Goal: Task Accomplishment & Management: Complete application form

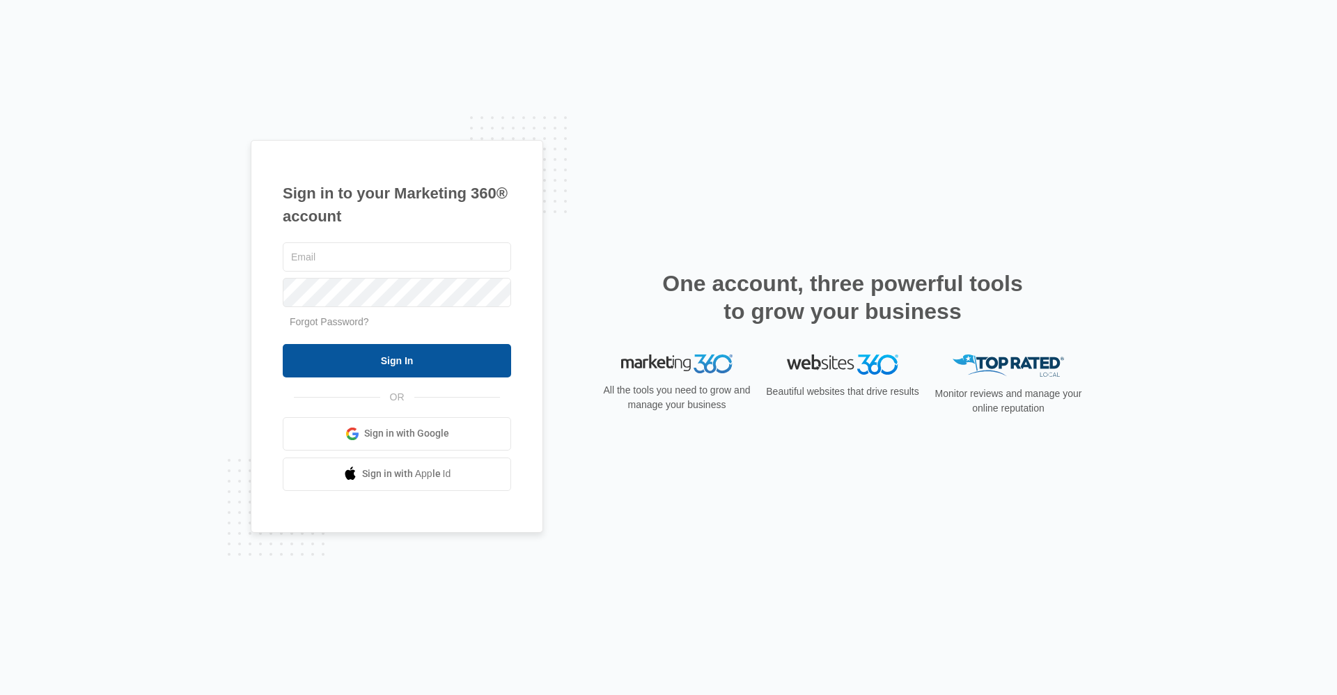
type input "gwmanager@vintage-corp.com"
click at [421, 362] on input "Sign In" at bounding box center [397, 360] width 228 height 33
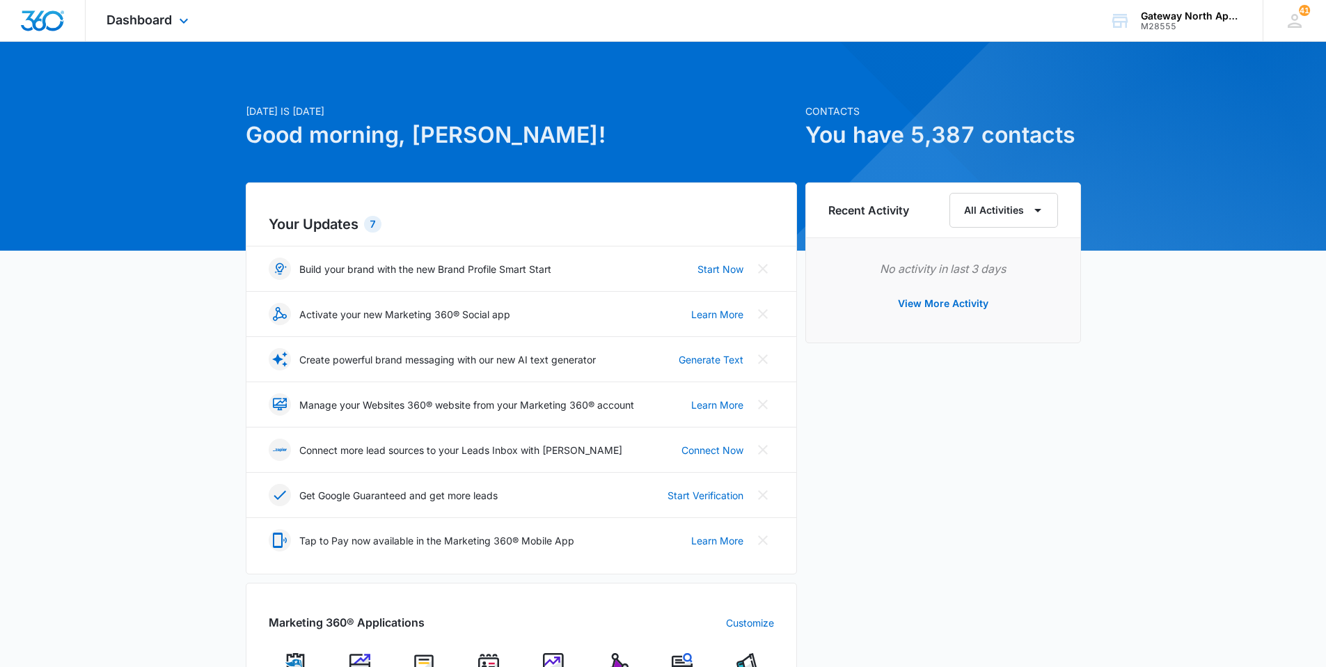
click at [159, 6] on div "Dashboard Apps Reputation Websites Forms CRM Email Social Content Ads Intellige…" at bounding box center [149, 20] width 127 height 41
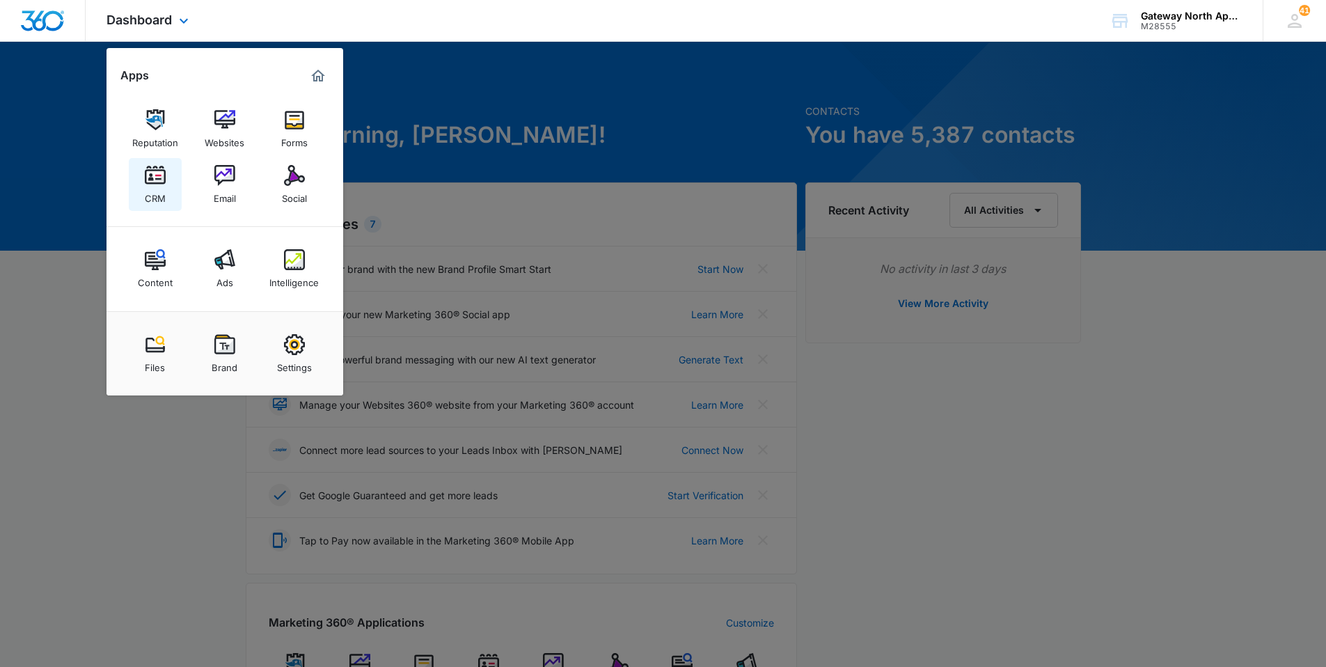
click at [165, 181] on img at bounding box center [155, 175] width 21 height 21
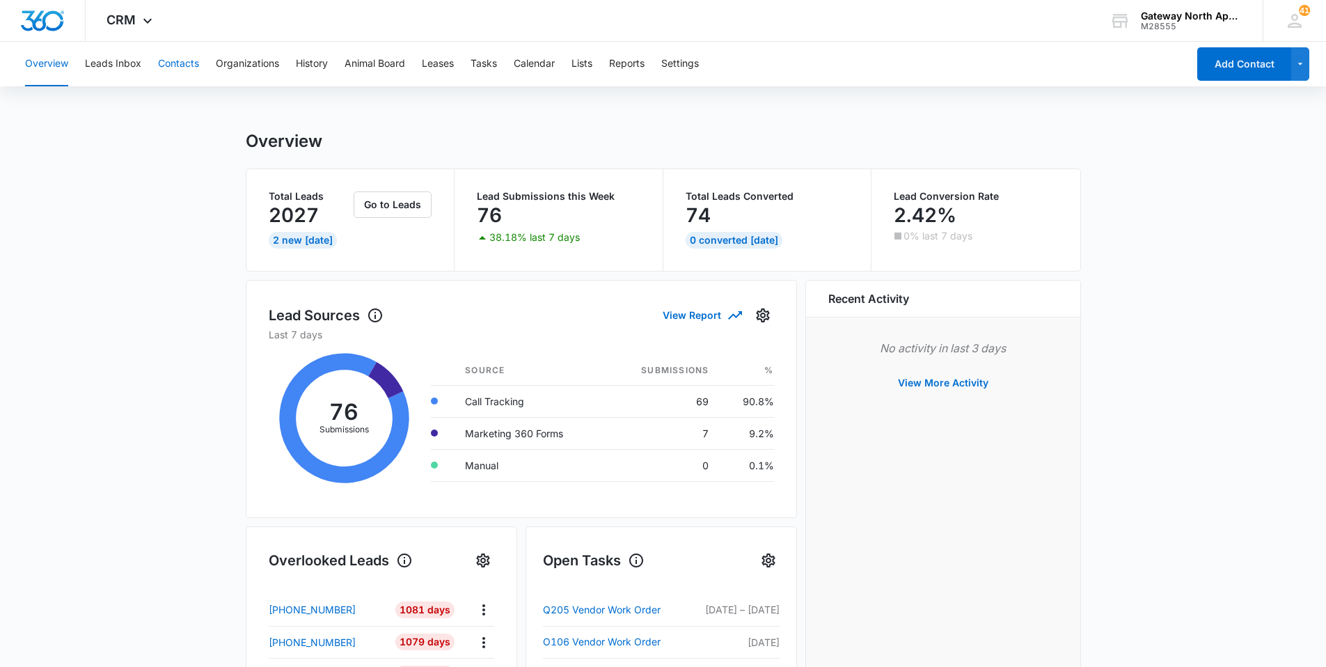
click at [180, 62] on button "Contacts" at bounding box center [178, 64] width 41 height 45
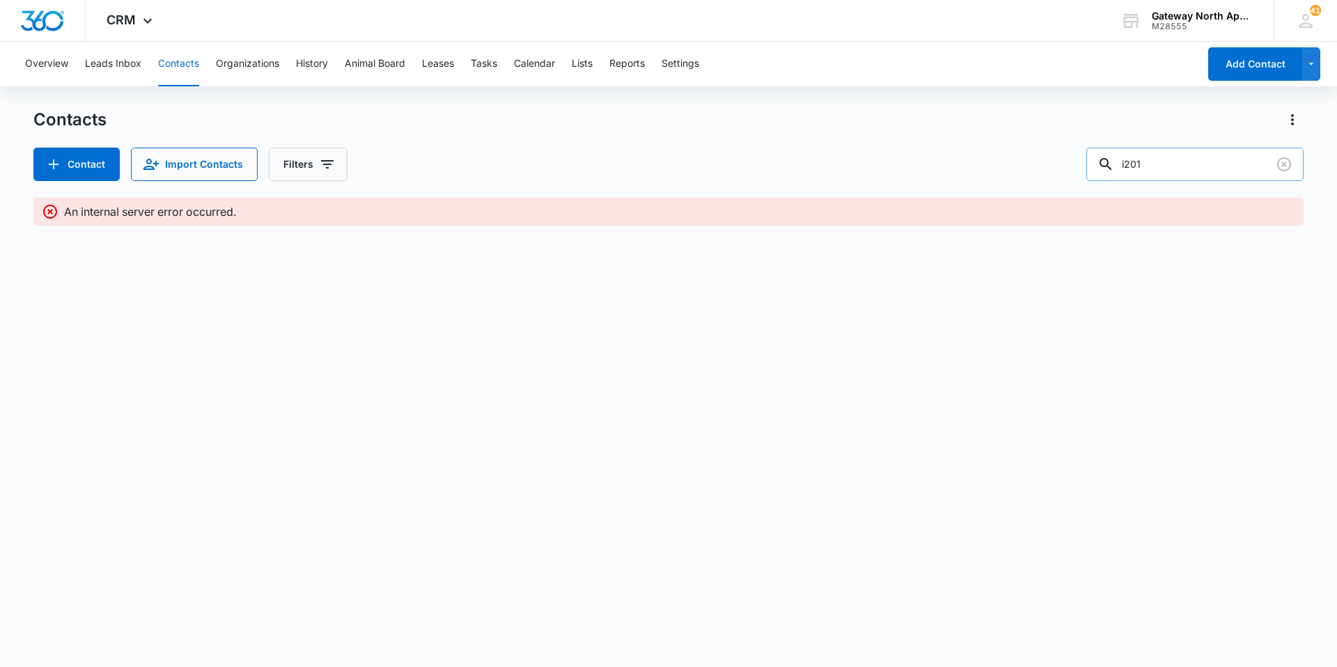
click at [1189, 157] on input "i201" at bounding box center [1194, 164] width 217 height 33
type input "i106"
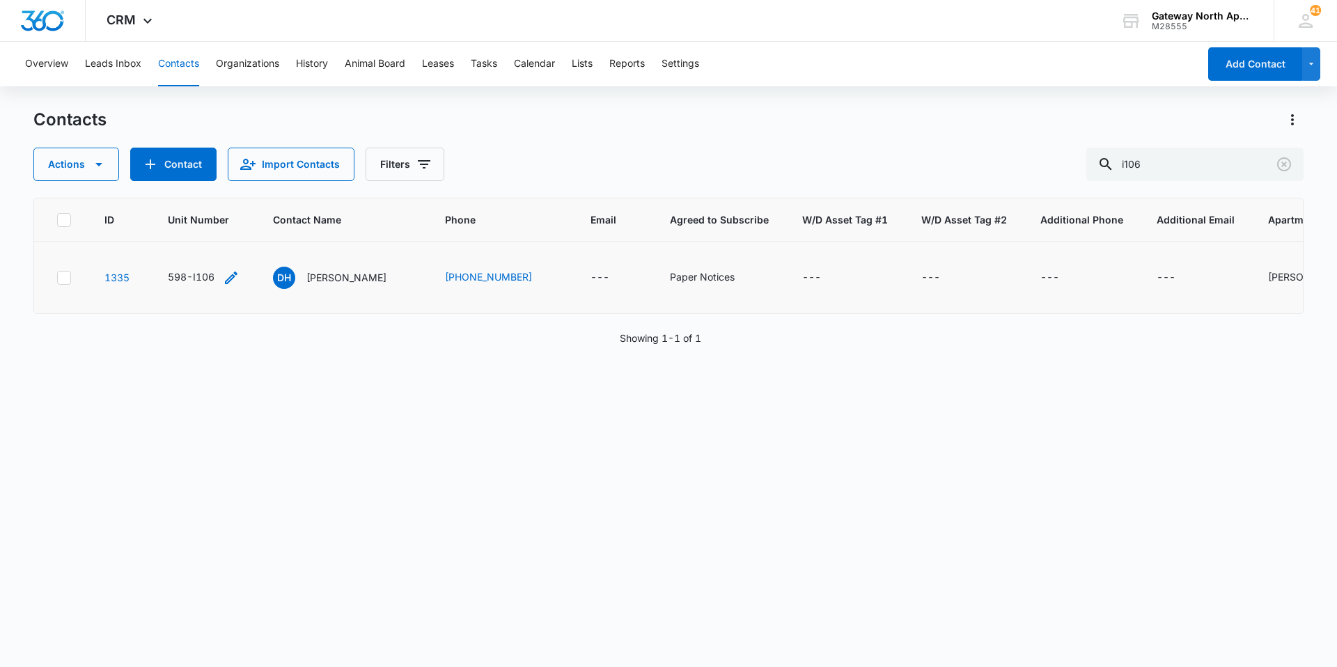
click at [200, 274] on div "598-I106" at bounding box center [191, 276] width 47 height 15
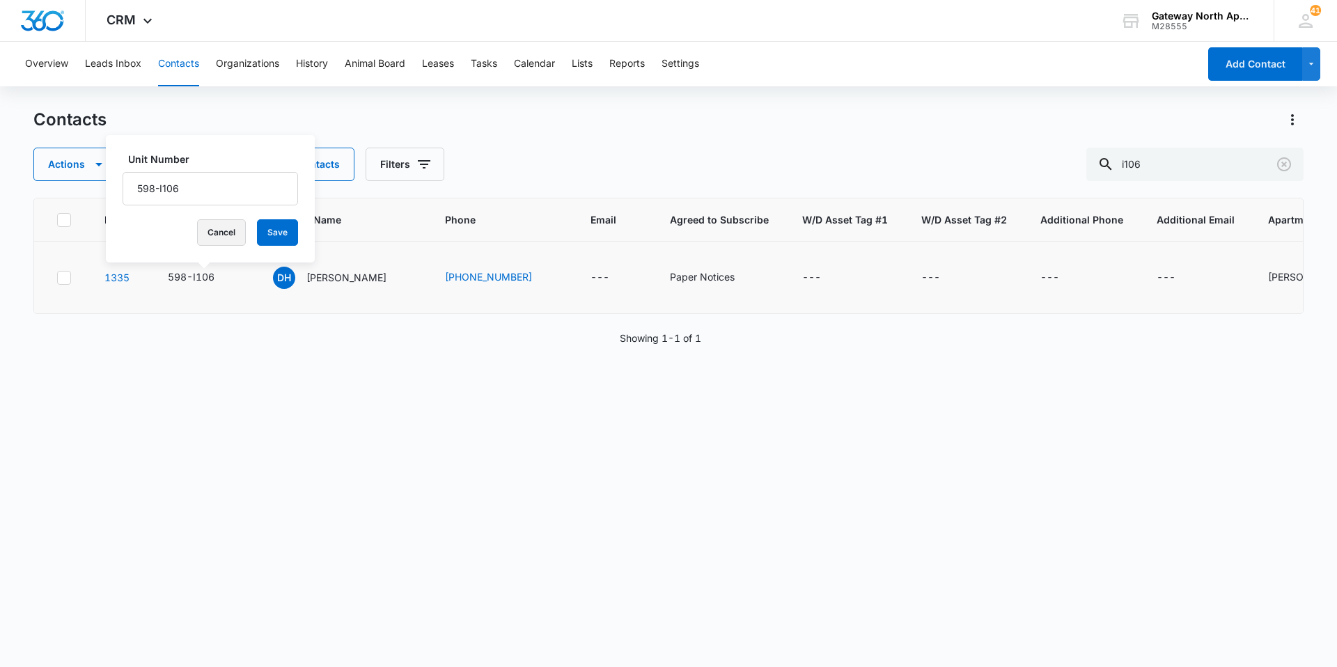
click at [205, 227] on button "Cancel" at bounding box center [221, 232] width 49 height 26
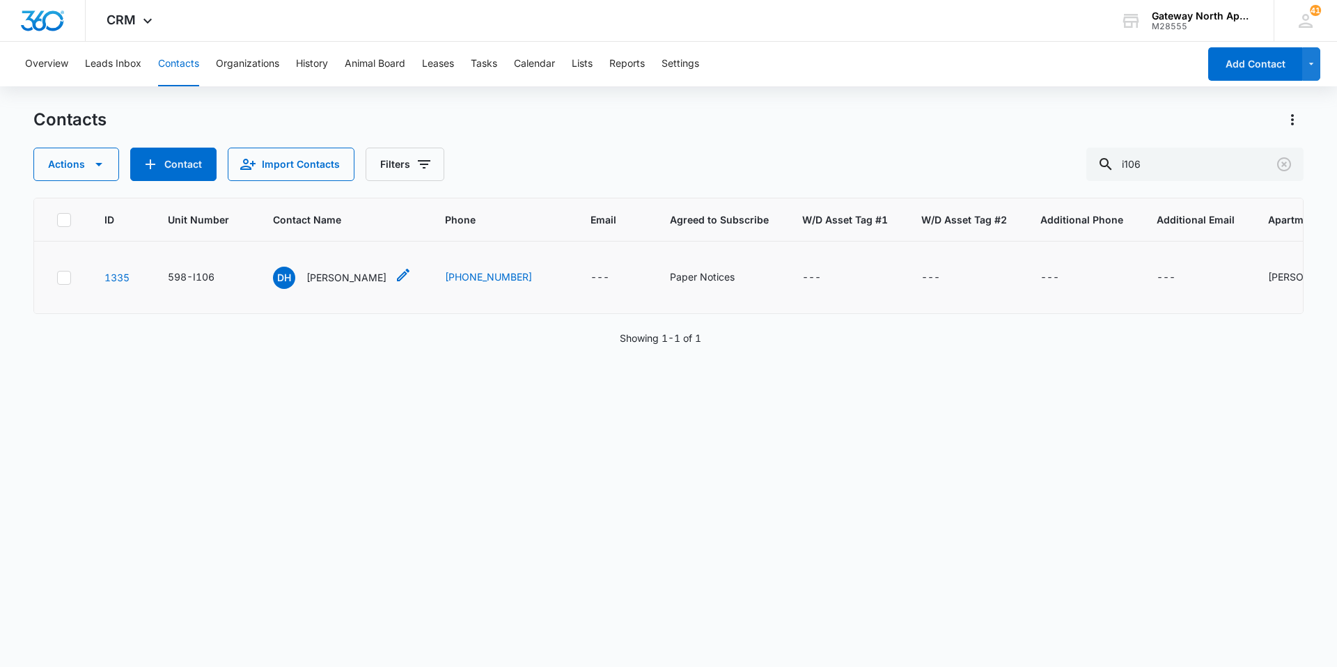
click at [333, 281] on p "Douglas Hill" at bounding box center [346, 277] width 80 height 15
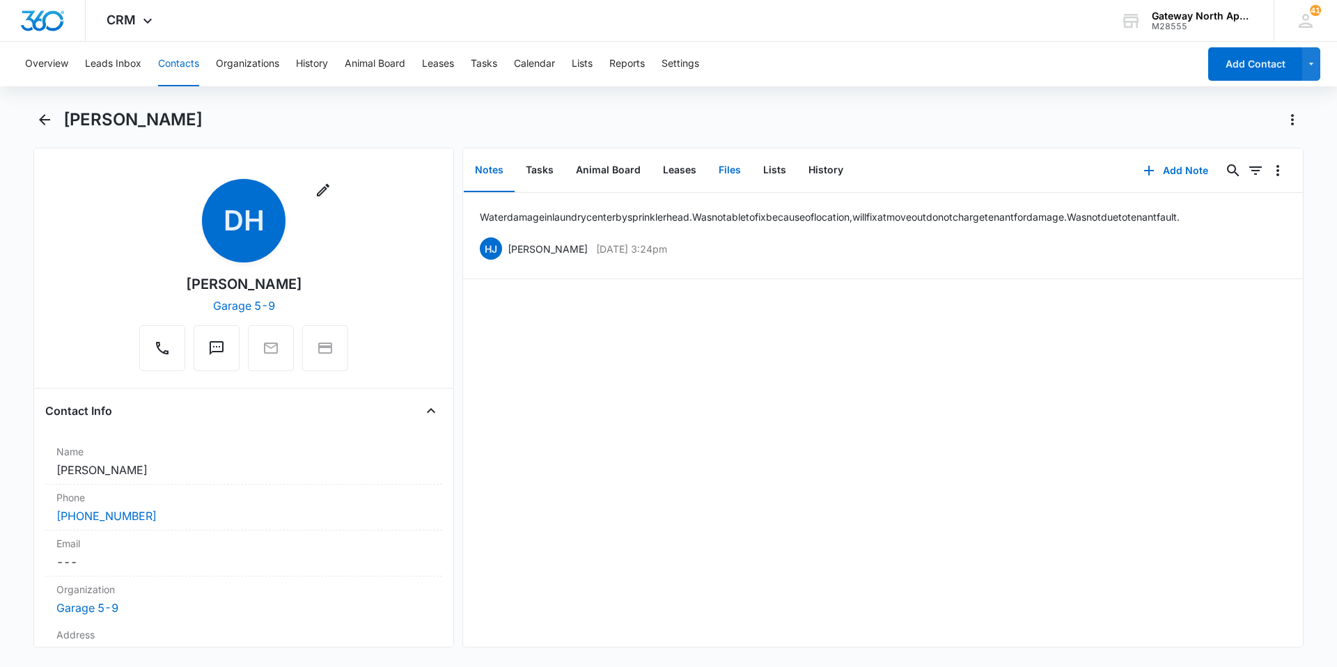
click at [721, 166] on button "Files" at bounding box center [729, 170] width 45 height 43
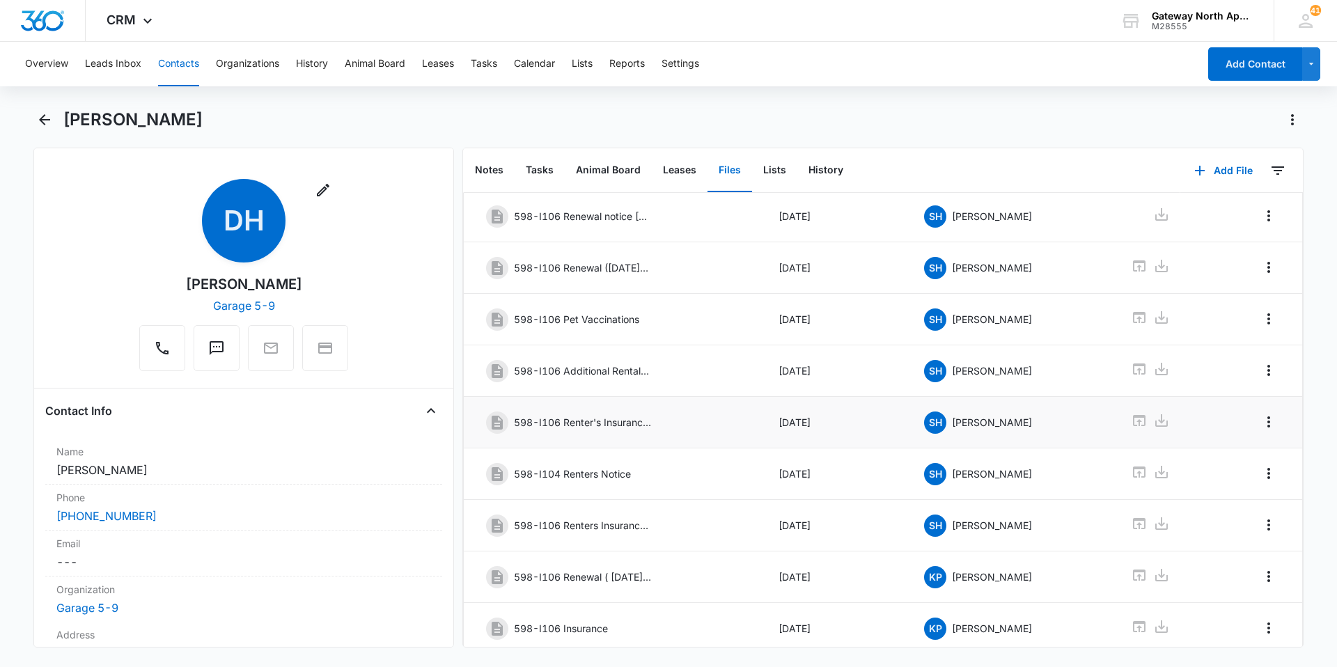
scroll to position [139, 0]
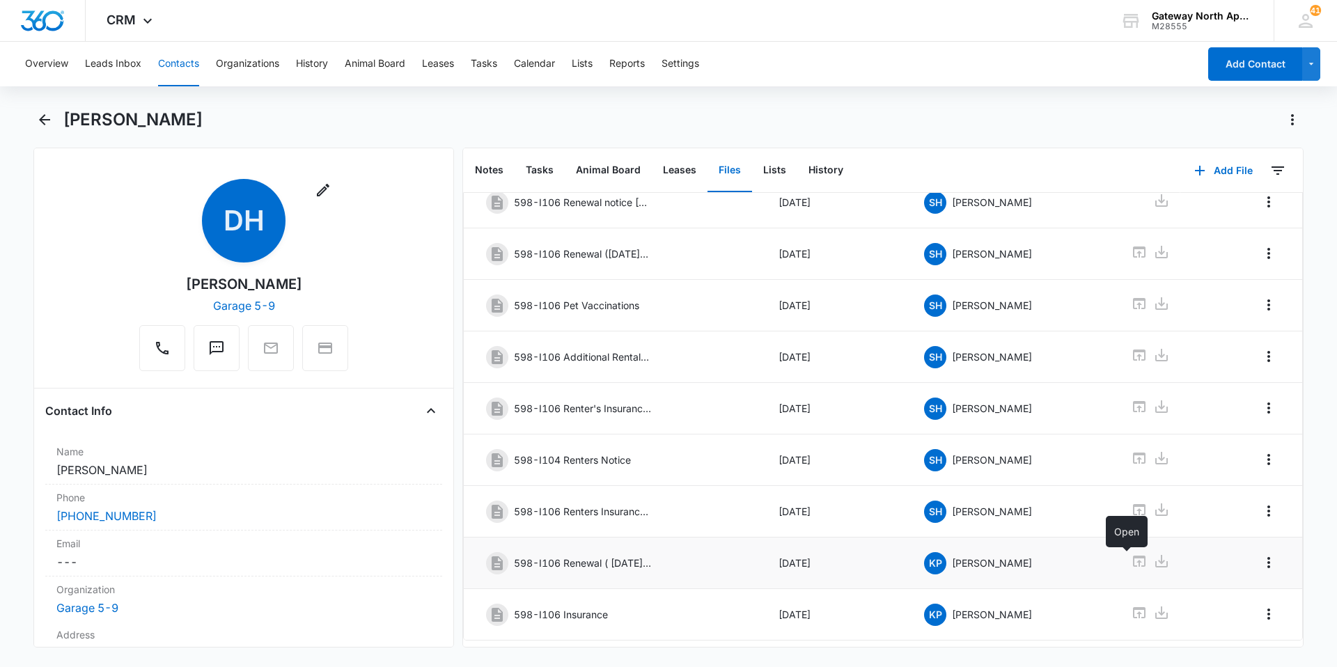
click at [1131, 562] on icon at bounding box center [1139, 561] width 17 height 17
click at [171, 66] on button "Contacts" at bounding box center [178, 64] width 41 height 45
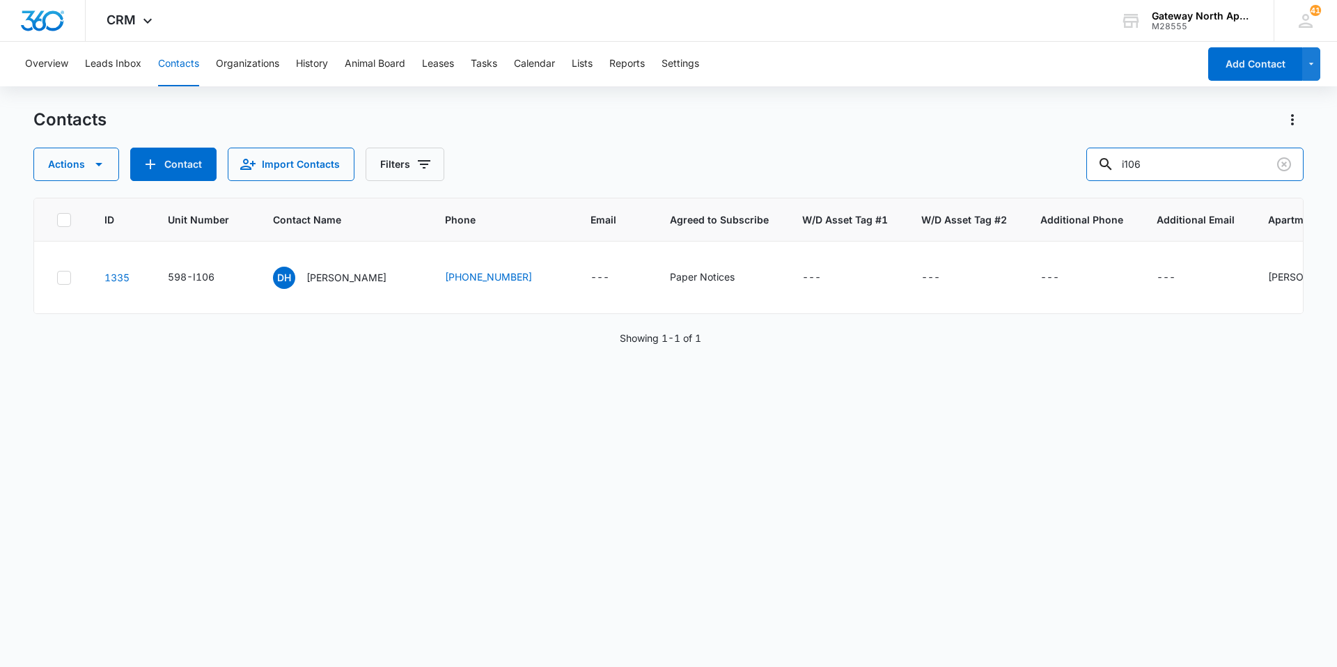
drag, startPoint x: 1170, startPoint y: 165, endPoint x: 987, endPoint y: 171, distance: 183.2
click at [989, 171] on div "Actions Contact Import Contacts Filters i106" at bounding box center [668, 164] width 1270 height 33
type input "f202"
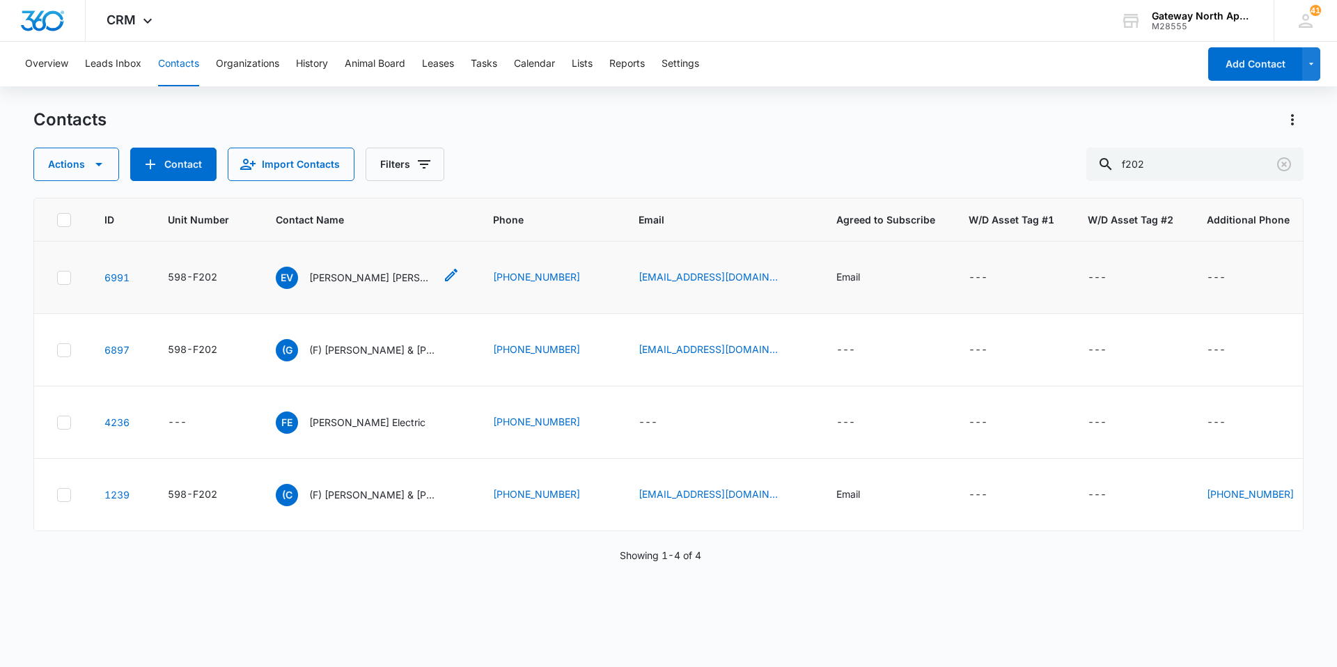
click at [351, 272] on p "Erika Vibiana Garcia" at bounding box center [371, 277] width 125 height 15
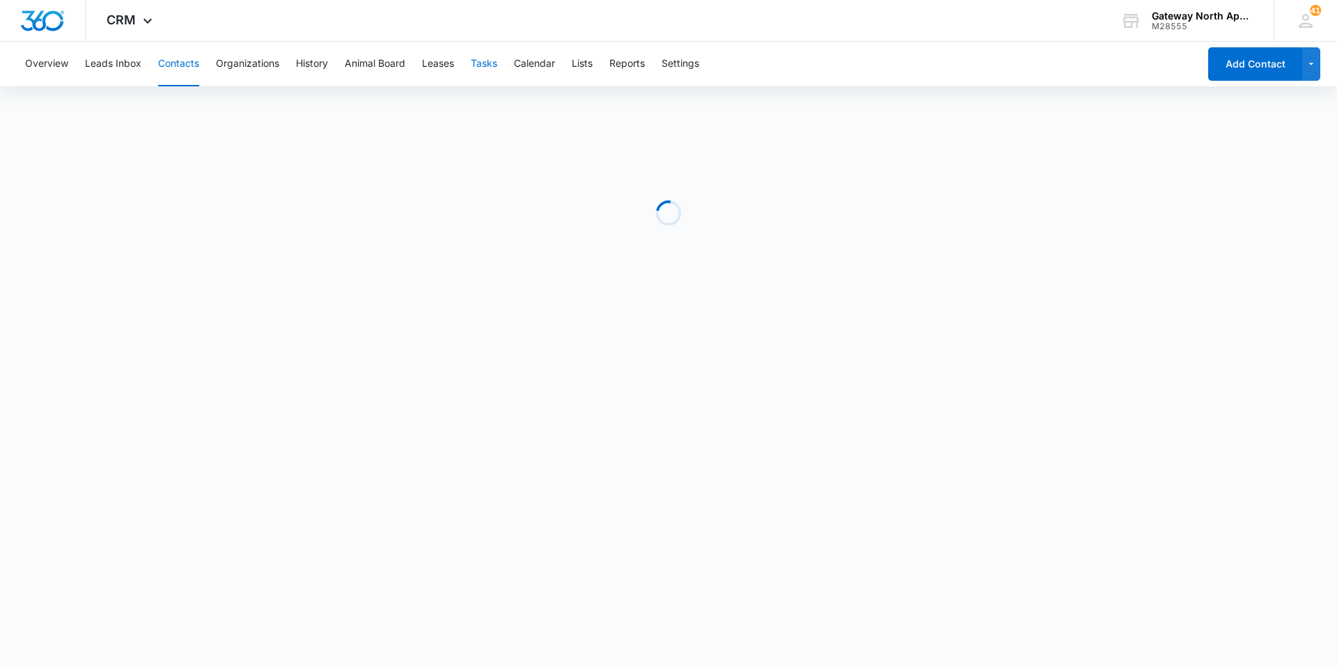
click at [490, 66] on button "Tasks" at bounding box center [484, 64] width 26 height 45
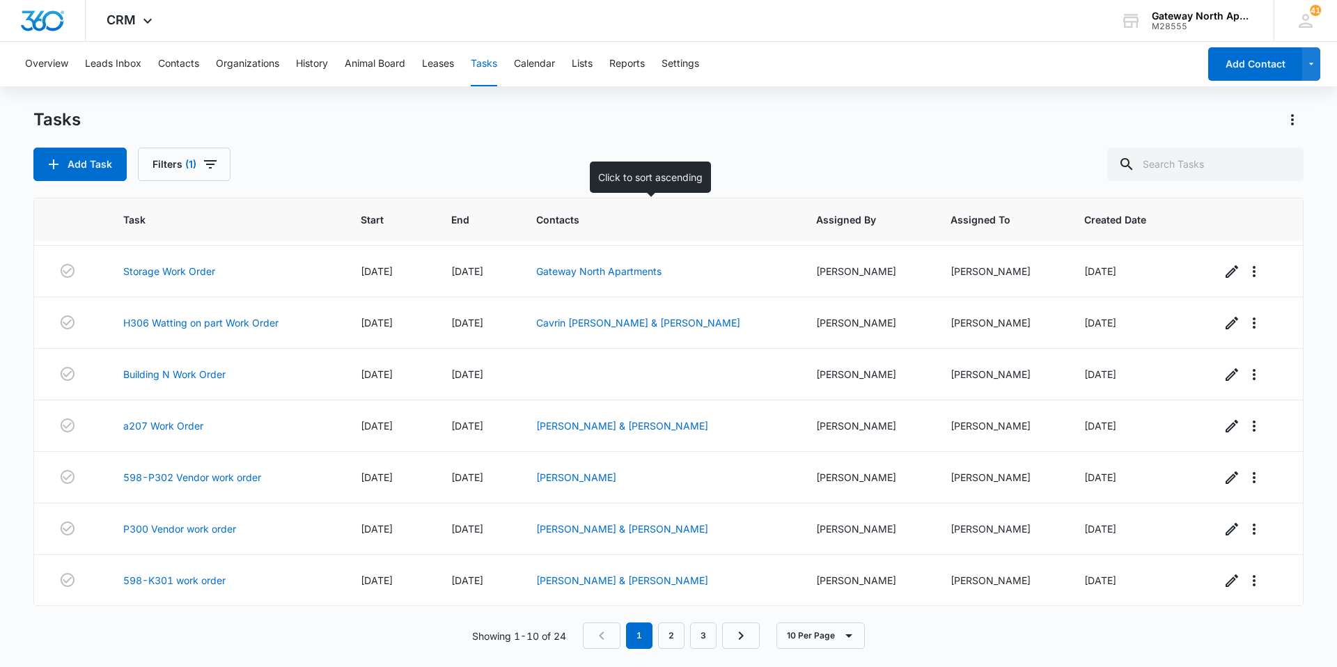
scroll to position [151, 0]
click at [671, 629] on link "2" at bounding box center [671, 635] width 26 height 26
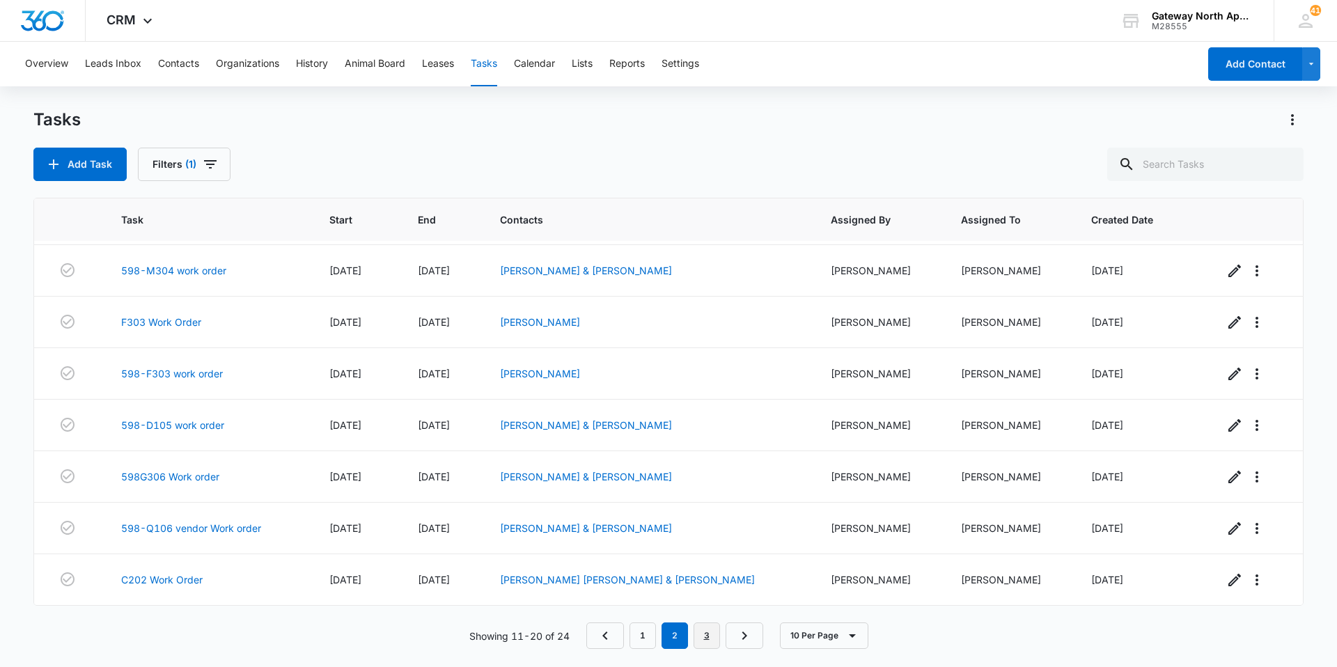
click at [714, 633] on link "3" at bounding box center [706, 635] width 26 height 26
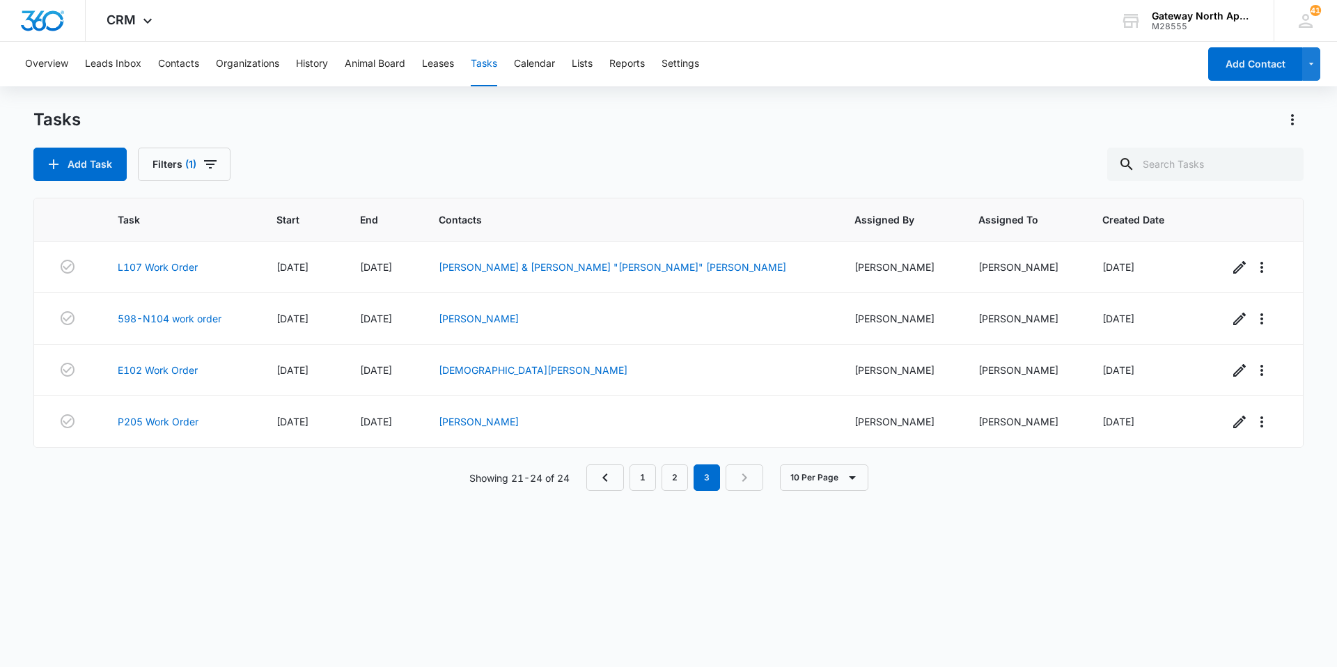
scroll to position [0, 0]
click at [652, 483] on link "1" at bounding box center [642, 477] width 26 height 26
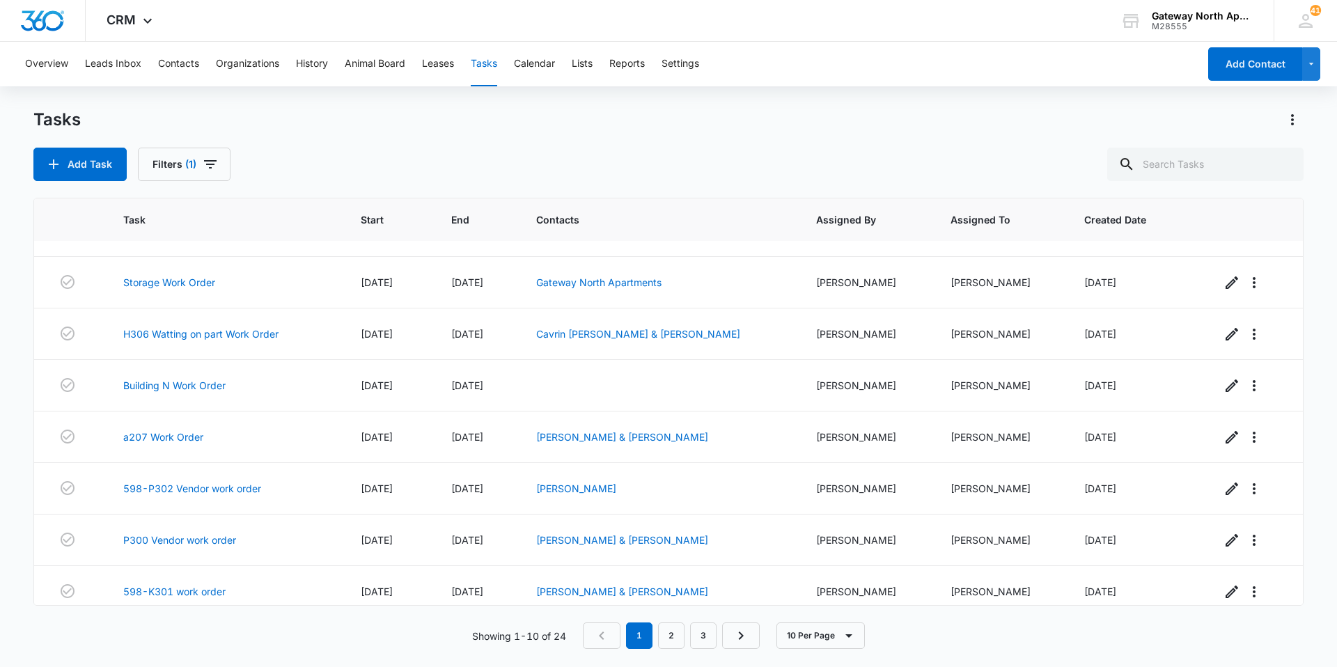
scroll to position [151, 0]
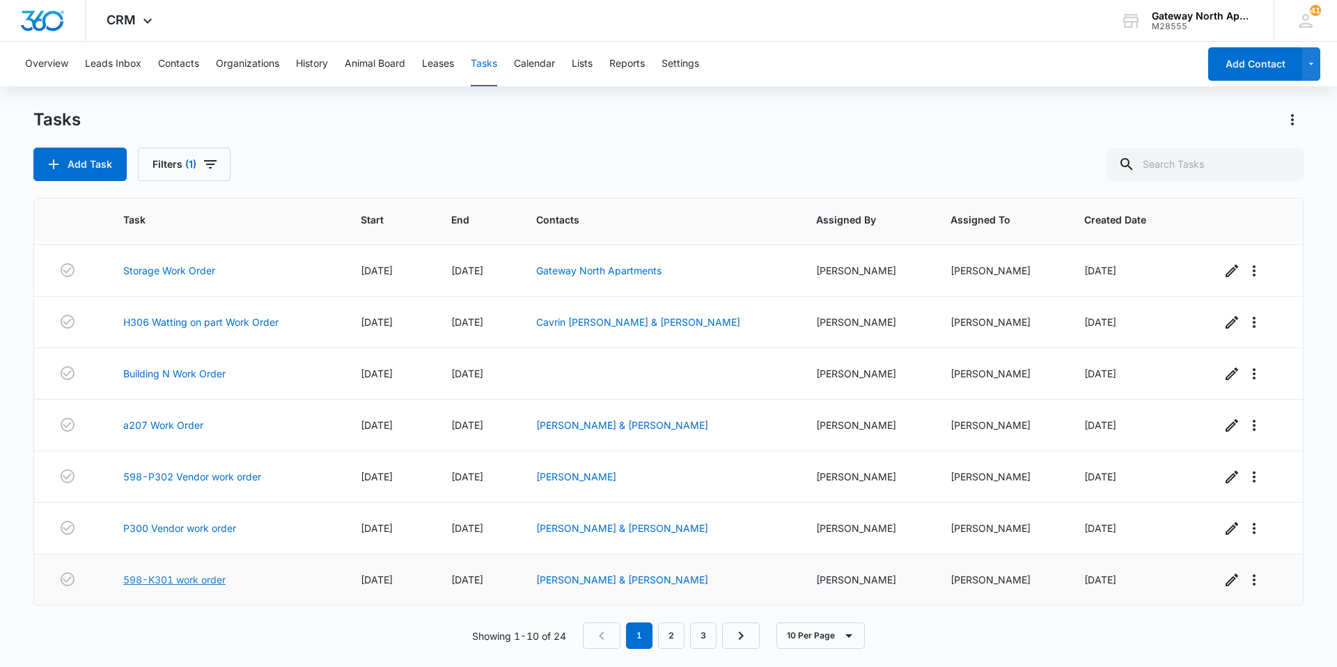
click at [208, 583] on link "598-K301 work order" at bounding box center [174, 579] width 102 height 15
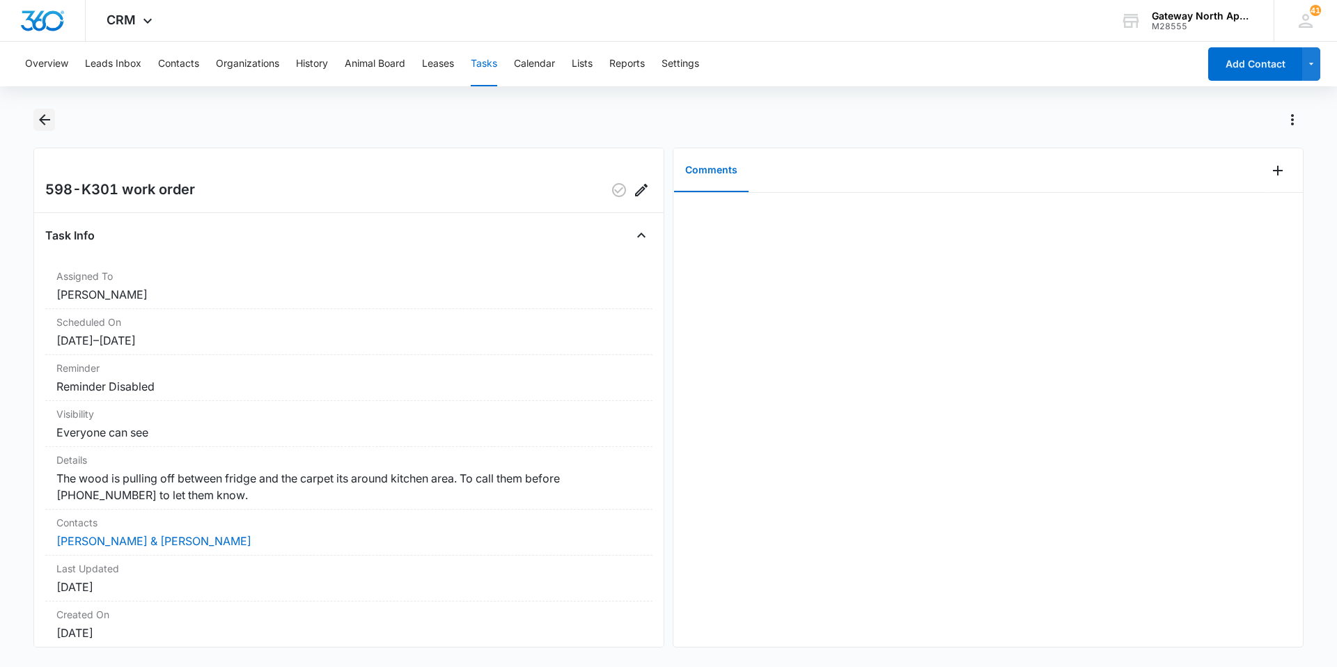
click at [47, 126] on icon "Back" at bounding box center [44, 119] width 17 height 17
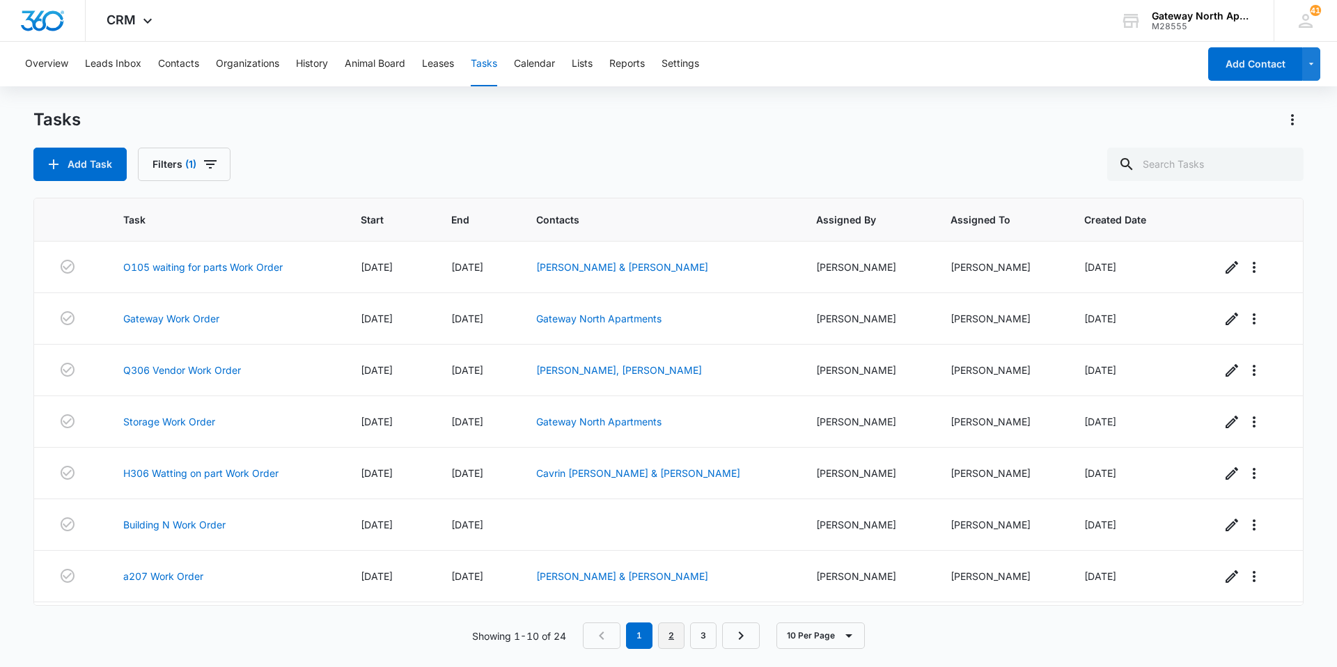
click at [675, 638] on link "2" at bounding box center [671, 635] width 26 height 26
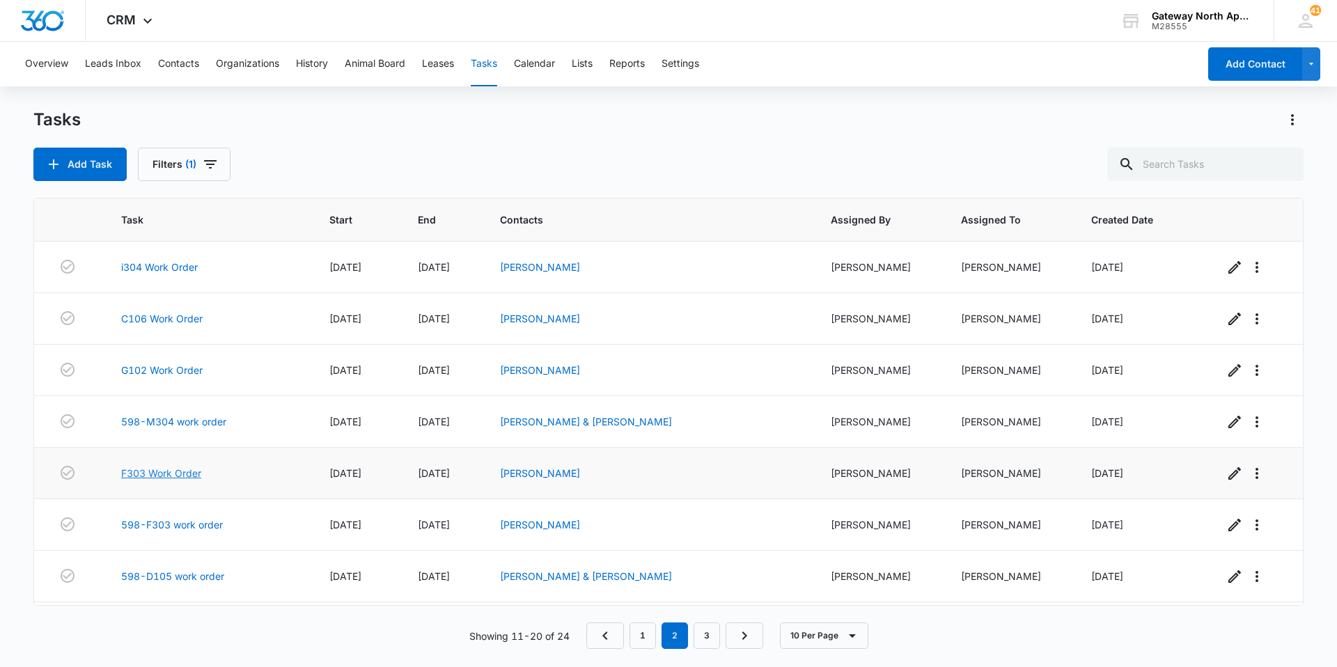
click at [168, 472] on link "F303 Work Order" at bounding box center [161, 473] width 80 height 15
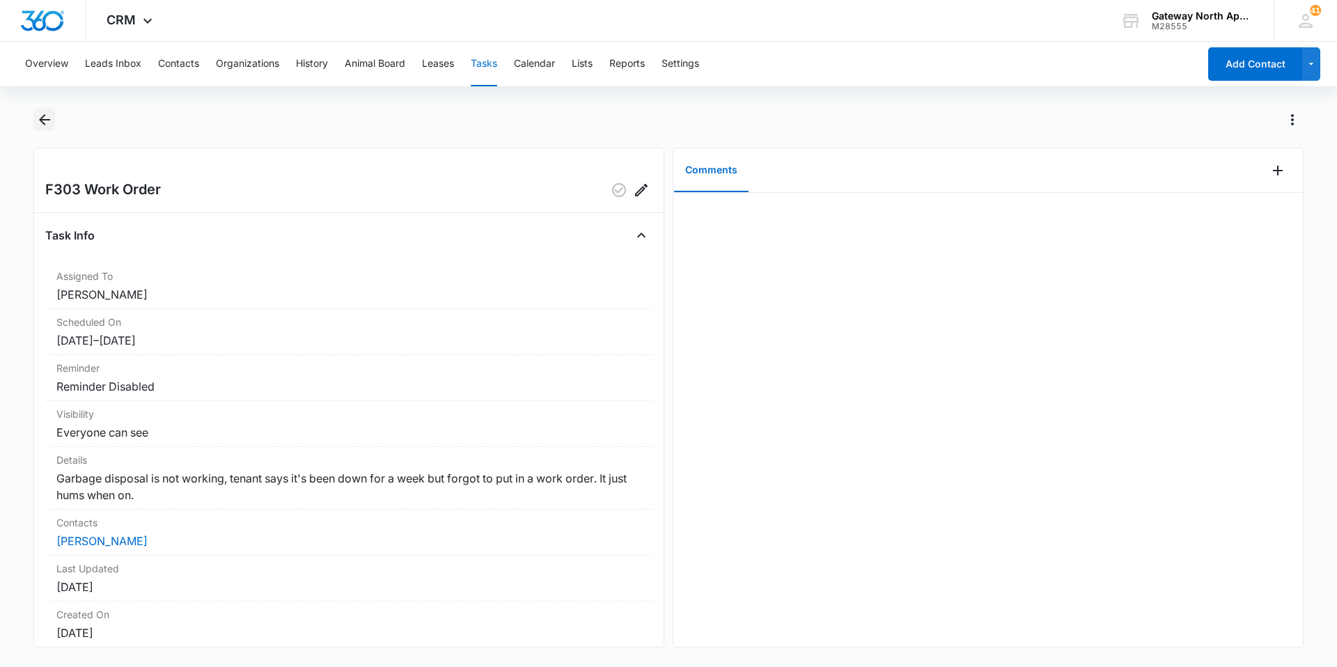
click at [43, 125] on icon "Back" at bounding box center [44, 119] width 17 height 17
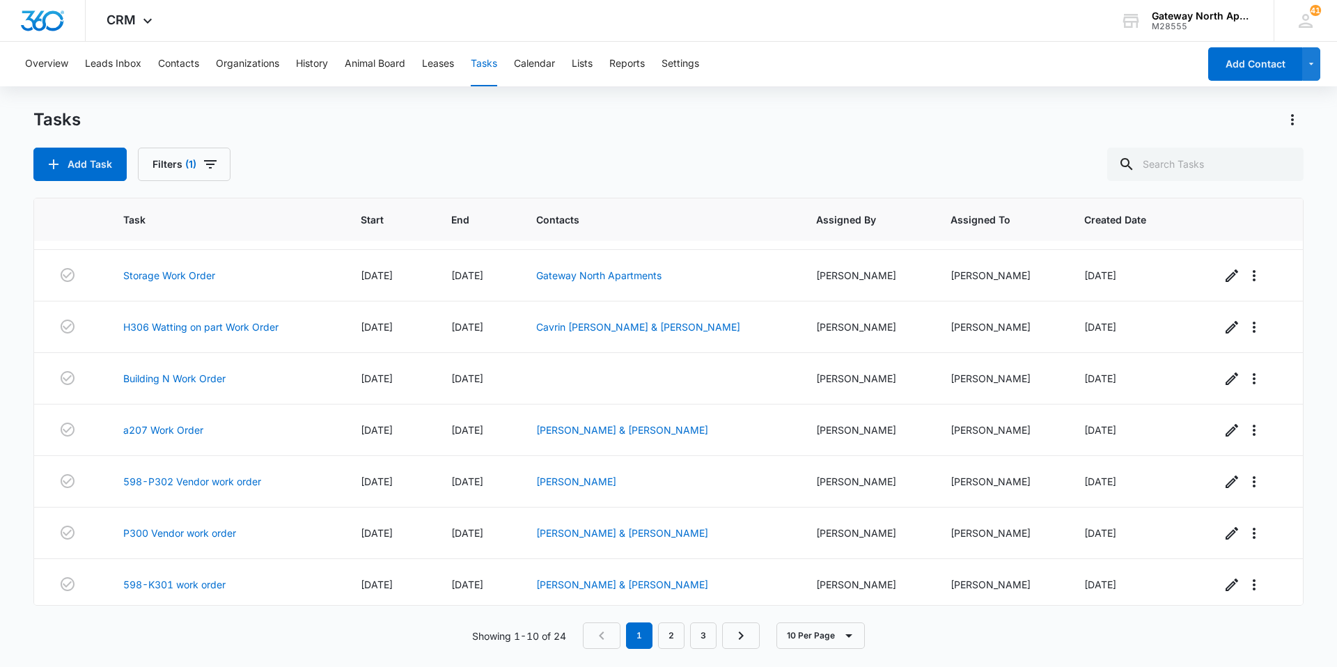
scroll to position [151, 0]
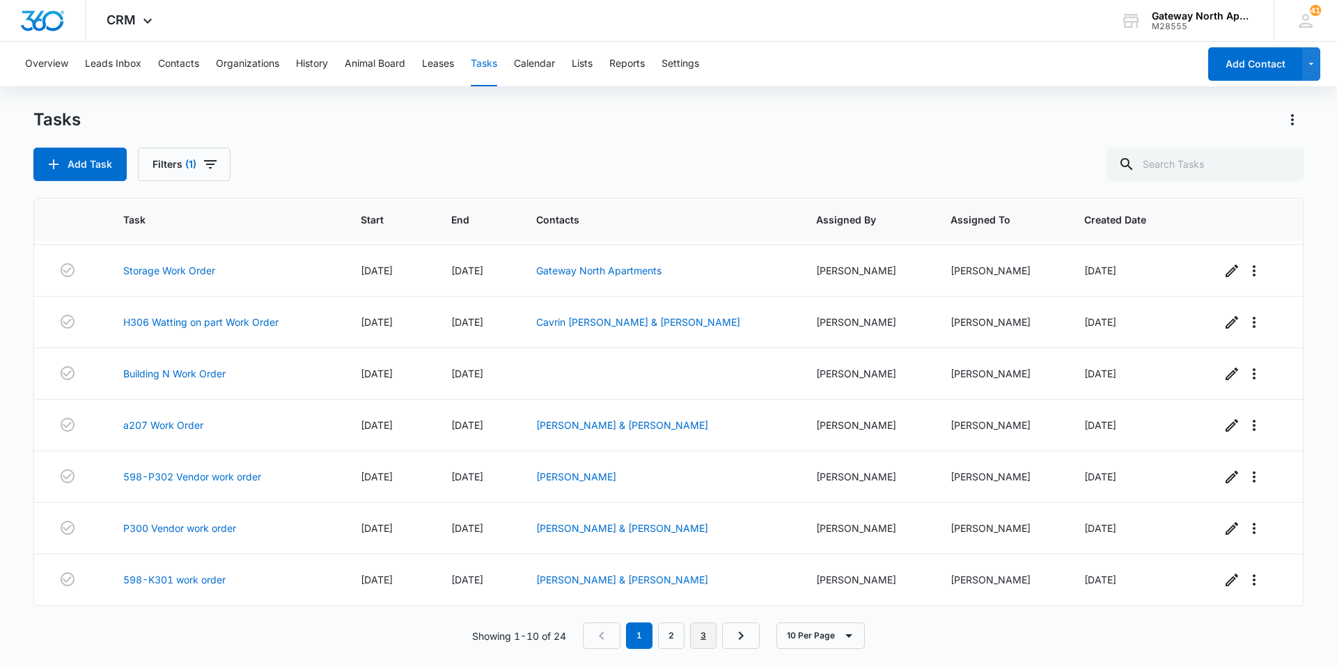
click at [712, 641] on link "3" at bounding box center [703, 635] width 26 height 26
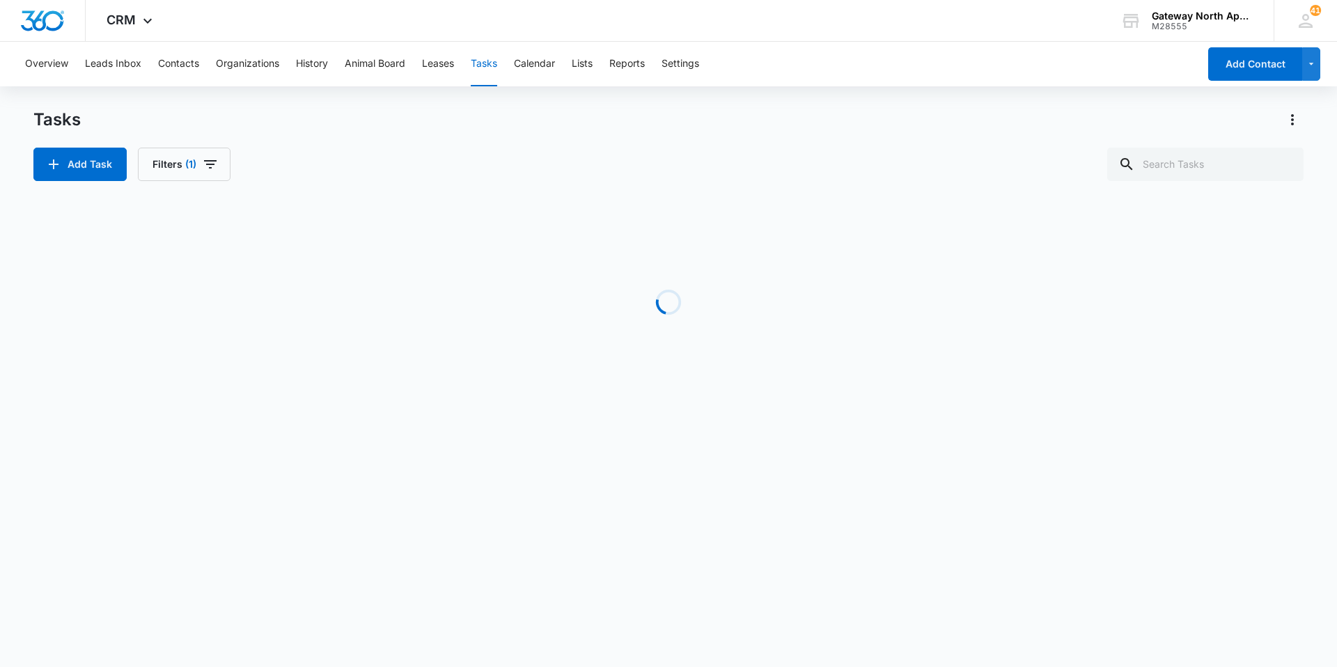
scroll to position [0, 0]
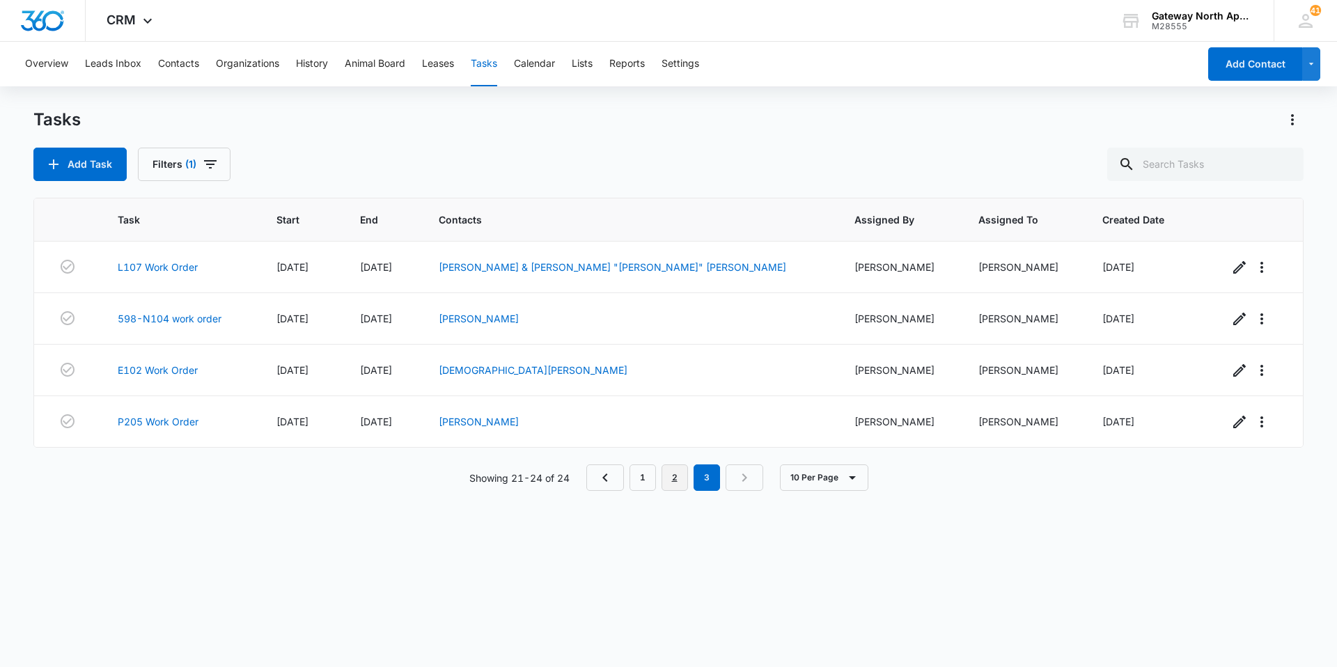
click at [675, 476] on link "2" at bounding box center [674, 477] width 26 height 26
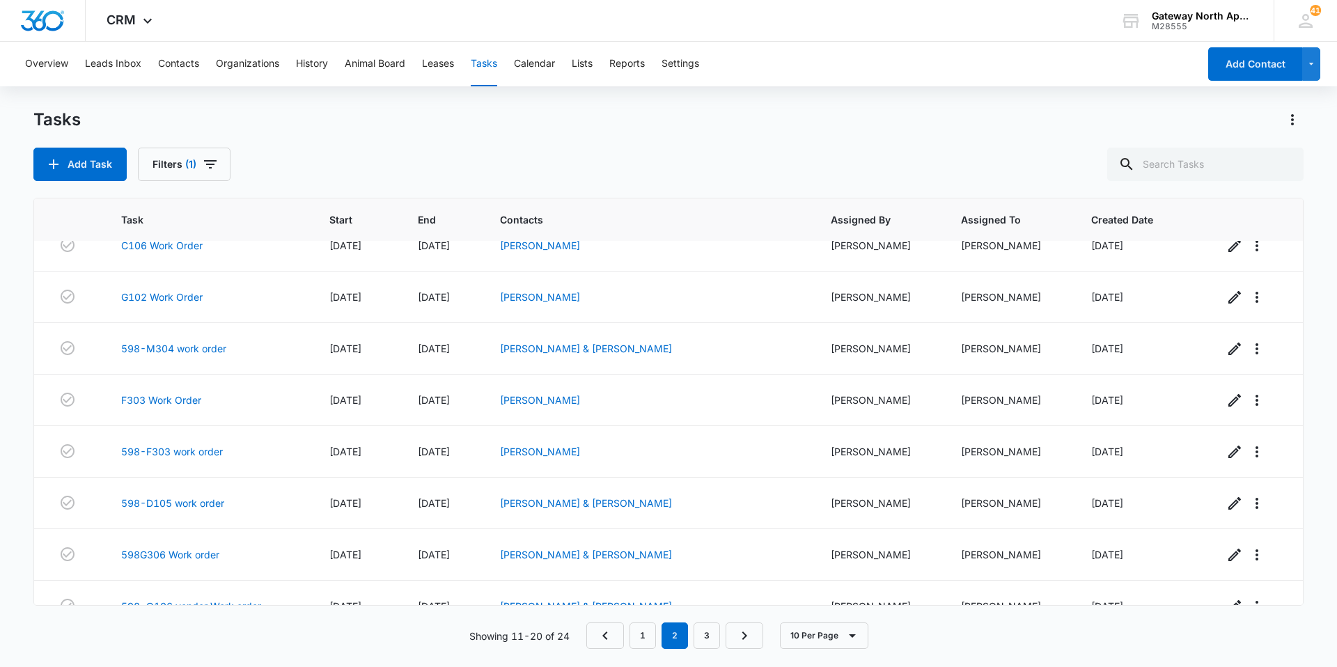
scroll to position [151, 0]
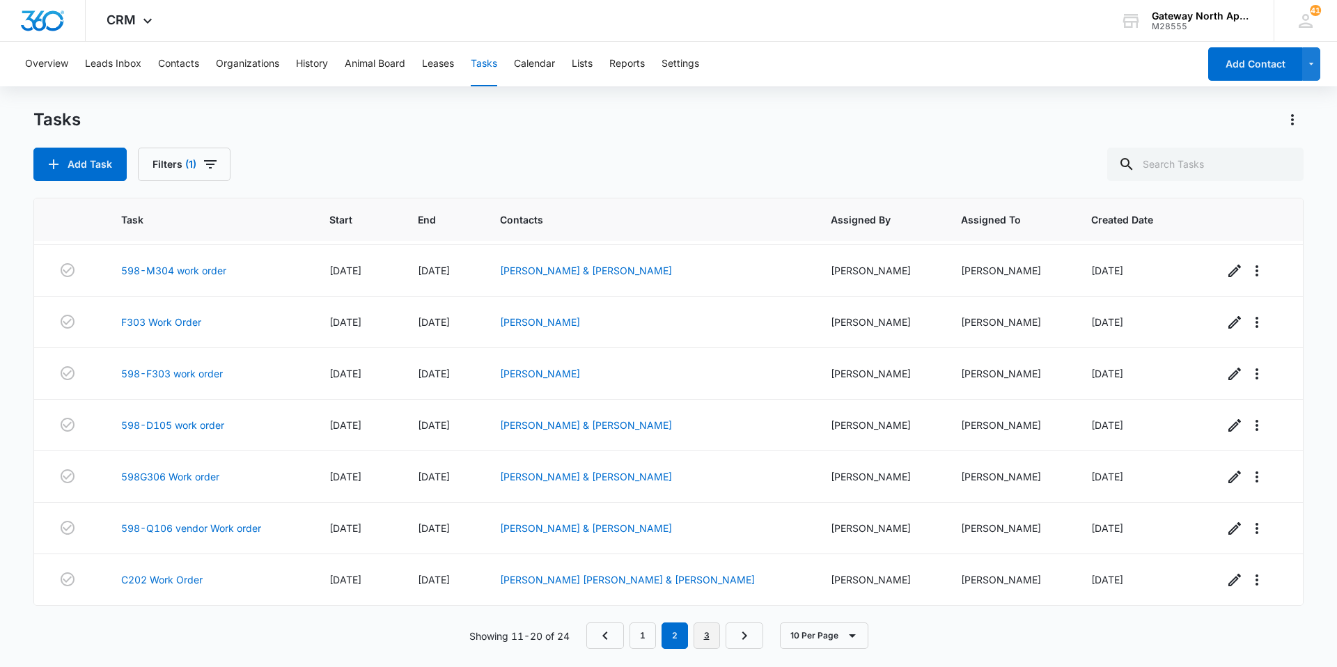
click at [711, 647] on link "3" at bounding box center [706, 635] width 26 height 26
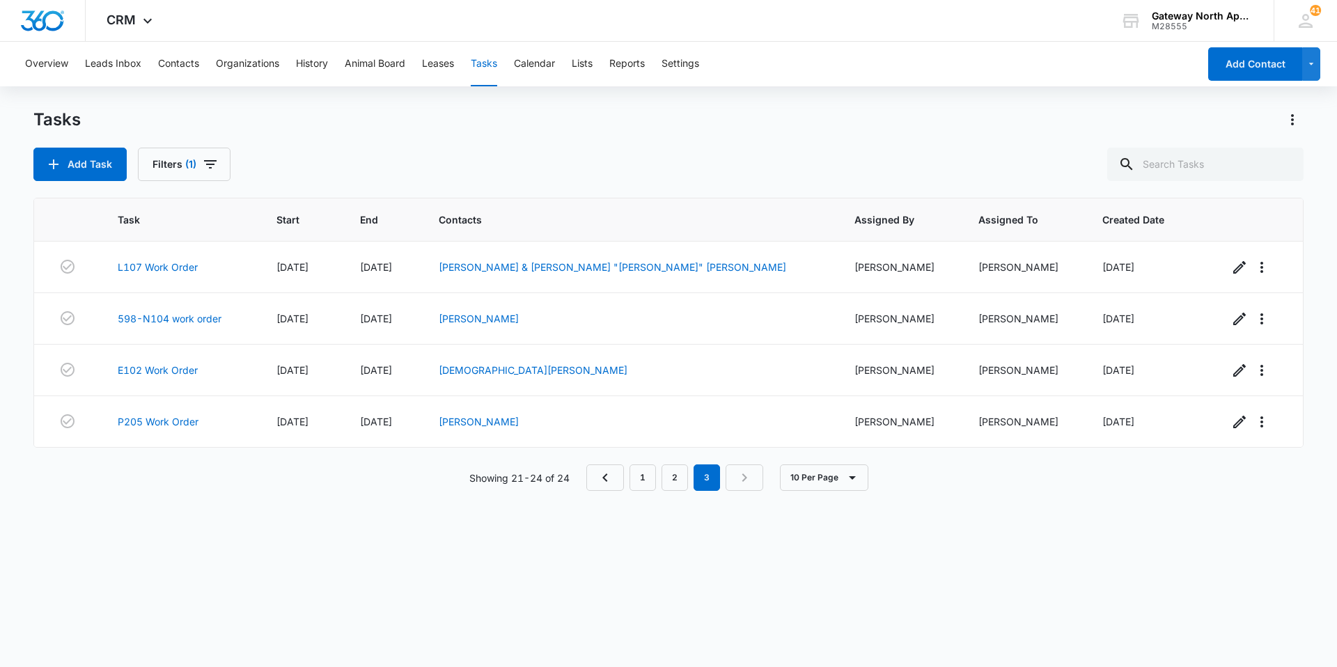
scroll to position [0, 0]
click at [178, 54] on button "Contacts" at bounding box center [178, 64] width 41 height 45
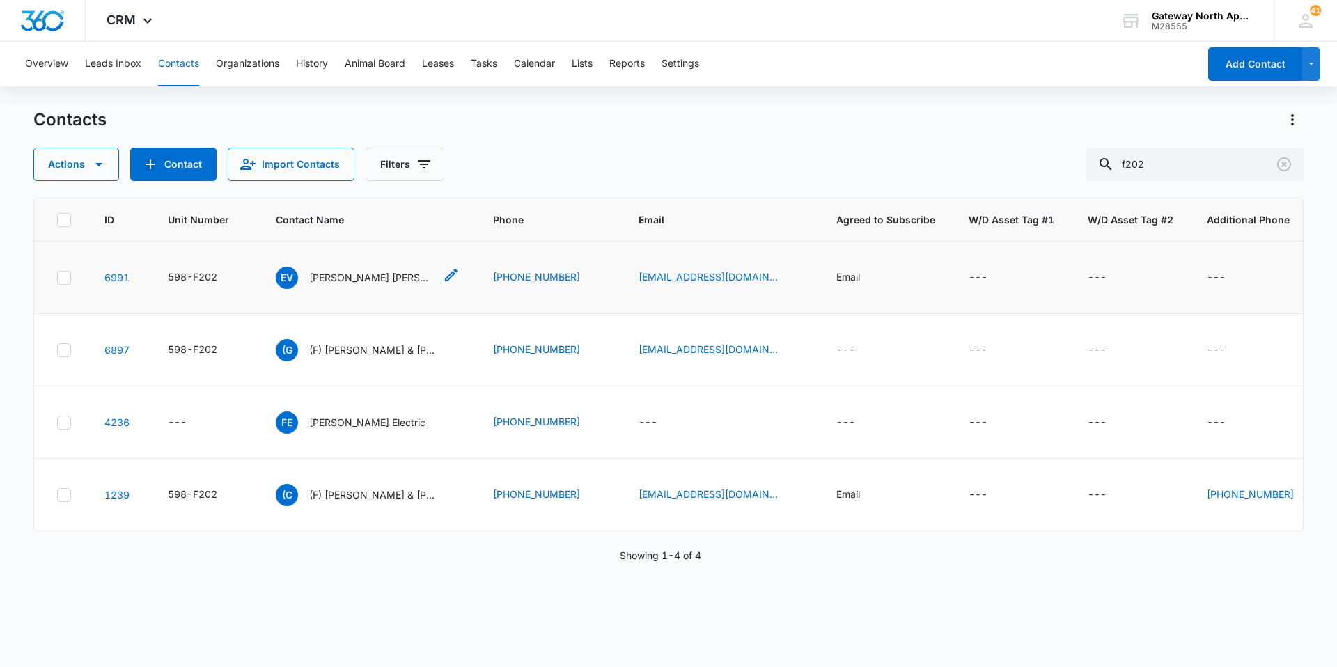
click at [368, 280] on p "Erika Vibiana Garcia" at bounding box center [371, 277] width 125 height 15
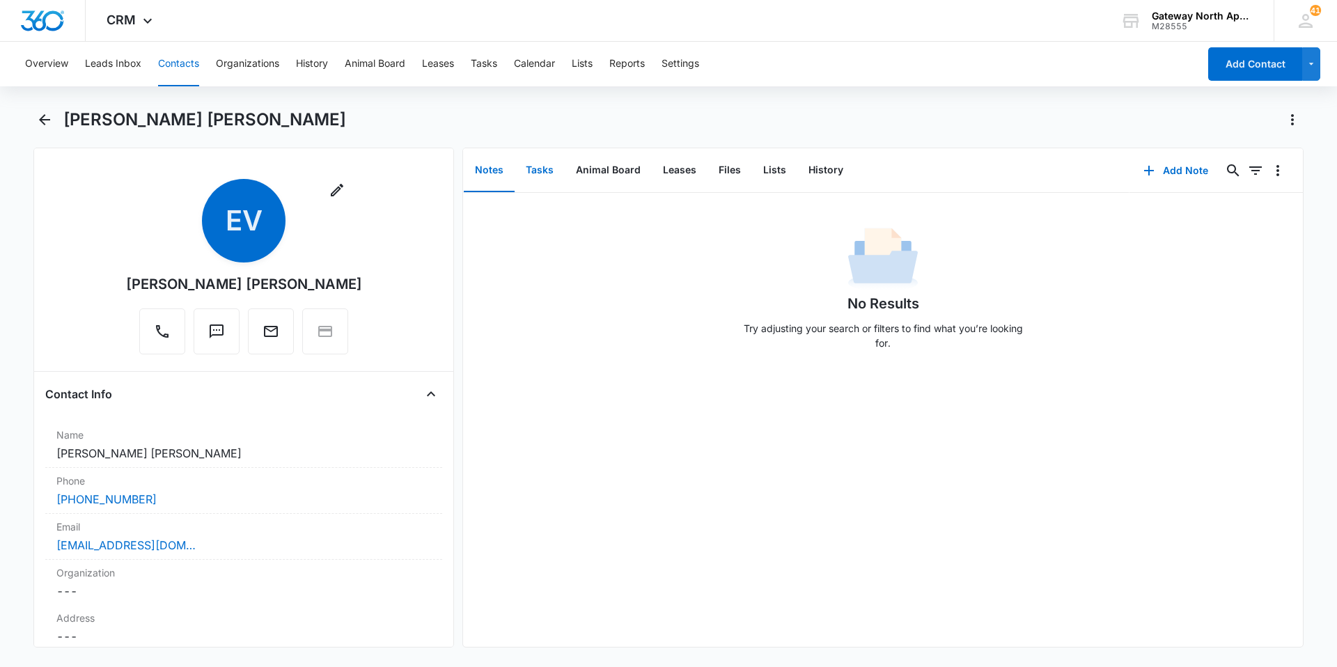
click at [546, 172] on button "Tasks" at bounding box center [540, 170] width 50 height 43
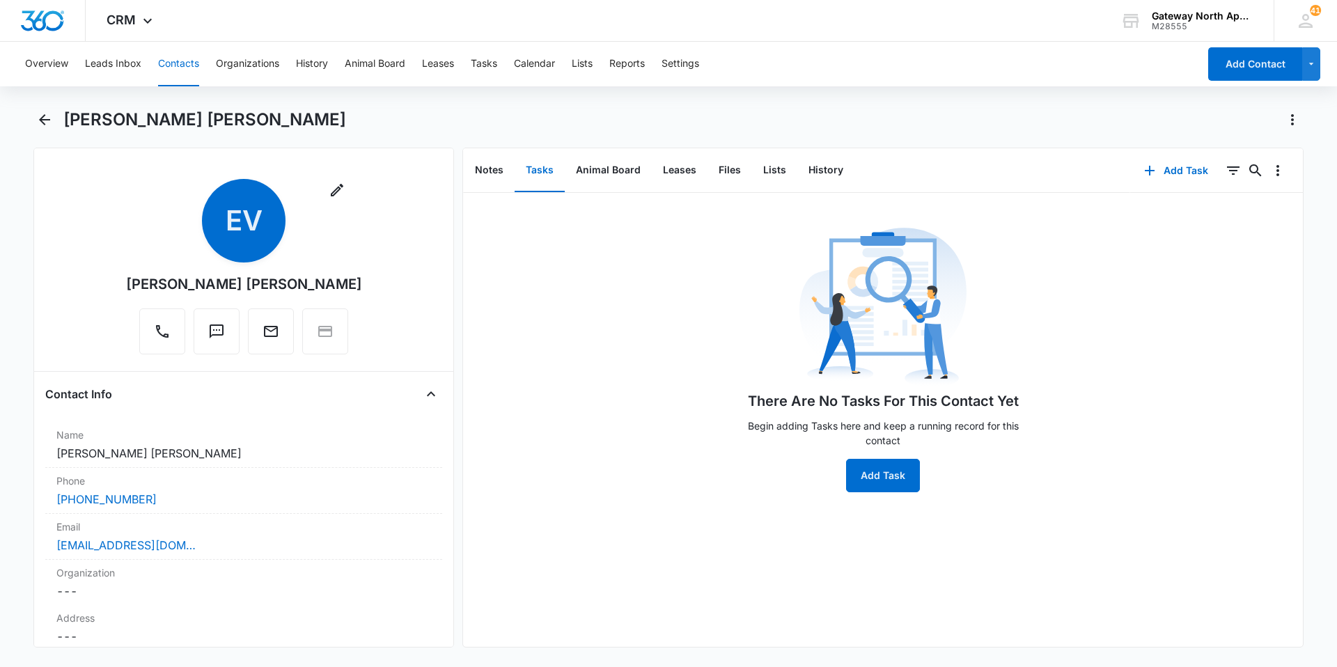
click at [166, 56] on button "Contacts" at bounding box center [178, 64] width 41 height 45
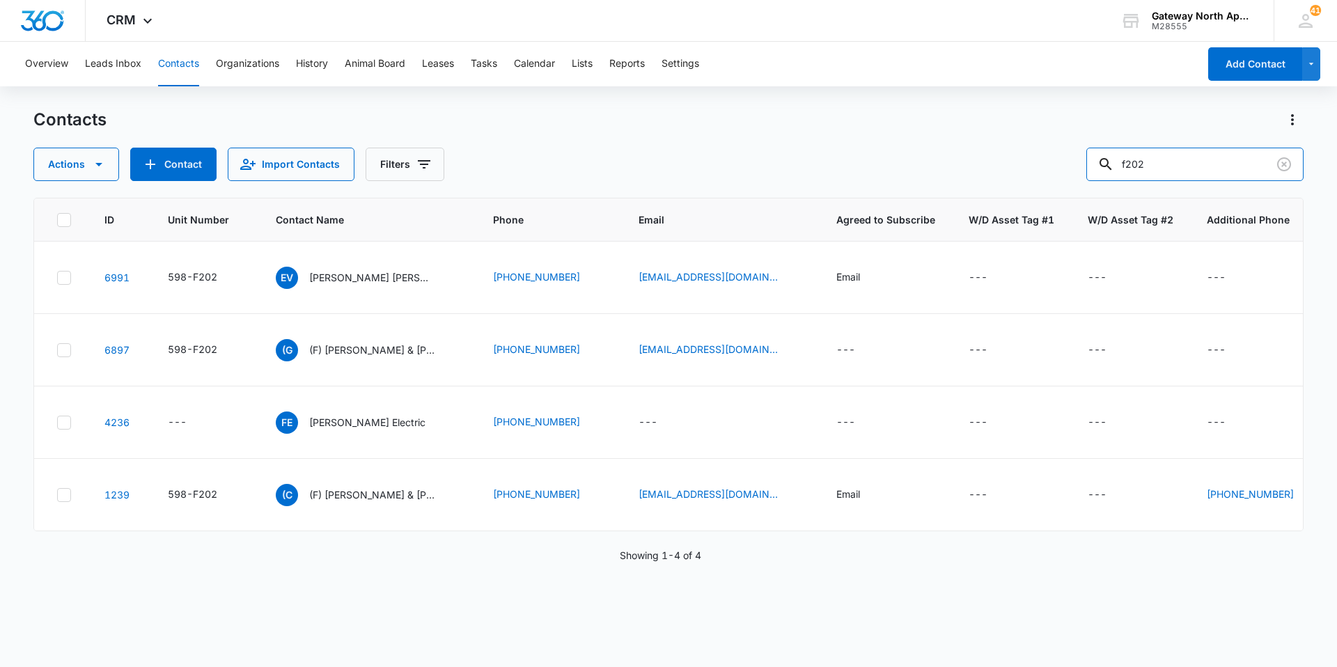
drag, startPoint x: 1160, startPoint y: 162, endPoint x: 1010, endPoint y: 159, distance: 149.7
click at [1010, 159] on div "Actions Contact Import Contacts Filters f202" at bounding box center [668, 164] width 1270 height 33
type input "b200"
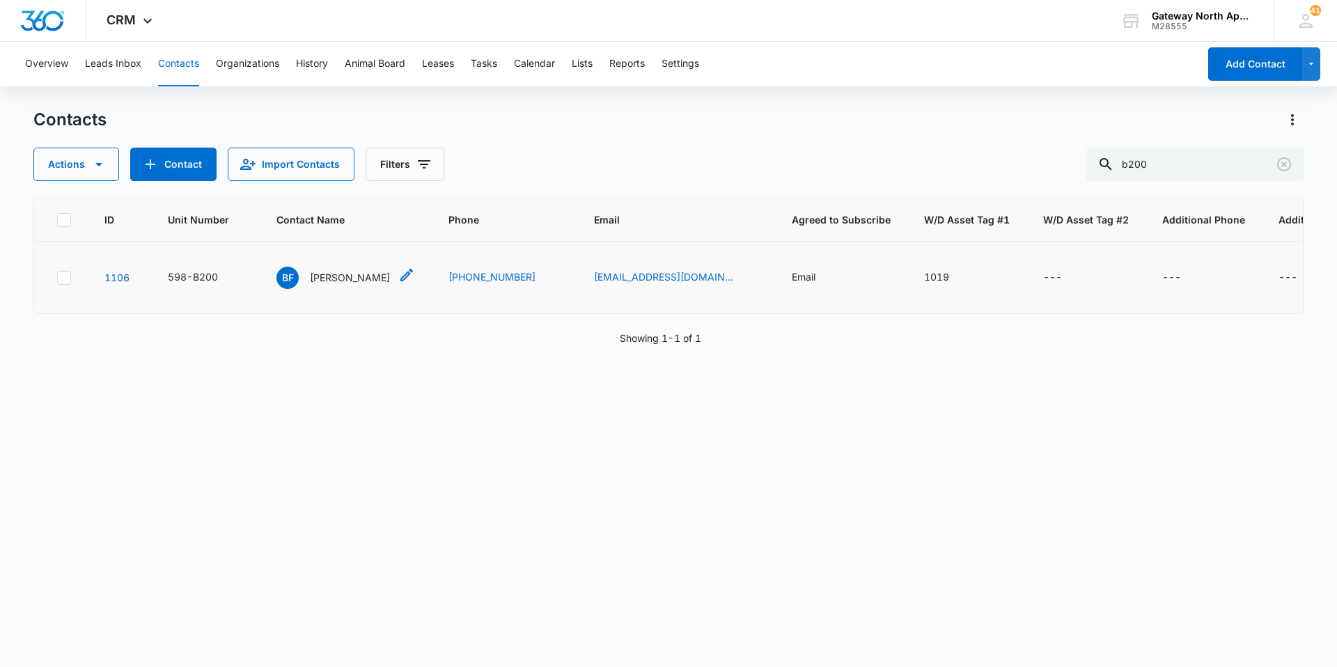
click at [368, 274] on p "Bridget Fairbanks" at bounding box center [350, 277] width 80 height 15
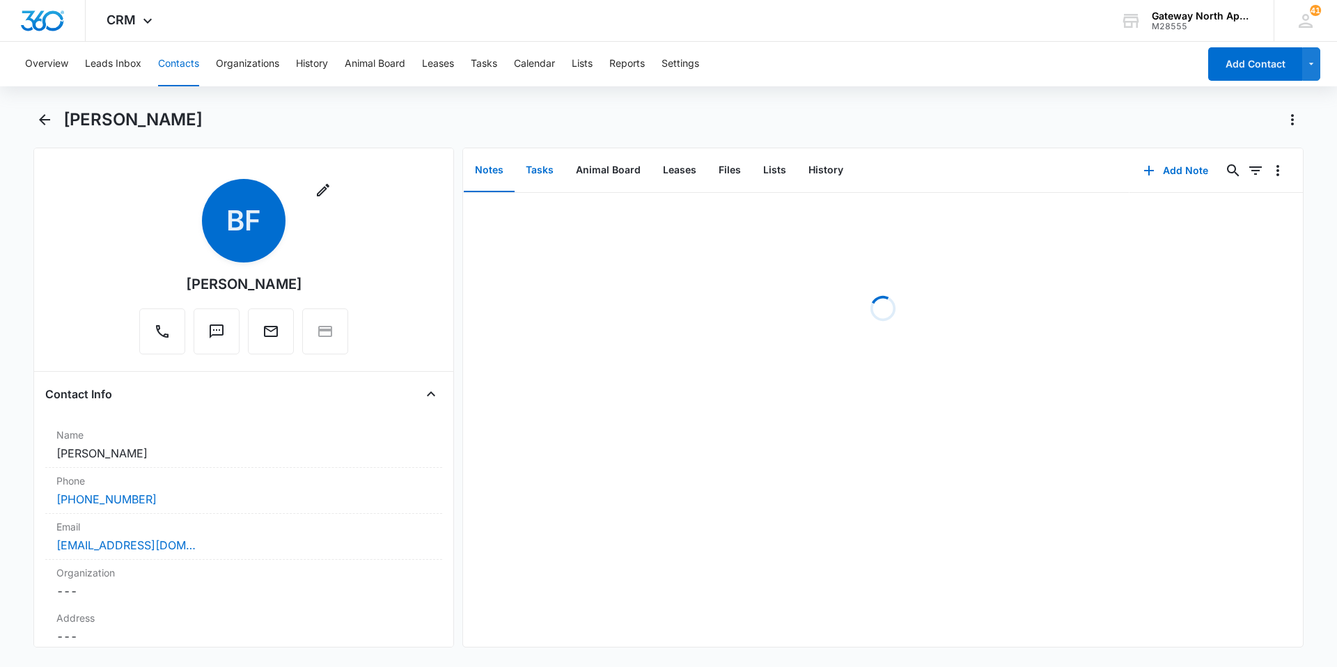
click at [551, 172] on button "Tasks" at bounding box center [540, 170] width 50 height 43
click at [1196, 169] on button "Add Task" at bounding box center [1176, 170] width 92 height 33
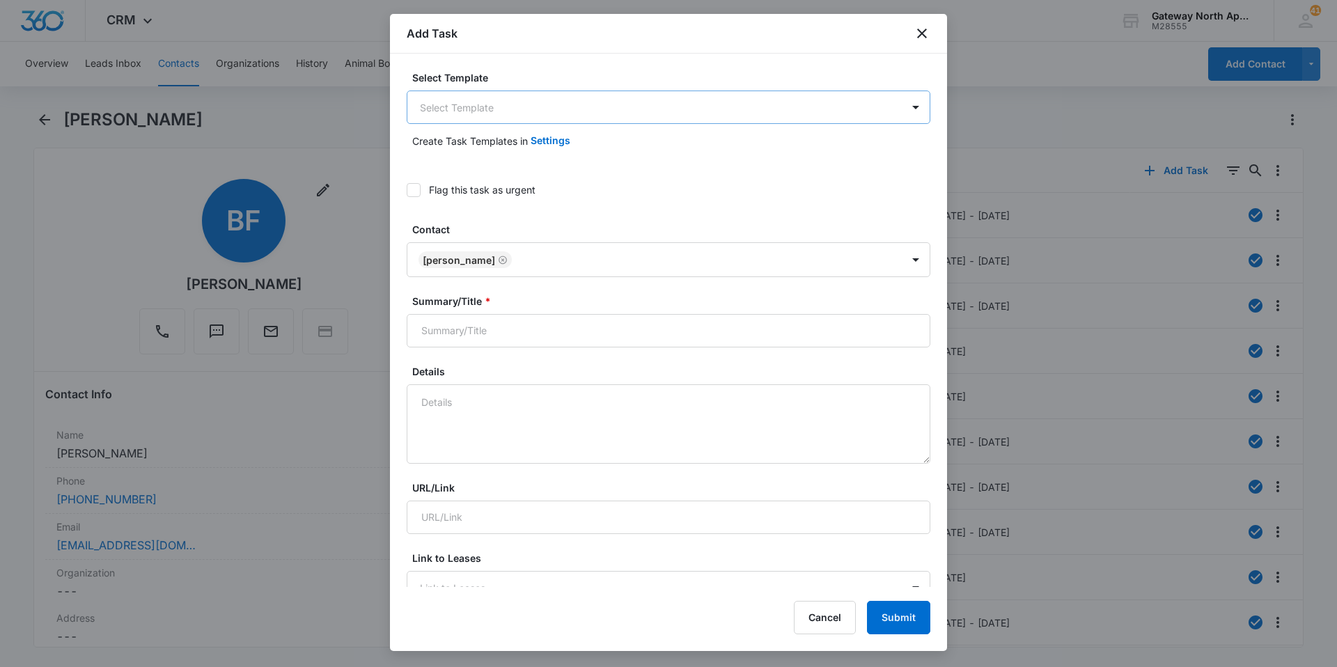
click at [492, 113] on body "CRM Apps Reputation Websites Forms CRM Email Social Content Ads Intelligence Fi…" at bounding box center [668, 333] width 1337 height 667
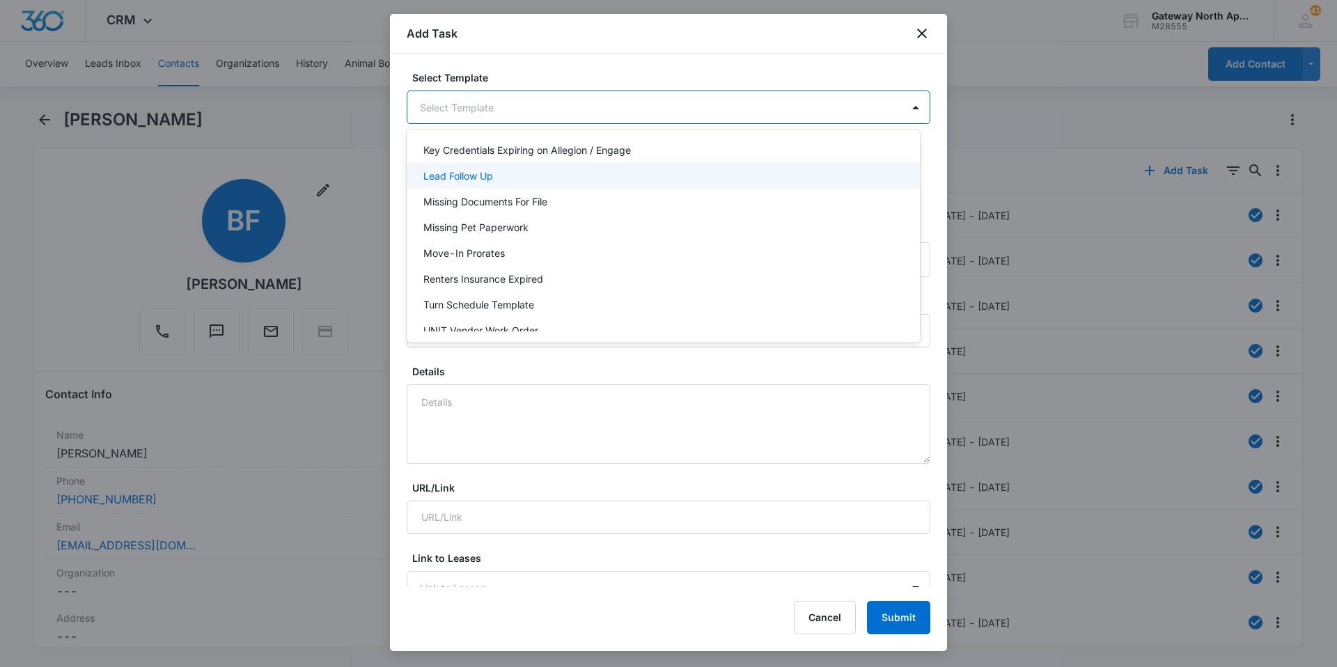
scroll to position [124, 0]
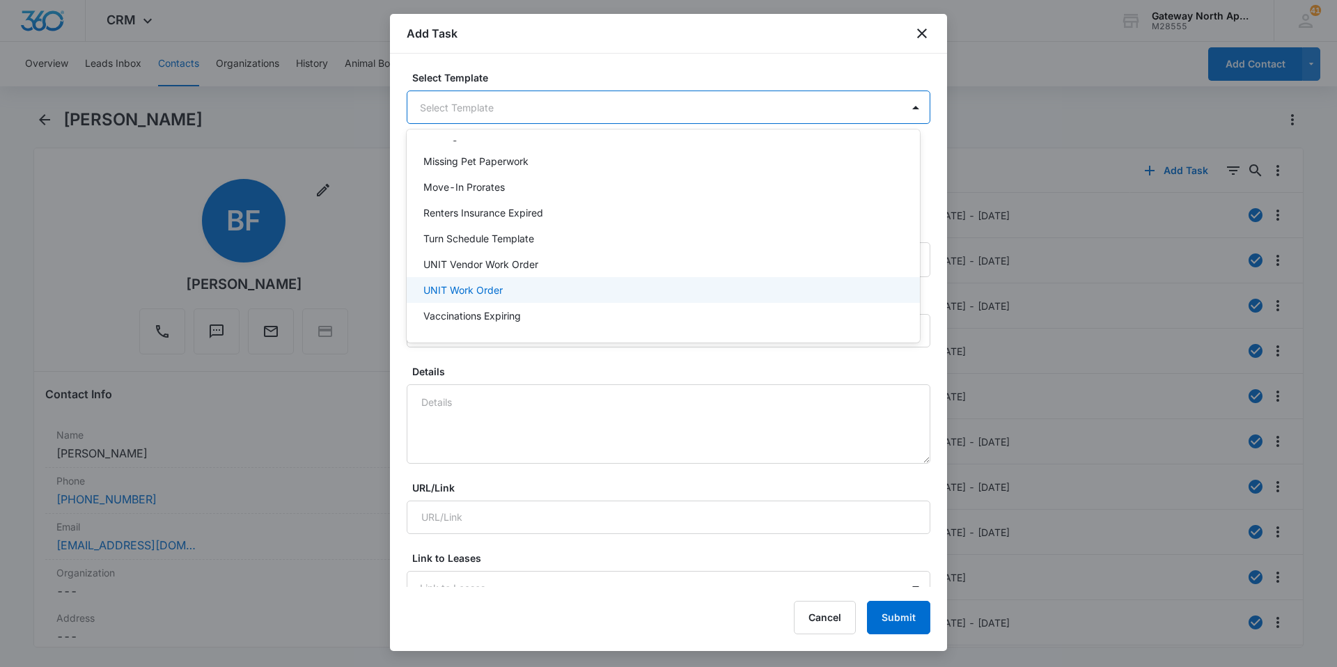
click at [480, 285] on p "UNIT Work Order" at bounding box center [462, 290] width 79 height 15
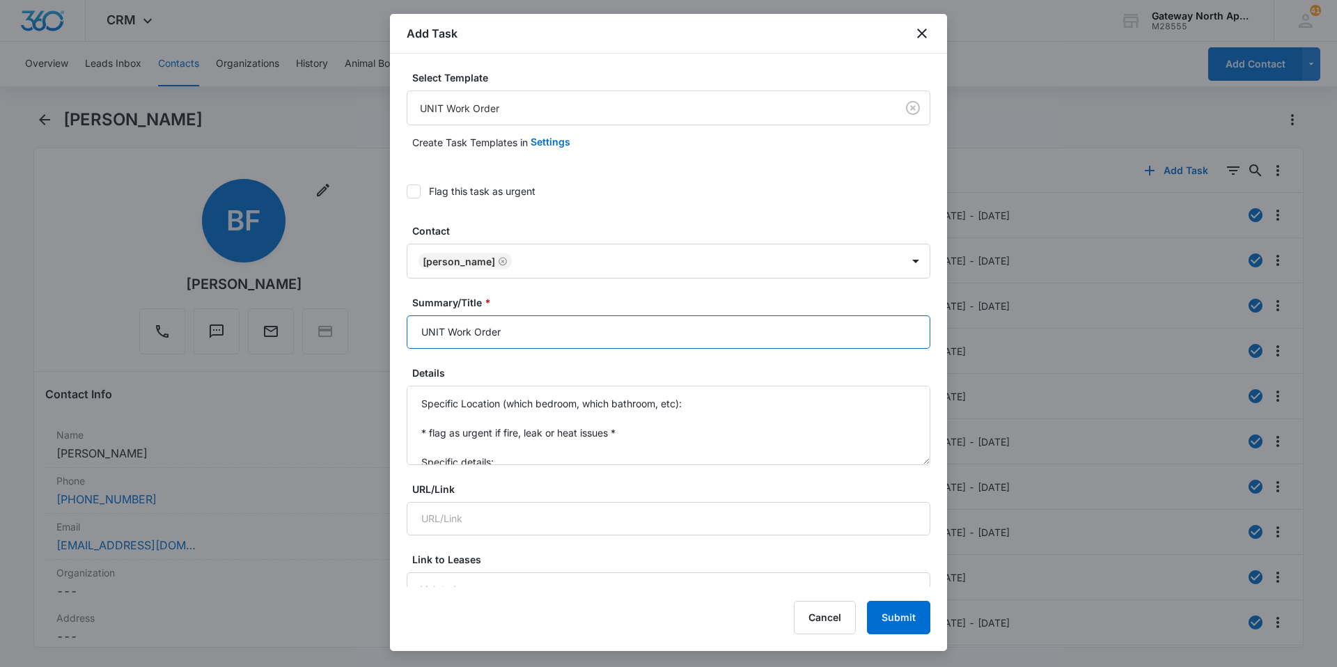
drag, startPoint x: 446, startPoint y: 325, endPoint x: 384, endPoint y: 329, distance: 61.4
click at [384, 329] on body "CRM Apps Reputation Websites Forms CRM Email Social Content Ads Intelligence Fi…" at bounding box center [668, 333] width 1337 height 667
type input "b200 Work Order"
drag, startPoint x: 508, startPoint y: 460, endPoint x: 370, endPoint y: 379, distance: 160.0
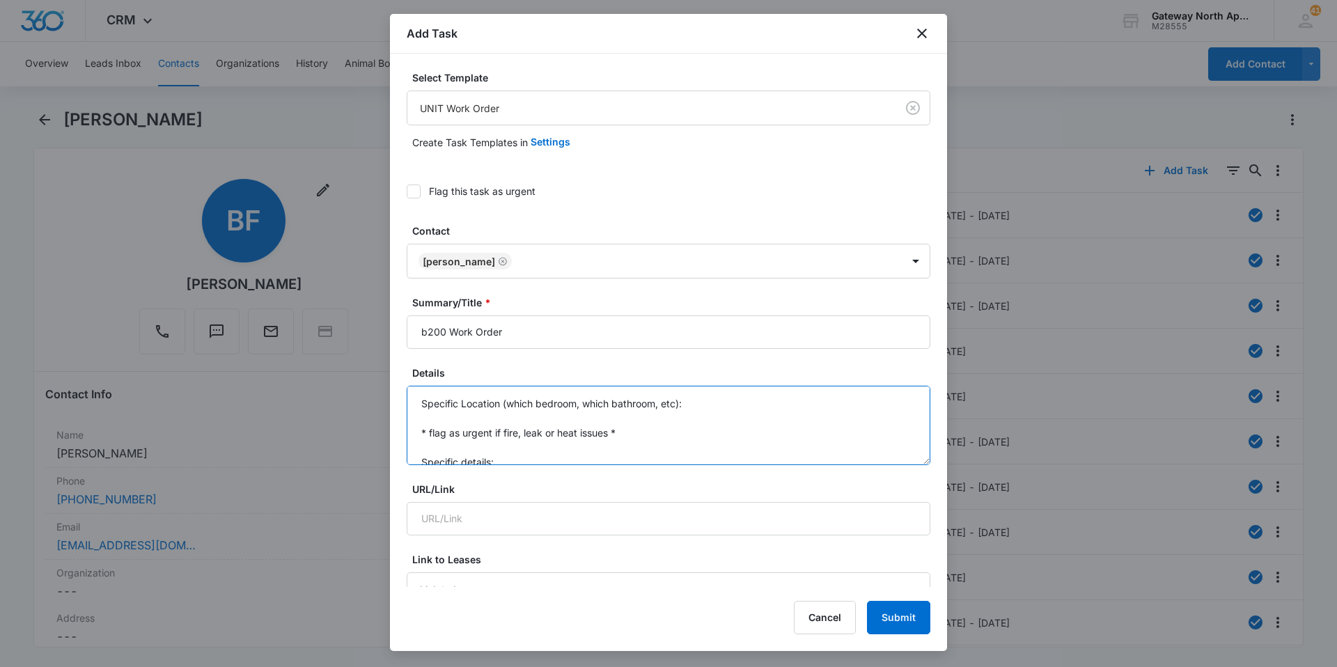
click at [377, 378] on body "CRM Apps Reputation Websites Forms CRM Email Social Content Ads Intelligence Fi…" at bounding box center [668, 333] width 1337 height 667
click at [524, 430] on textarea "Microwave short fusing, tenant has already checked breaker Wednesday ideal 303-…" at bounding box center [669, 425] width 524 height 79
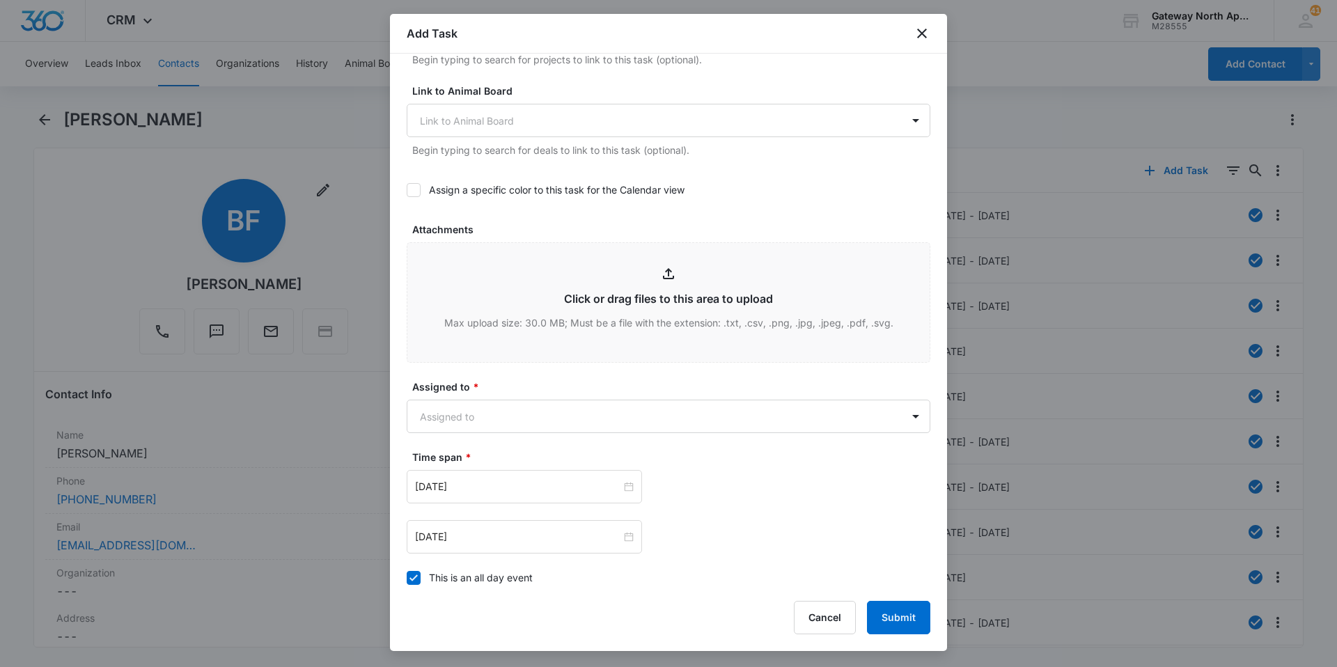
scroll to position [754, 0]
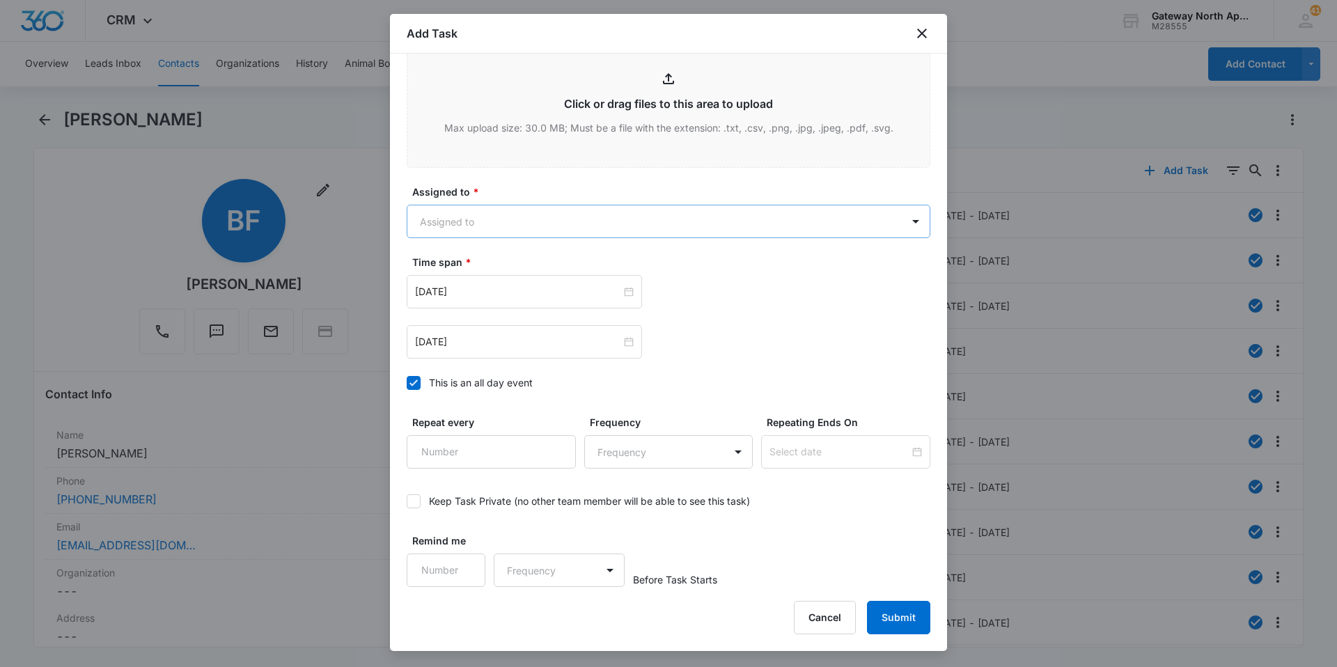
type textarea "Microwave short fusing, tenant has already checked breaker Wednesday ideal, cal…"
click at [526, 206] on body "CRM Apps Reputation Websites Forms CRM Email Social Content Ads Intelligence Fi…" at bounding box center [668, 333] width 1337 height 667
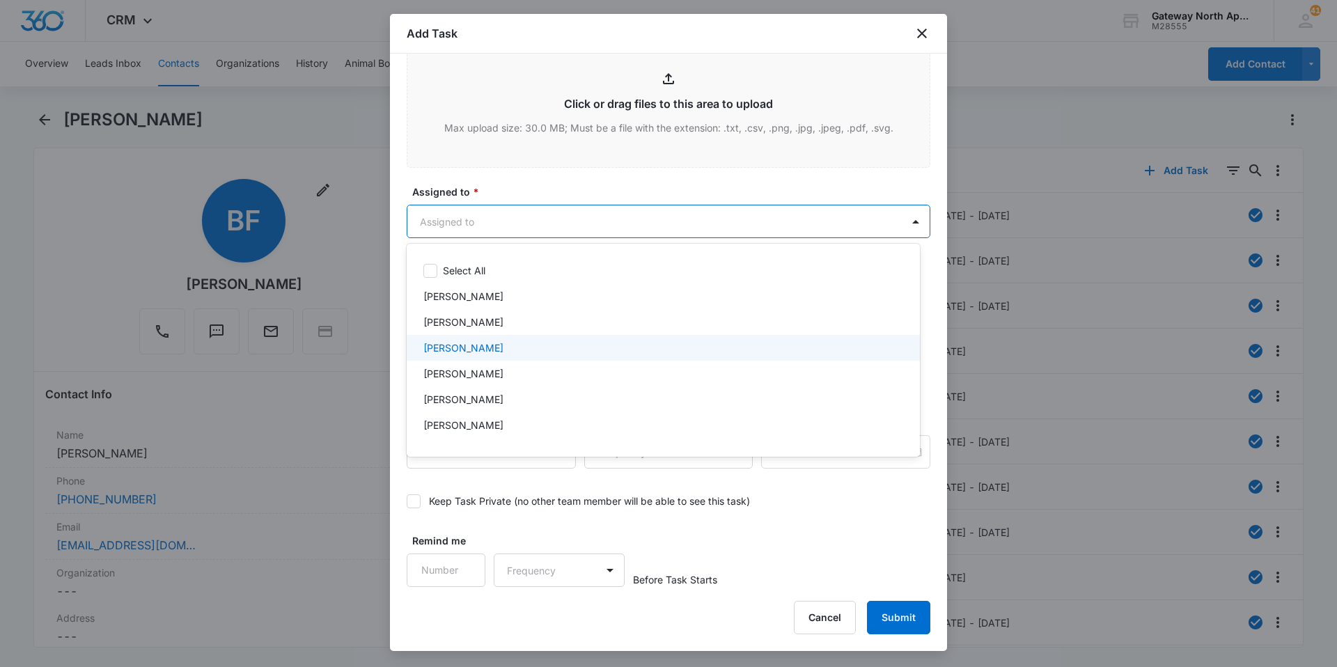
click at [473, 344] on p "[PERSON_NAME]" at bounding box center [463, 347] width 80 height 15
click at [598, 226] on div at bounding box center [668, 333] width 1337 height 667
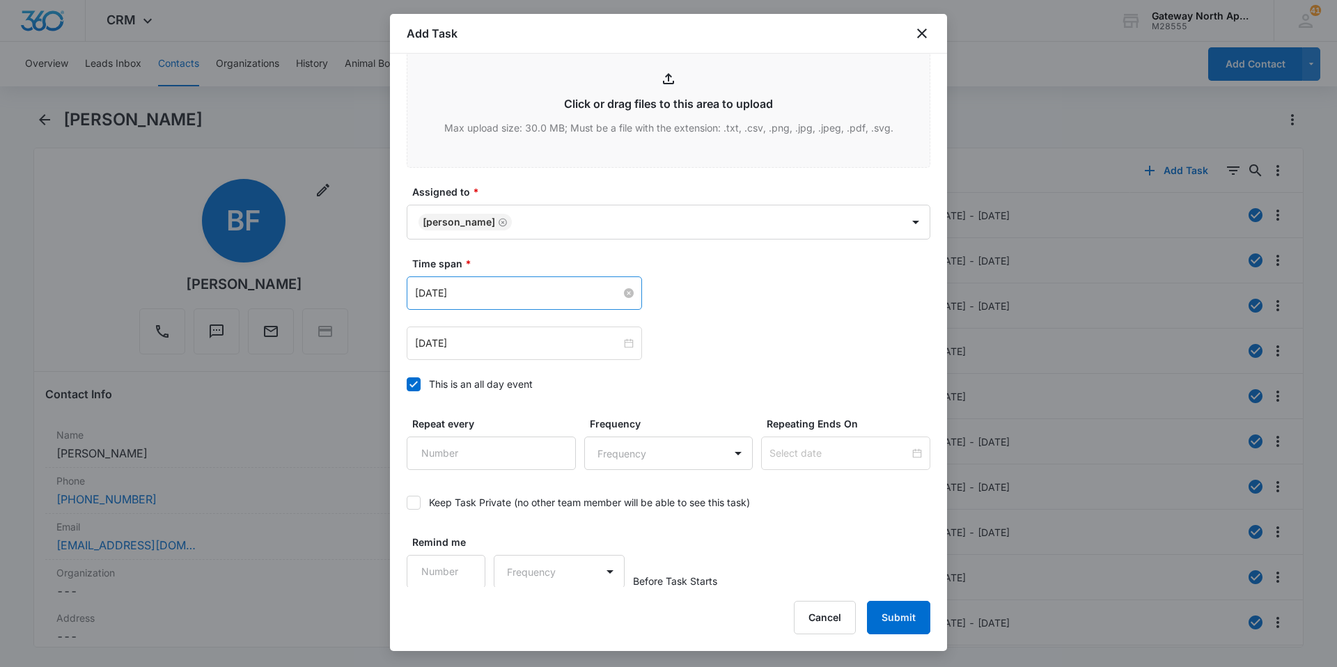
click at [527, 293] on input "Apr 24, 2022" at bounding box center [518, 292] width 206 height 15
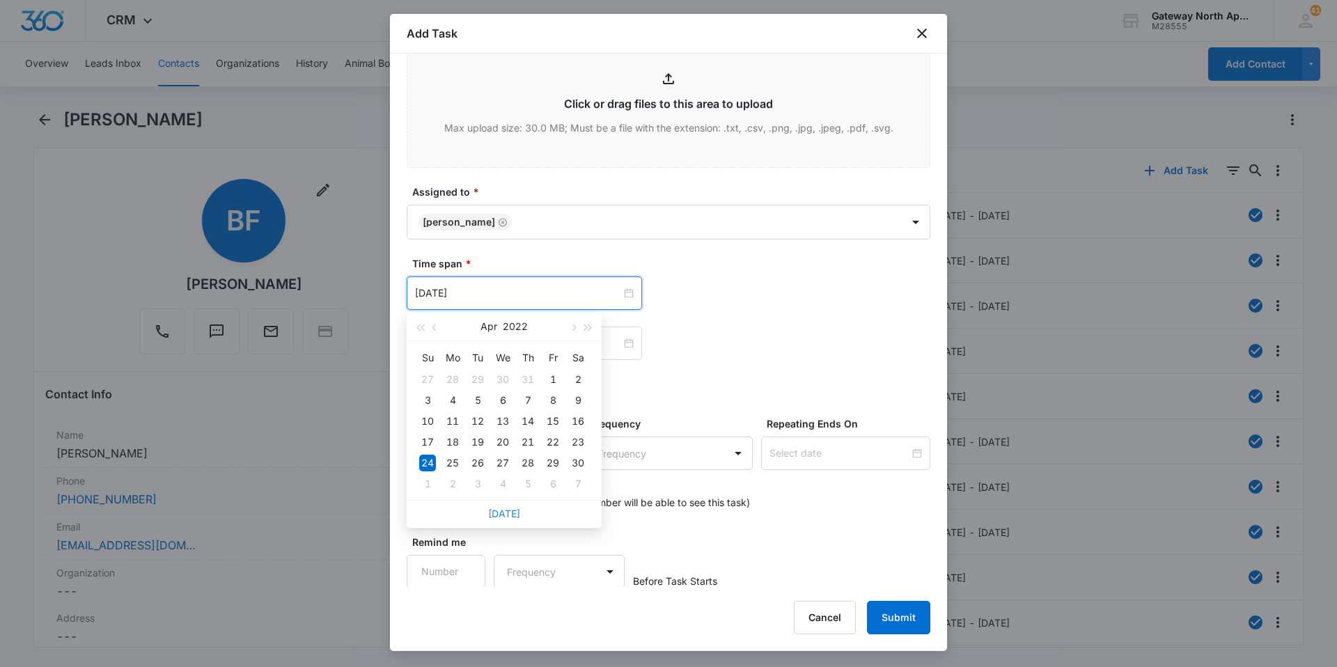
click at [507, 515] on link "Today" at bounding box center [504, 514] width 32 height 12
type input "Oct 13, 2025"
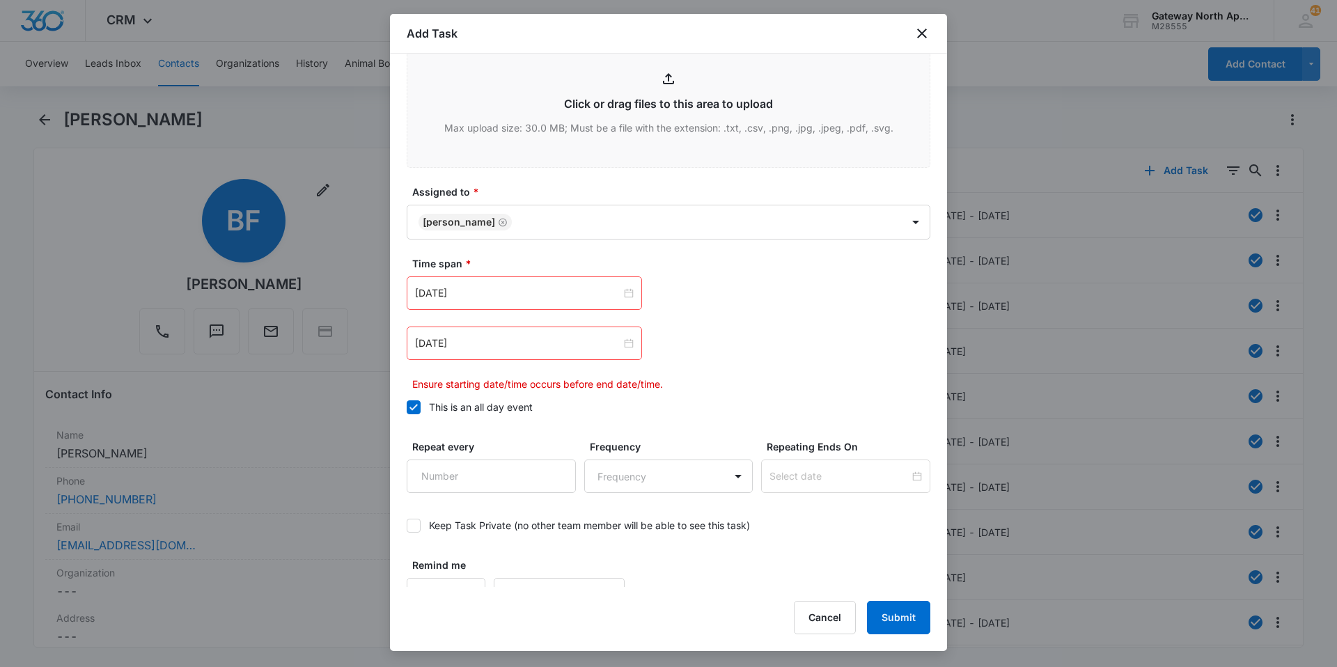
click at [563, 358] on div "Apr 24, 2022" at bounding box center [524, 343] width 235 height 33
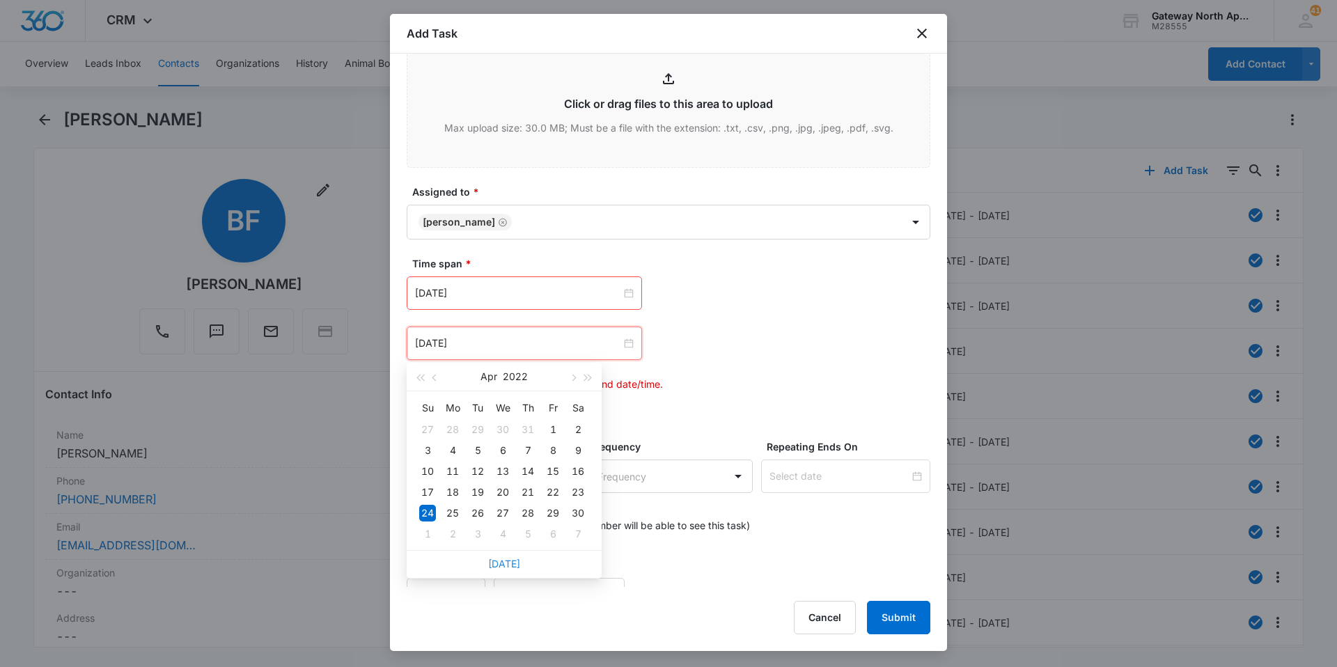
click at [507, 561] on link "Today" at bounding box center [504, 564] width 32 height 12
type input "Oct 13, 2025"
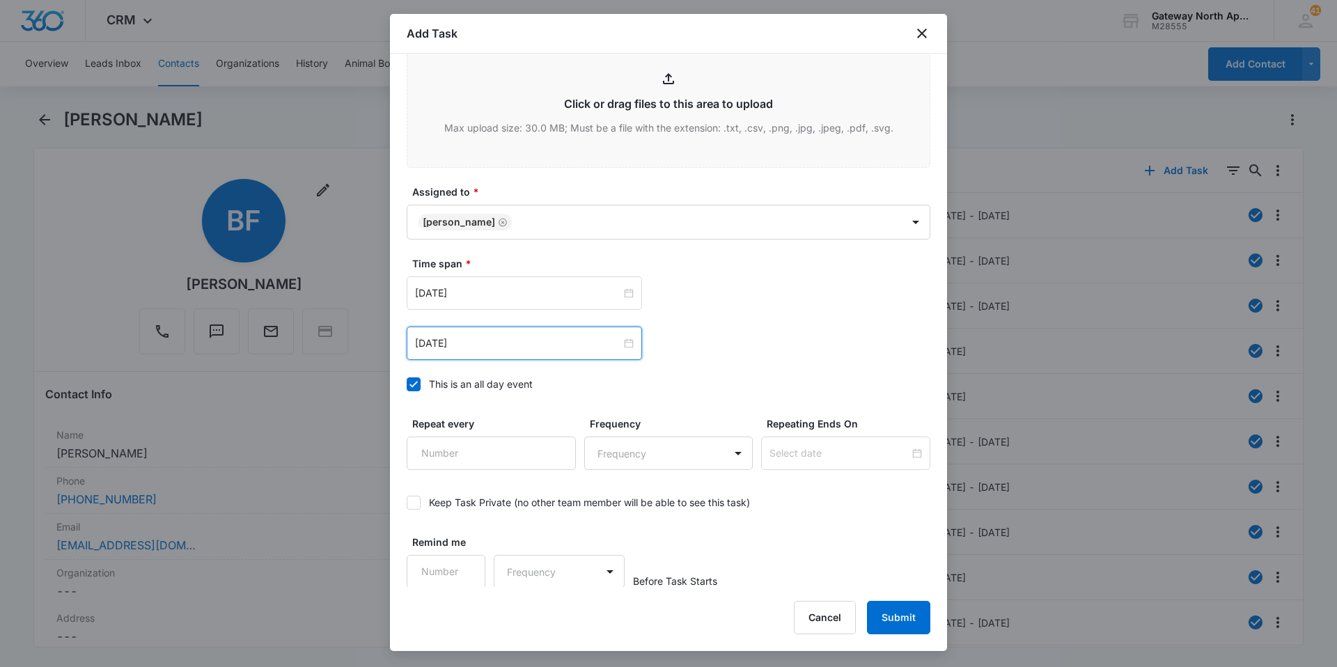
scroll to position [755, 0]
click at [908, 611] on button "Submit" at bounding box center [898, 617] width 63 height 33
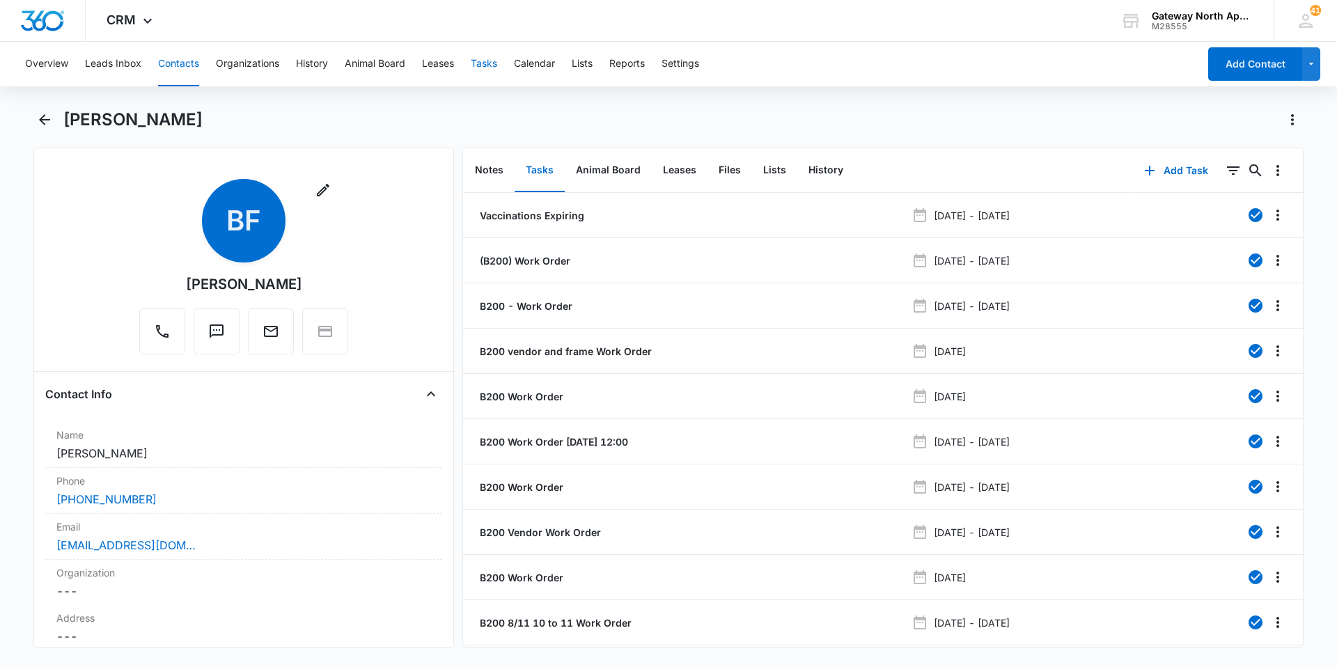
click at [487, 63] on button "Tasks" at bounding box center [484, 64] width 26 height 45
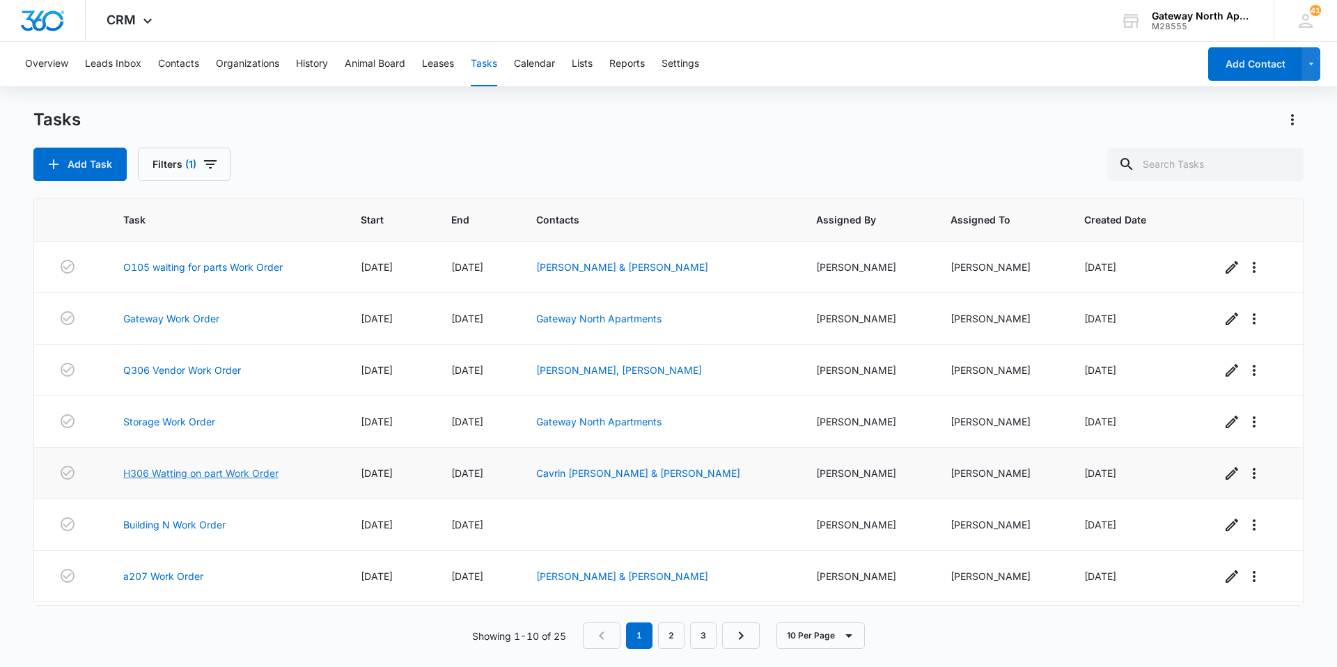
click at [201, 470] on link "H306 Watting on part Work Order" at bounding box center [200, 473] width 155 height 15
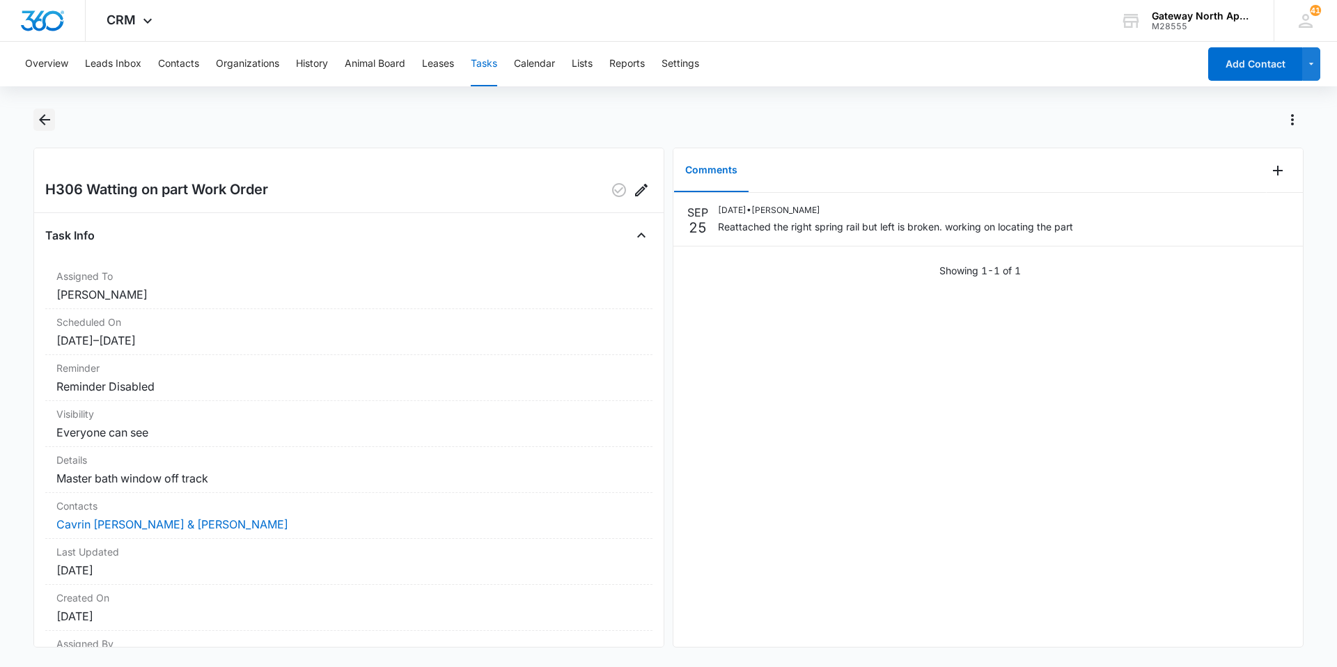
click at [47, 129] on button "Back" at bounding box center [44, 120] width 22 height 22
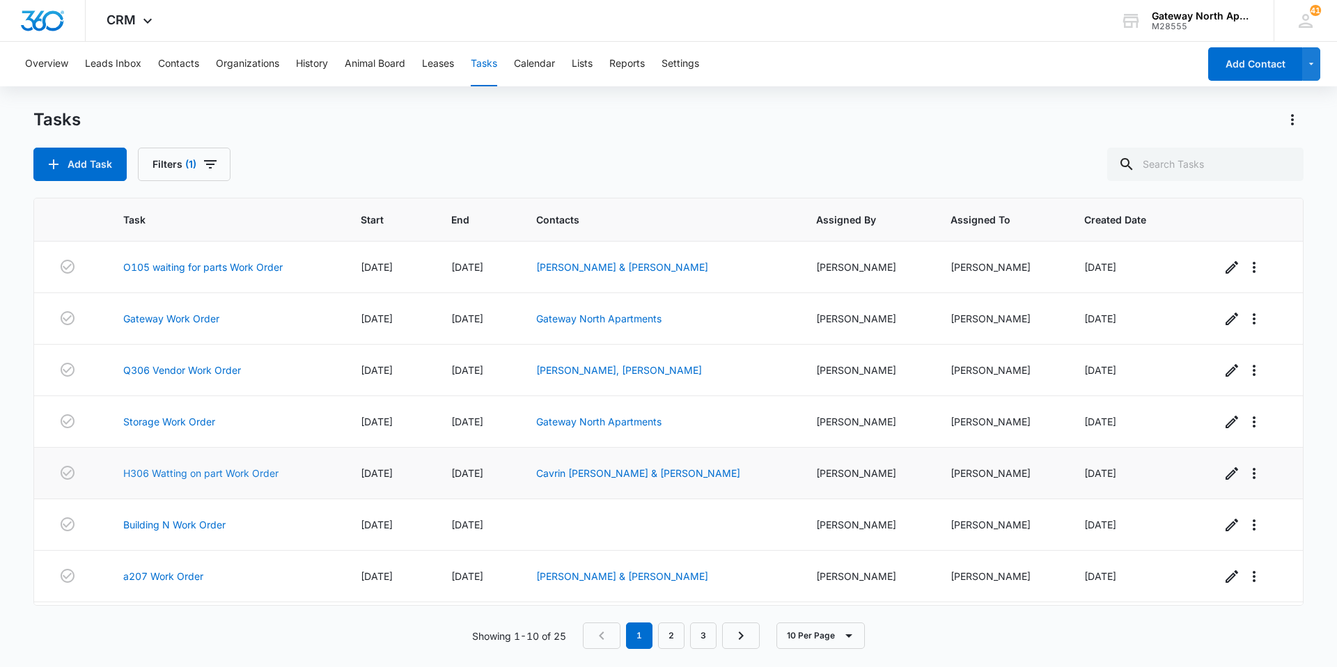
scroll to position [70, 0]
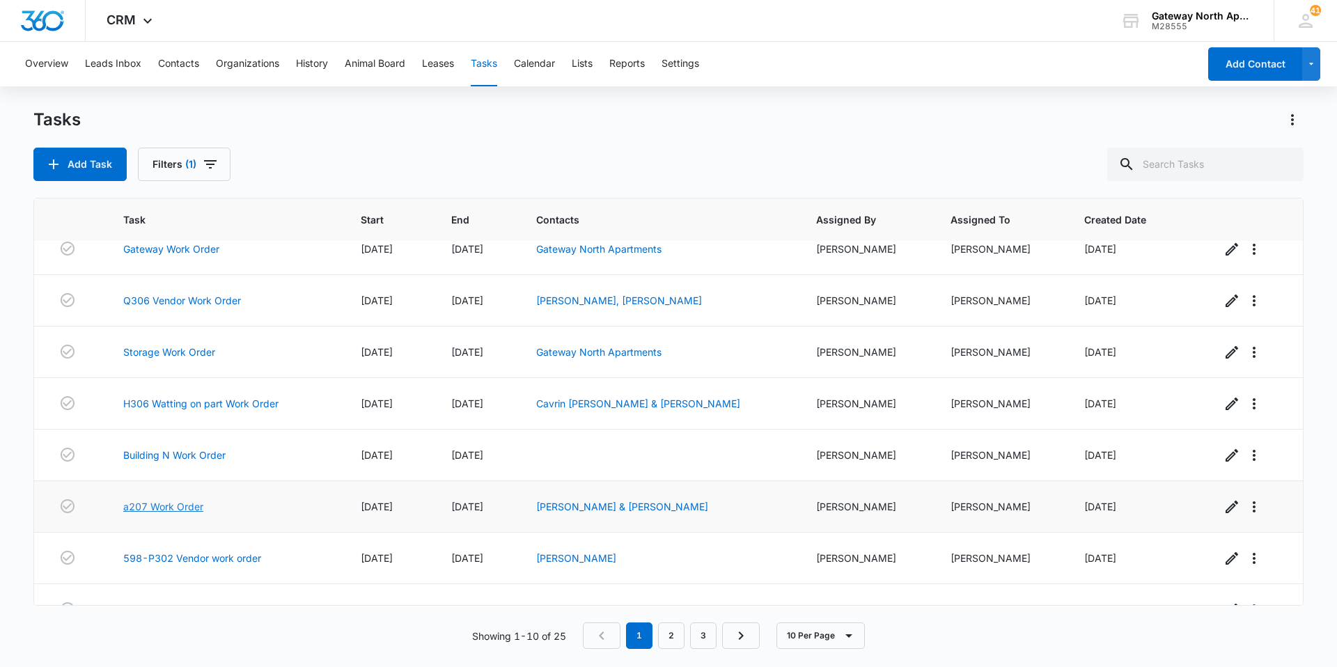
click at [198, 507] on link "a207 Work Order" at bounding box center [163, 506] width 80 height 15
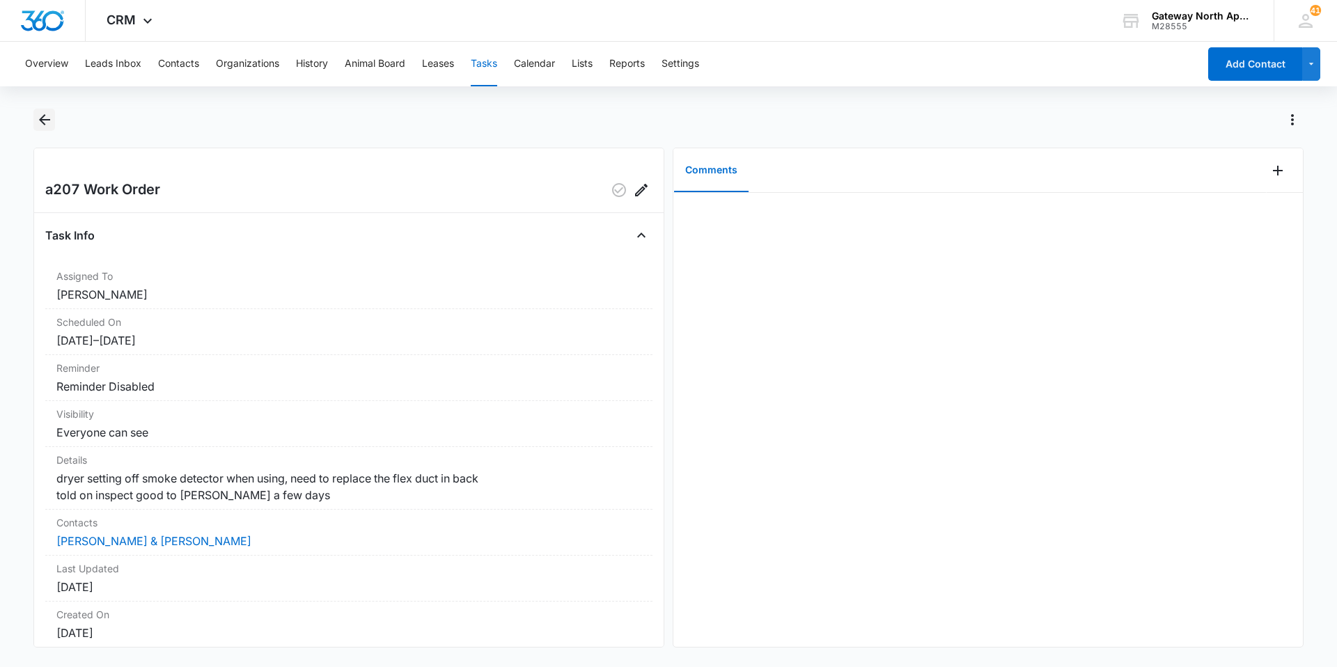
click at [47, 122] on icon "Back" at bounding box center [44, 119] width 17 height 17
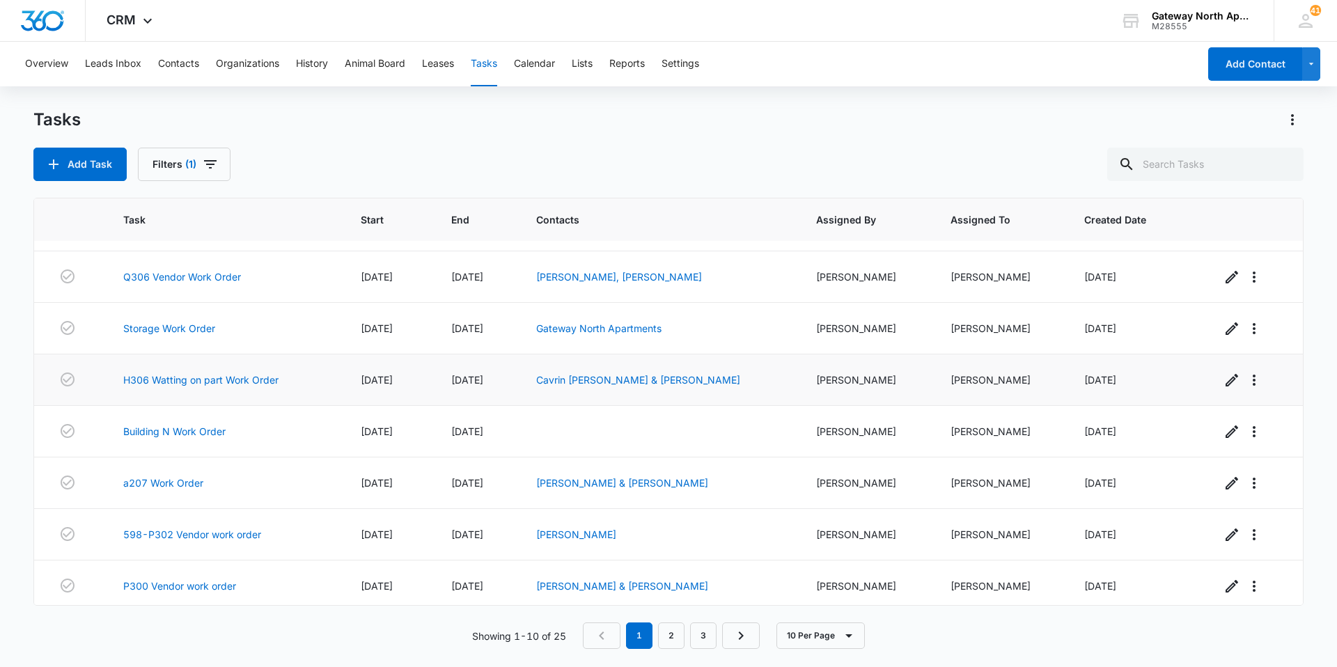
scroll to position [151, 0]
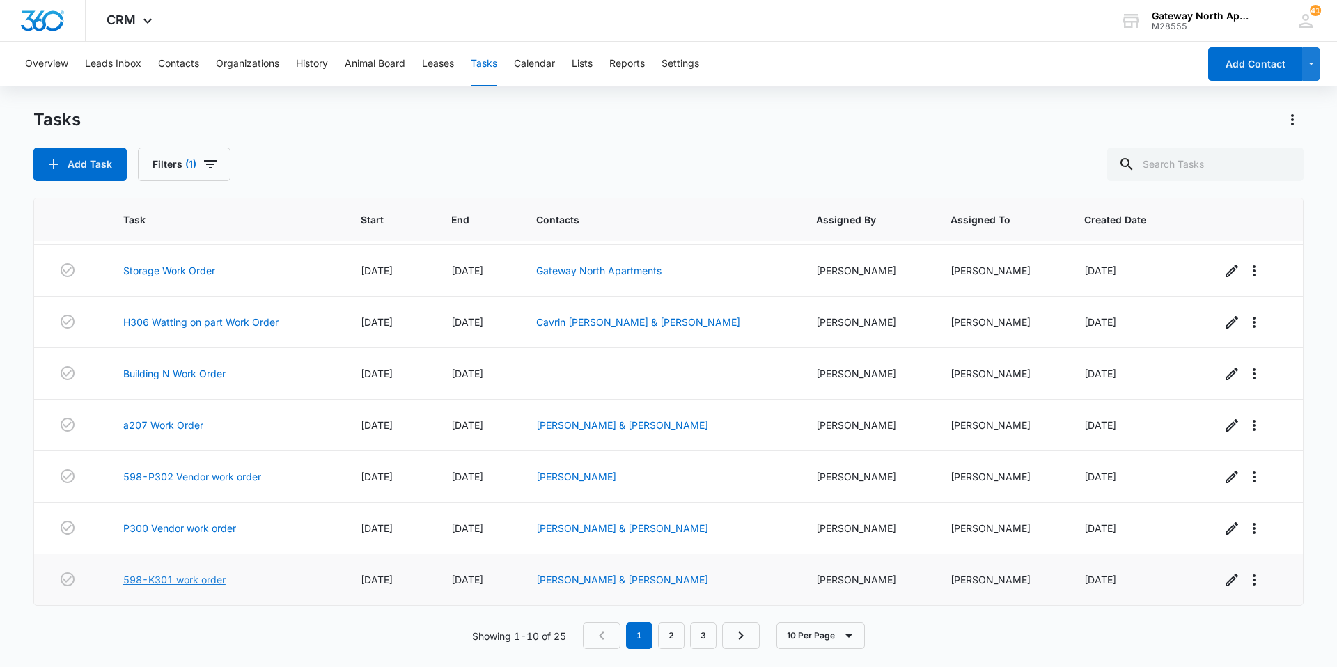
click at [159, 586] on link "598-K301 work order" at bounding box center [174, 579] width 102 height 15
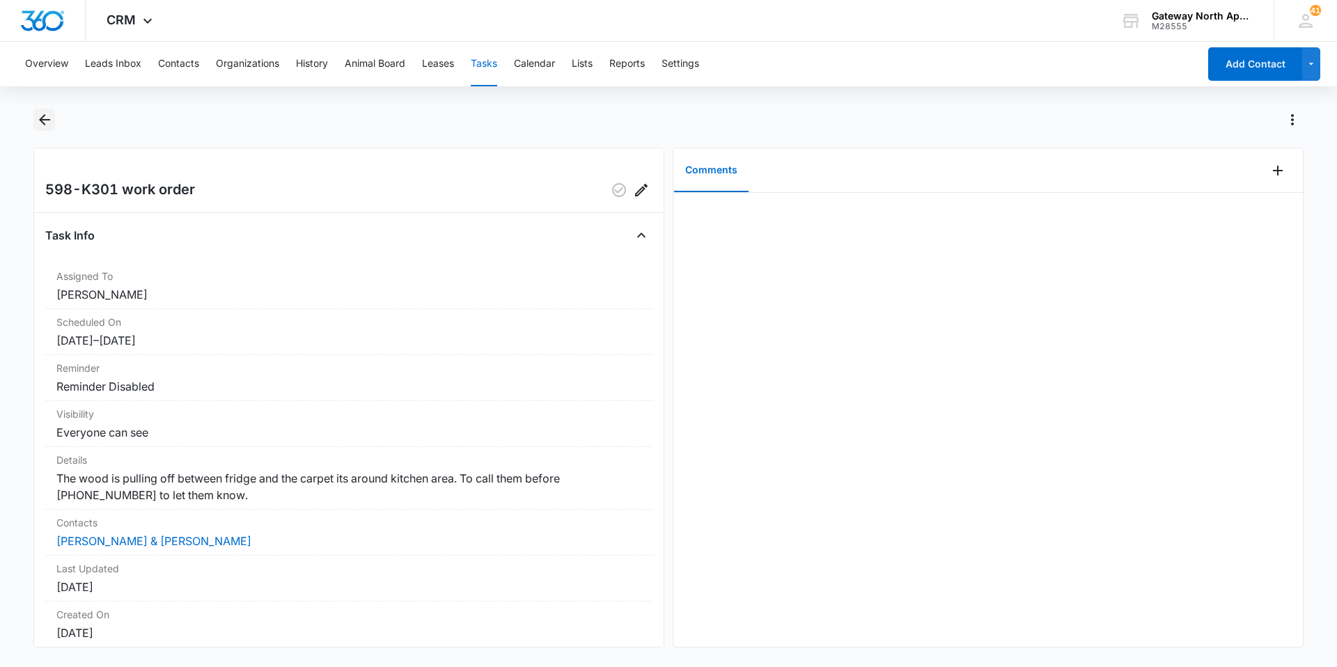
click at [41, 120] on icon "Back" at bounding box center [44, 119] width 11 height 11
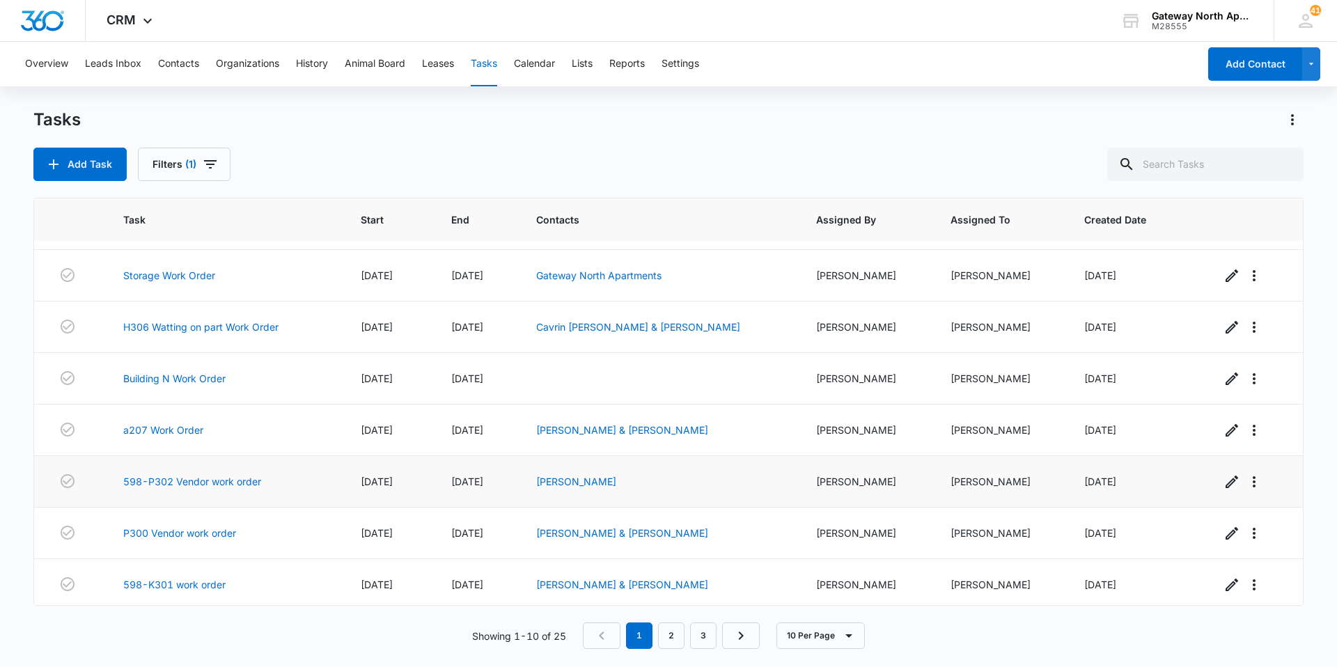
scroll to position [151, 0]
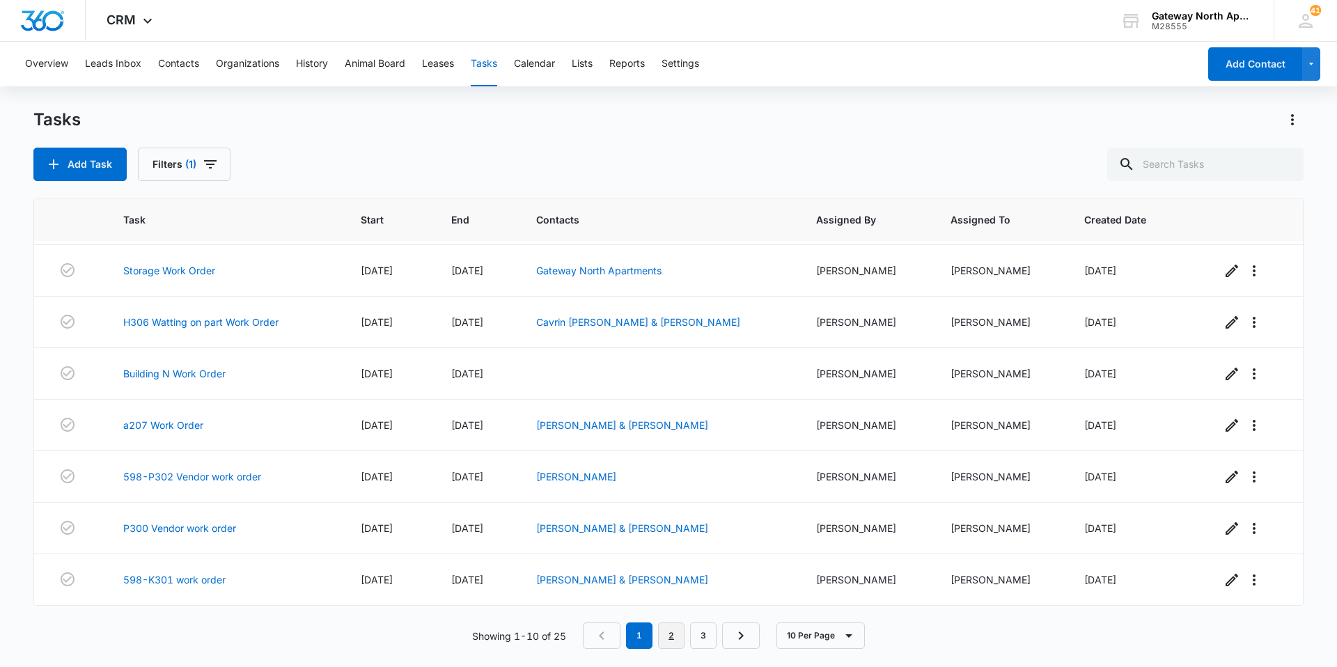
click at [681, 636] on link "2" at bounding box center [671, 635] width 26 height 26
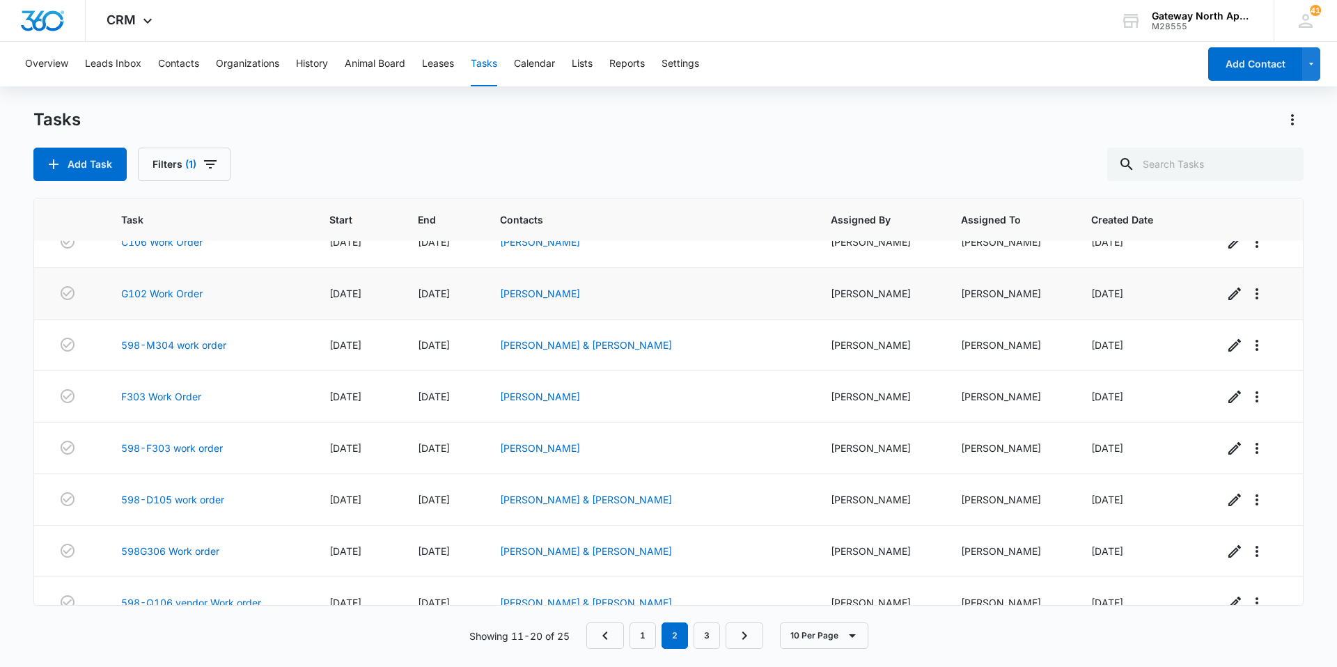
scroll to position [0, 0]
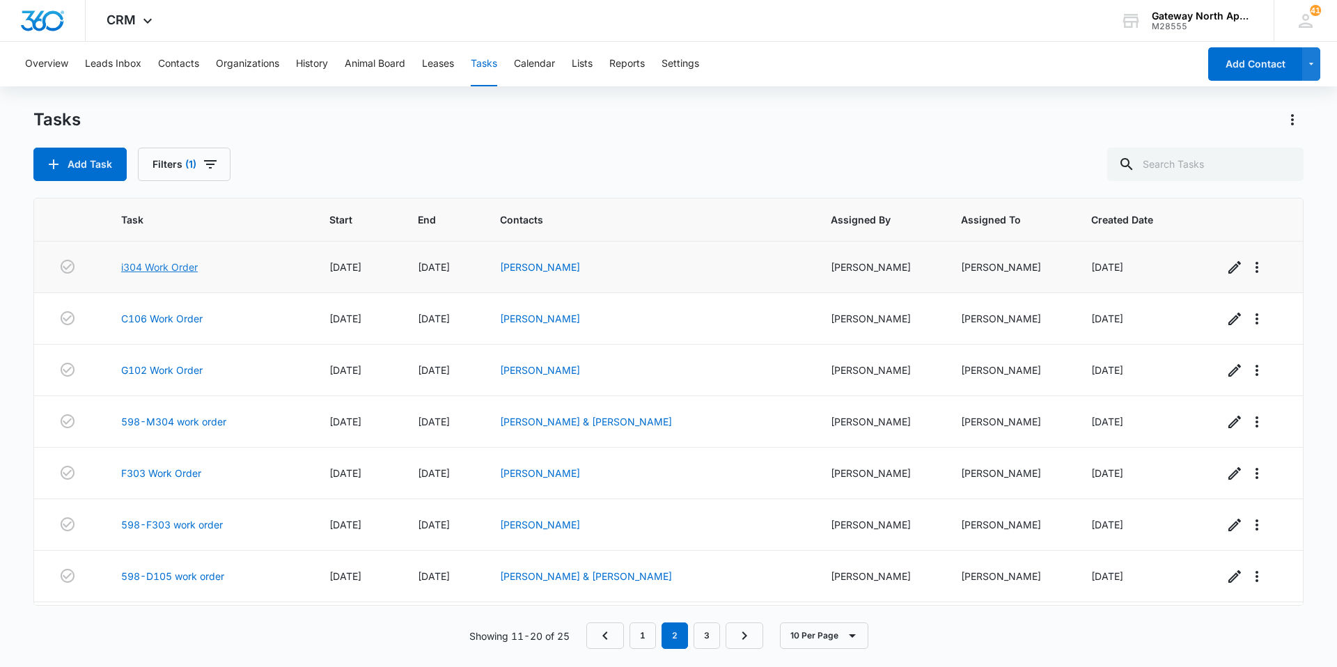
click at [167, 260] on link "i304 Work Order" at bounding box center [159, 267] width 77 height 15
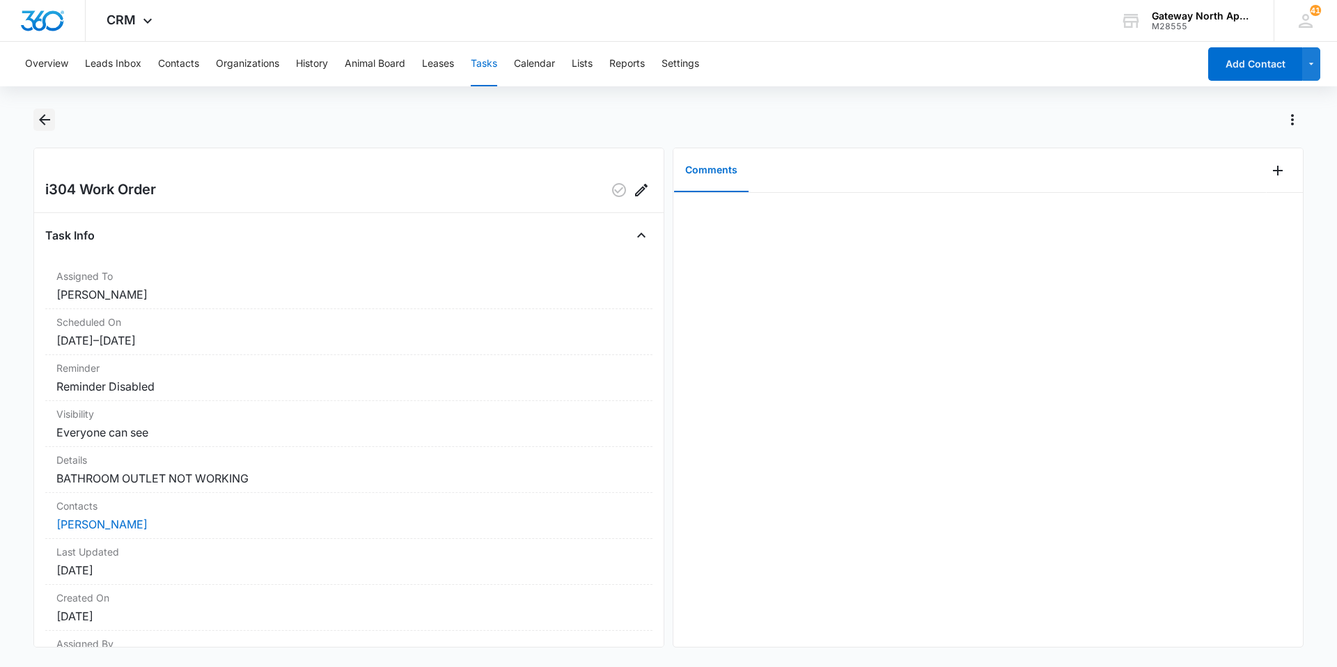
click at [42, 118] on icon "Back" at bounding box center [44, 119] width 11 height 11
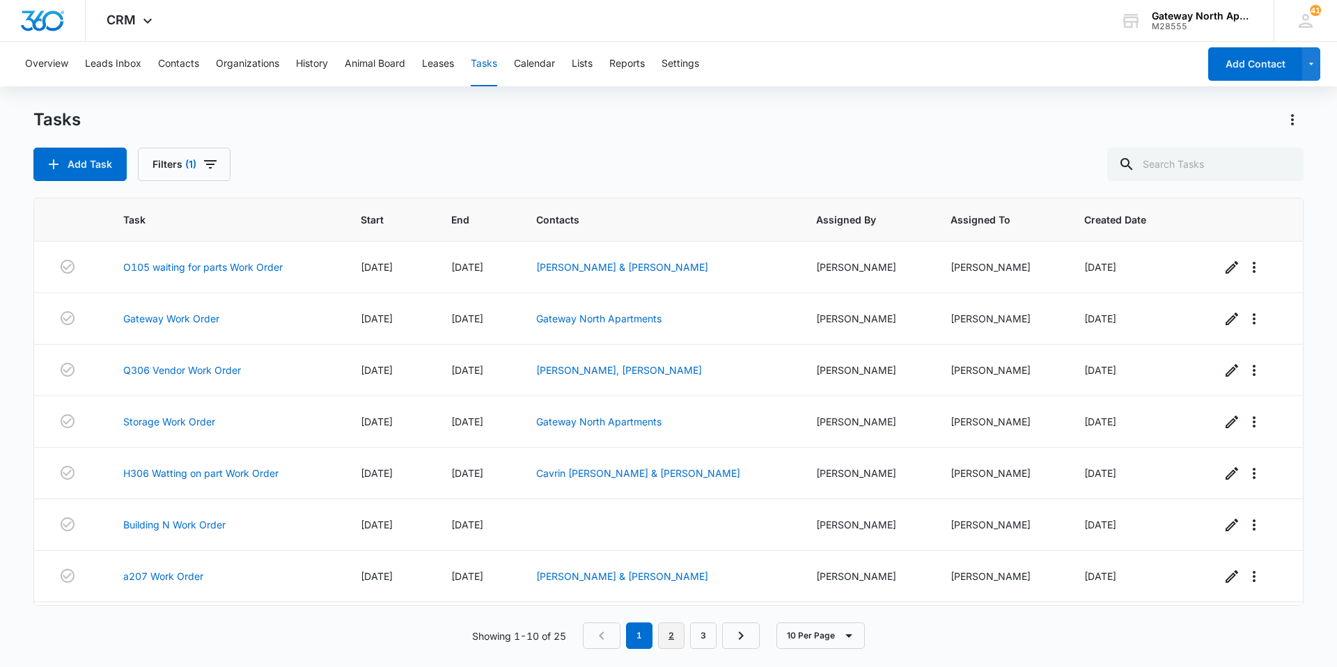
click at [668, 643] on link "2" at bounding box center [671, 635] width 26 height 26
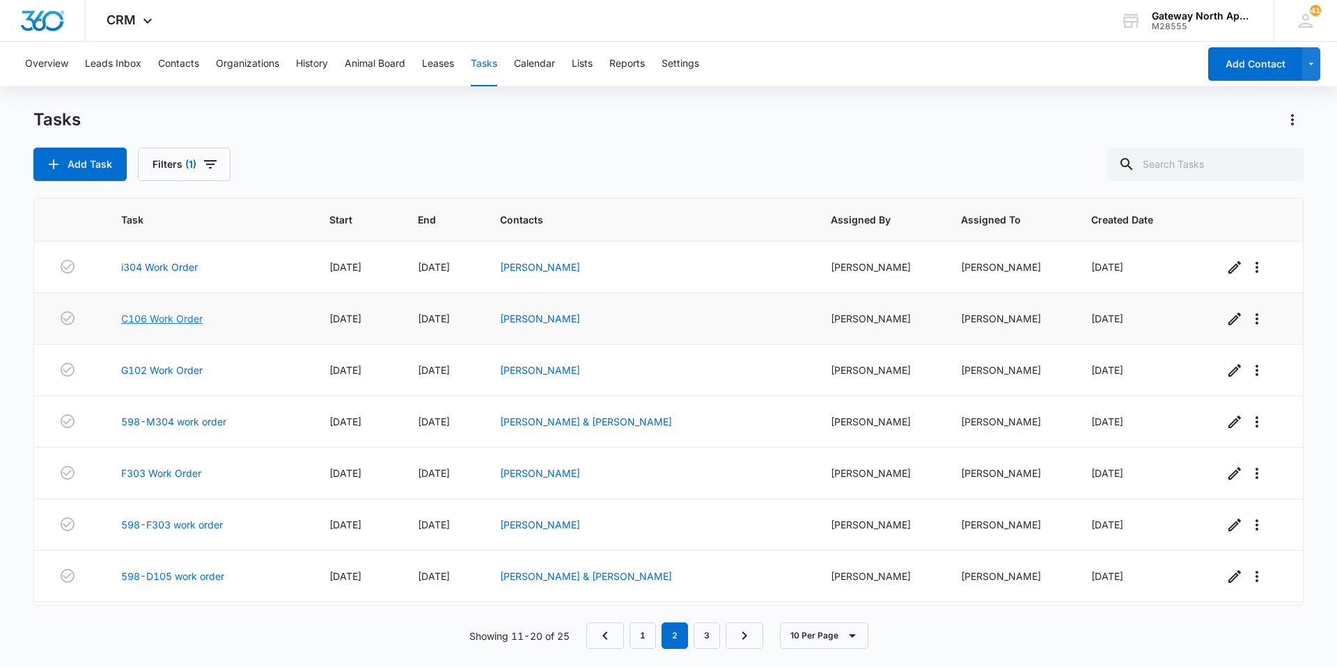
click at [180, 320] on link "C106 Work Order" at bounding box center [161, 318] width 81 height 15
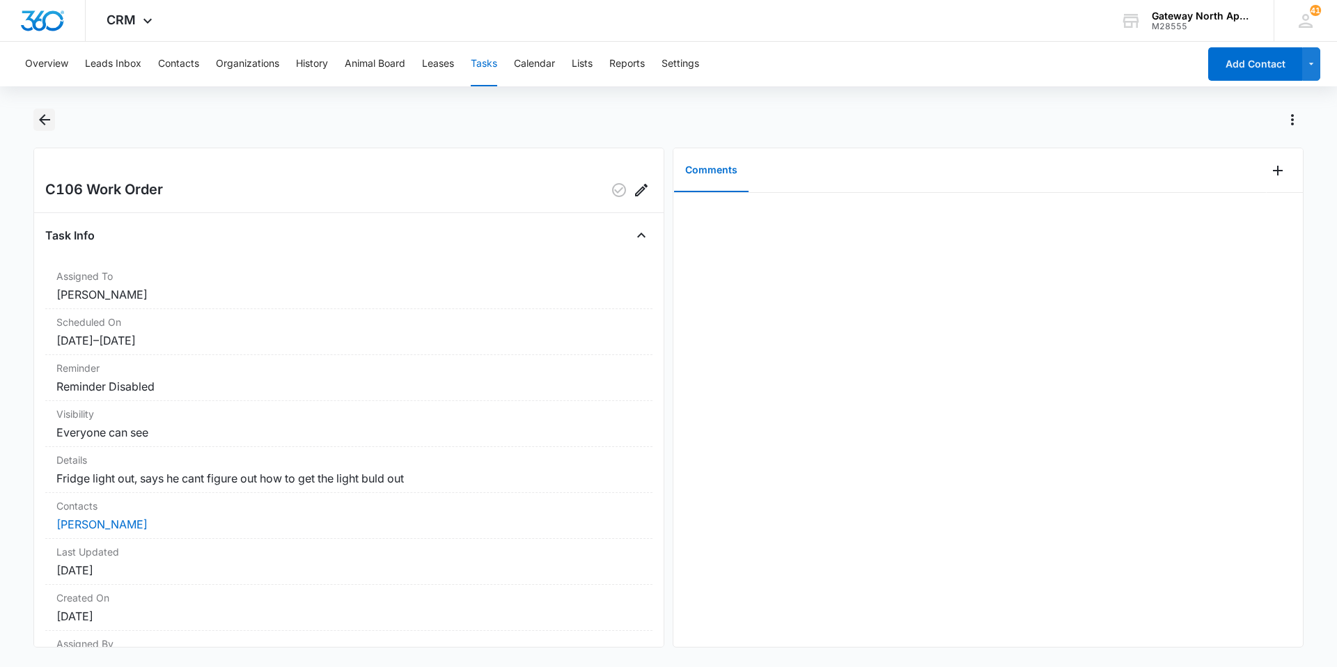
click at [47, 113] on icon "Back" at bounding box center [44, 119] width 17 height 17
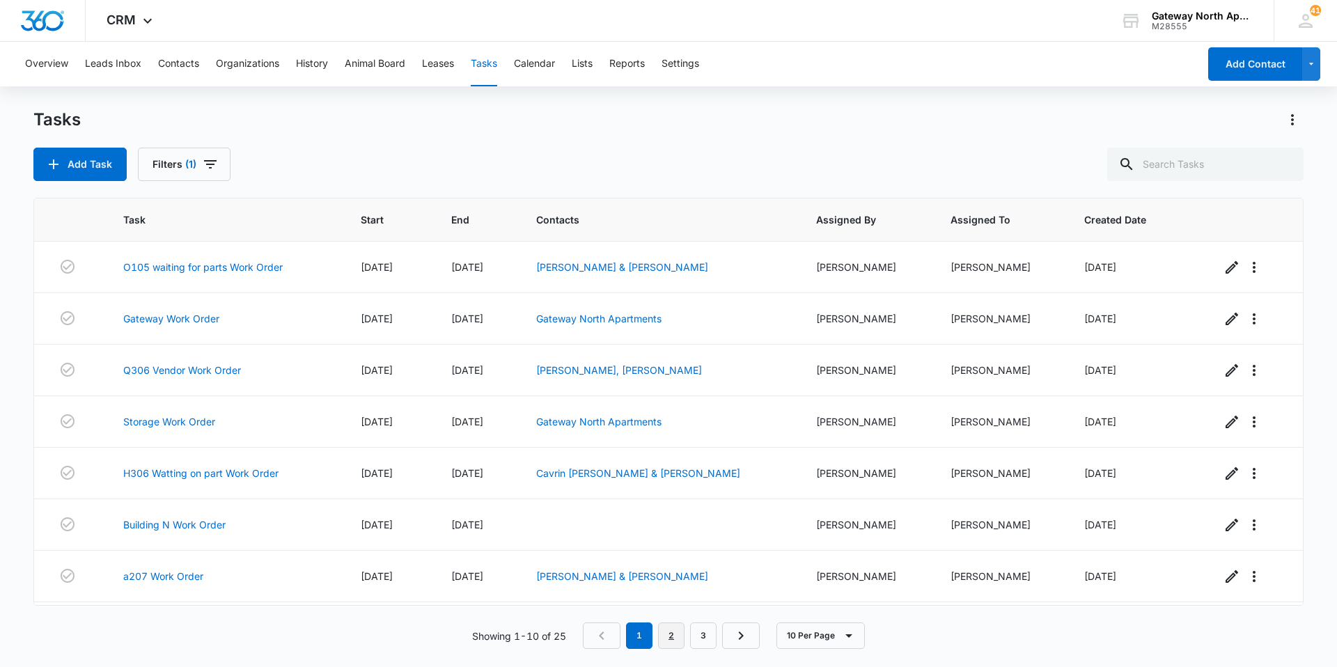
click at [669, 636] on link "2" at bounding box center [671, 635] width 26 height 26
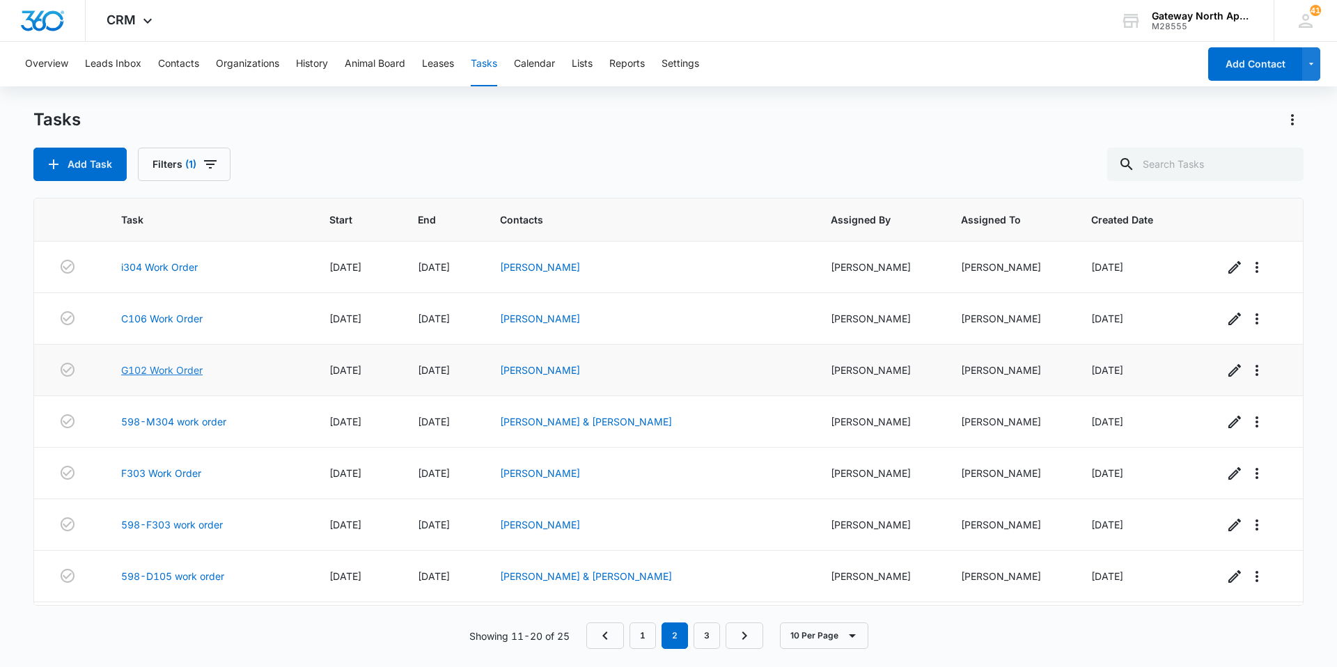
click at [171, 376] on link "G102 Work Order" at bounding box center [161, 370] width 81 height 15
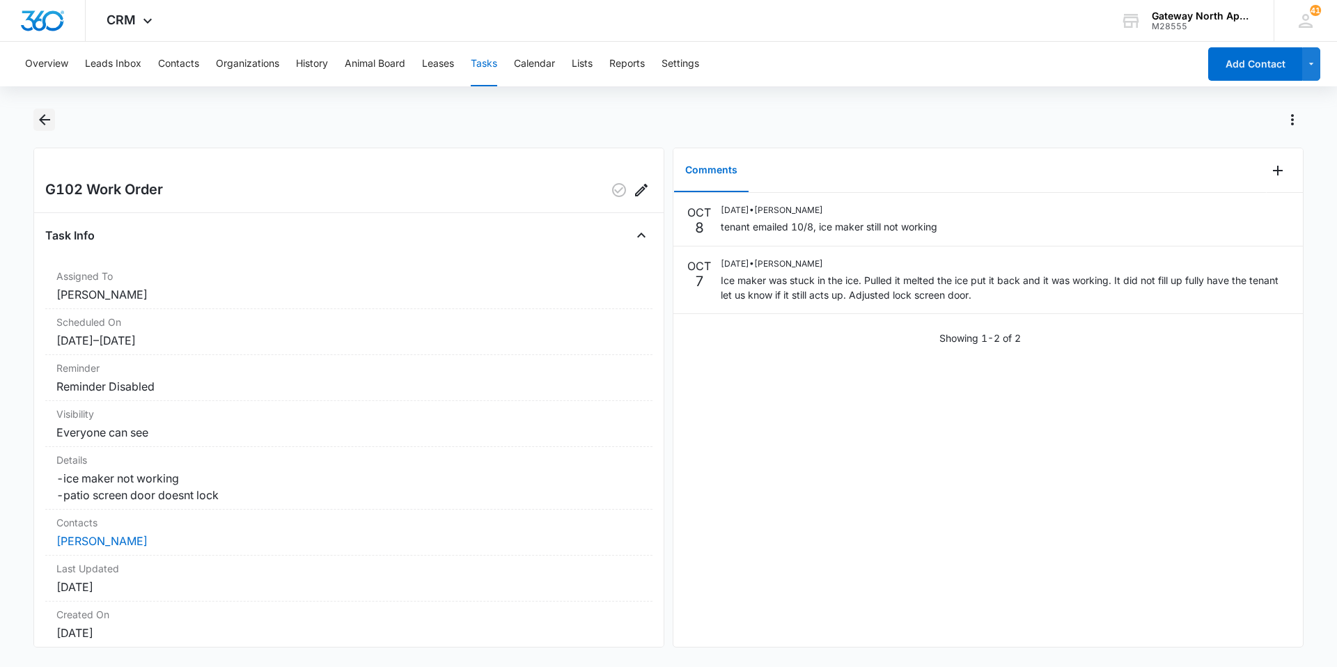
click at [35, 116] on button "Back" at bounding box center [44, 120] width 22 height 22
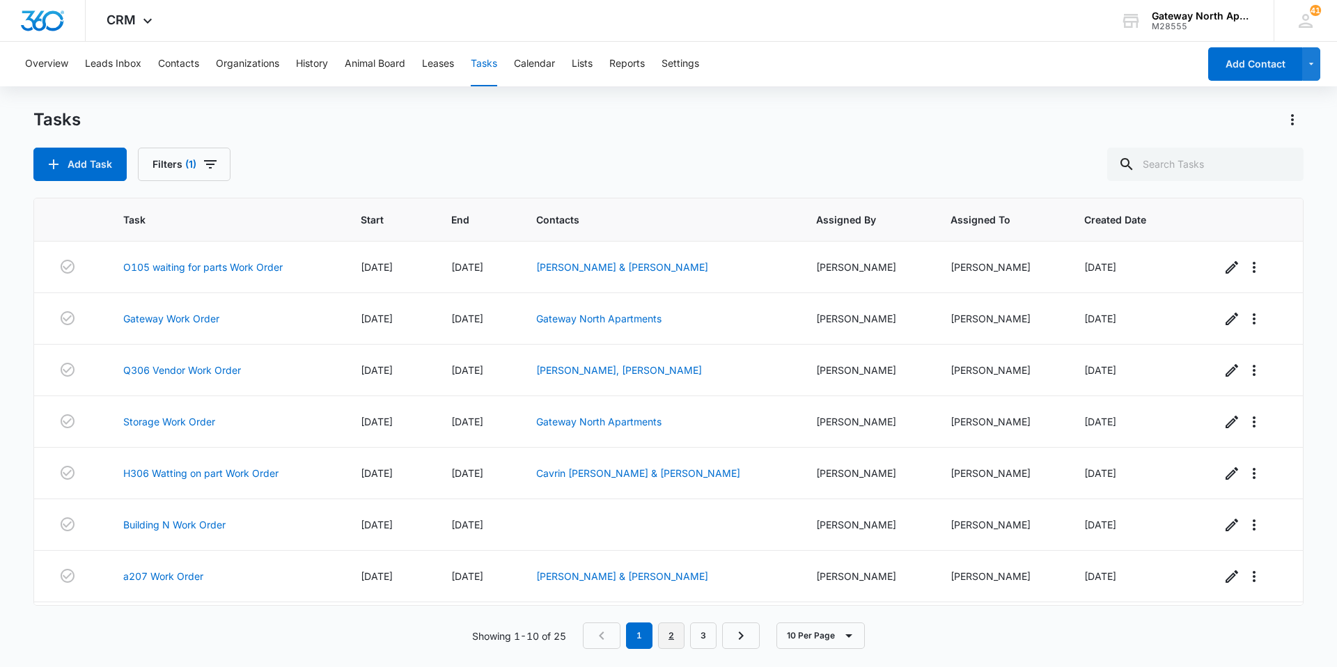
click at [675, 636] on link "2" at bounding box center [671, 635] width 26 height 26
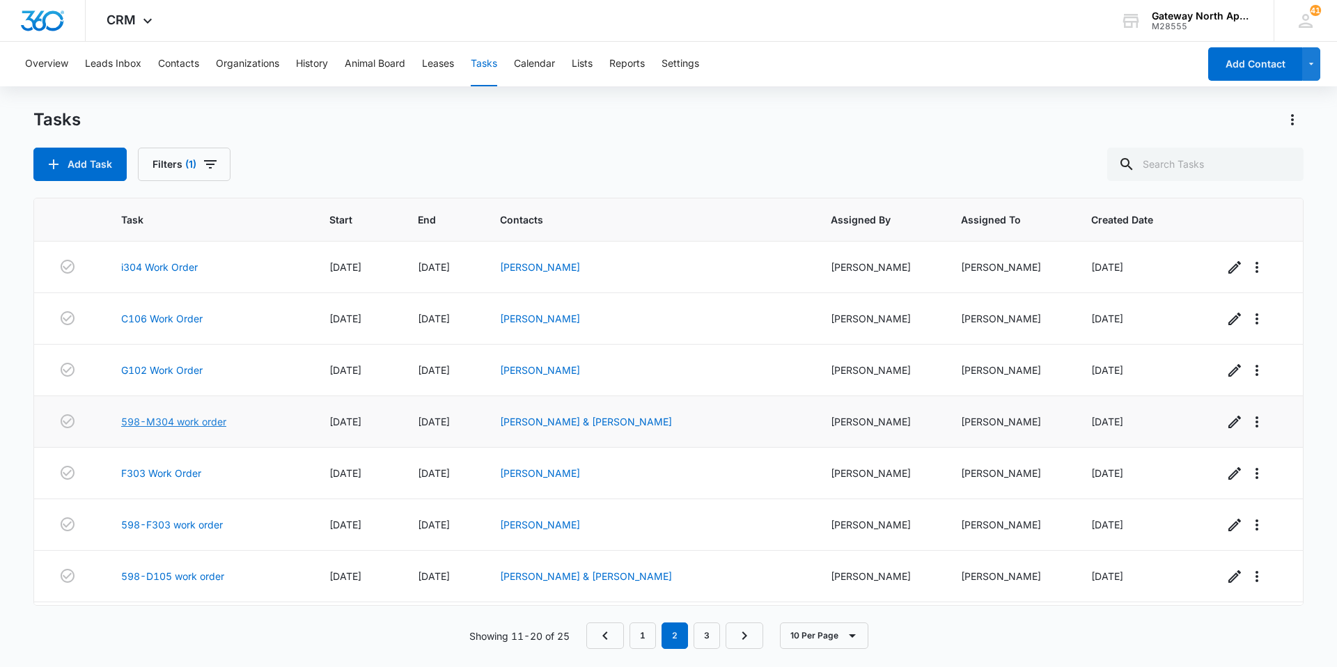
click at [182, 423] on link "598-M304 work order" at bounding box center [173, 421] width 105 height 15
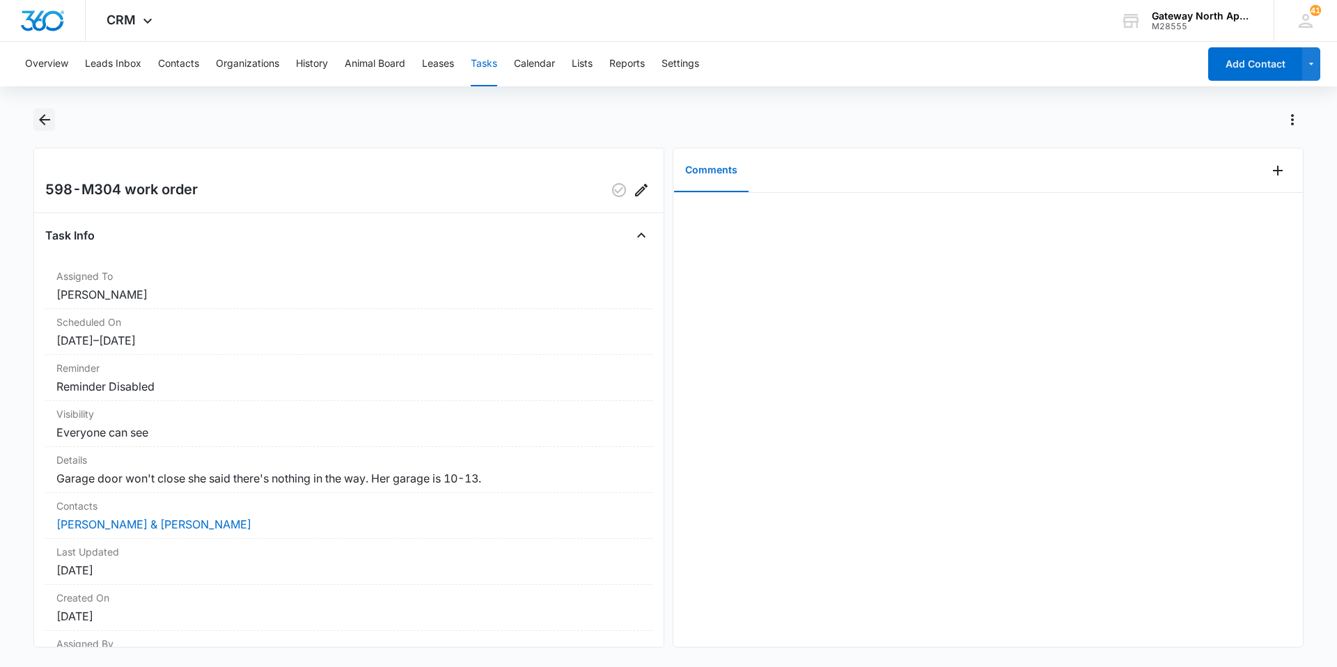
click at [39, 116] on icon "Back" at bounding box center [44, 119] width 17 height 17
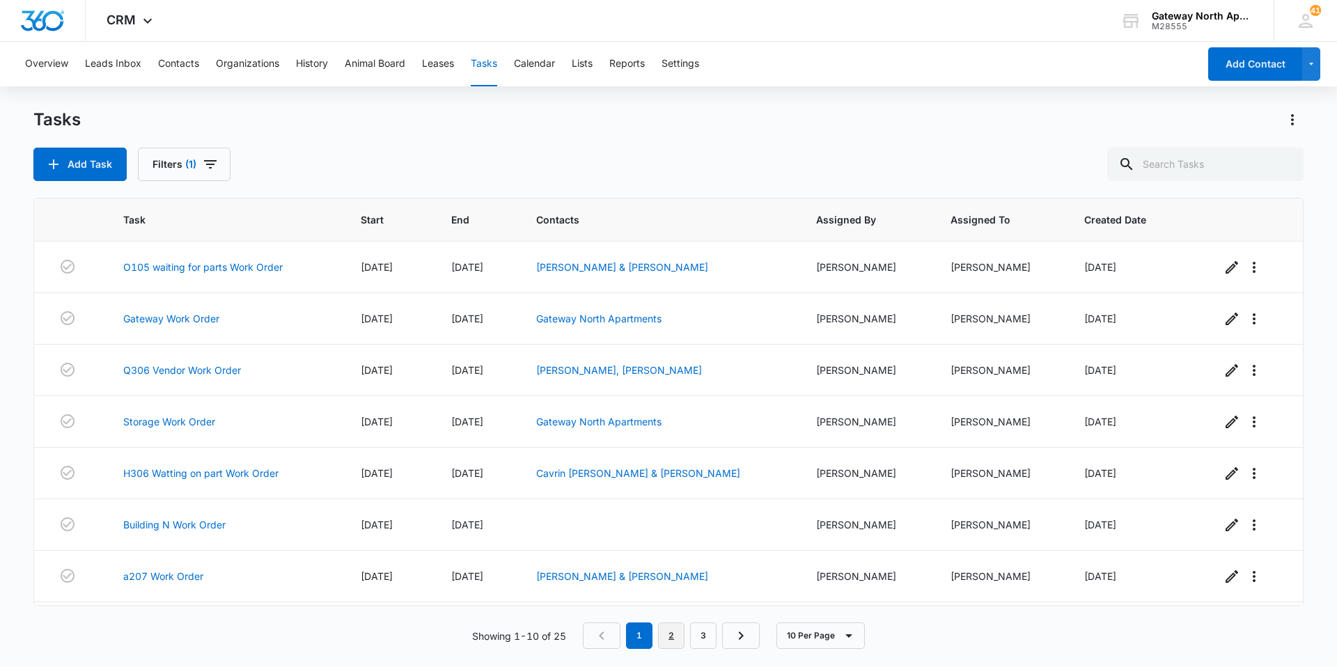
click at [678, 635] on link "2" at bounding box center [671, 635] width 26 height 26
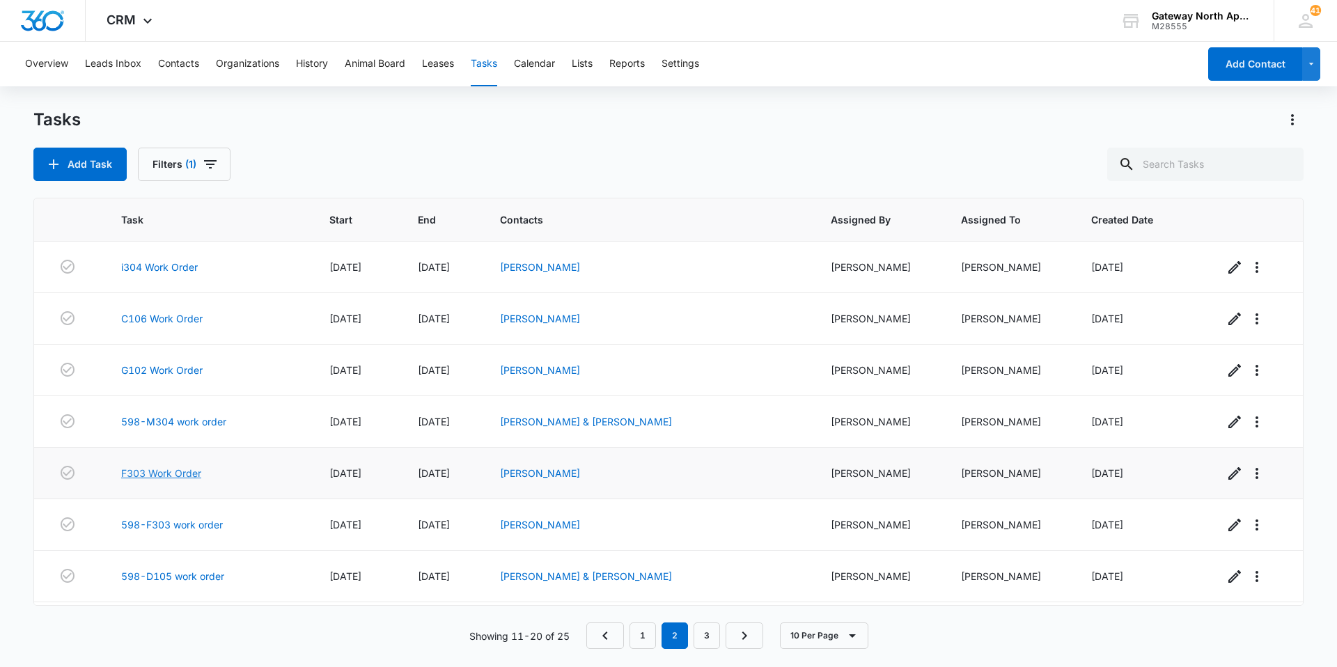
click at [173, 478] on link "F303 Work Order" at bounding box center [161, 473] width 80 height 15
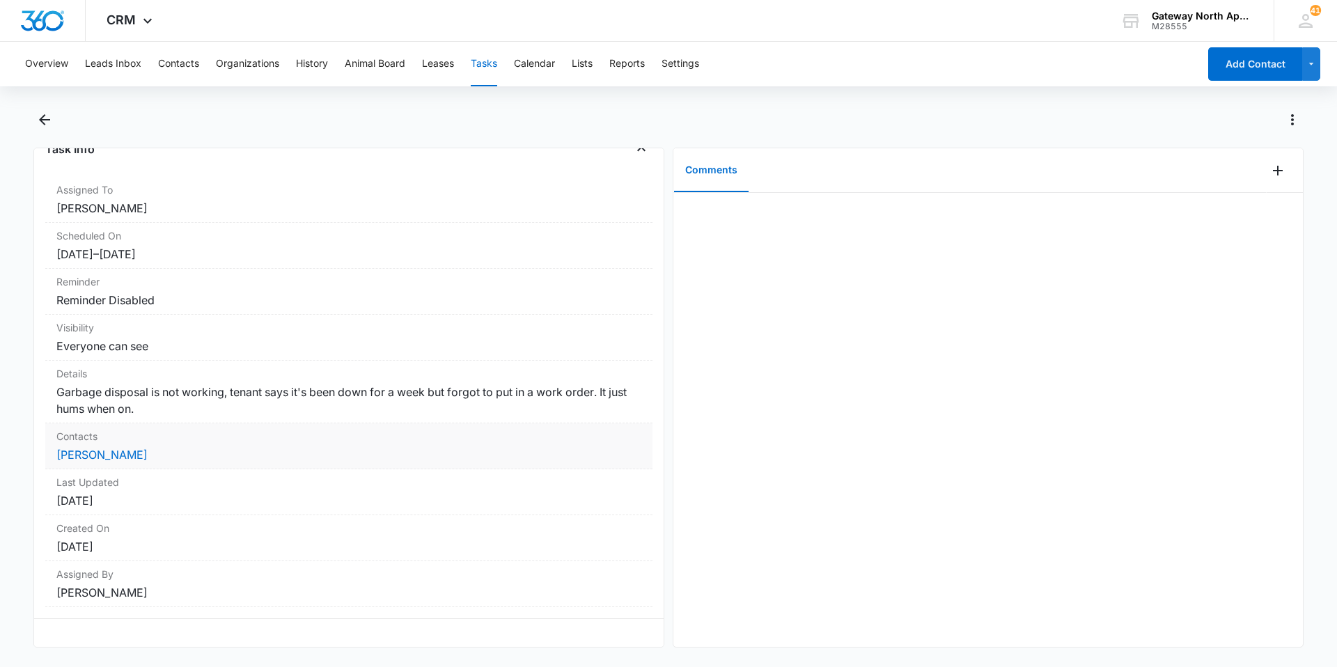
scroll to position [113, 0]
click at [45, 116] on icon "Back" at bounding box center [44, 119] width 11 height 11
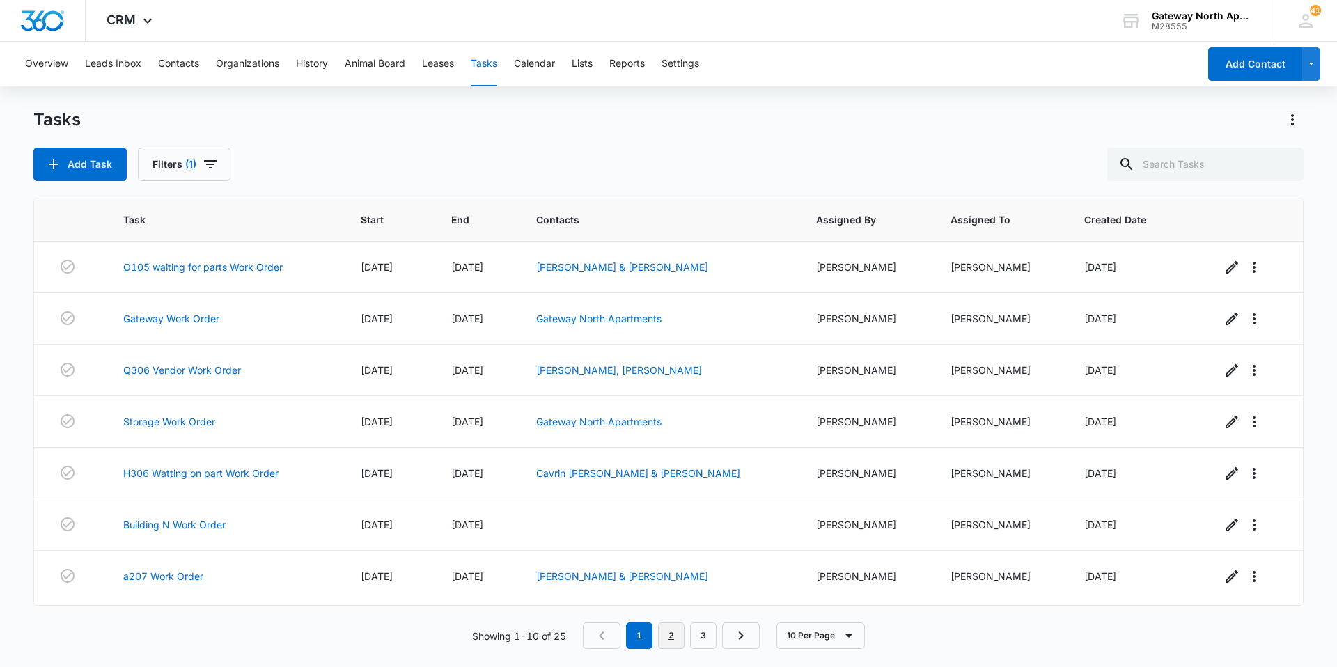
click at [670, 638] on link "2" at bounding box center [671, 635] width 26 height 26
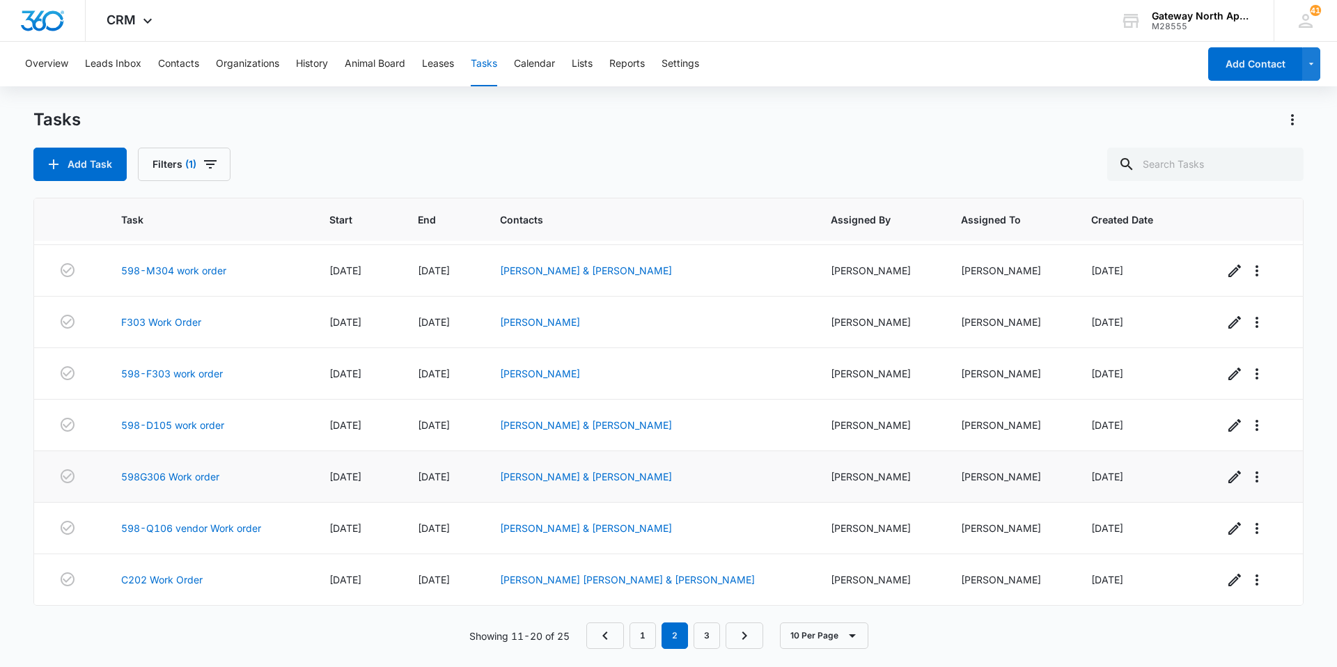
scroll to position [151, 0]
click at [196, 366] on td "598-F303 work order" at bounding box center [208, 374] width 208 height 52
click at [196, 368] on link "598-F303 work order" at bounding box center [172, 373] width 102 height 15
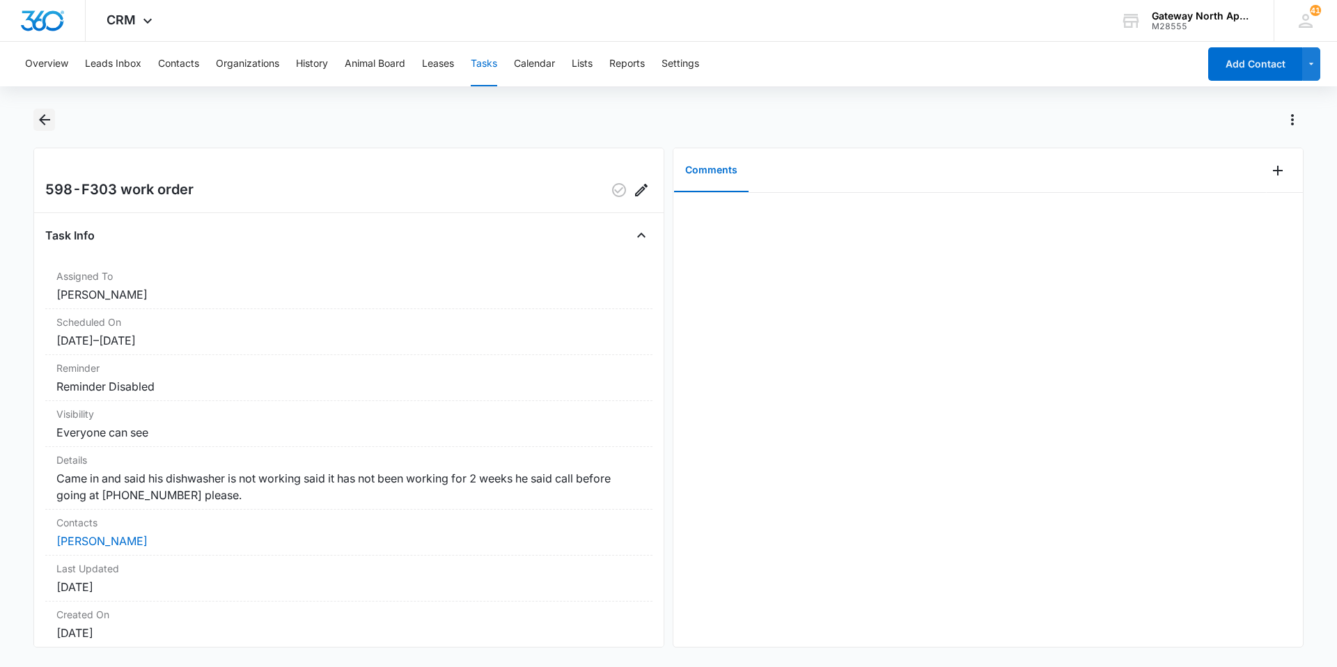
click at [49, 124] on icon "Back" at bounding box center [44, 119] width 17 height 17
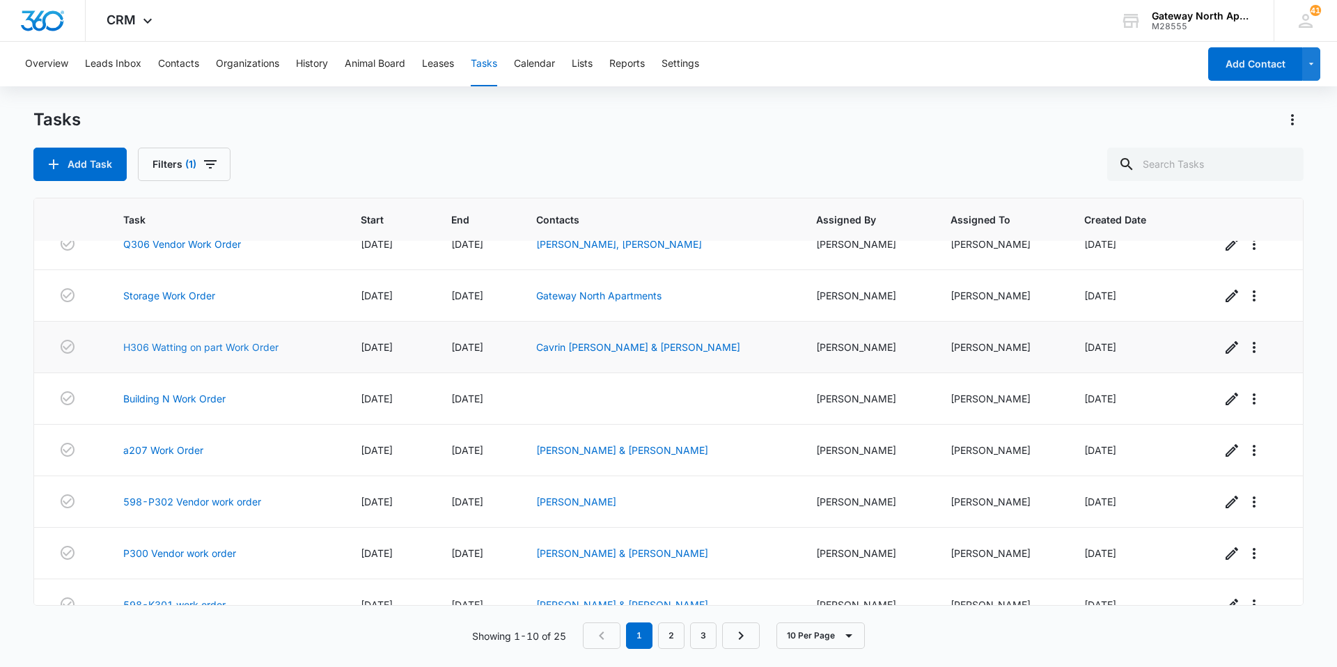
scroll to position [151, 0]
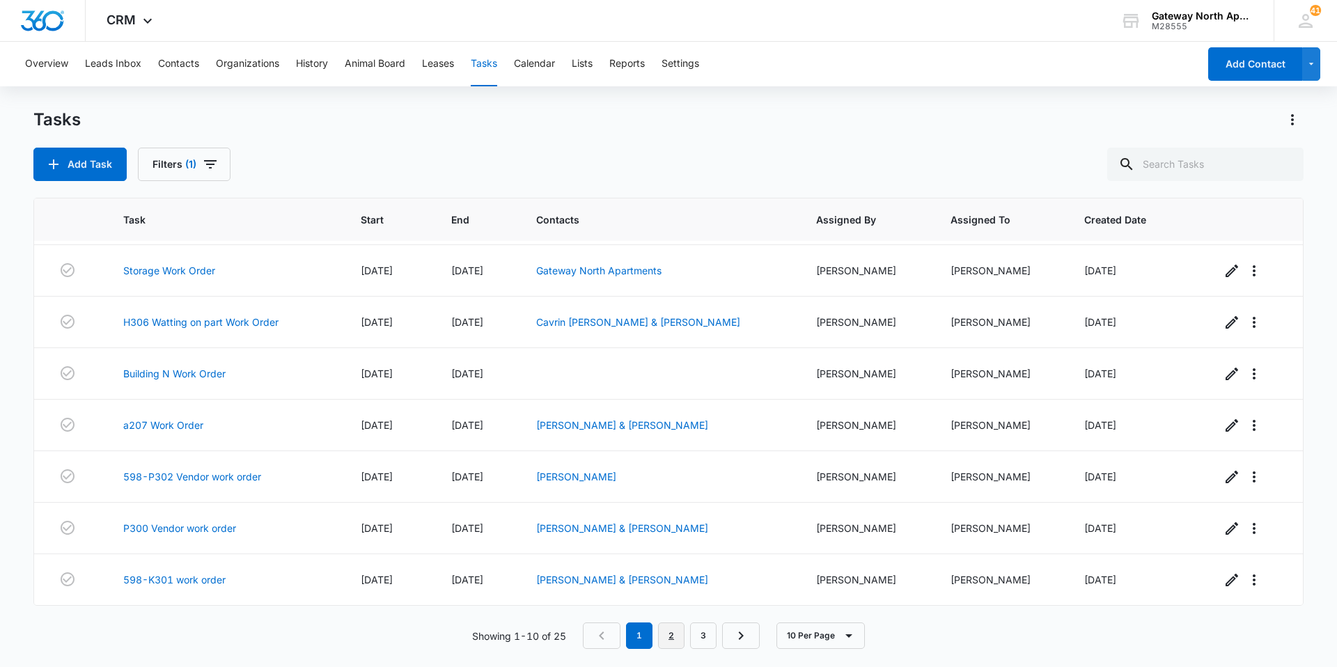
click at [670, 634] on link "2" at bounding box center [671, 635] width 26 height 26
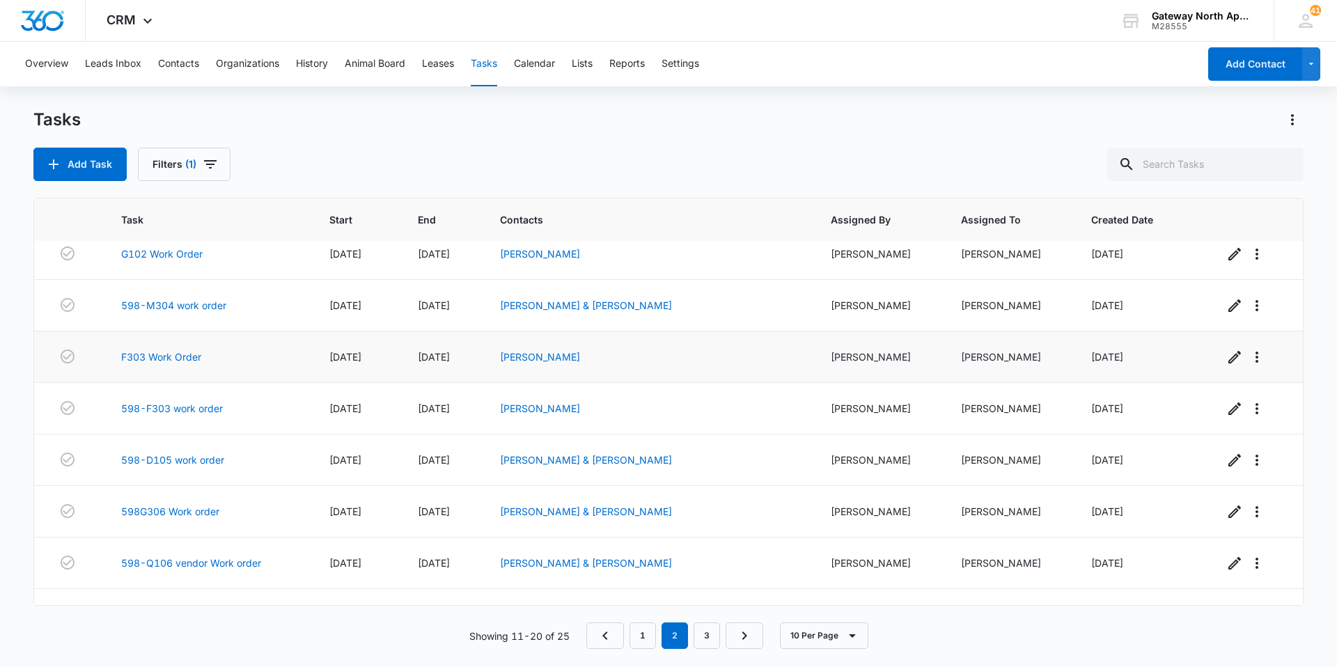
scroll to position [81, 0]
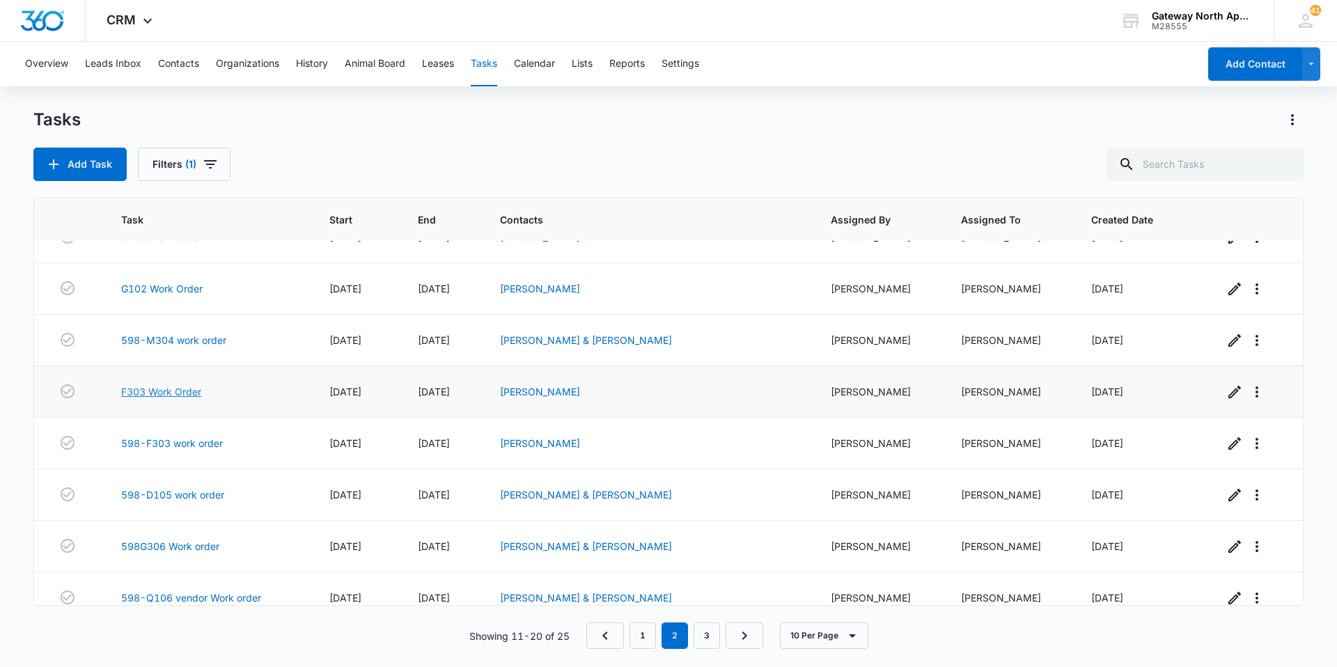
click at [185, 387] on link "F303 Work Order" at bounding box center [161, 391] width 80 height 15
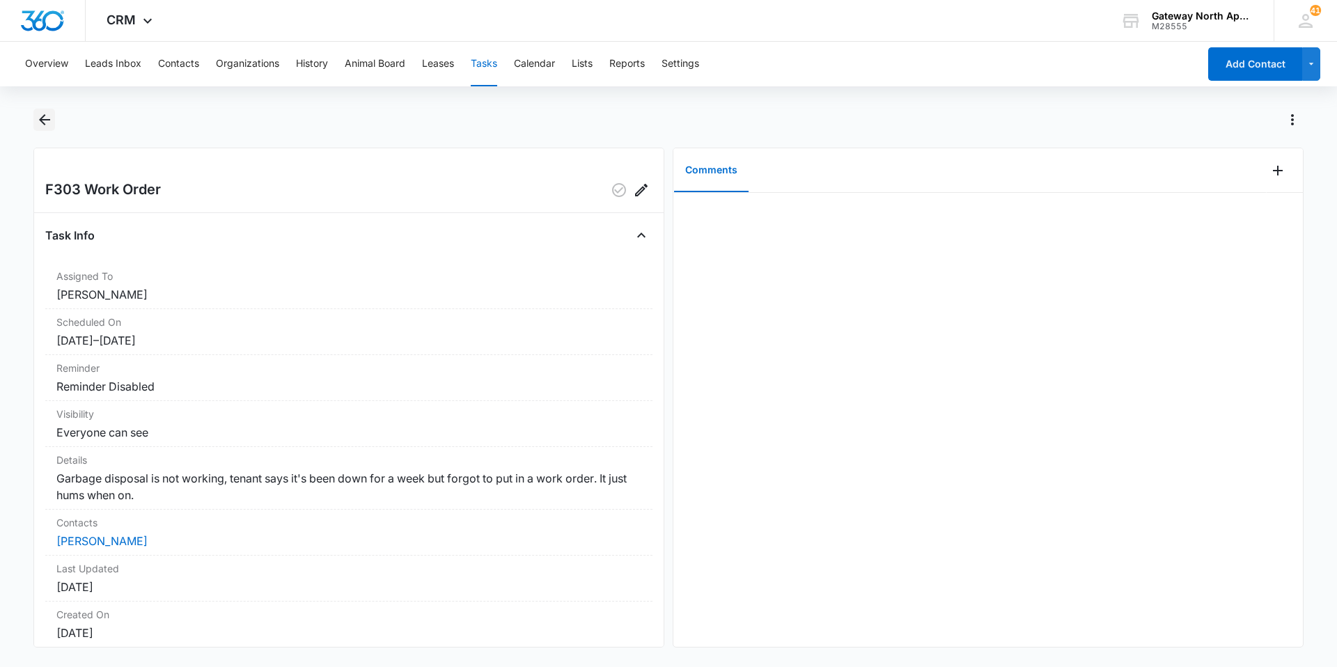
click at [53, 122] on button "Back" at bounding box center [44, 120] width 22 height 22
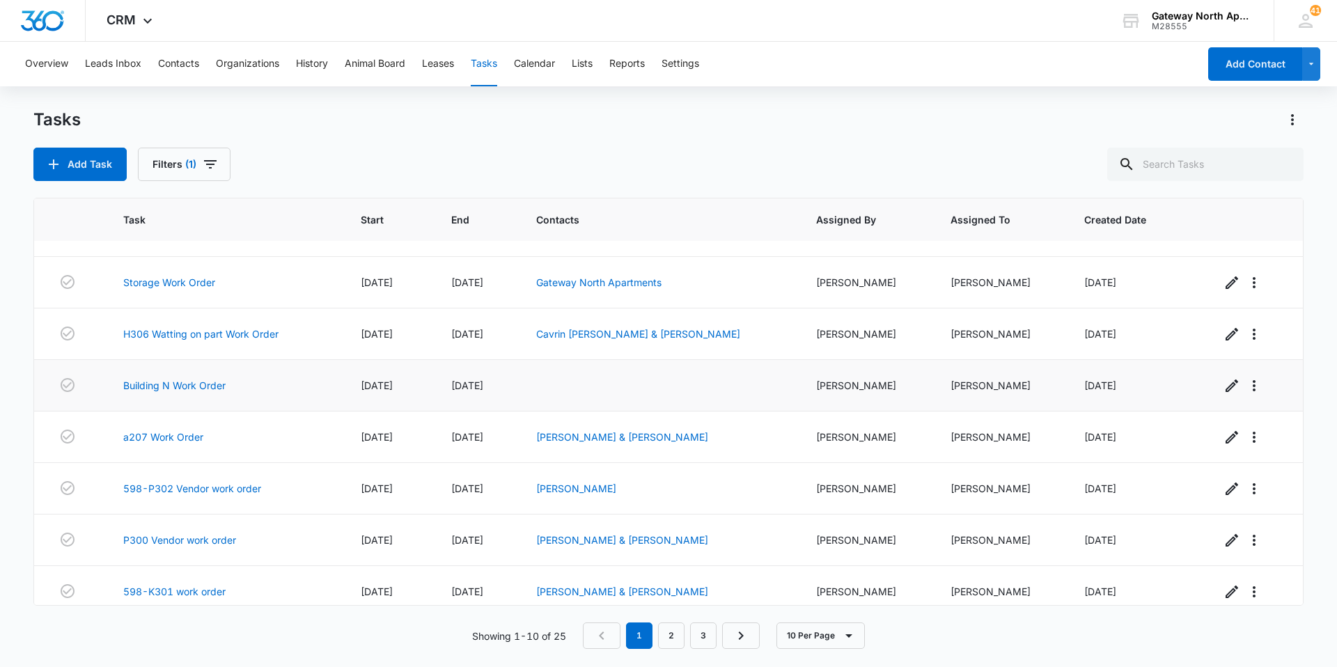
scroll to position [151, 0]
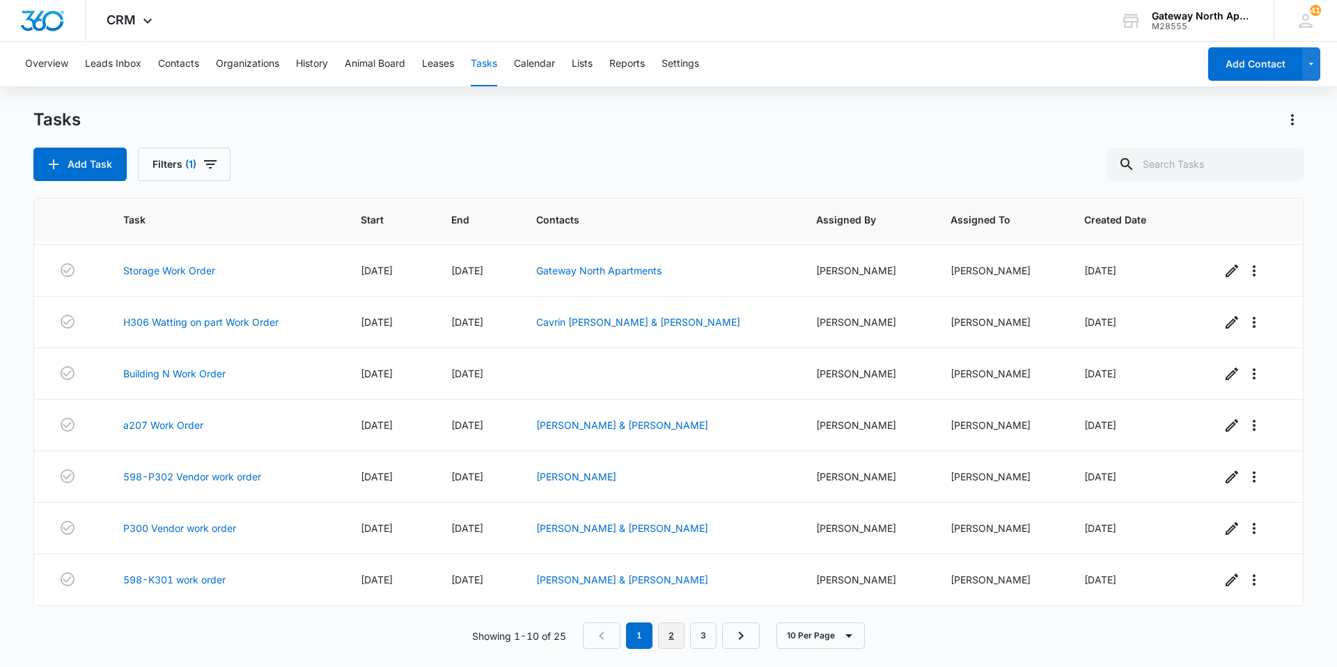
click at [666, 638] on link "2" at bounding box center [671, 635] width 26 height 26
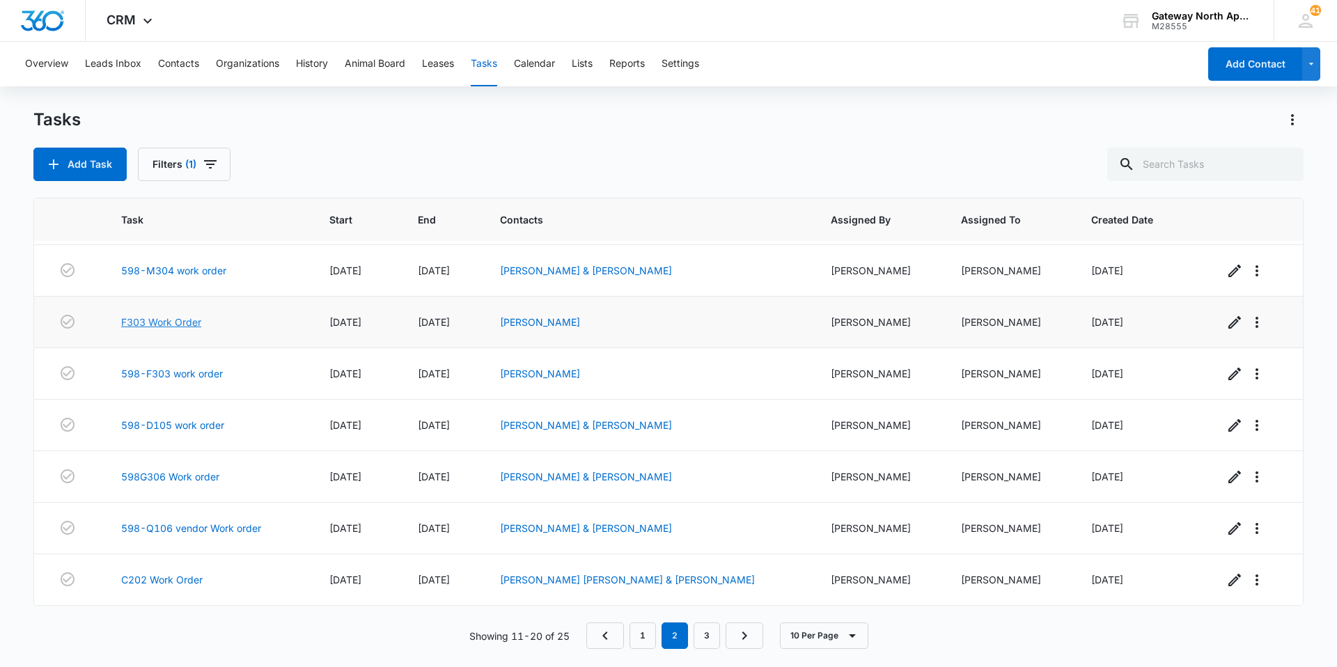
click at [175, 315] on link "F303 Work Order" at bounding box center [161, 322] width 80 height 15
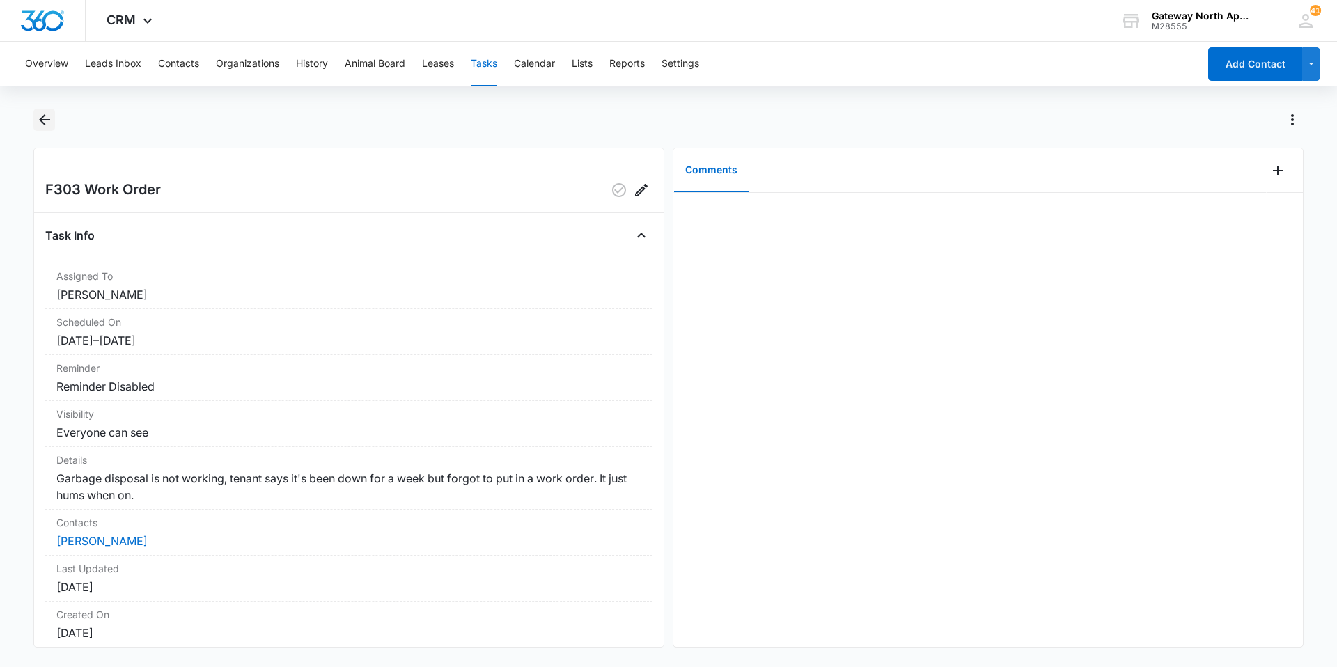
click at [49, 116] on icon "Back" at bounding box center [44, 119] width 17 height 17
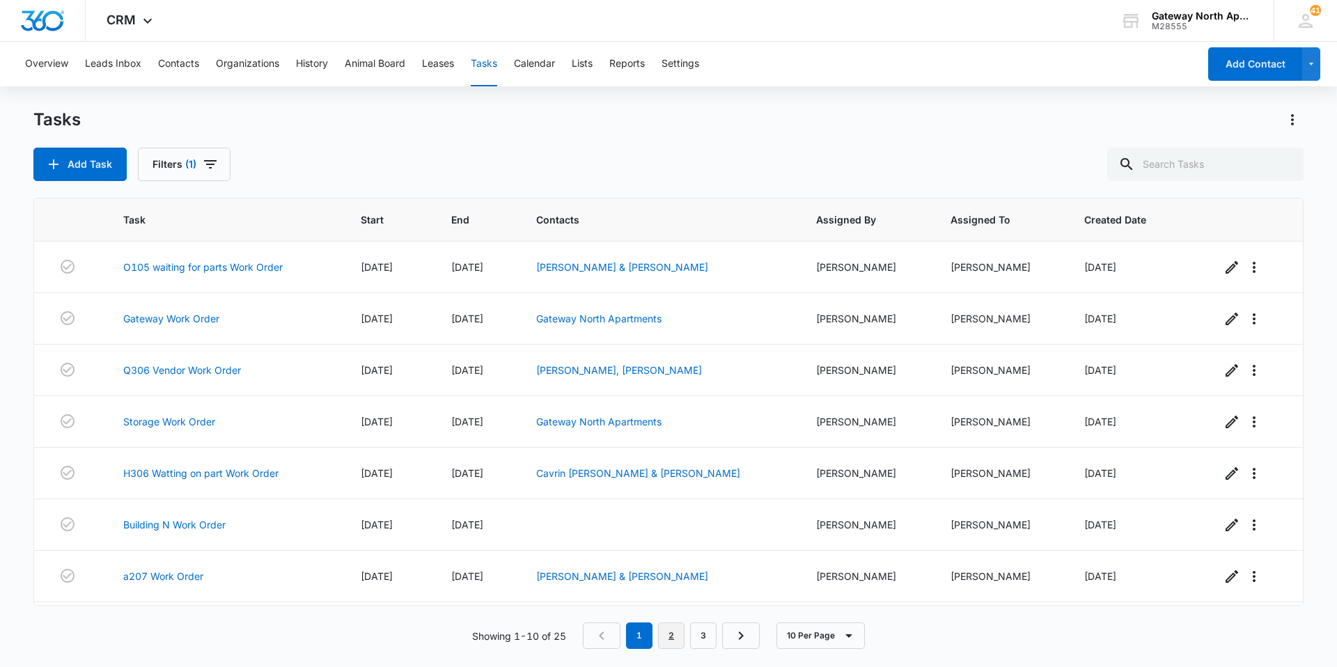
click at [684, 634] on link "2" at bounding box center [671, 635] width 26 height 26
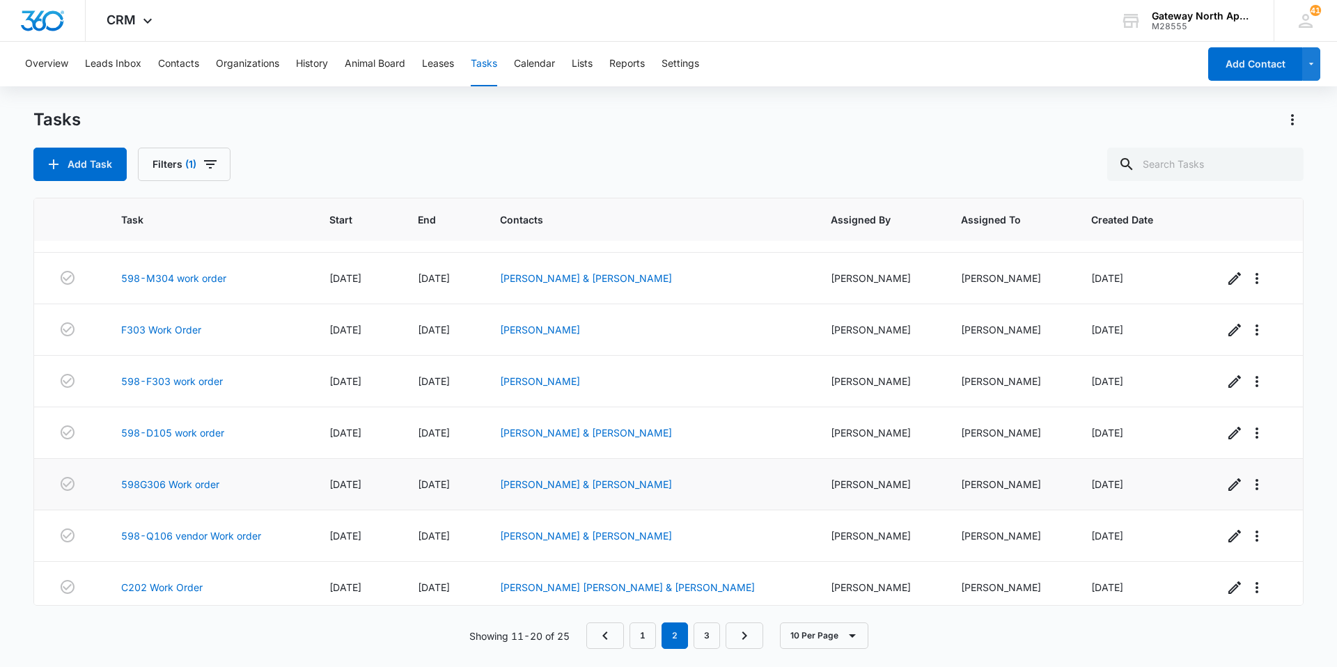
scroll to position [151, 0]
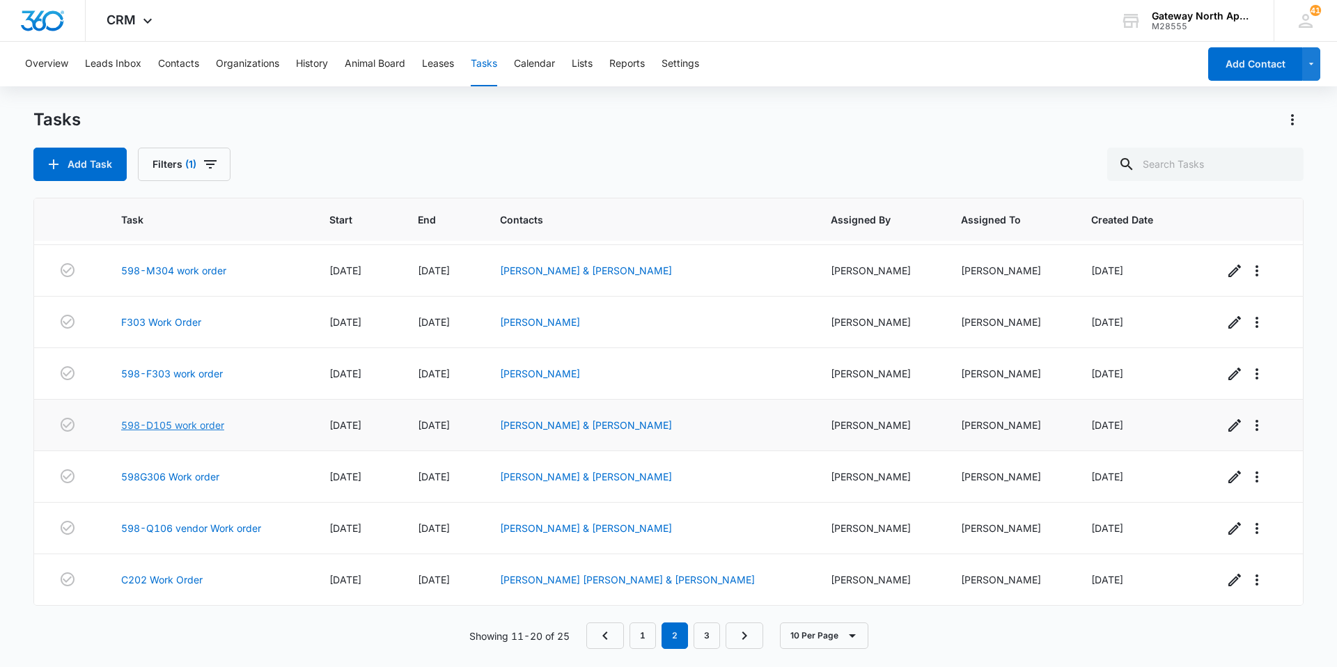
click at [208, 426] on link "598-D105 work order" at bounding box center [172, 425] width 103 height 15
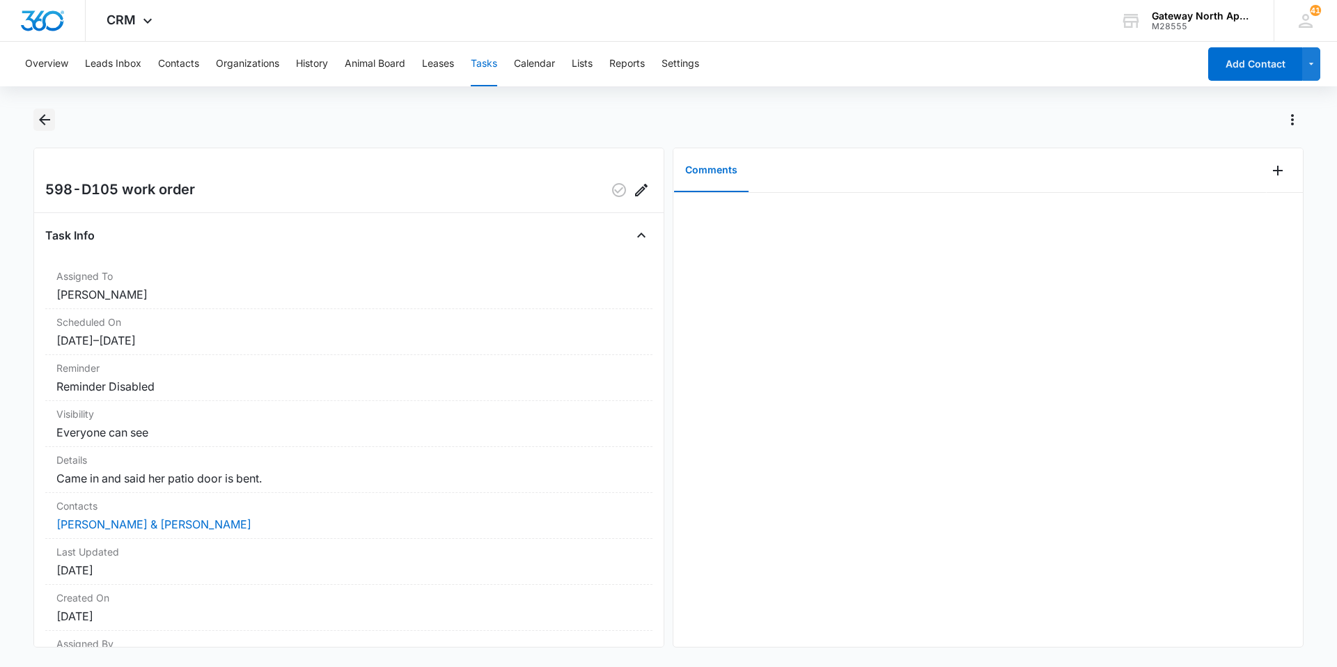
click at [36, 118] on icon "Back" at bounding box center [44, 119] width 17 height 17
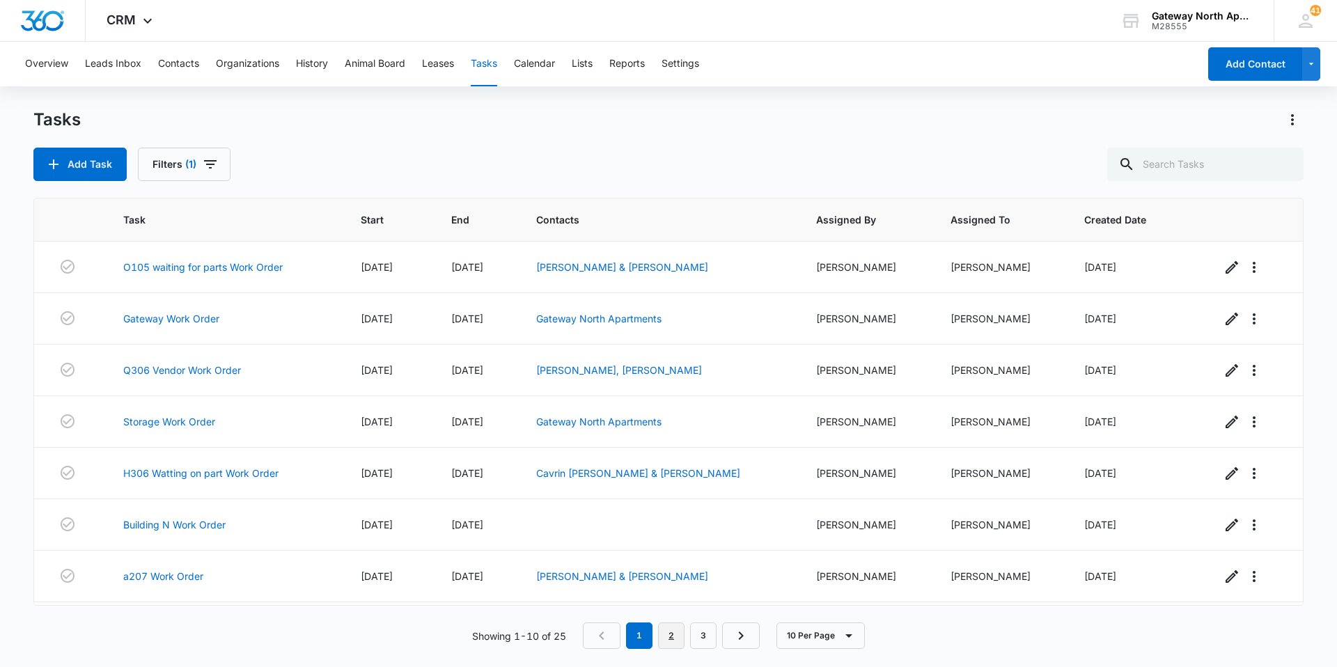
click at [666, 632] on link "2" at bounding box center [671, 635] width 26 height 26
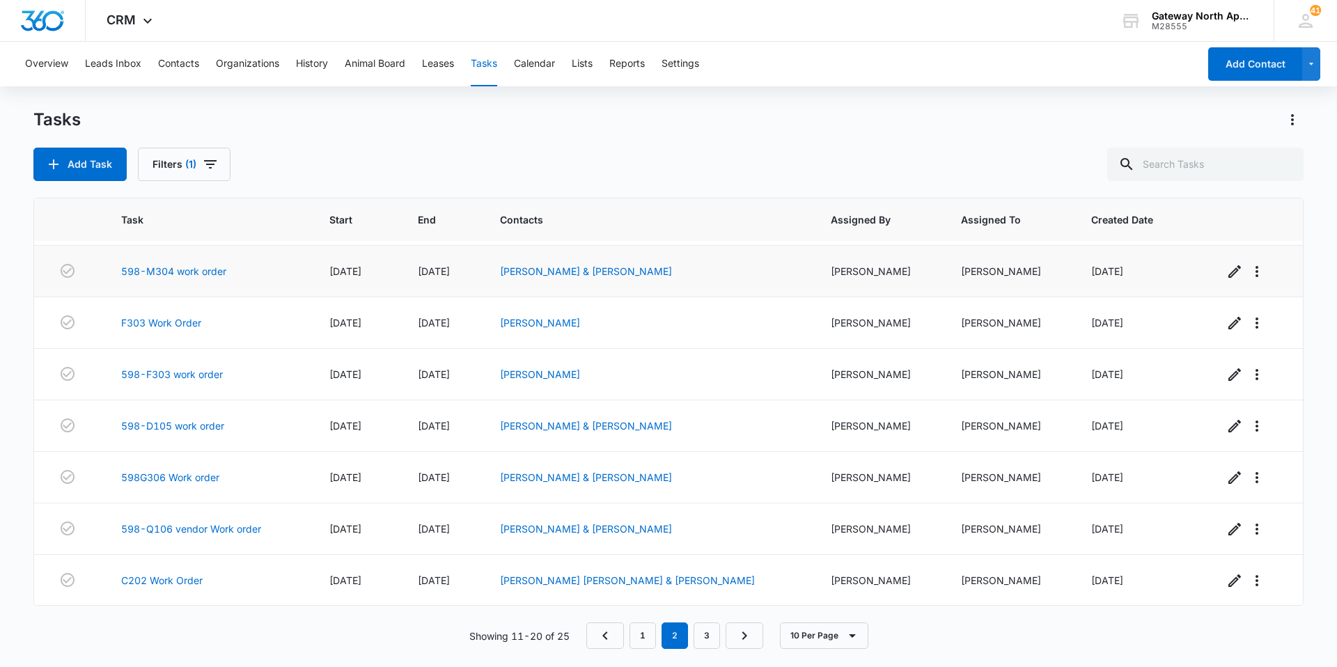
scroll to position [151, 0]
click at [193, 473] on link "598G306 Work order" at bounding box center [170, 476] width 98 height 15
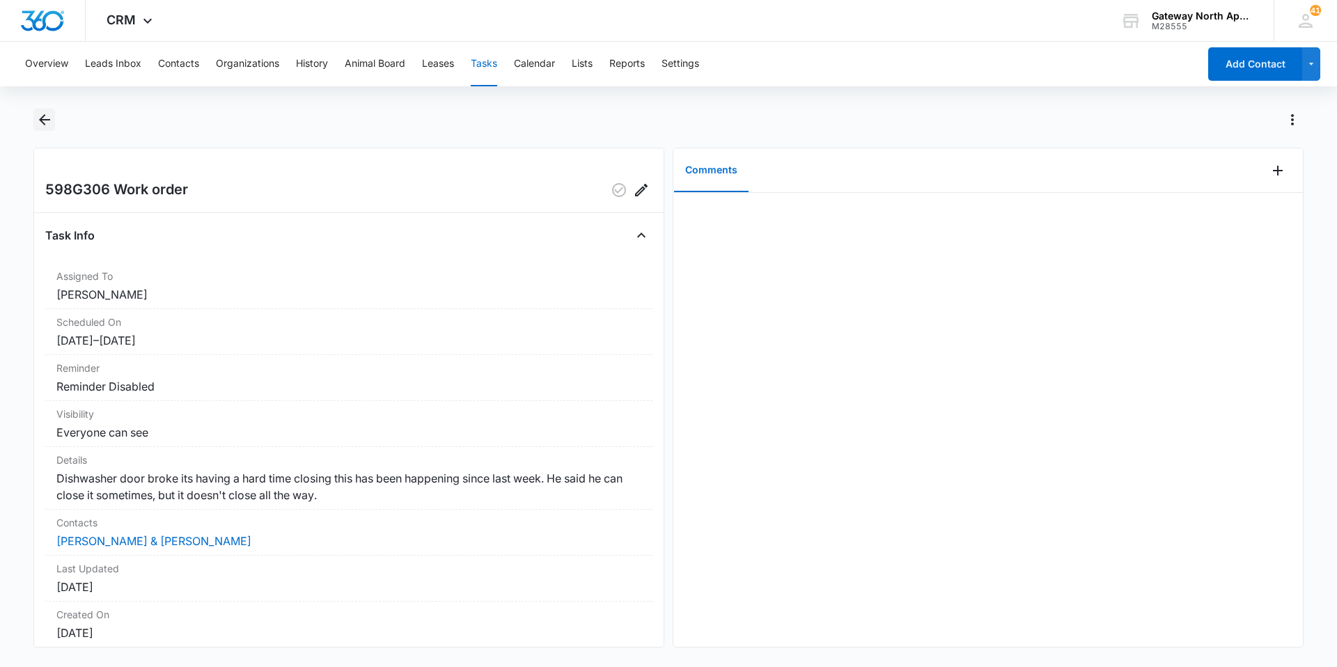
click at [47, 111] on button "Back" at bounding box center [44, 120] width 22 height 22
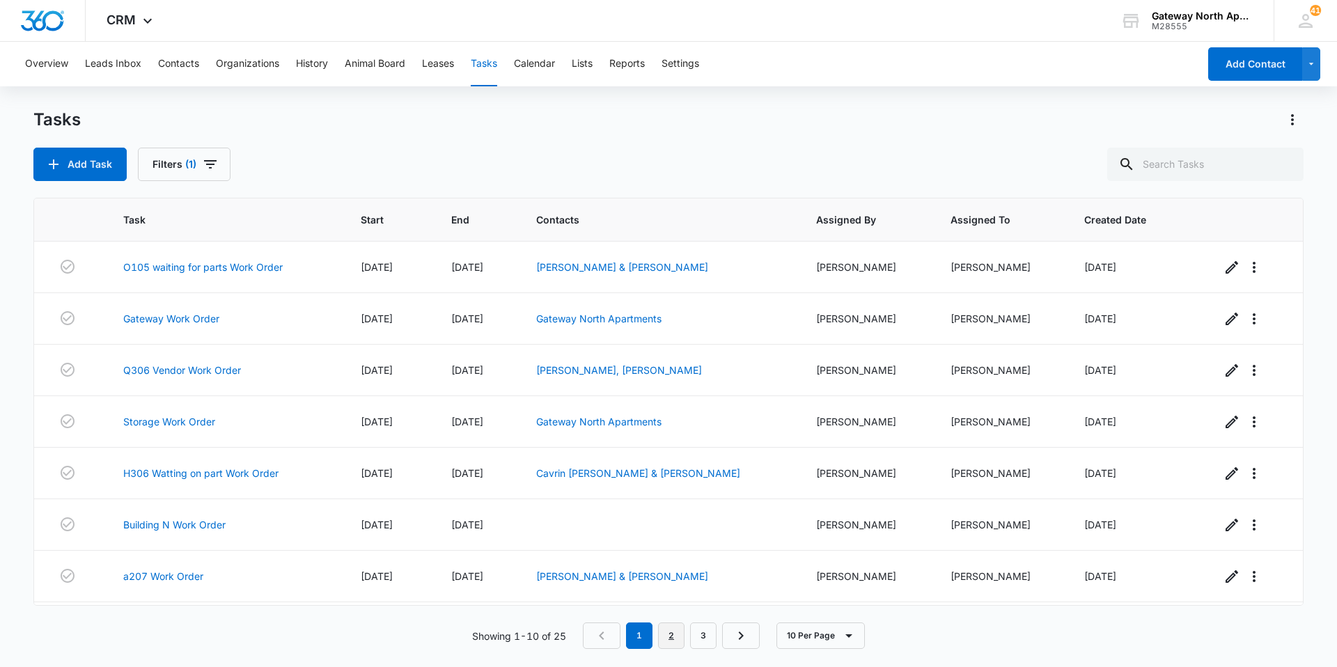
click at [678, 635] on link "2" at bounding box center [671, 635] width 26 height 26
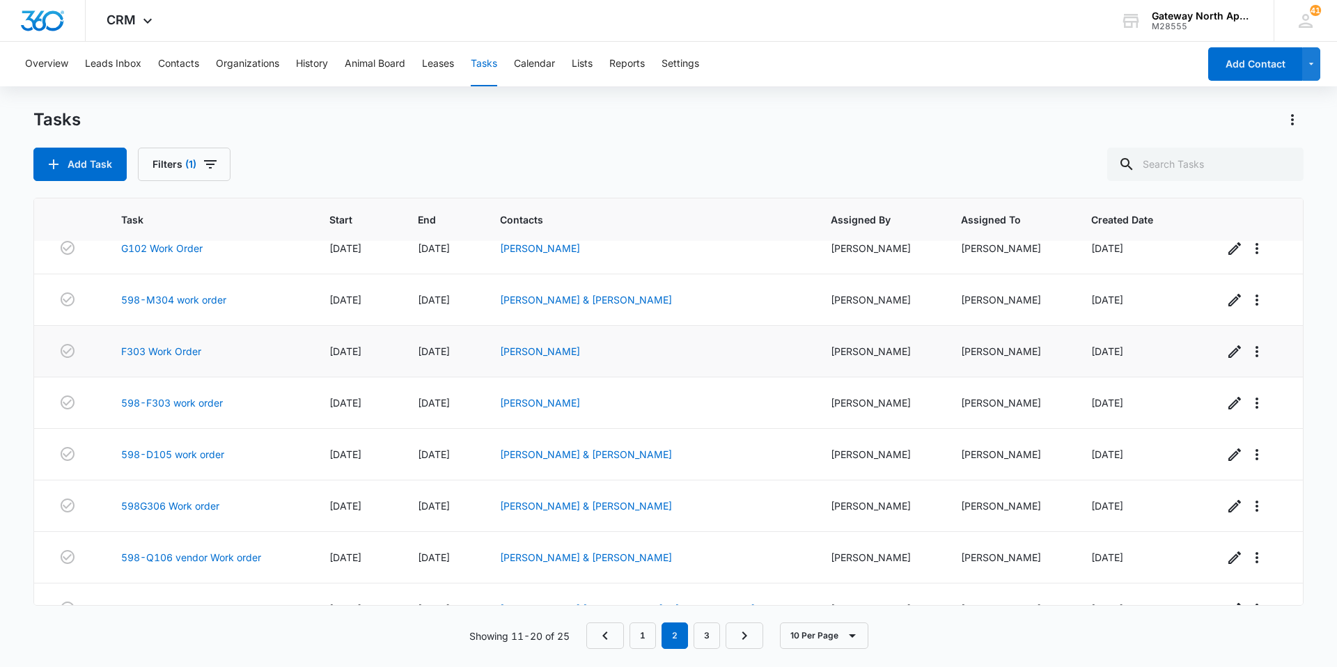
scroll to position [151, 0]
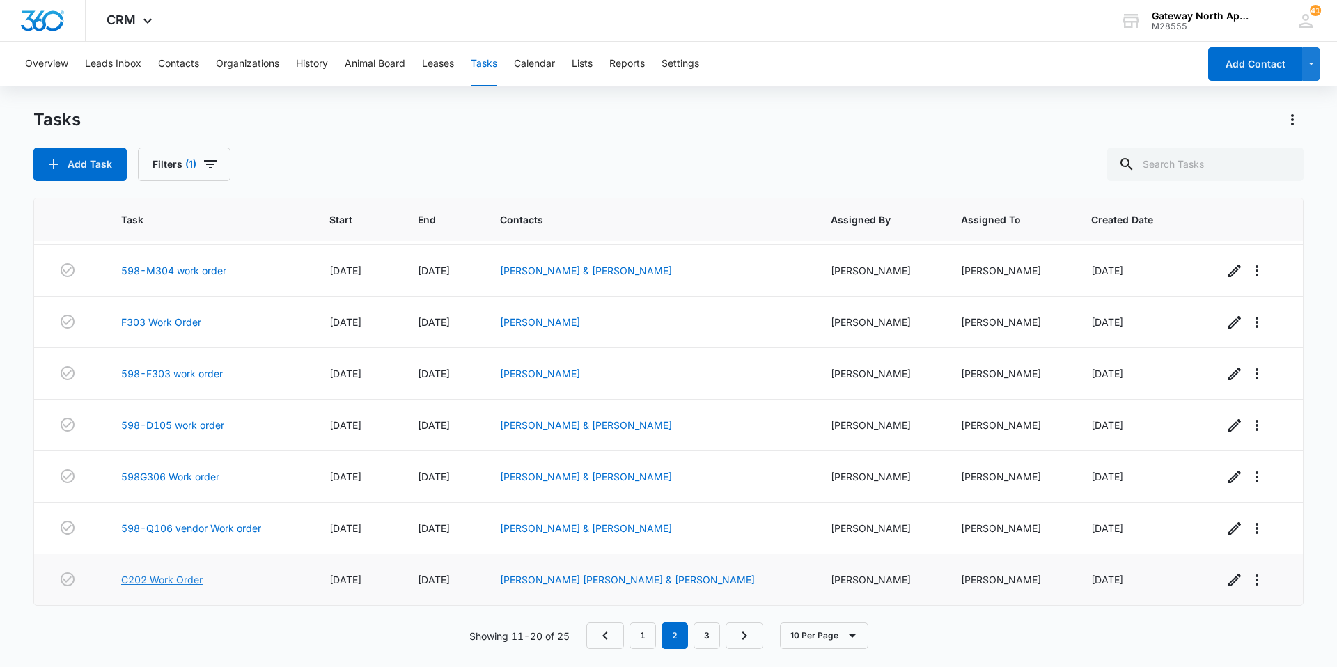
click at [154, 579] on link "C202 Work Order" at bounding box center [161, 579] width 81 height 15
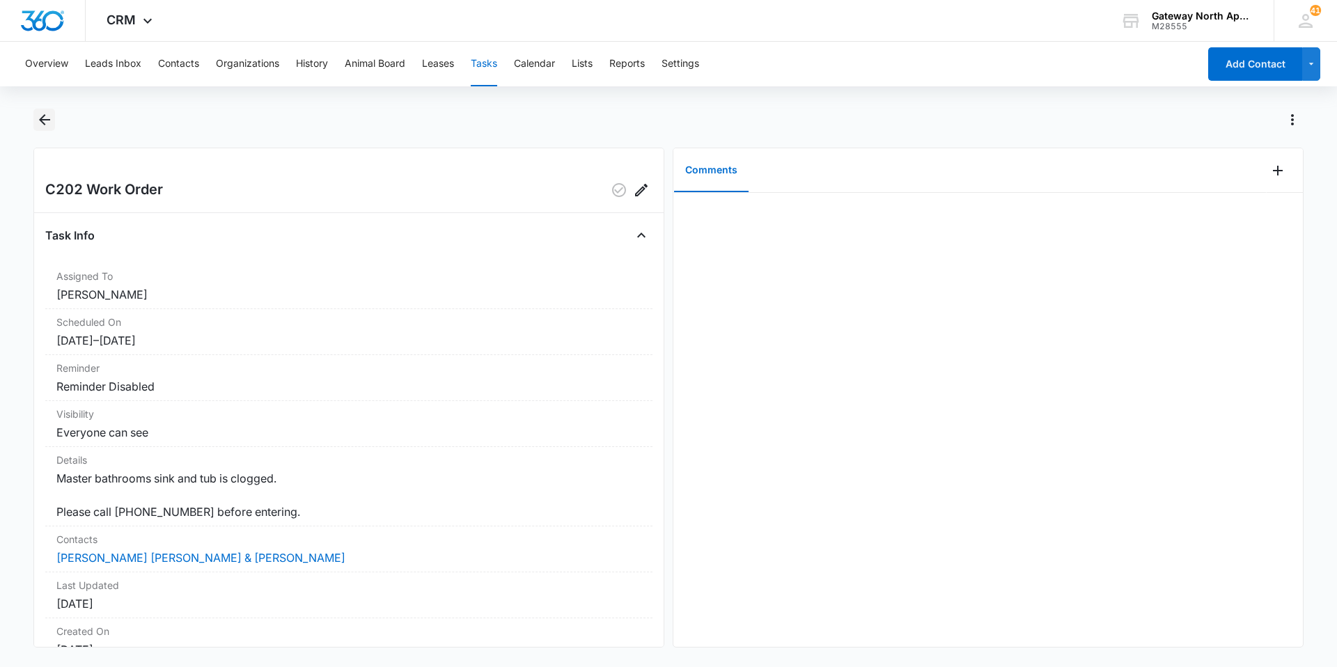
click at [48, 112] on icon "Back" at bounding box center [44, 119] width 17 height 17
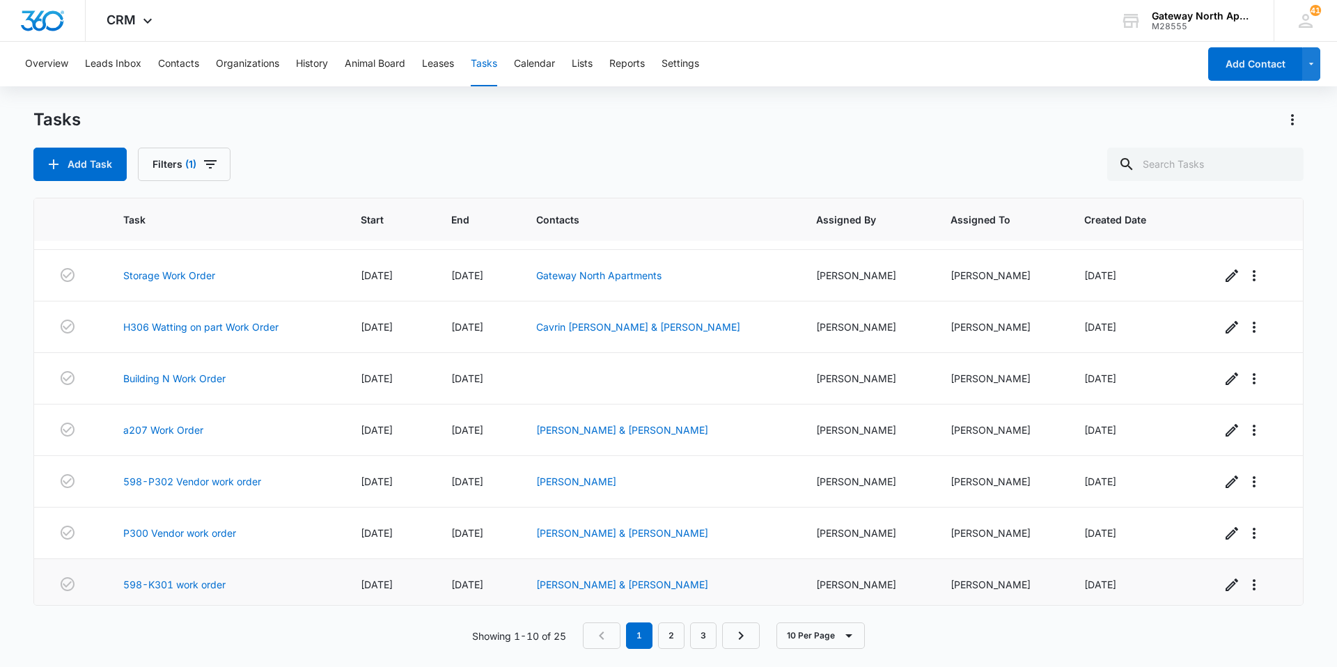
scroll to position [151, 0]
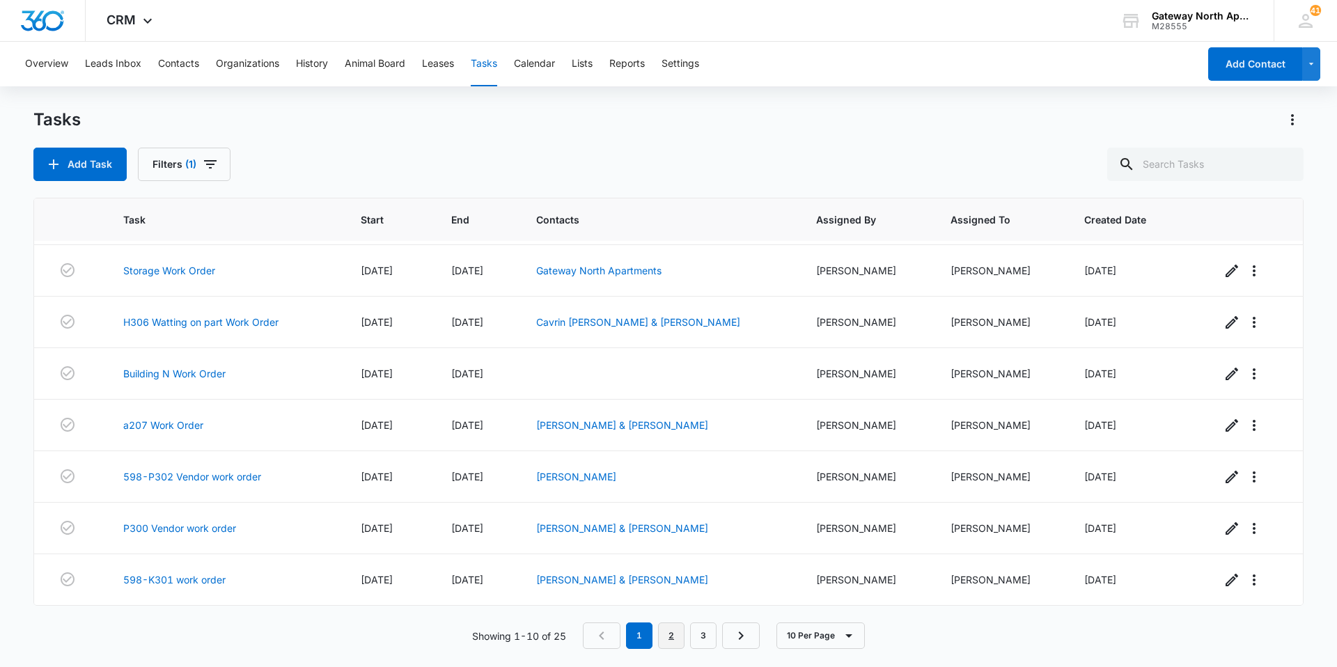
click at [677, 638] on link "2" at bounding box center [671, 635] width 26 height 26
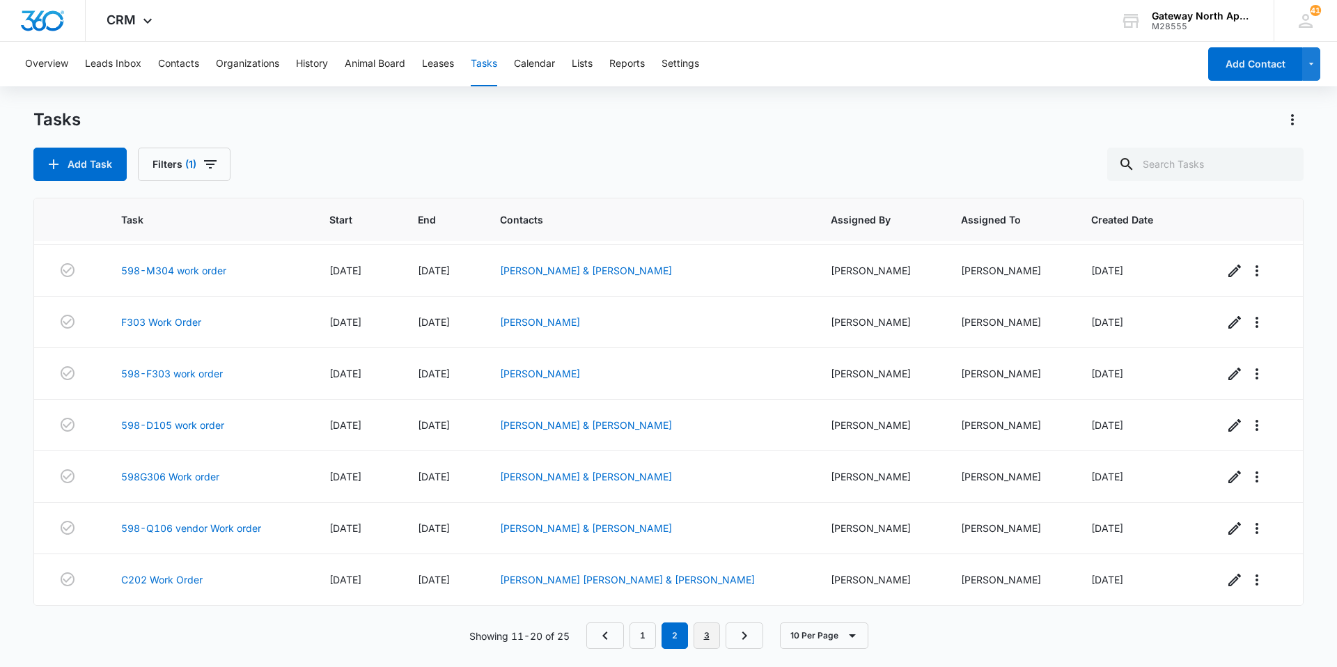
click at [705, 631] on link "3" at bounding box center [706, 635] width 26 height 26
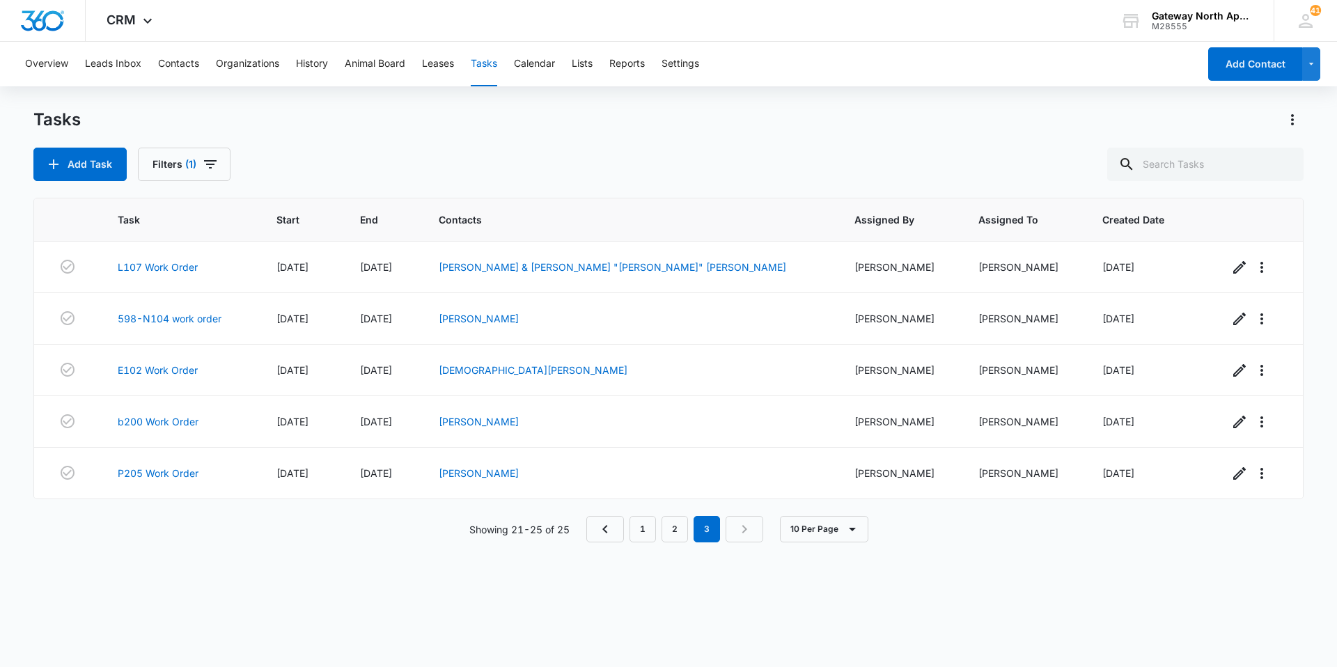
scroll to position [0, 0]
click at [180, 261] on link "L107 Work Order" at bounding box center [158, 267] width 80 height 15
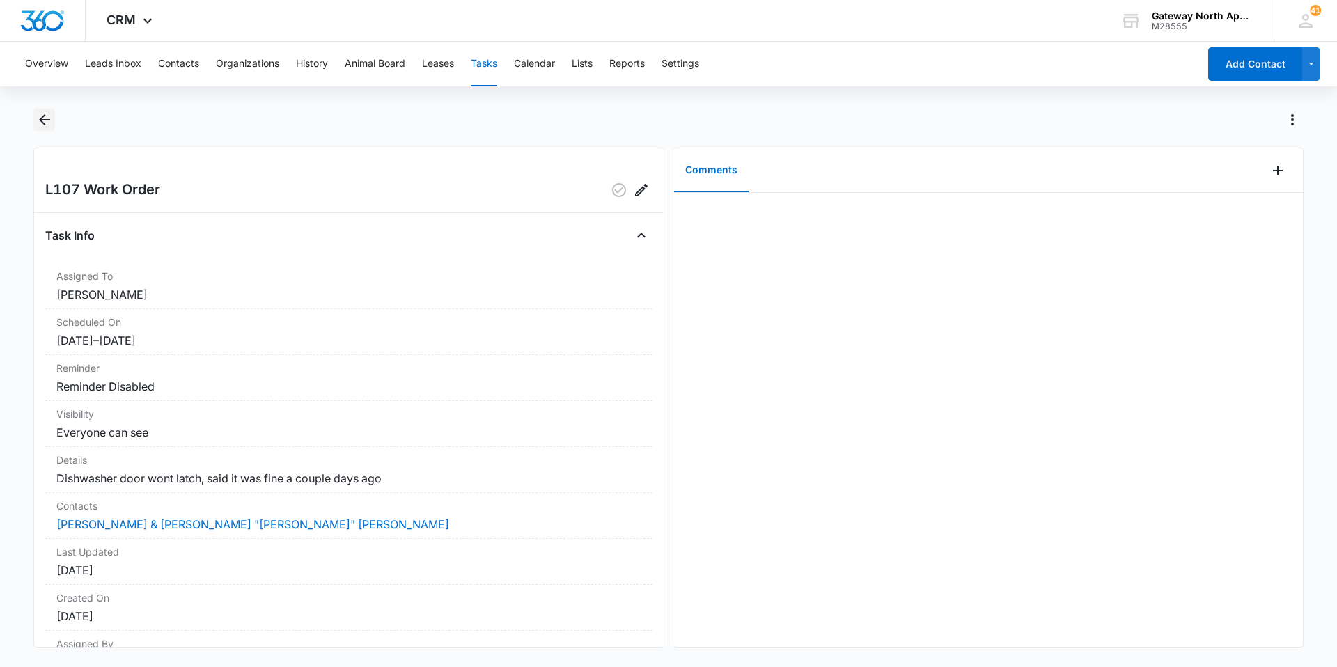
click at [49, 114] on icon "Back" at bounding box center [44, 119] width 17 height 17
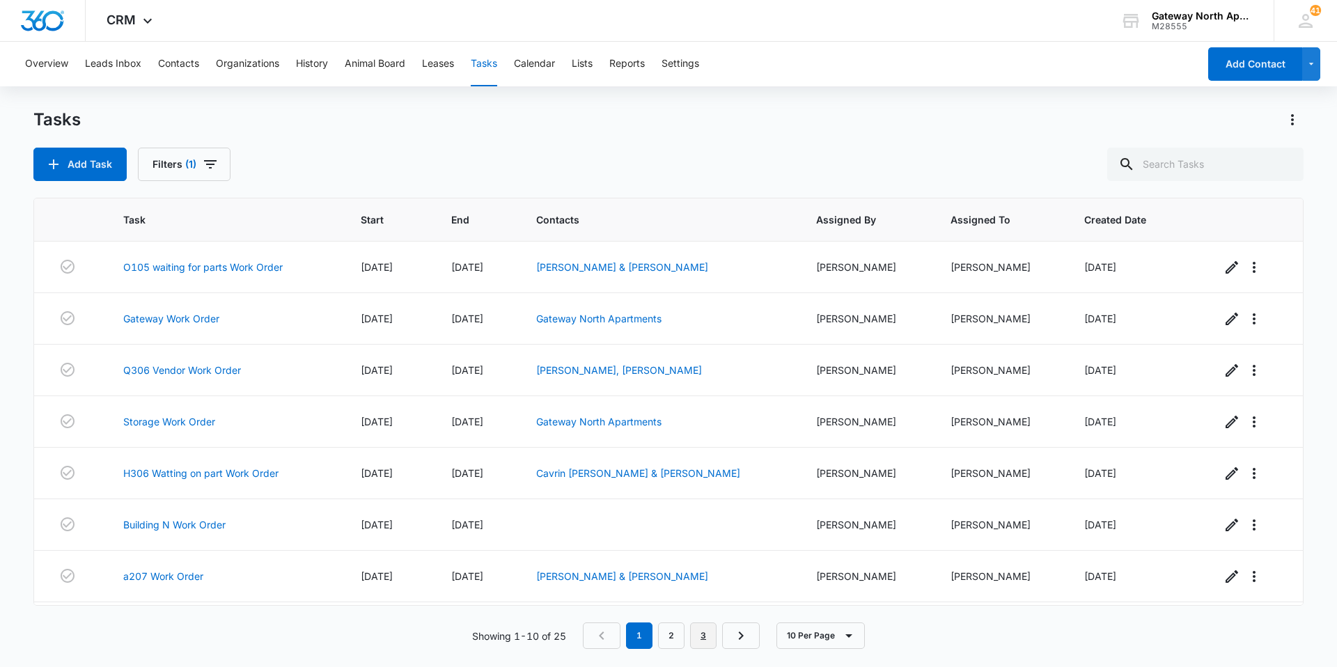
click at [712, 639] on link "3" at bounding box center [703, 635] width 26 height 26
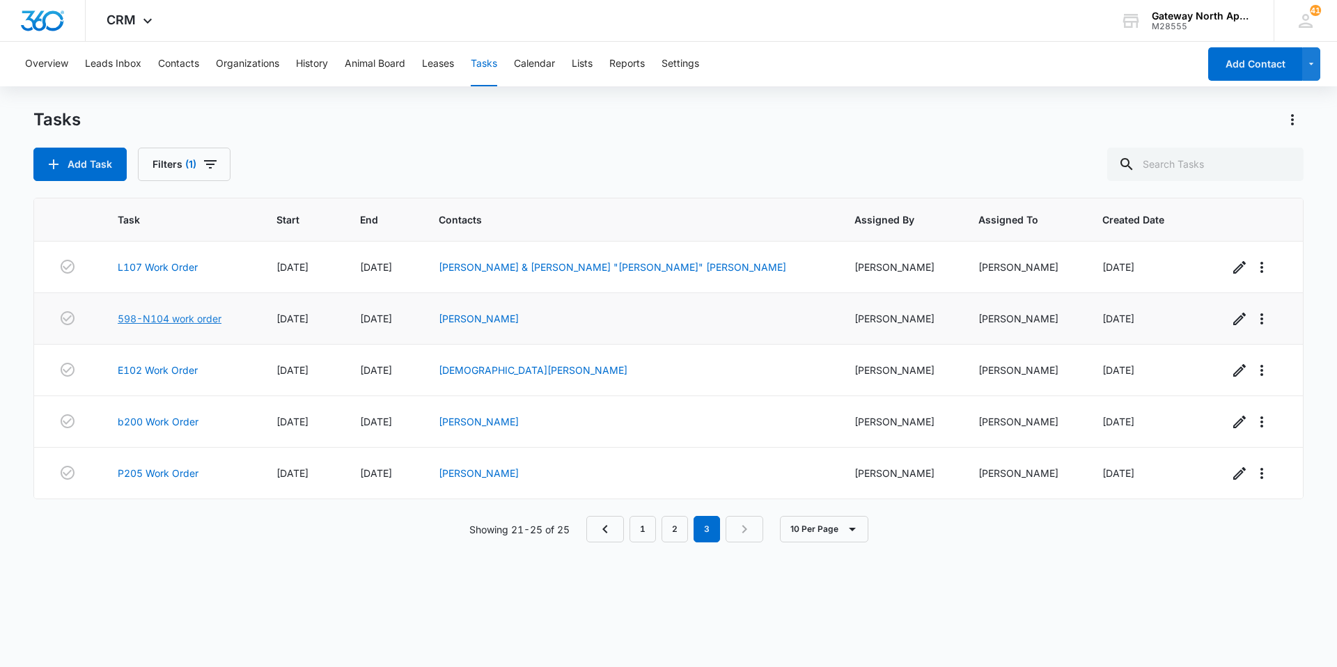
click at [183, 315] on link "598-N104 work order" at bounding box center [170, 318] width 104 height 15
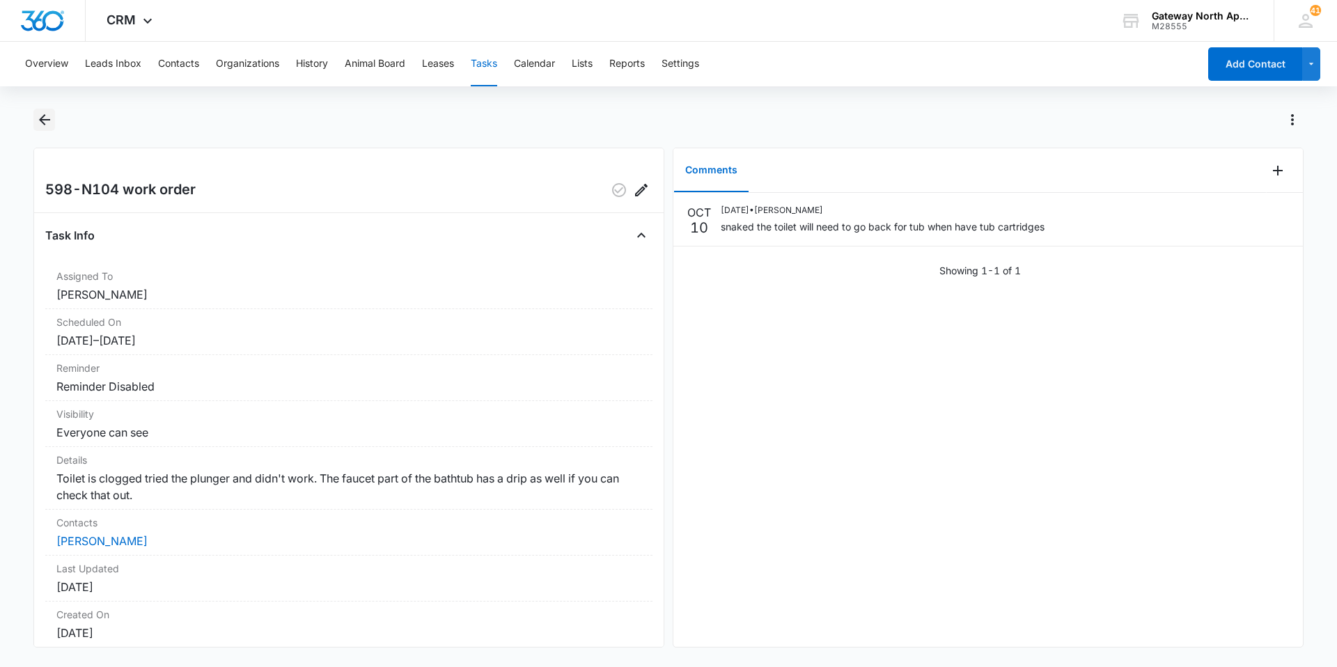
click at [44, 120] on icon "Back" at bounding box center [44, 119] width 11 height 11
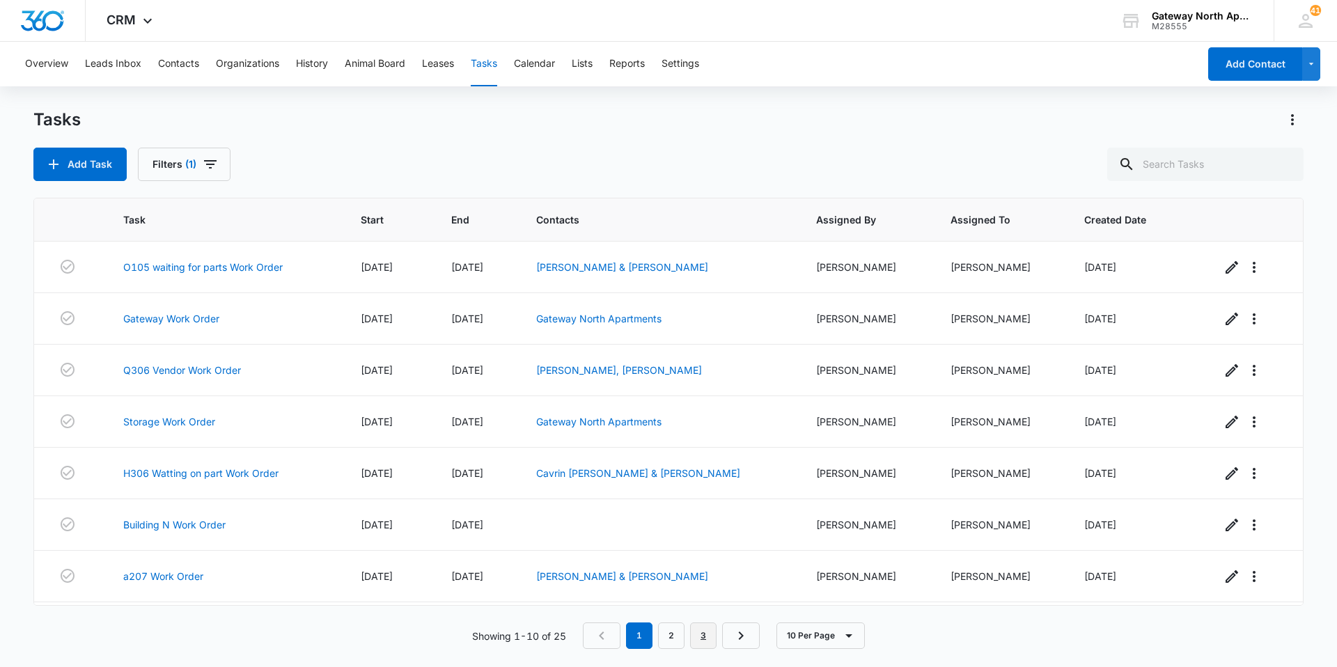
click at [712, 641] on link "3" at bounding box center [703, 635] width 26 height 26
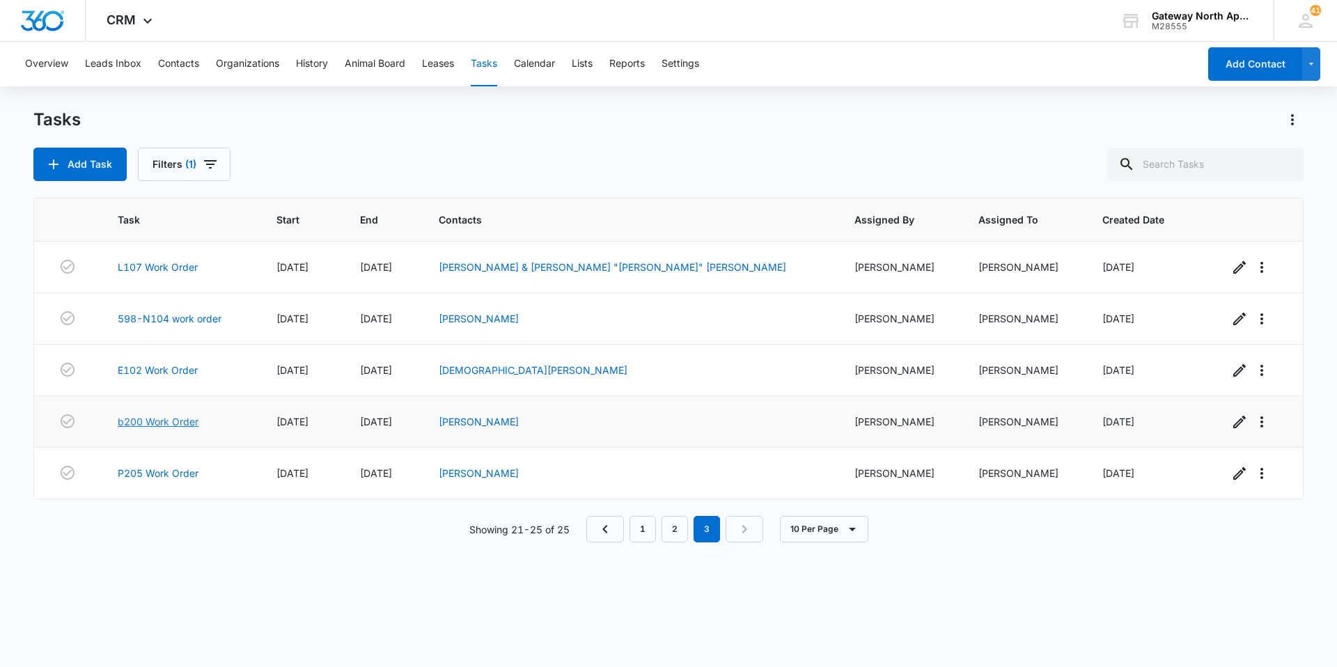
click at [173, 424] on link "b200 Work Order" at bounding box center [158, 421] width 81 height 15
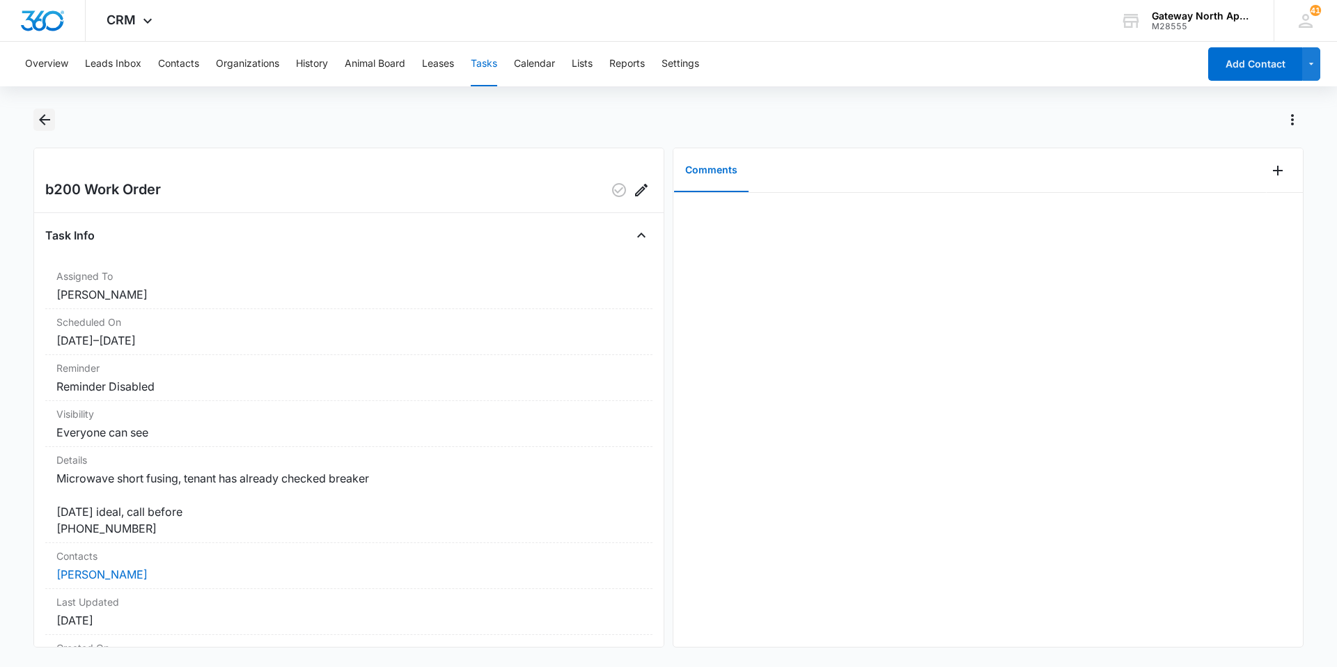
click at [48, 113] on icon "Back" at bounding box center [44, 119] width 17 height 17
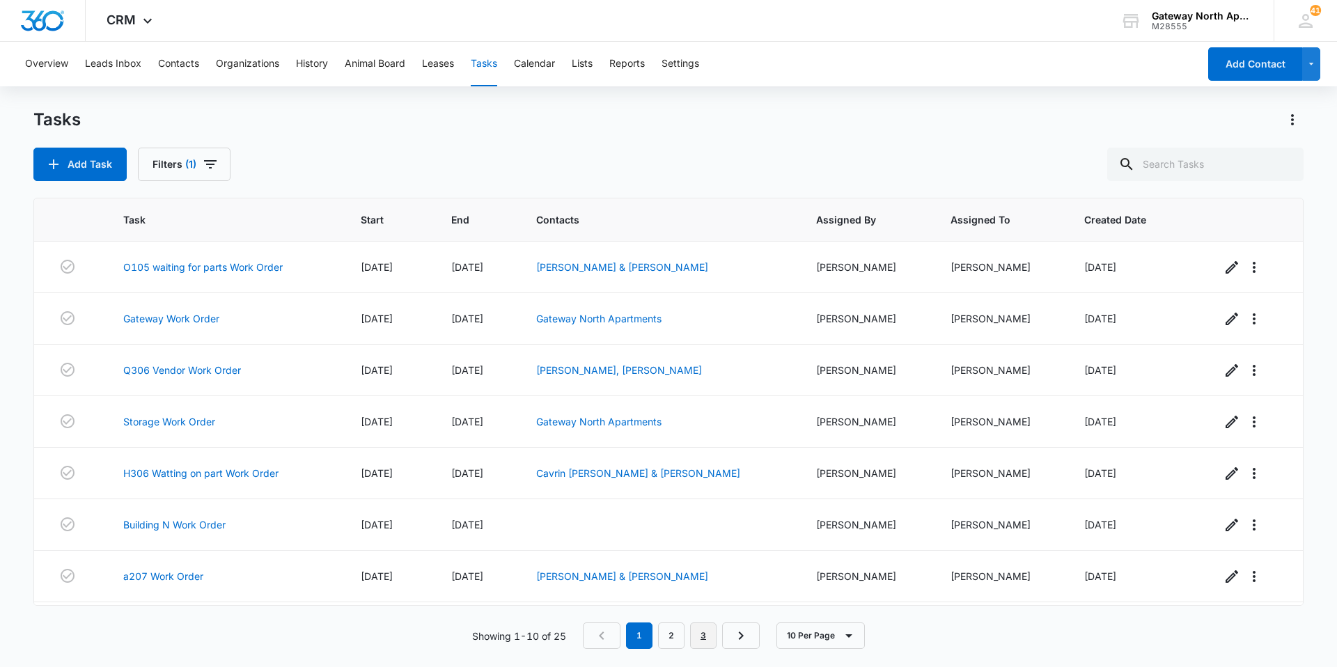
click at [703, 629] on link "3" at bounding box center [703, 635] width 26 height 26
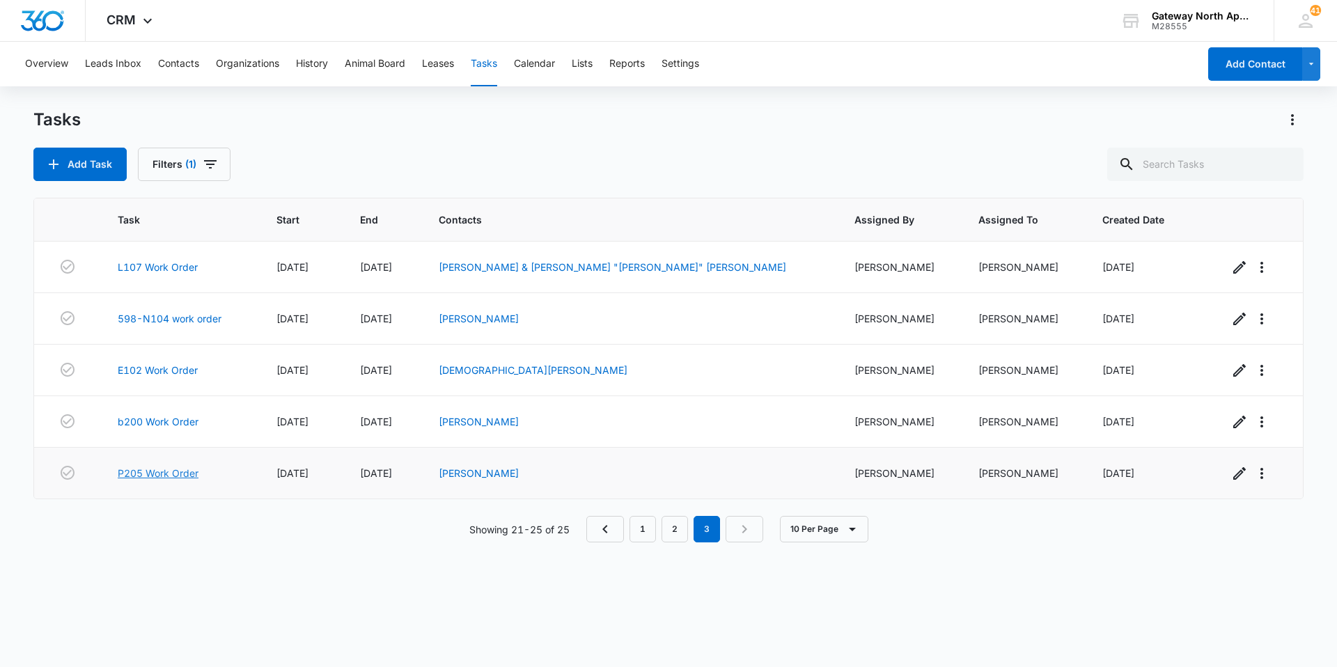
click at [198, 473] on link "P205 Work Order" at bounding box center [158, 473] width 81 height 15
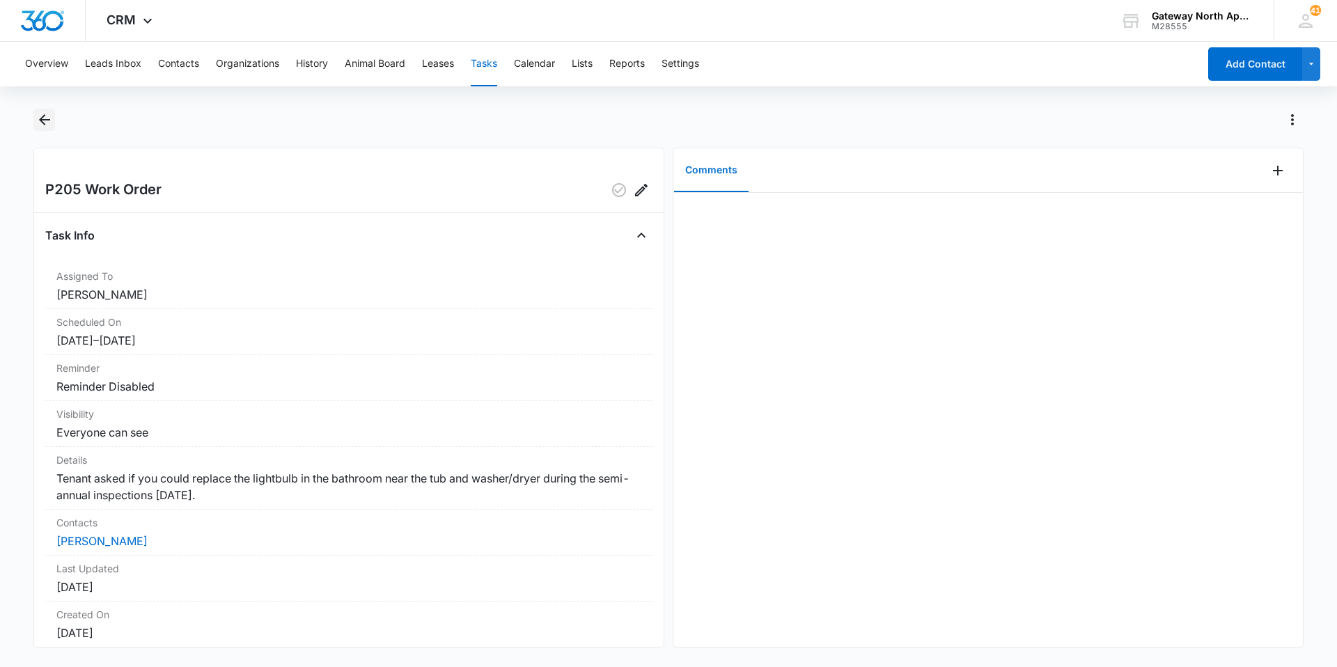
click at [45, 118] on icon "Back" at bounding box center [44, 119] width 17 height 17
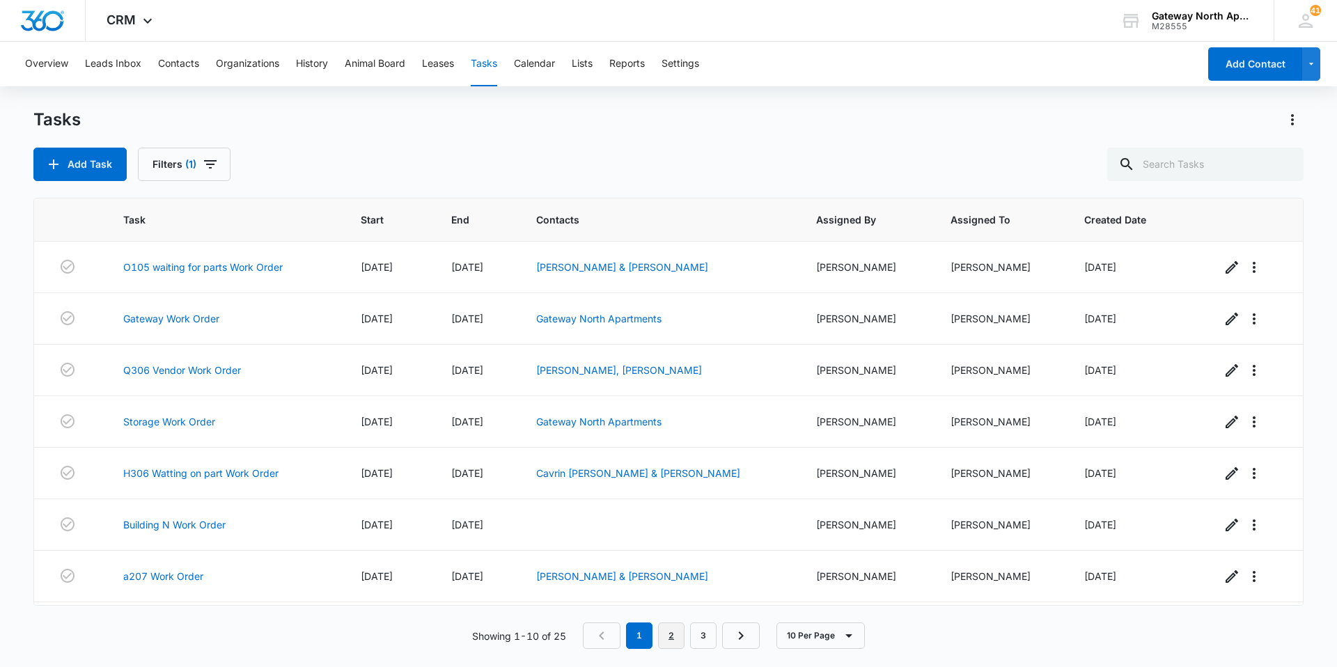
click at [674, 634] on link "2" at bounding box center [671, 635] width 26 height 26
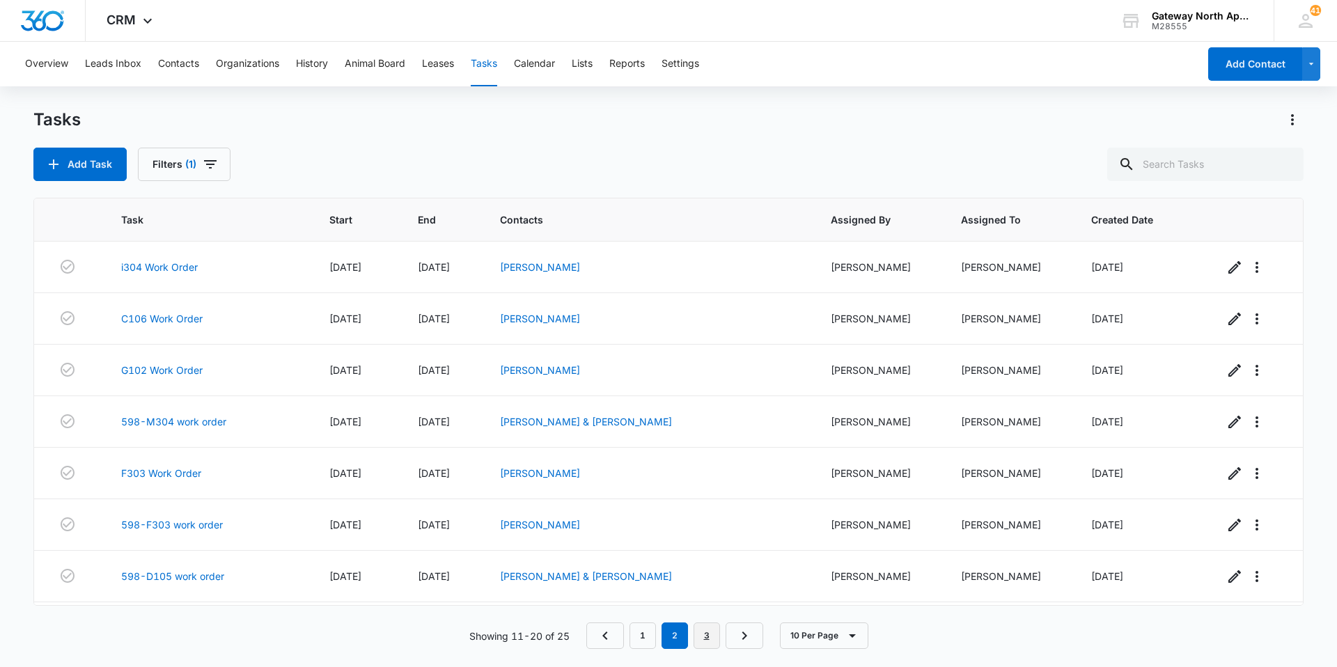
click at [701, 638] on link "3" at bounding box center [706, 635] width 26 height 26
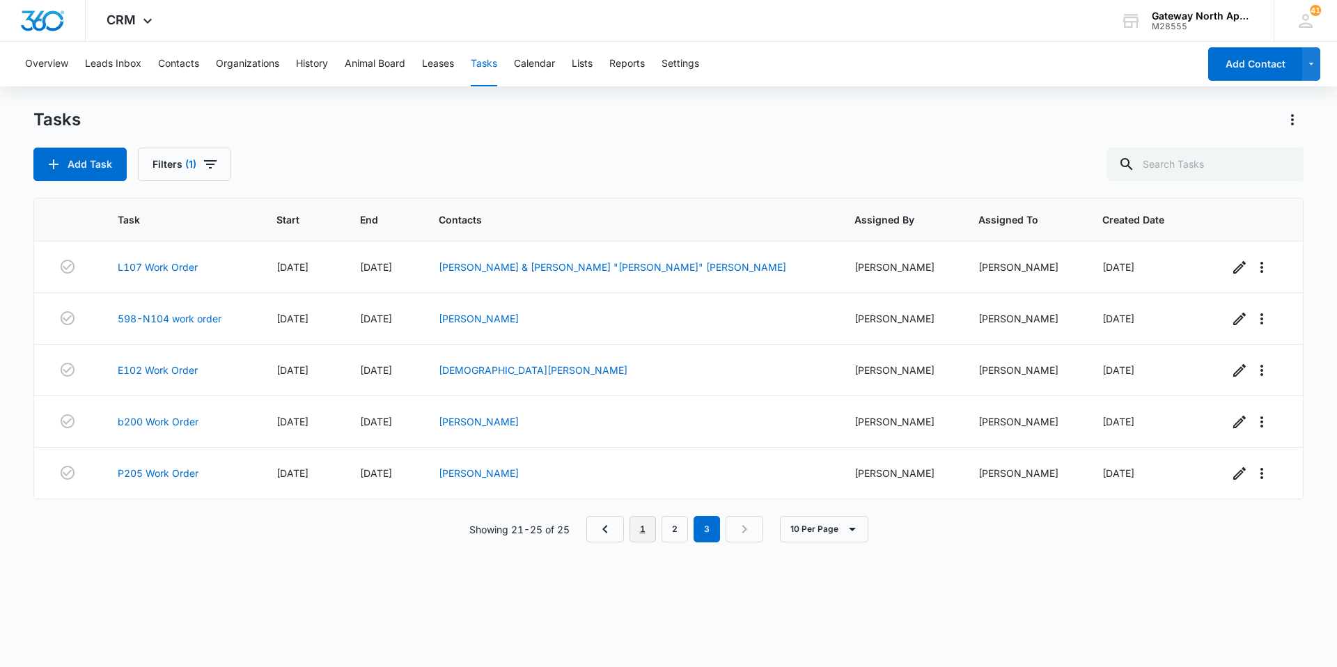
click at [641, 528] on link "1" at bounding box center [642, 529] width 26 height 26
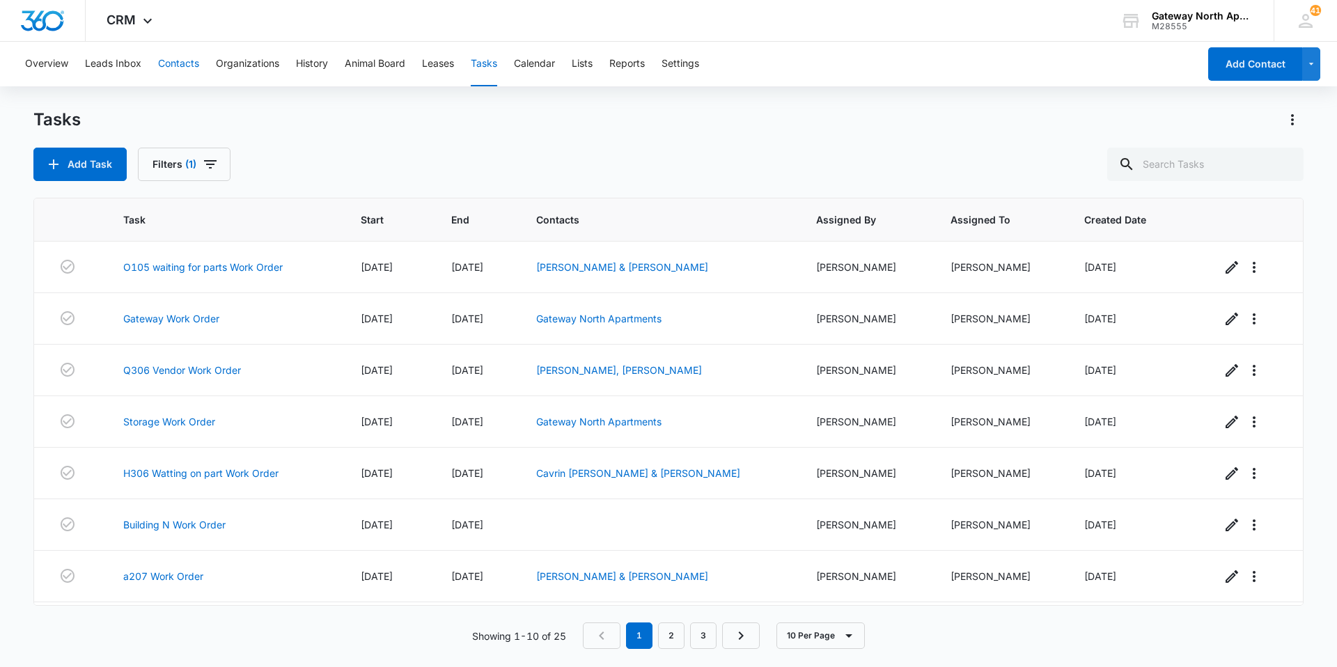
click at [185, 61] on button "Contacts" at bounding box center [178, 64] width 41 height 45
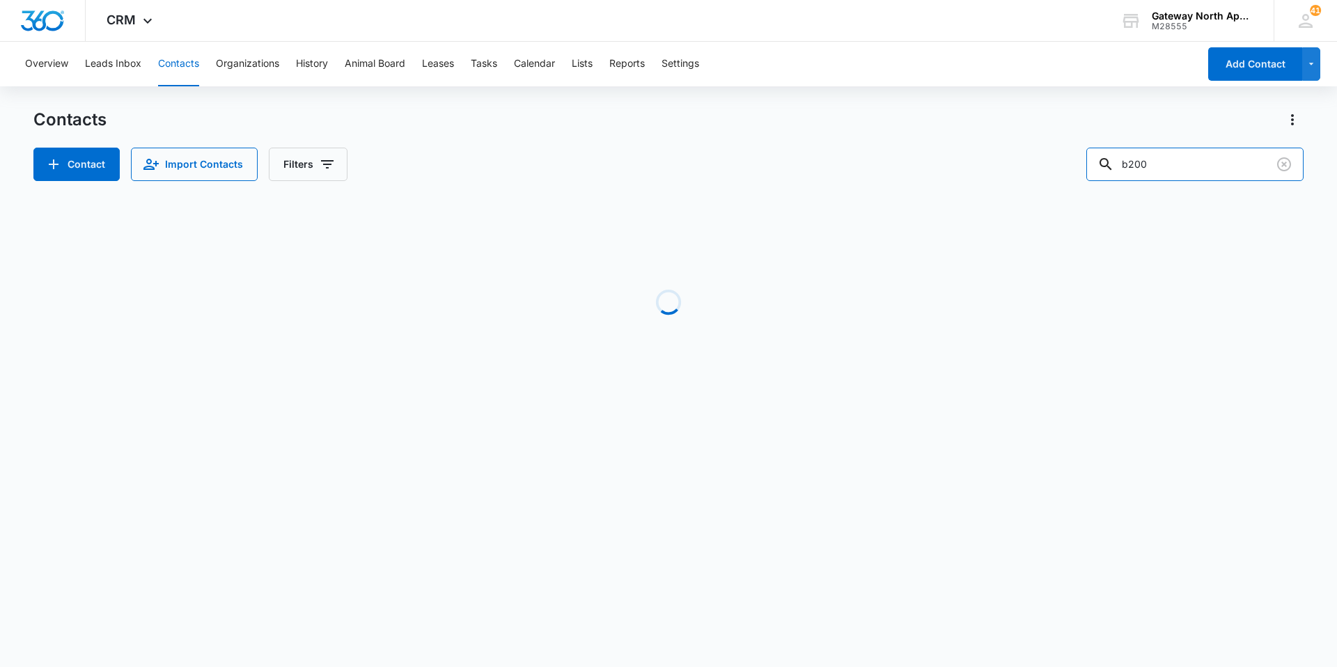
drag, startPoint x: 1171, startPoint y: 162, endPoint x: 1065, endPoint y: 163, distance: 105.8
click at [1076, 159] on div "Contact Import Contacts Filters b200" at bounding box center [668, 164] width 1270 height 33
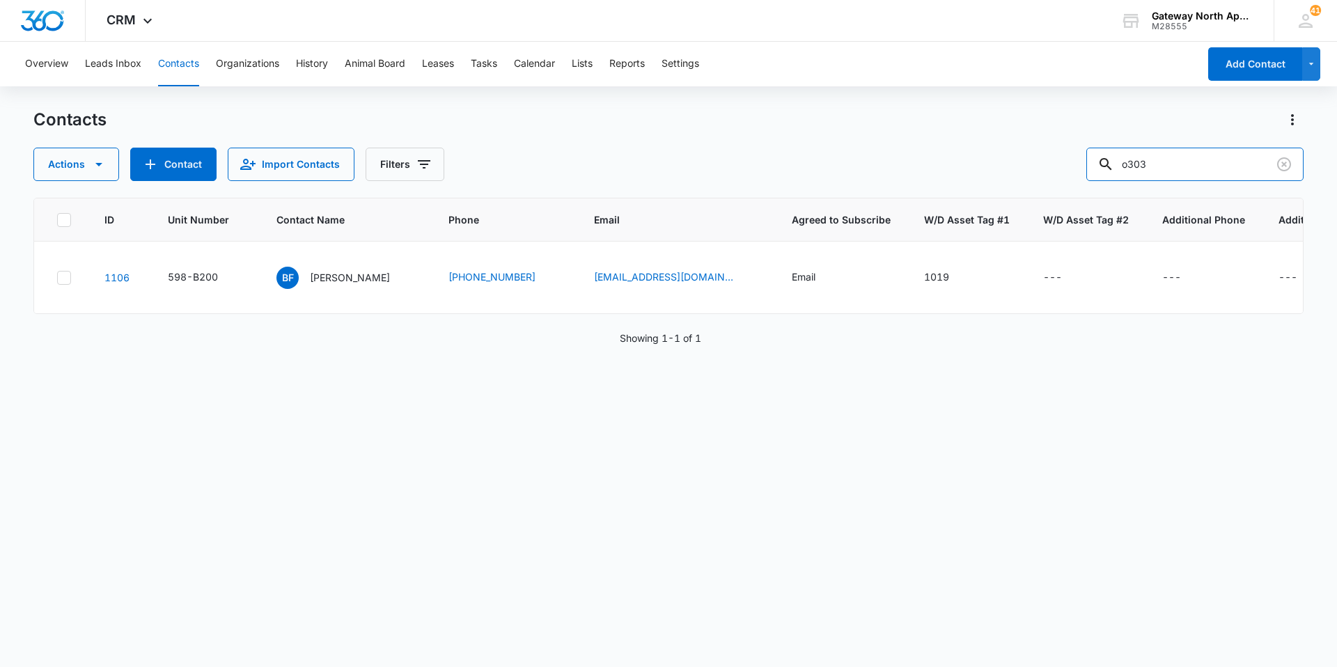
type input "o303"
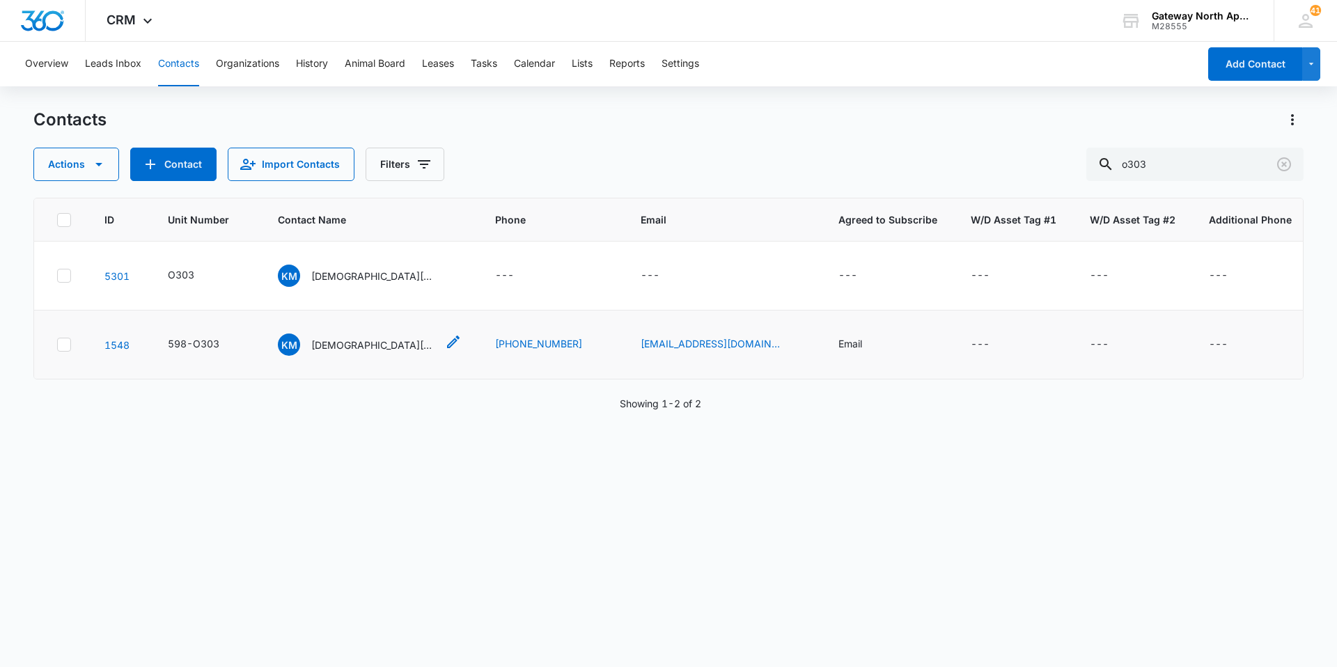
click at [345, 344] on p "[DEMOGRAPHIC_DATA][PERSON_NAME]" at bounding box center [373, 345] width 125 height 15
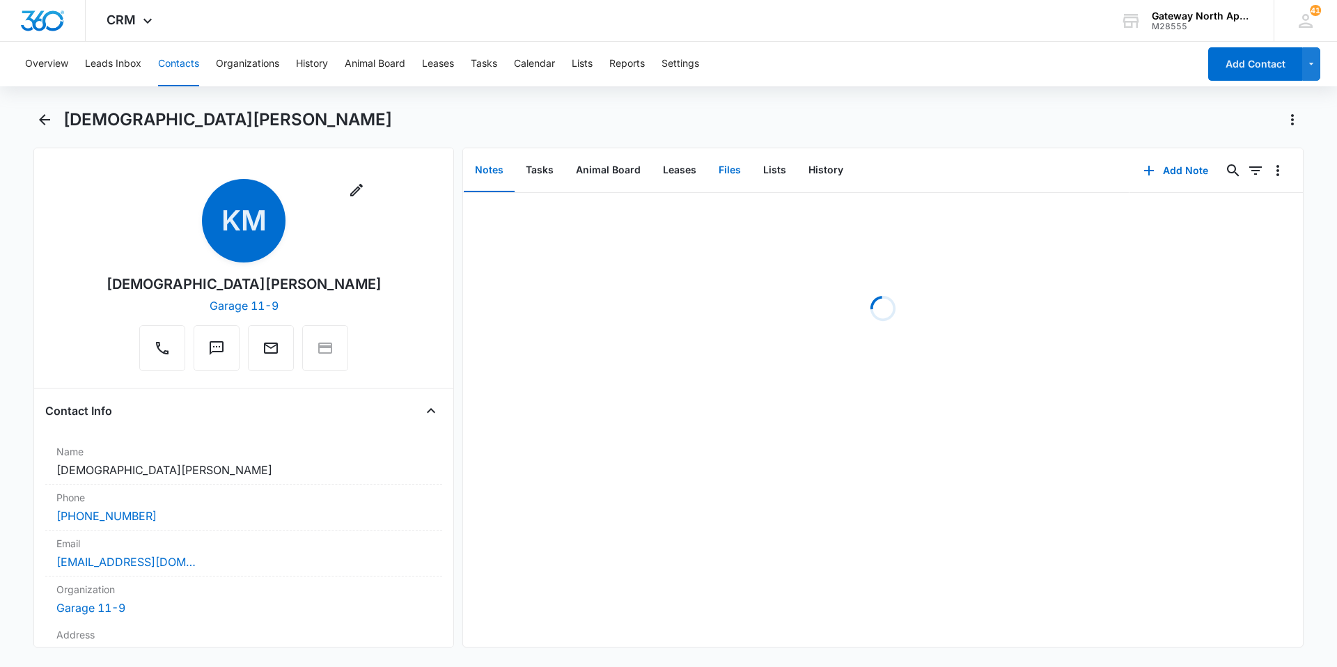
click at [735, 173] on button "Files" at bounding box center [729, 170] width 45 height 43
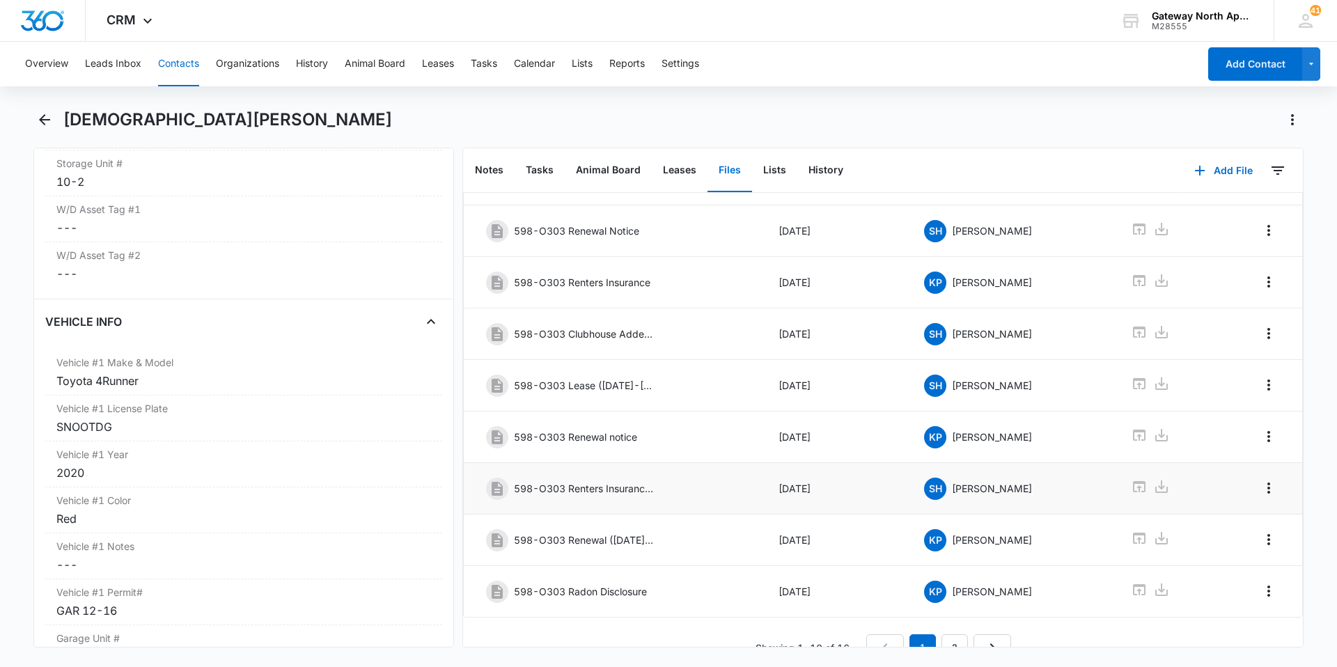
scroll to position [187, 0]
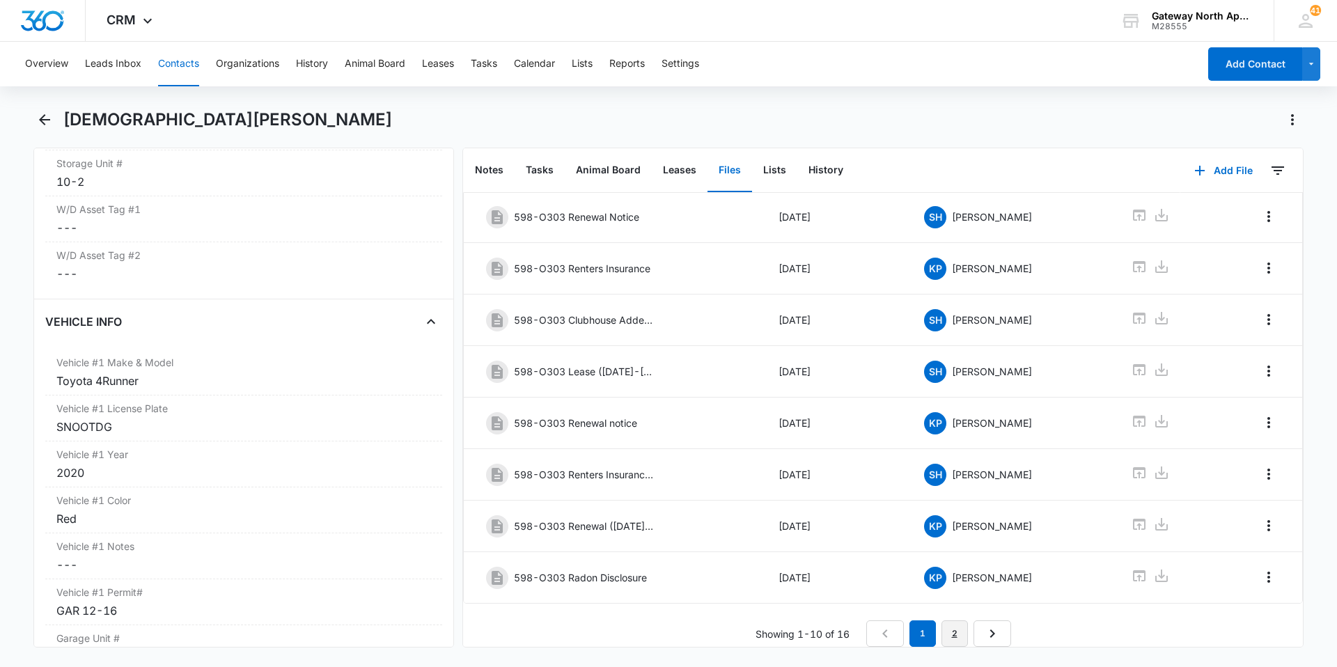
click at [955, 627] on link "2" at bounding box center [954, 633] width 26 height 26
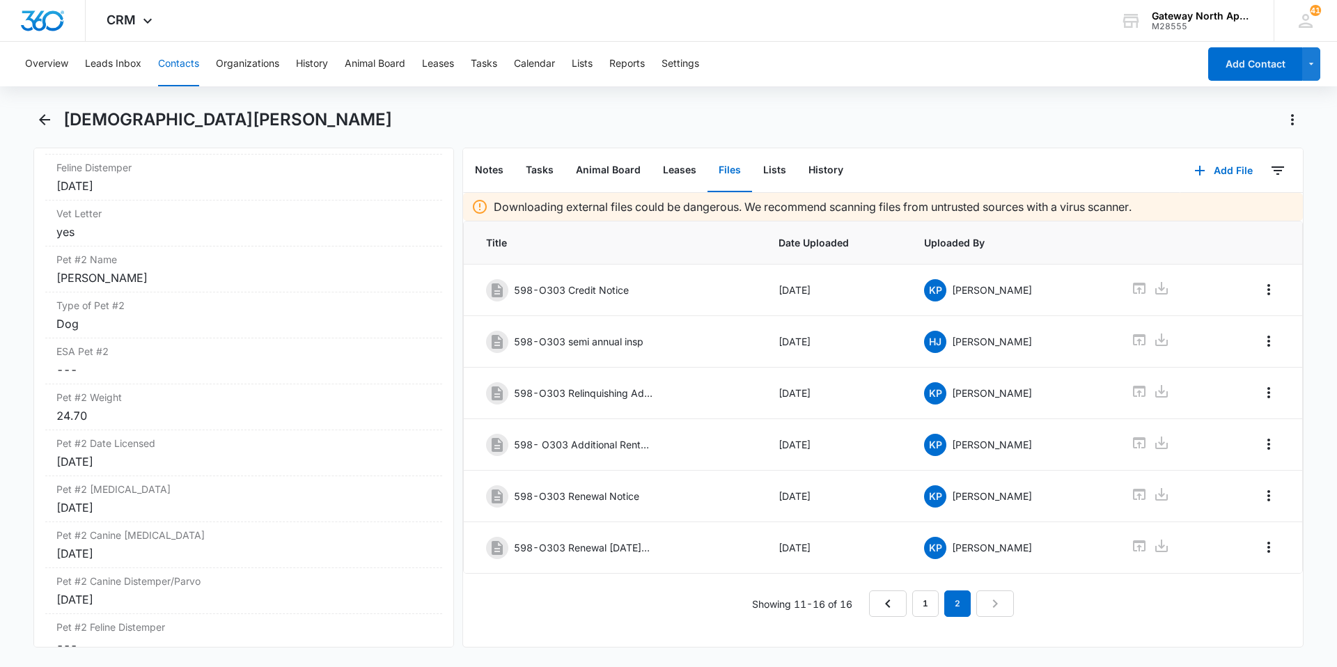
scroll to position [3342, 0]
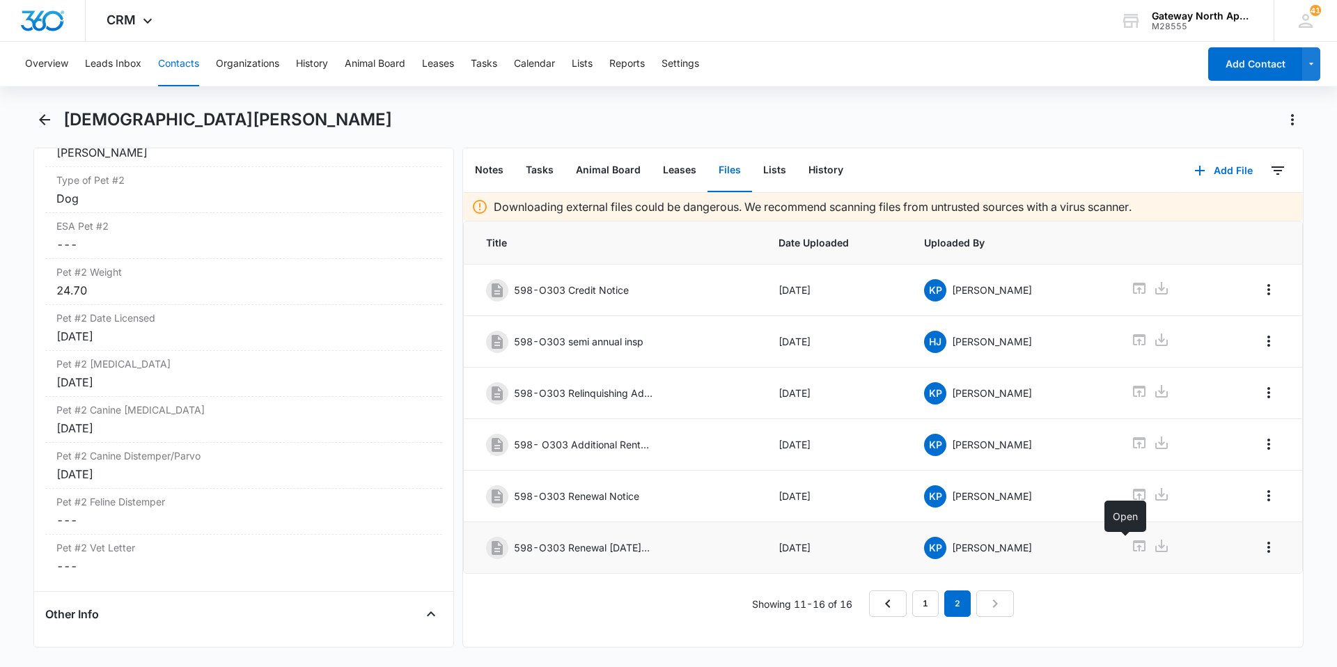
click at [1133, 551] on icon at bounding box center [1139, 545] width 13 height 11
click at [1131, 393] on icon at bounding box center [1139, 391] width 17 height 17
click at [920, 599] on link "1" at bounding box center [925, 603] width 26 height 26
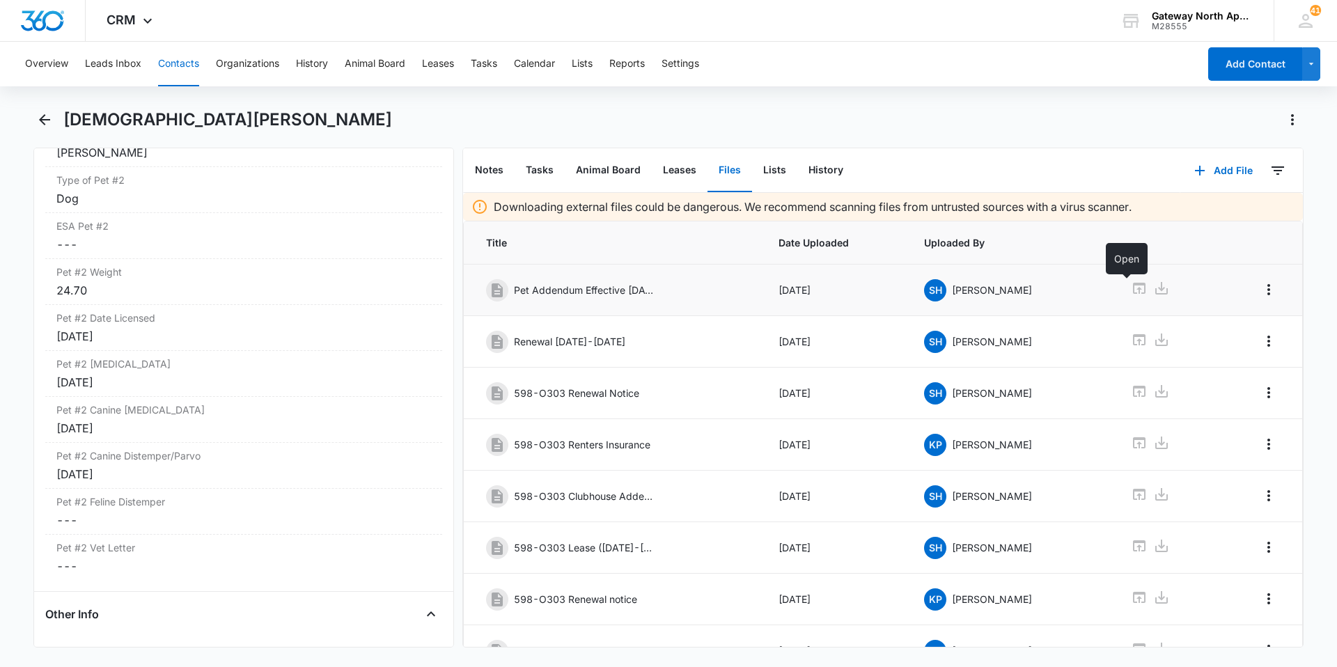
click at [1131, 287] on icon at bounding box center [1139, 288] width 17 height 17
click at [492, 61] on button "Tasks" at bounding box center [484, 64] width 26 height 45
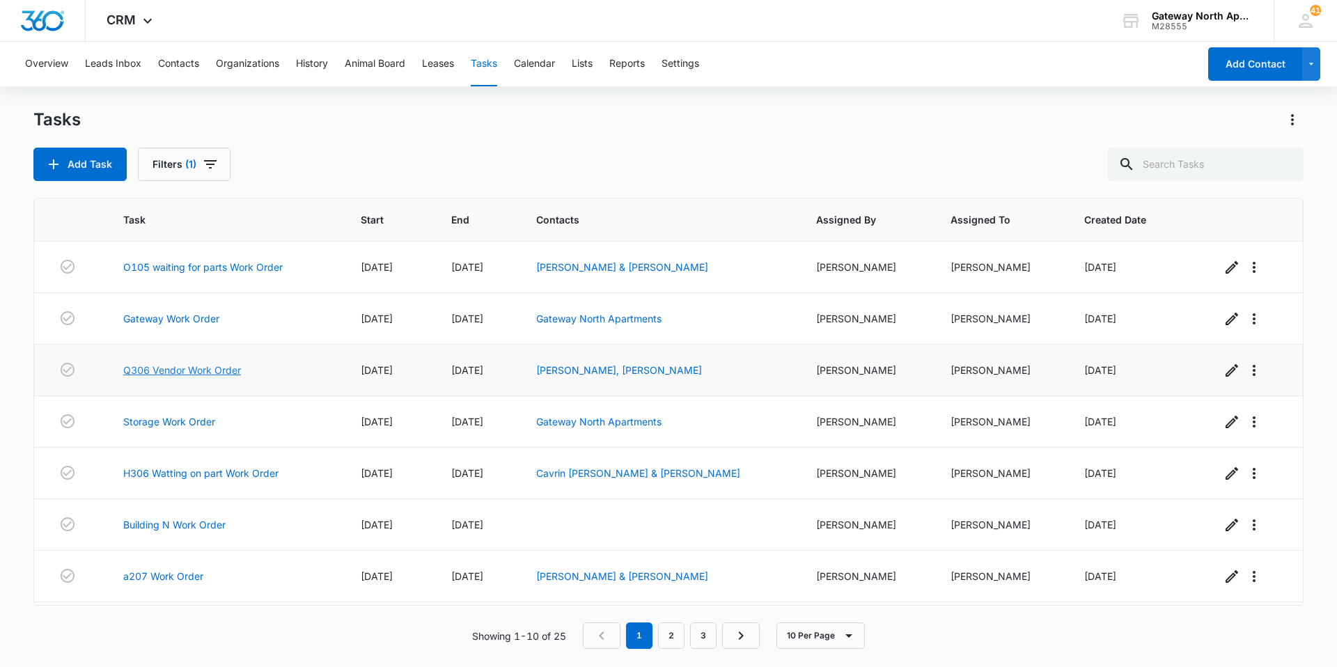
click at [192, 370] on link "Q306 Vendor Work Order" at bounding box center [182, 370] width 118 height 15
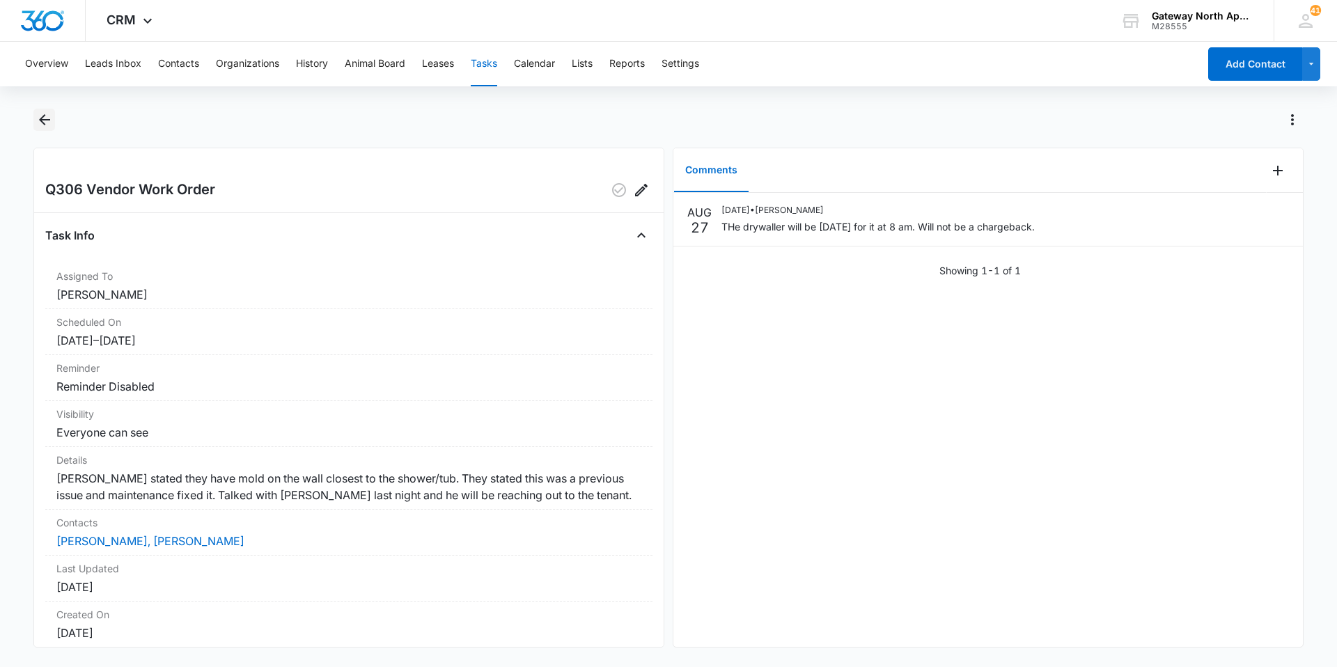
click at [48, 123] on icon "Back" at bounding box center [44, 119] width 17 height 17
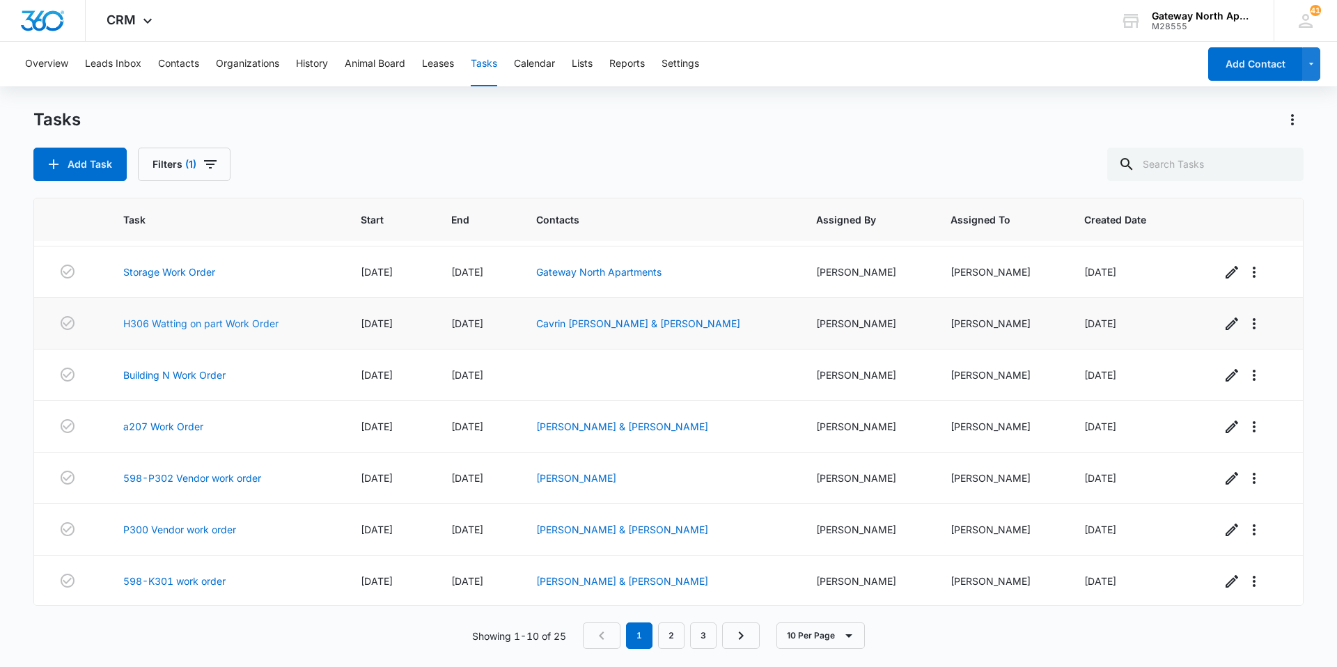
scroll to position [151, 0]
click at [191, 428] on link "a207 Work Order" at bounding box center [163, 425] width 80 height 15
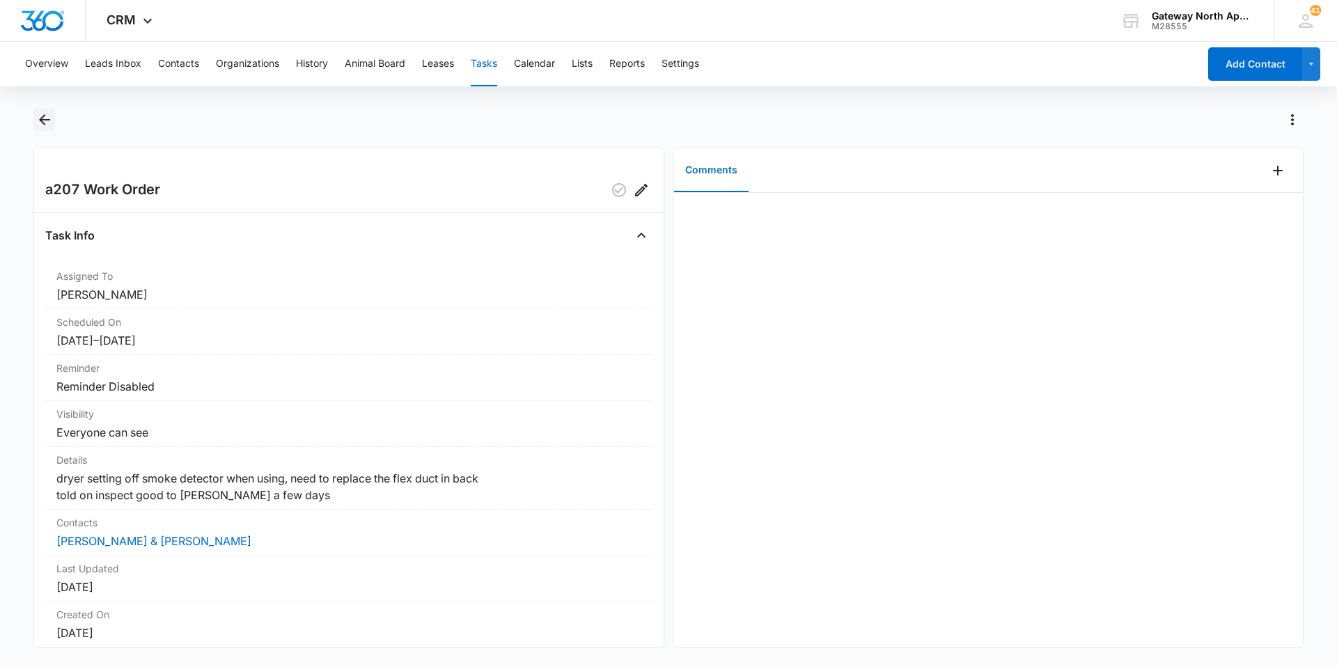
click at [40, 111] on button "Back" at bounding box center [44, 120] width 22 height 22
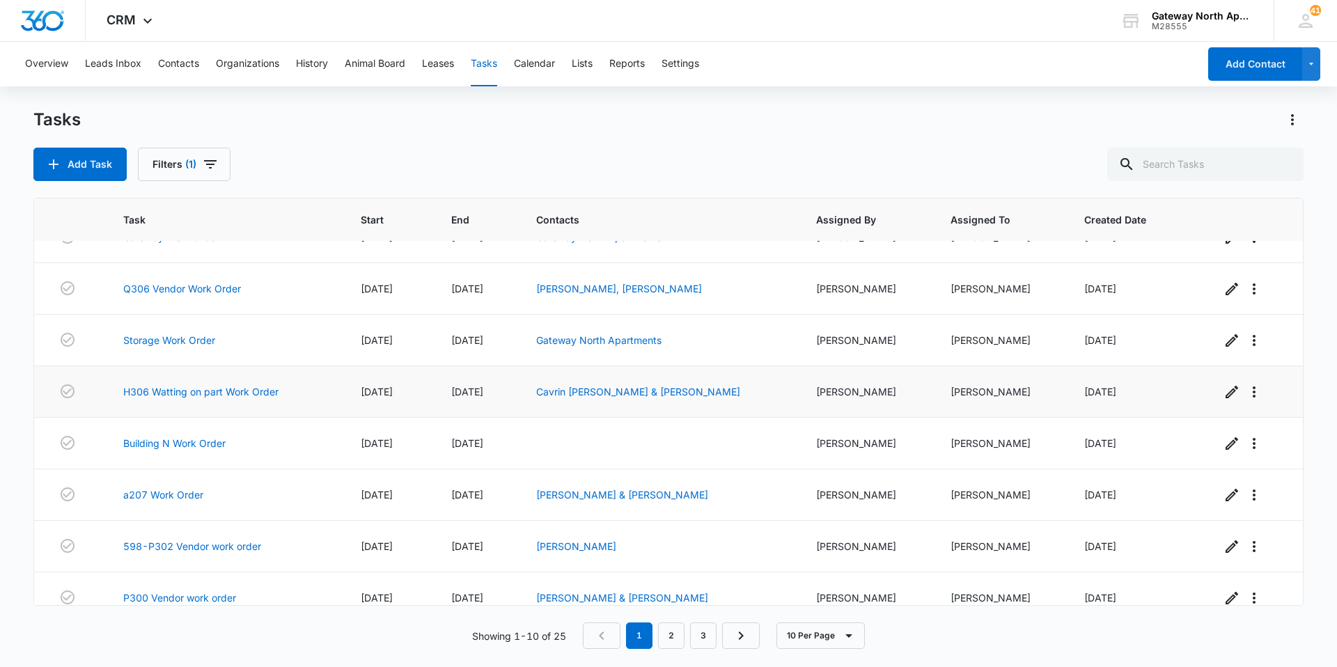
scroll to position [151, 0]
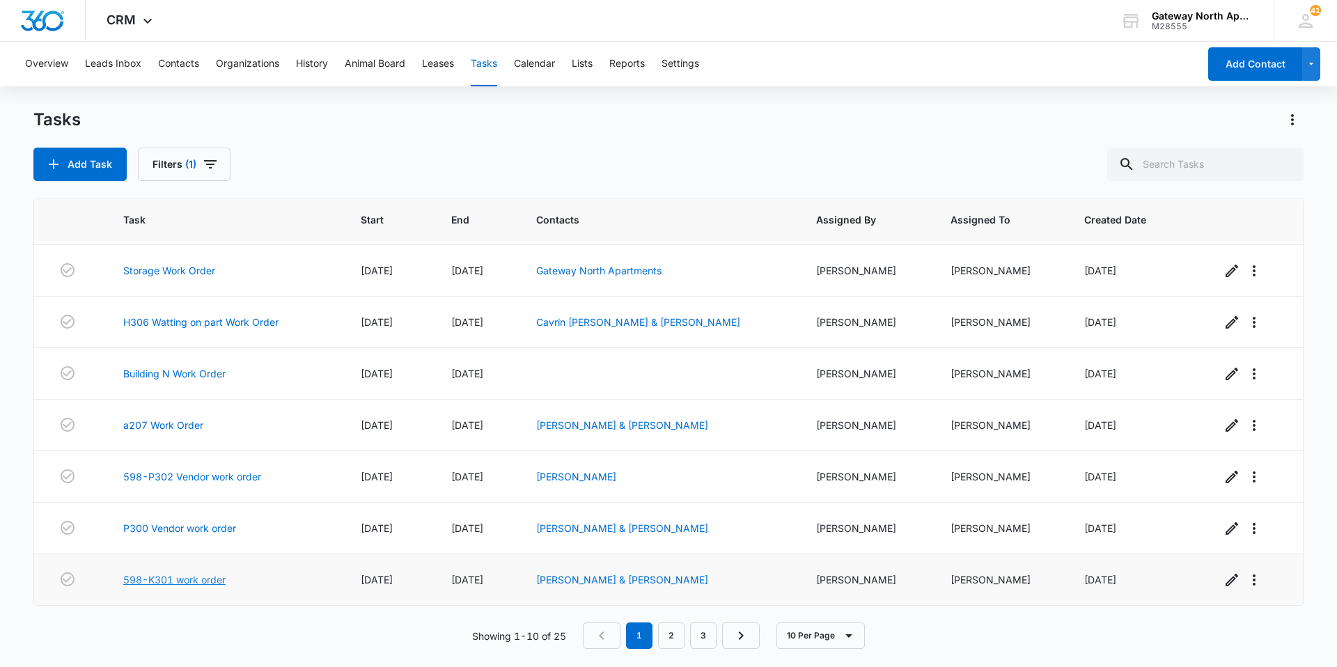
click at [218, 580] on link "598-K301 work order" at bounding box center [174, 579] width 102 height 15
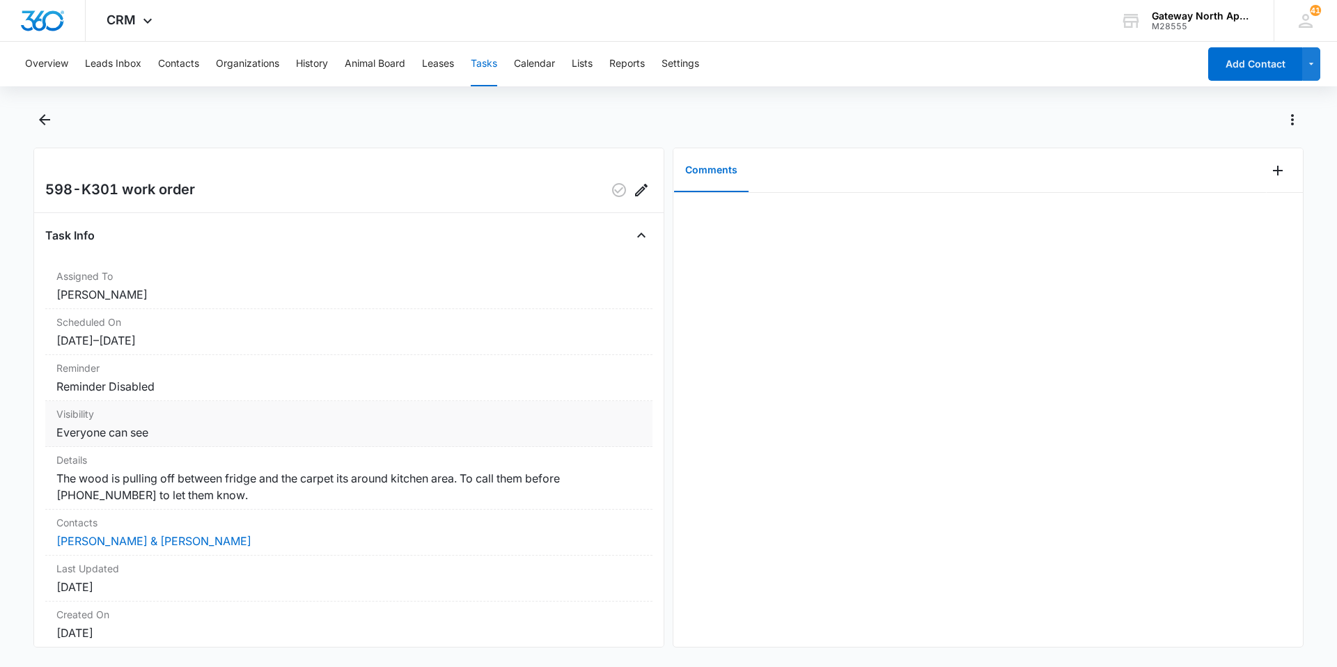
scroll to position [97, 0]
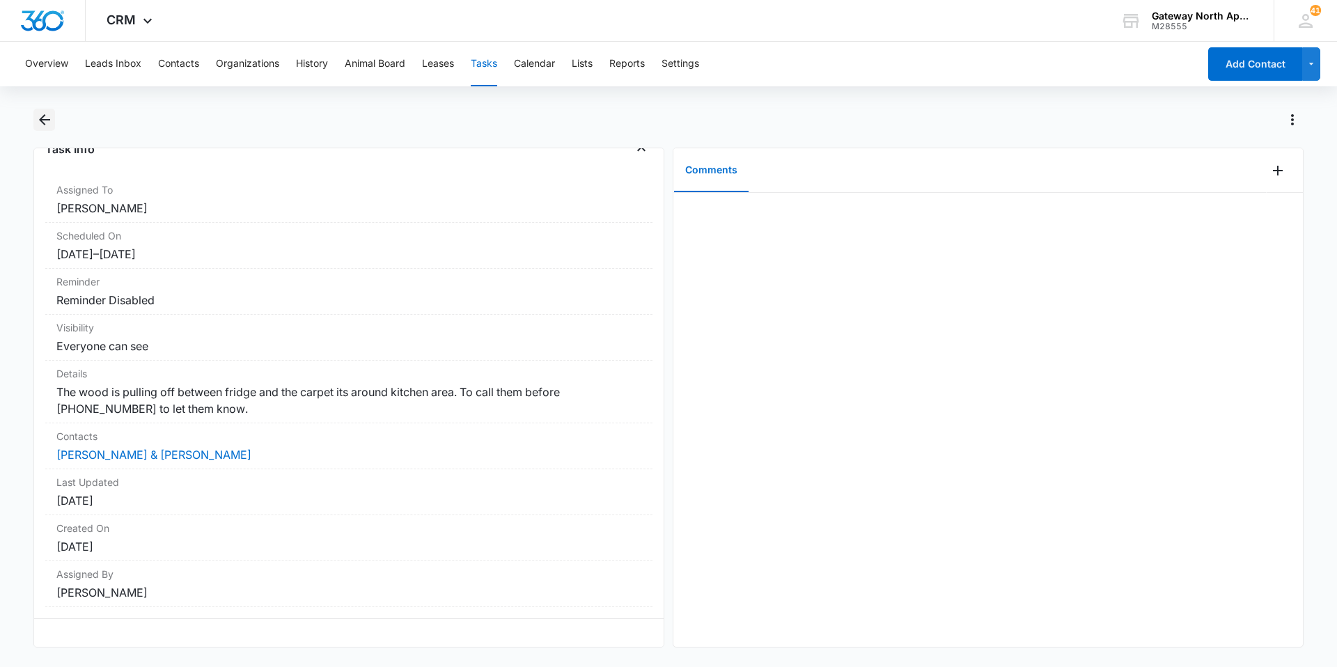
click at [43, 116] on icon "Back" at bounding box center [44, 119] width 11 height 11
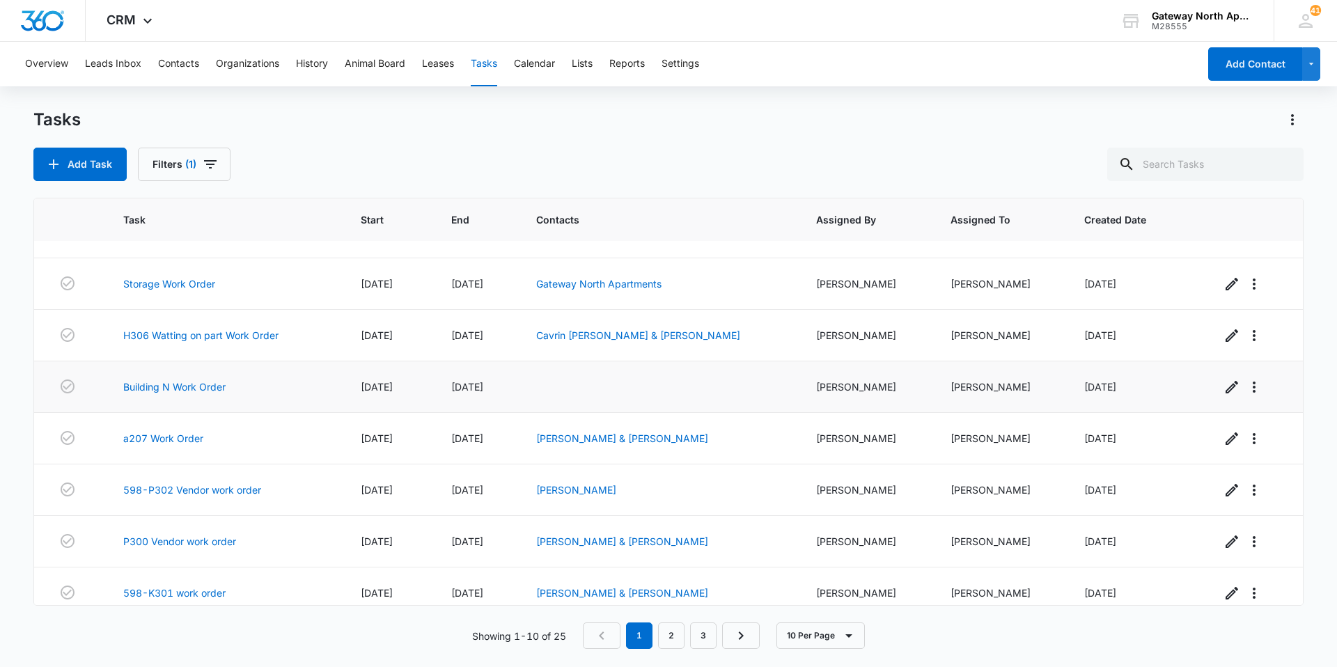
scroll to position [151, 0]
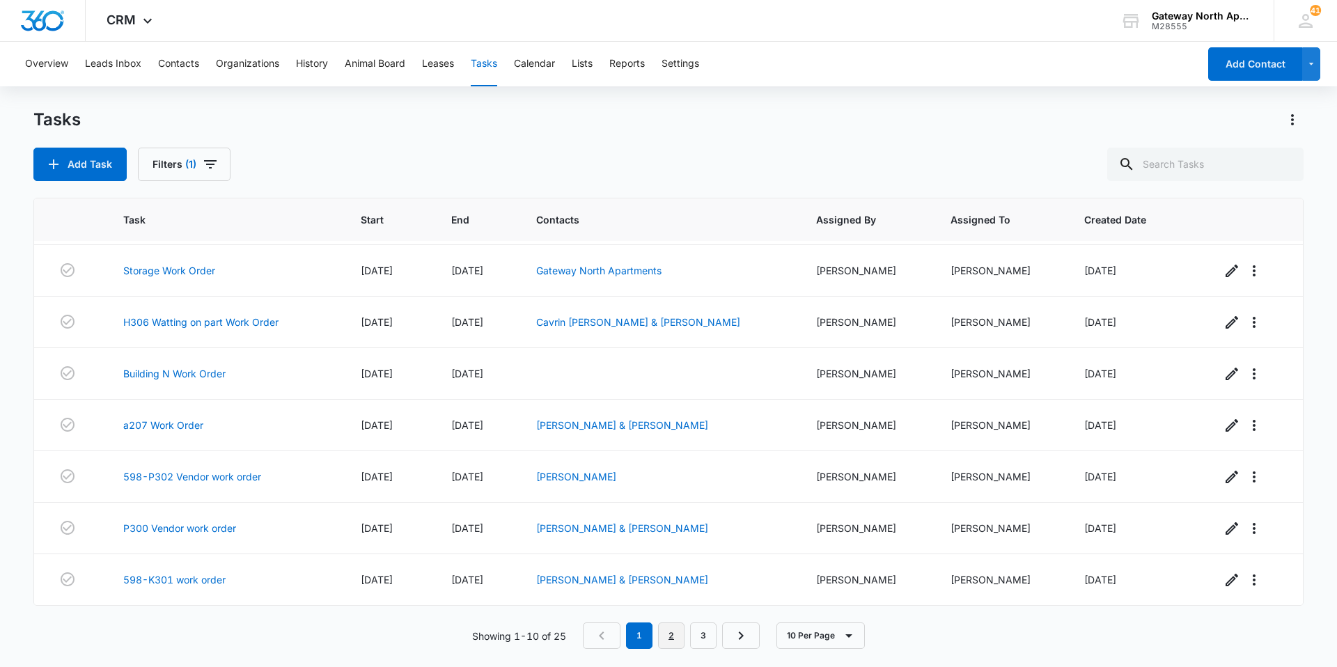
click at [680, 632] on link "2" at bounding box center [671, 635] width 26 height 26
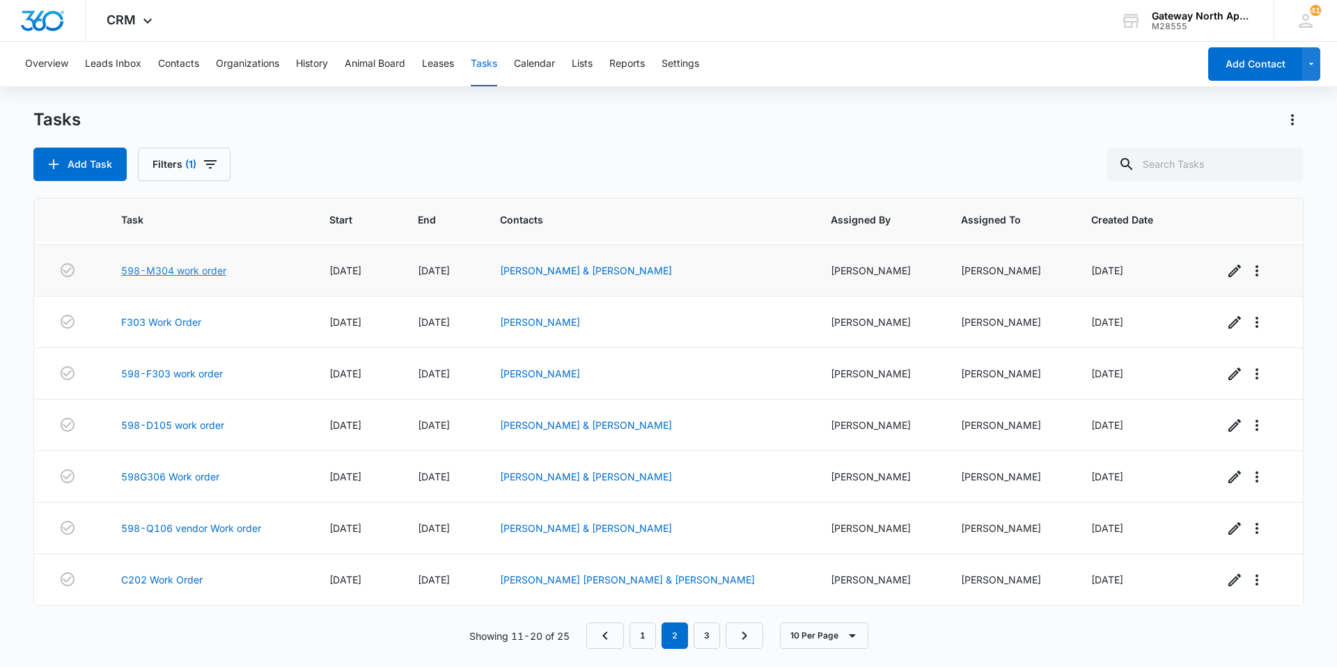
click at [174, 269] on link "598-M304 work order" at bounding box center [173, 270] width 105 height 15
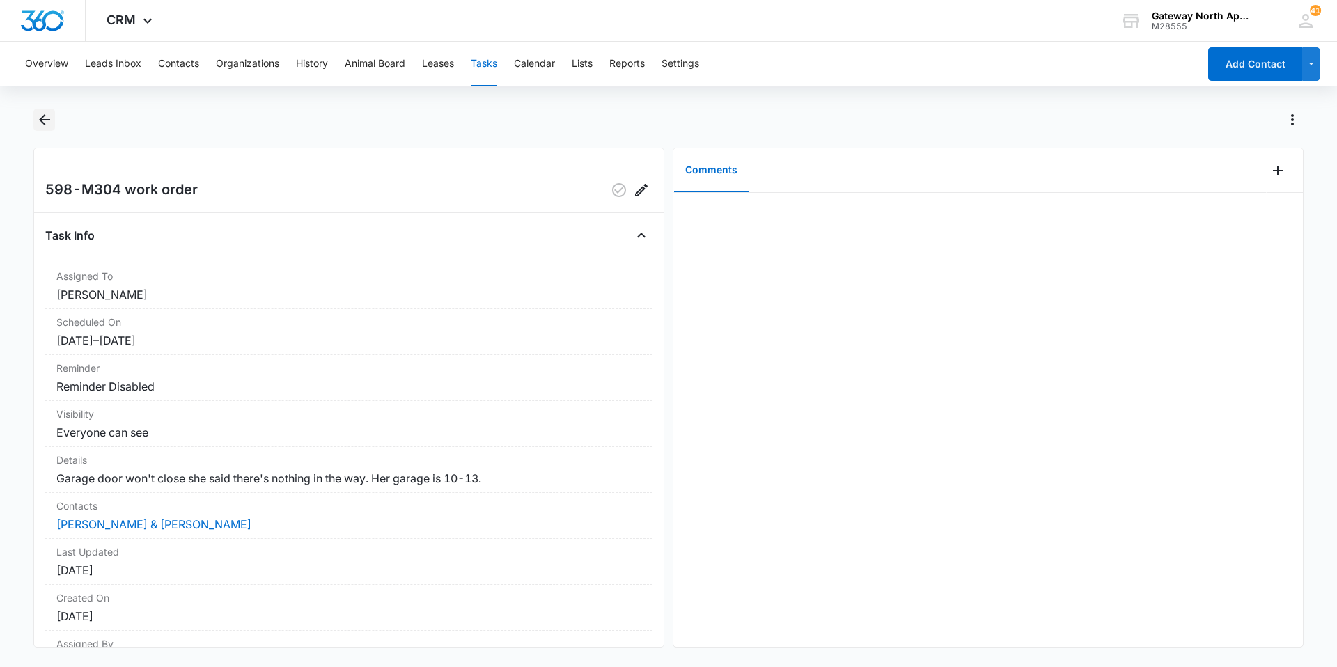
click at [40, 119] on icon "Back" at bounding box center [44, 119] width 11 height 11
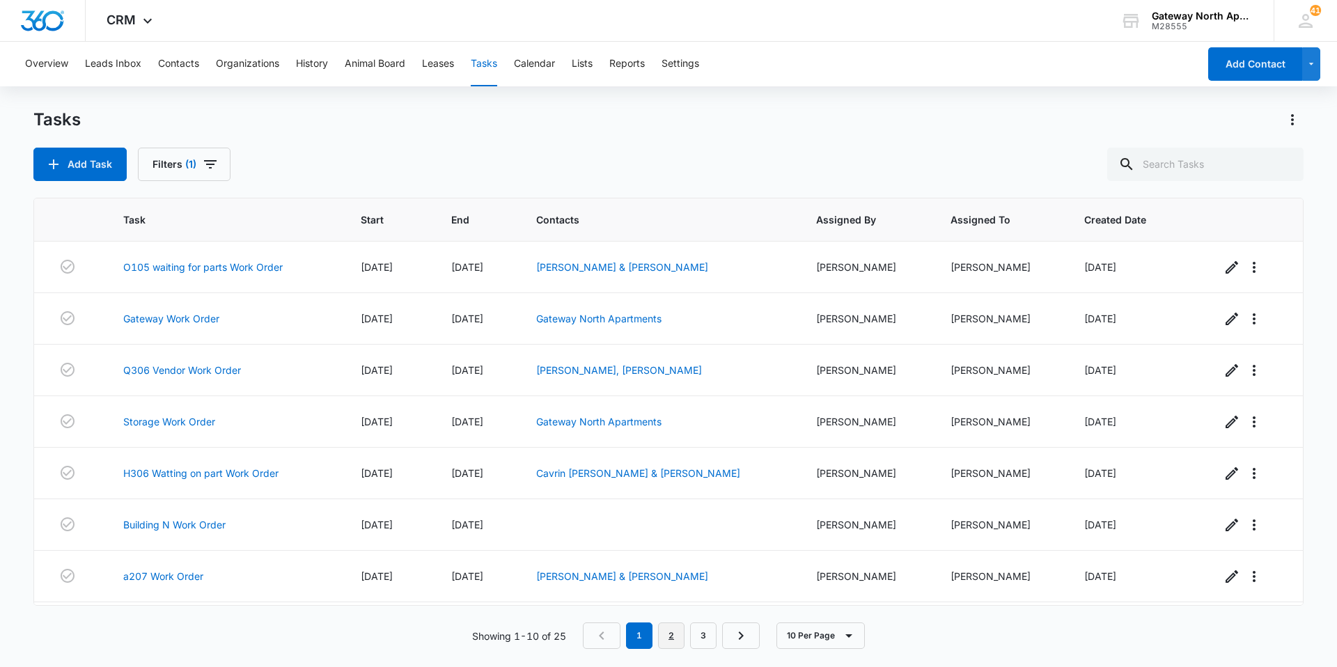
click at [678, 642] on link "2" at bounding box center [671, 635] width 26 height 26
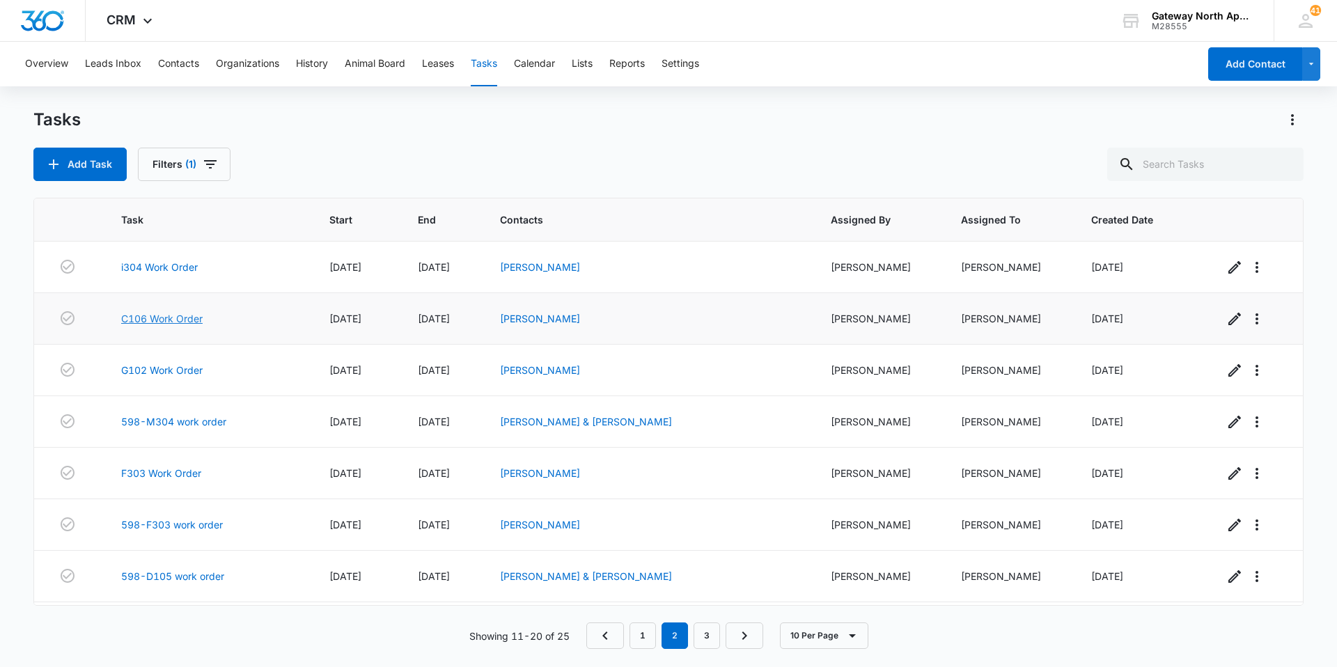
click at [186, 321] on link "C106 Work Order" at bounding box center [161, 318] width 81 height 15
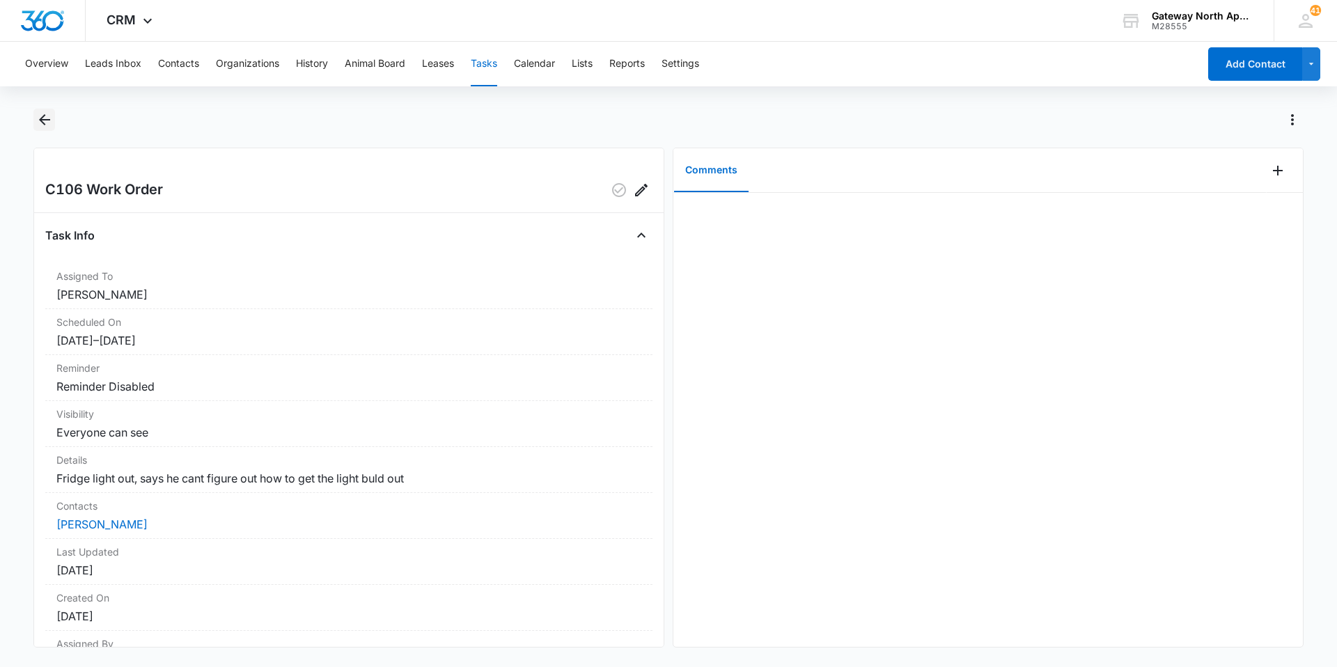
click at [42, 115] on icon "Back" at bounding box center [44, 119] width 17 height 17
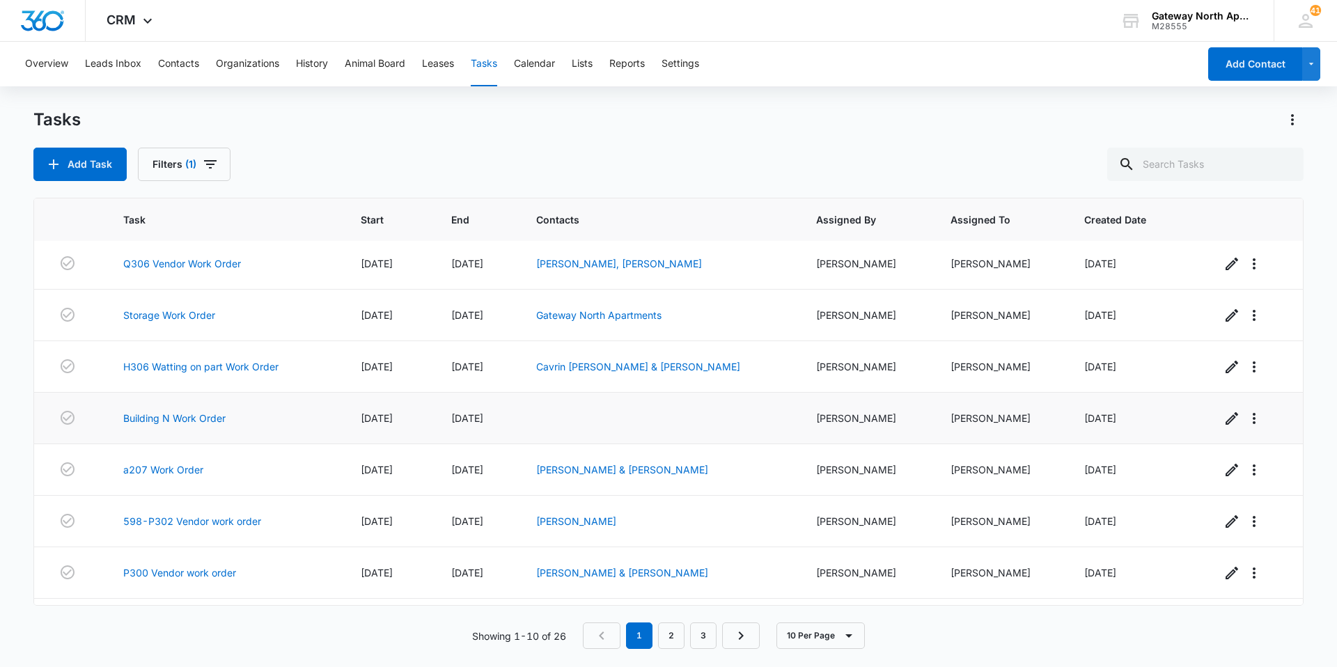
scroll to position [151, 0]
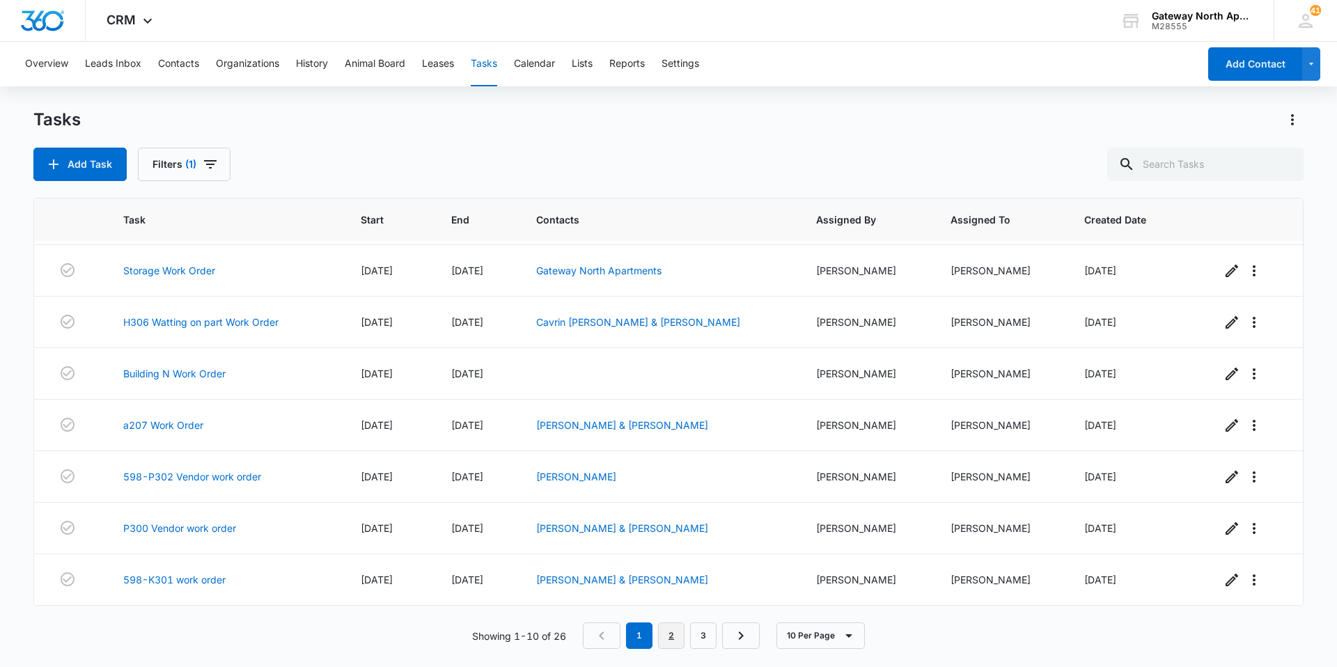
click at [684, 636] on link "2" at bounding box center [671, 635] width 26 height 26
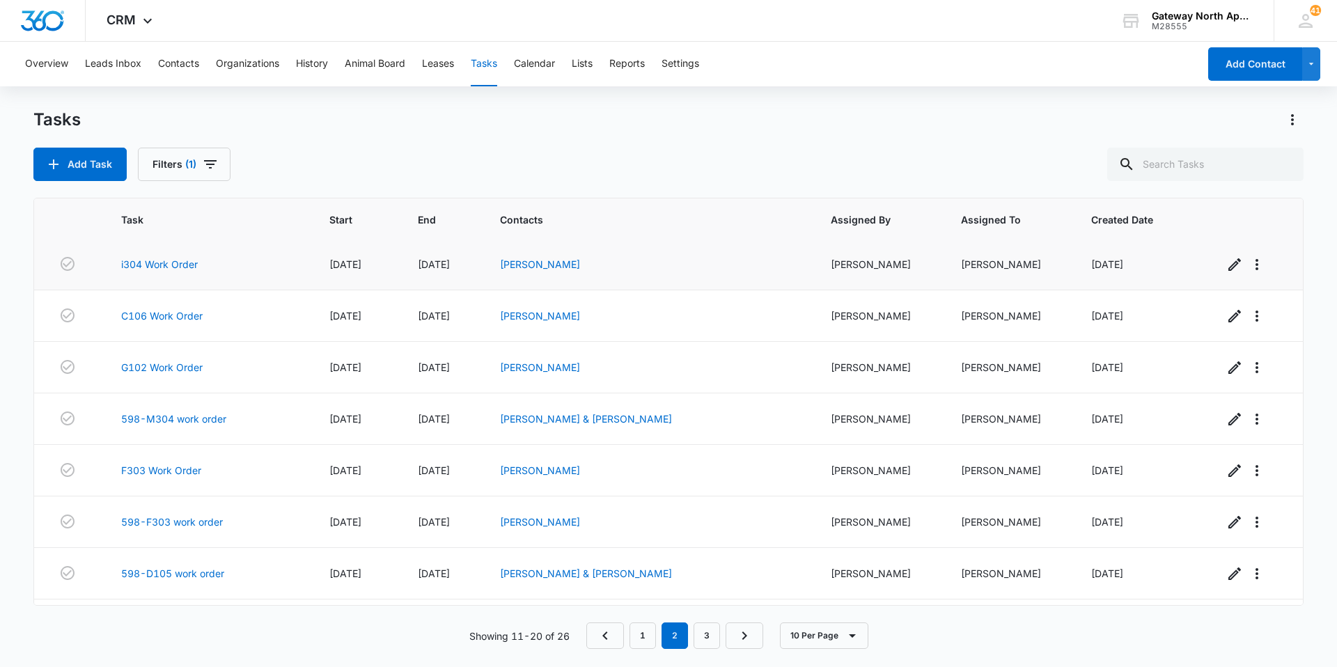
scroll to position [0, 0]
click at [174, 267] on link "i304 Work Order" at bounding box center [159, 267] width 77 height 15
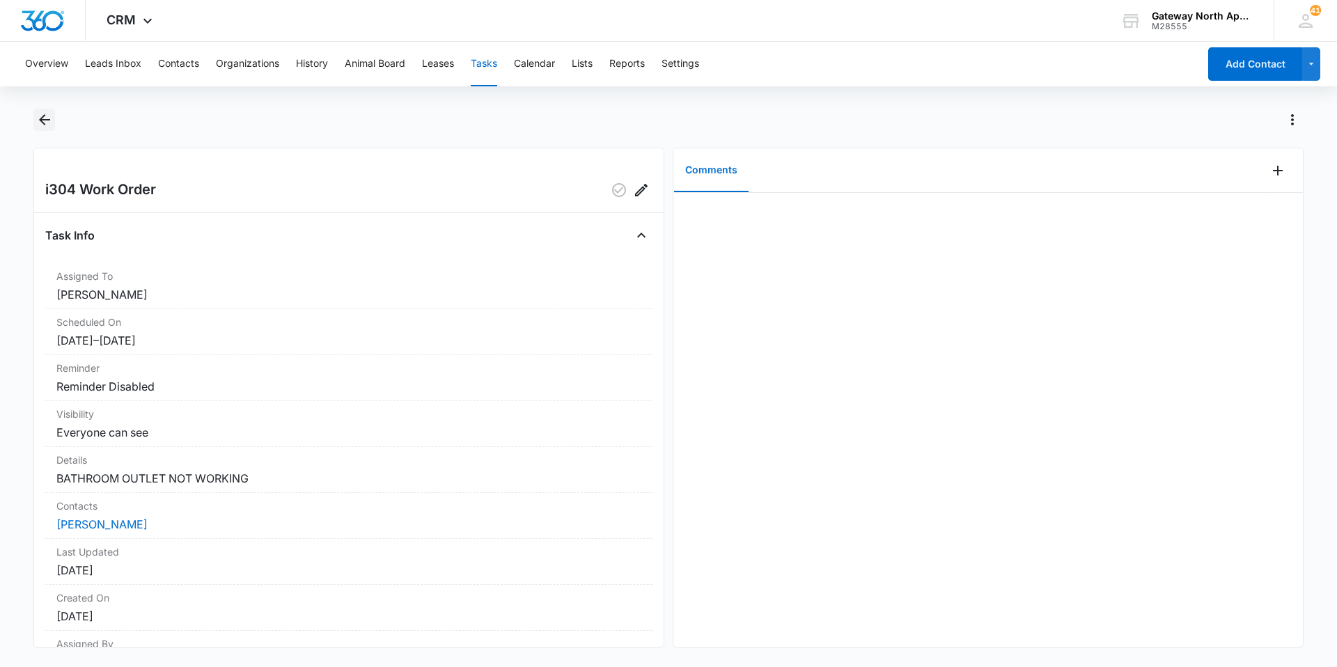
click at [46, 115] on icon "Back" at bounding box center [44, 119] width 17 height 17
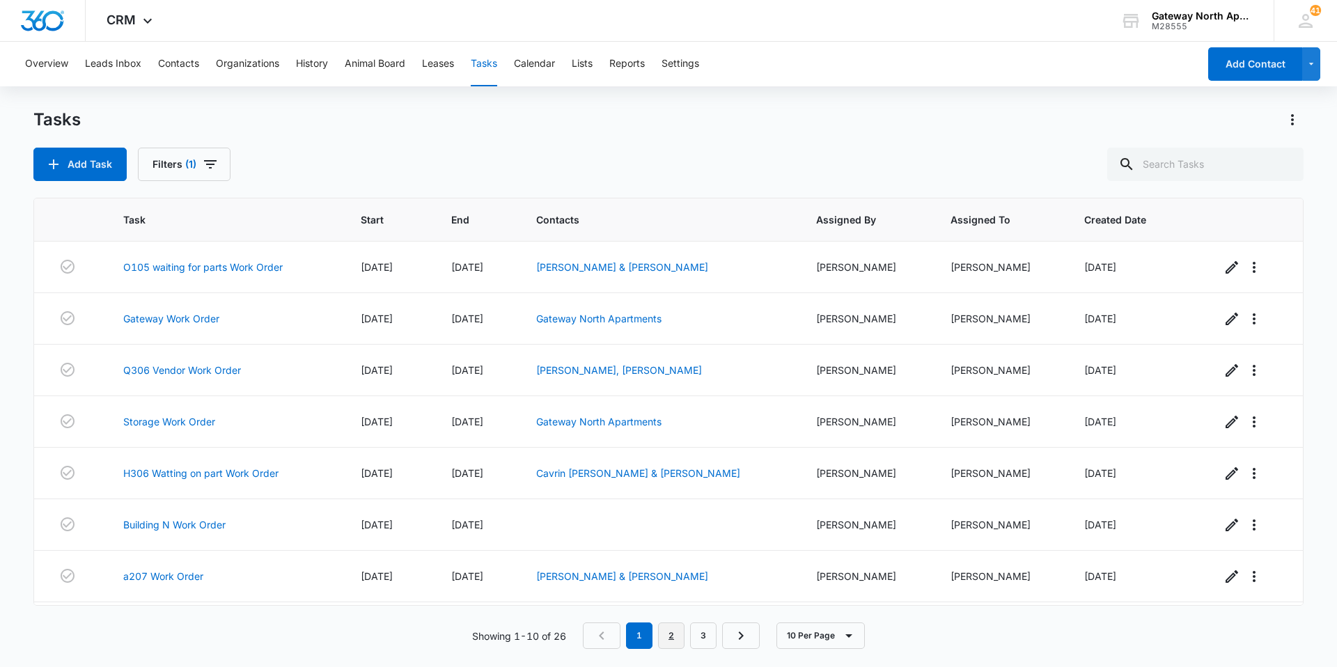
click at [666, 628] on link "2" at bounding box center [671, 635] width 26 height 26
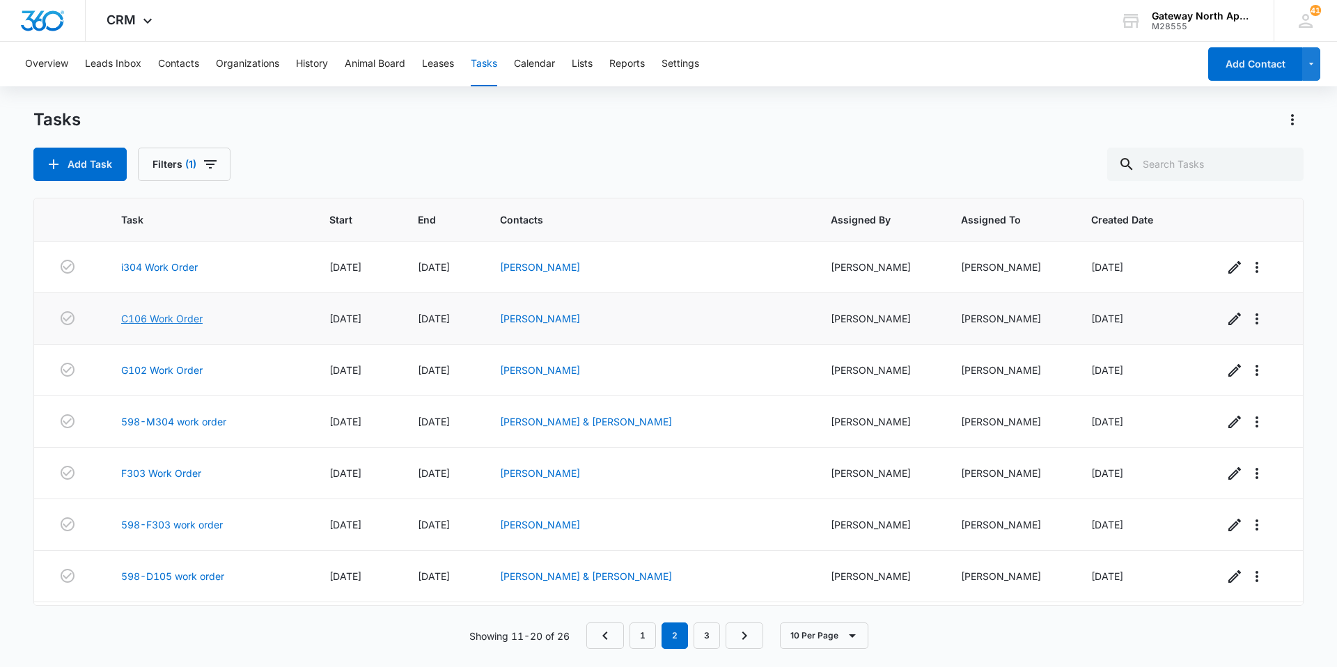
click at [177, 316] on link "C106 Work Order" at bounding box center [161, 318] width 81 height 15
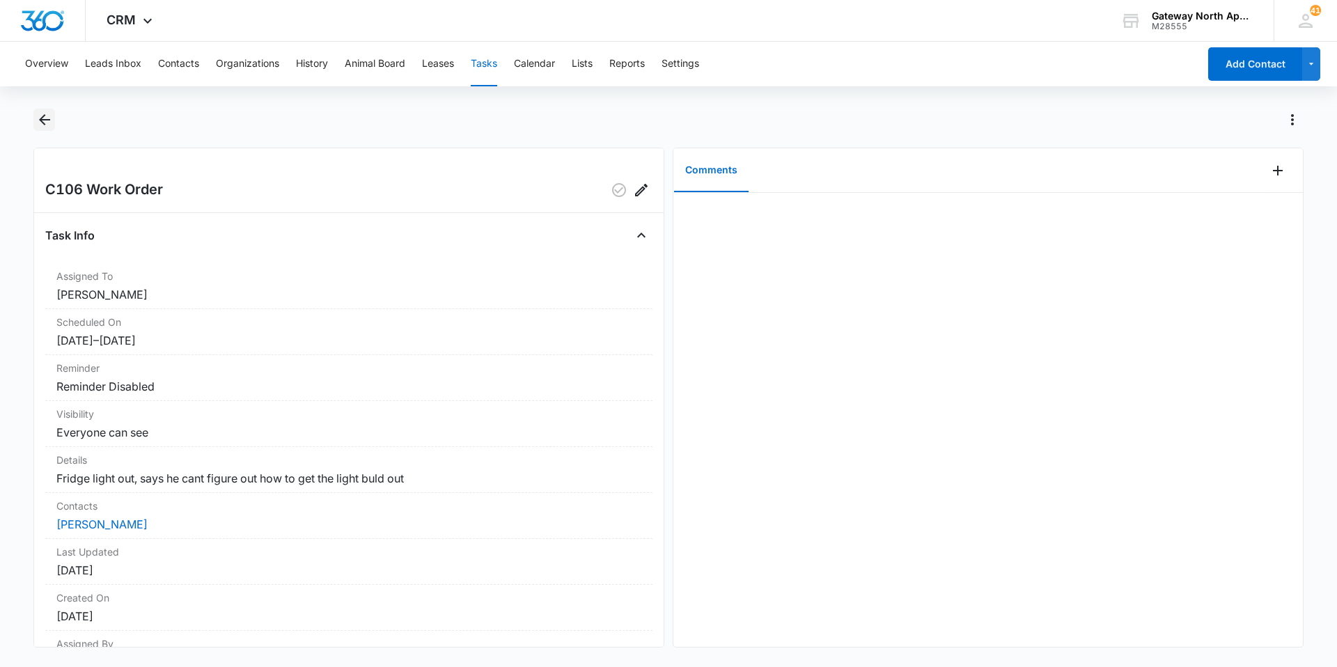
click at [50, 120] on icon "Back" at bounding box center [44, 119] width 17 height 17
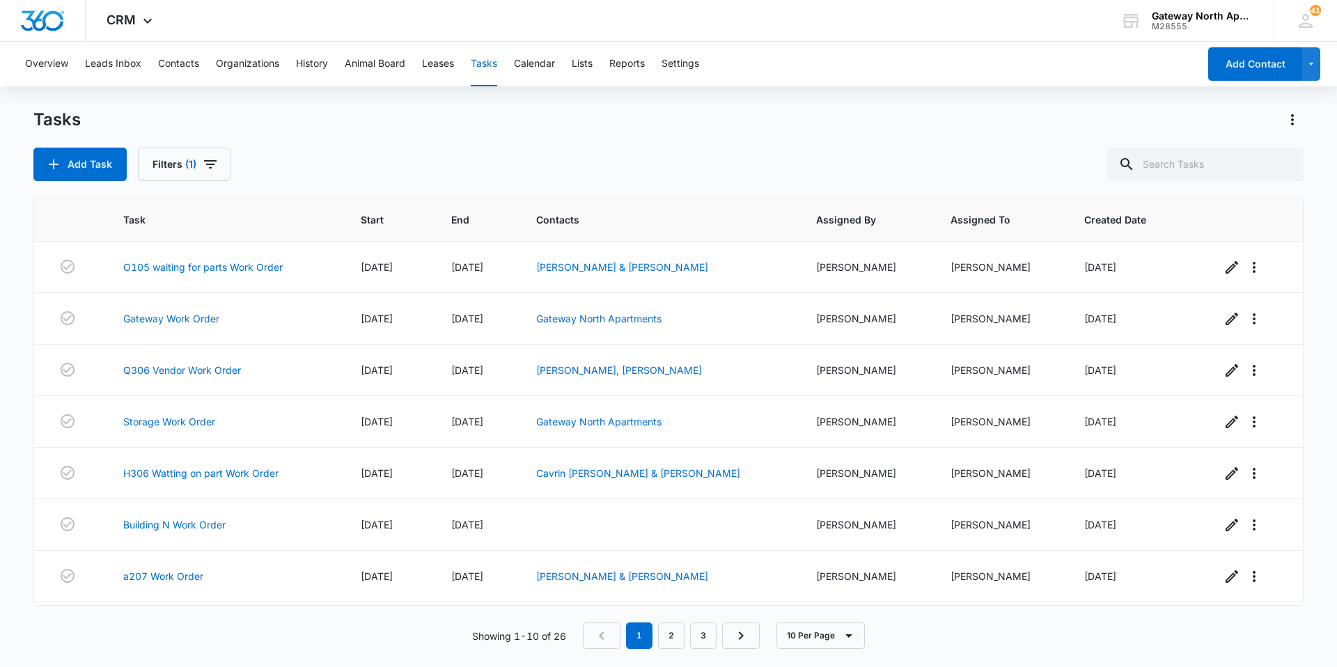
click at [486, 68] on button "Tasks" at bounding box center [484, 64] width 26 height 45
click at [177, 57] on button "Contacts" at bounding box center [178, 64] width 41 height 45
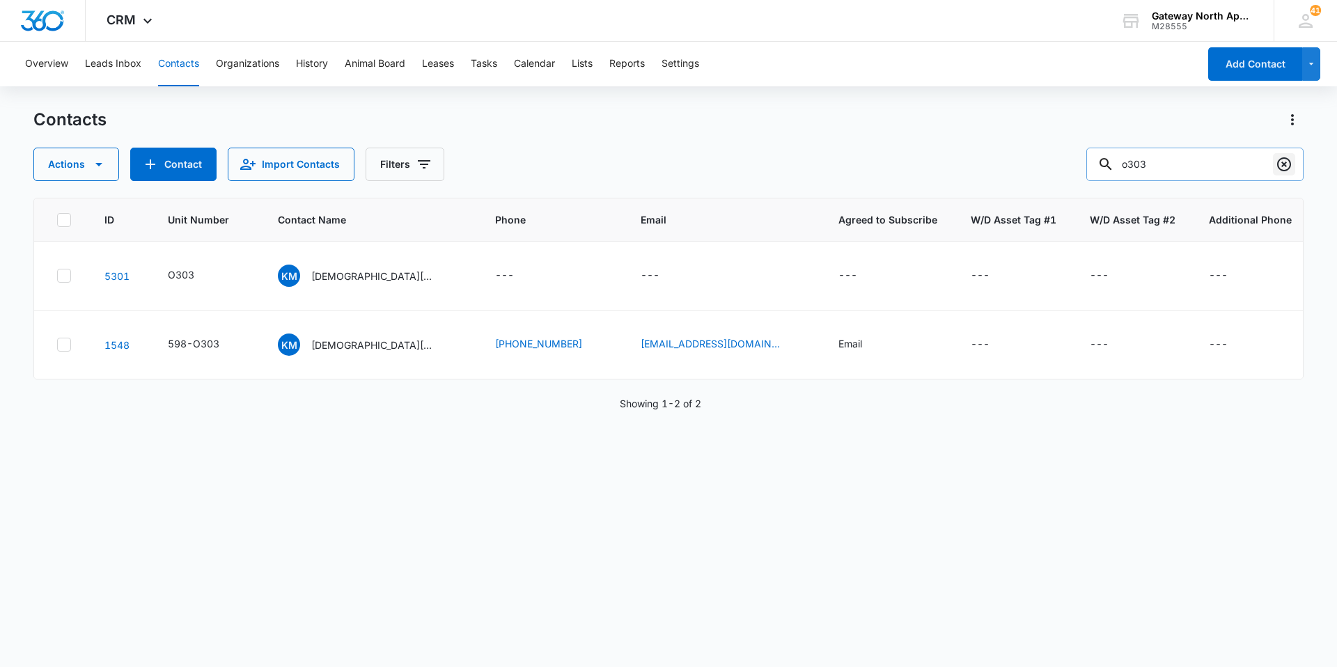
click at [1281, 161] on icon "Clear" at bounding box center [1284, 164] width 17 height 17
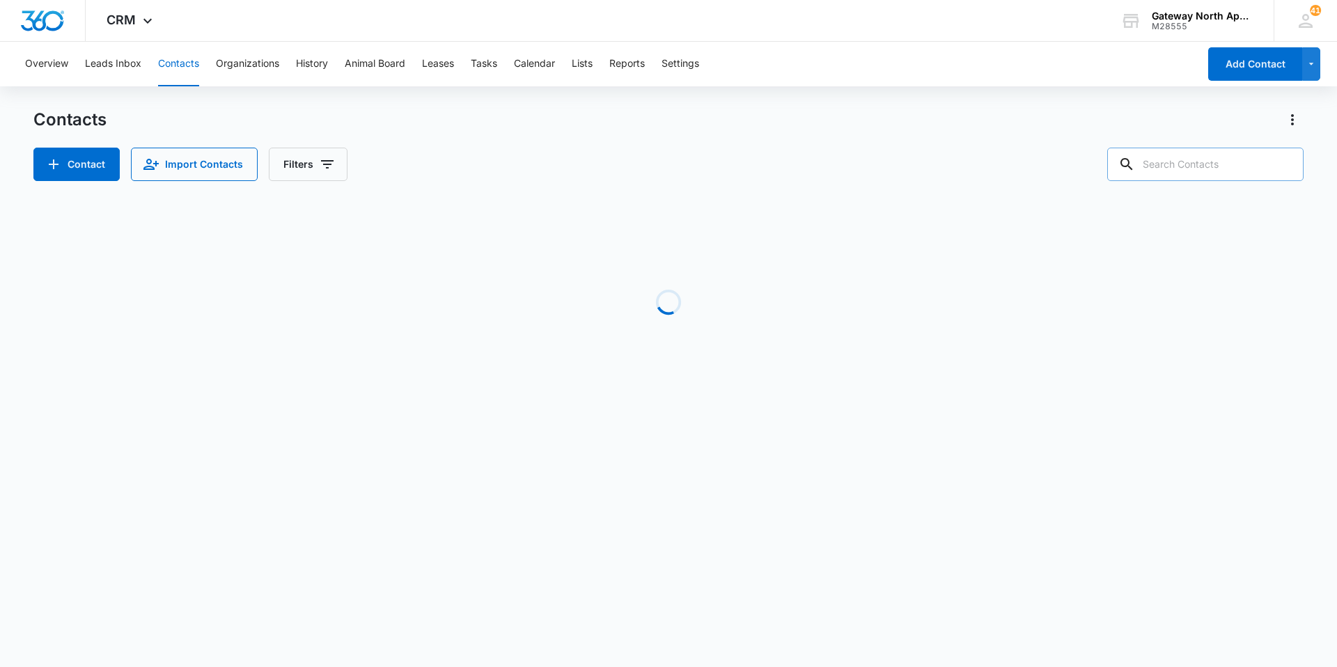
click at [180, 55] on button "Contacts" at bounding box center [178, 64] width 41 height 45
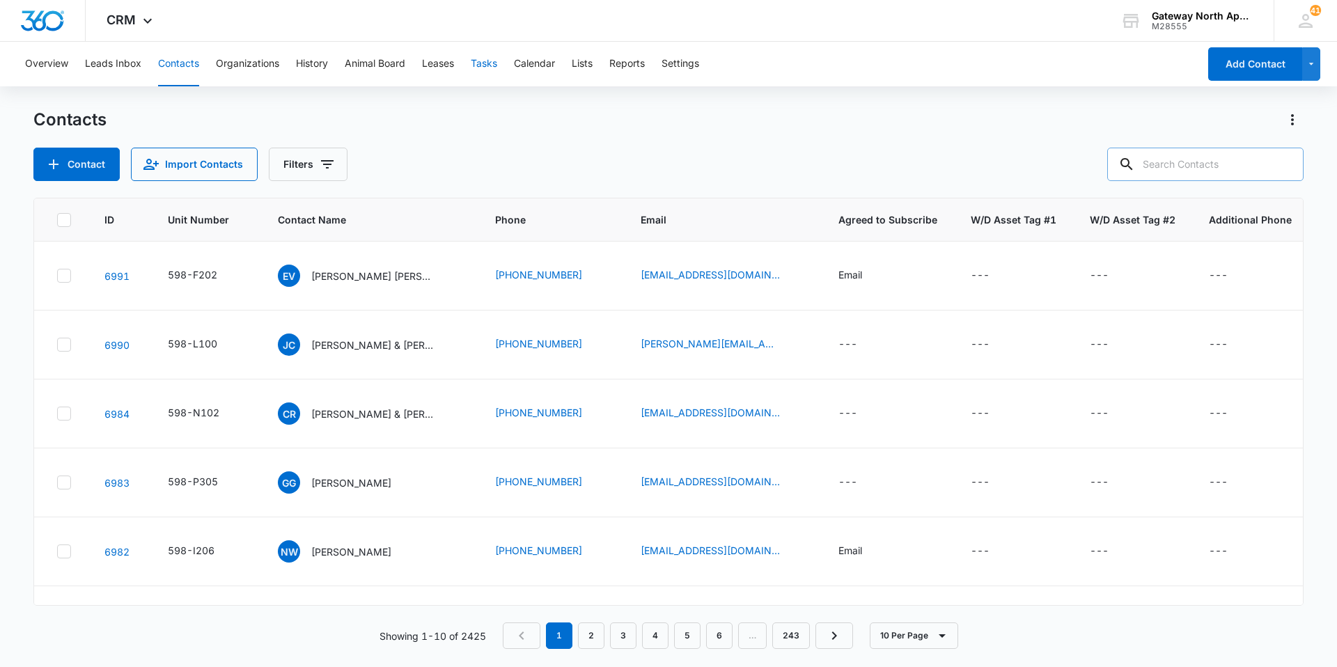
click at [476, 58] on button "Tasks" at bounding box center [484, 64] width 26 height 45
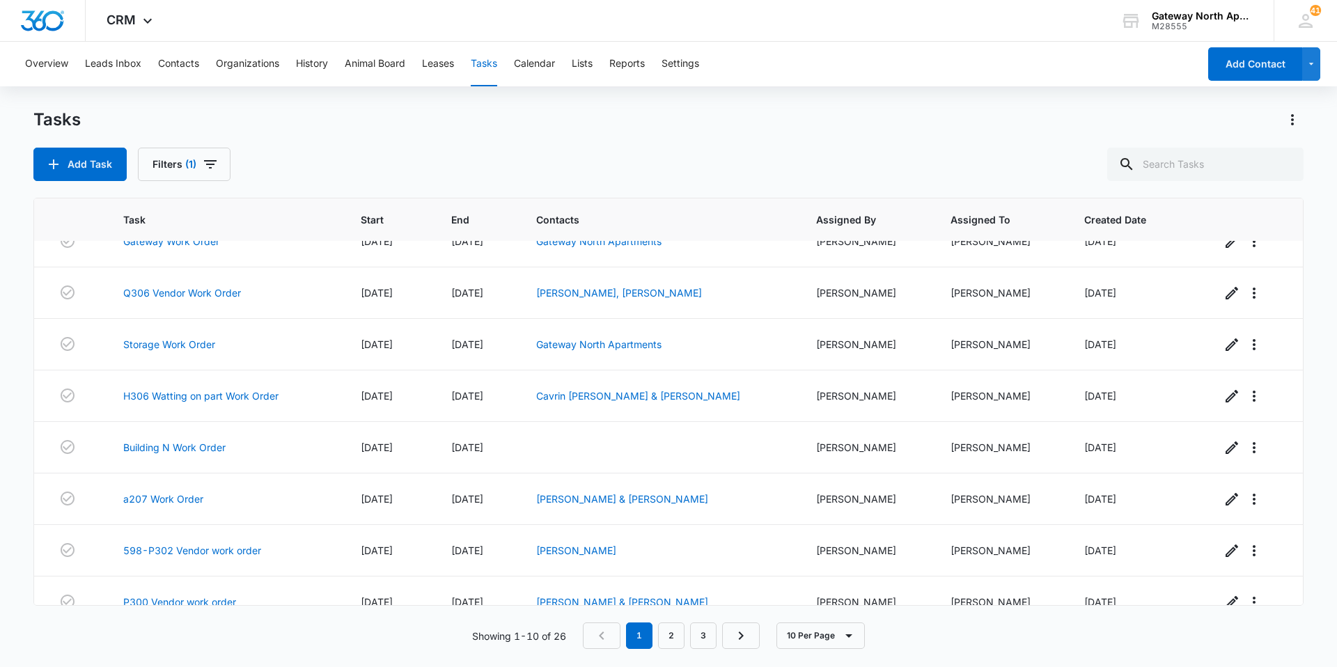
scroll to position [151, 0]
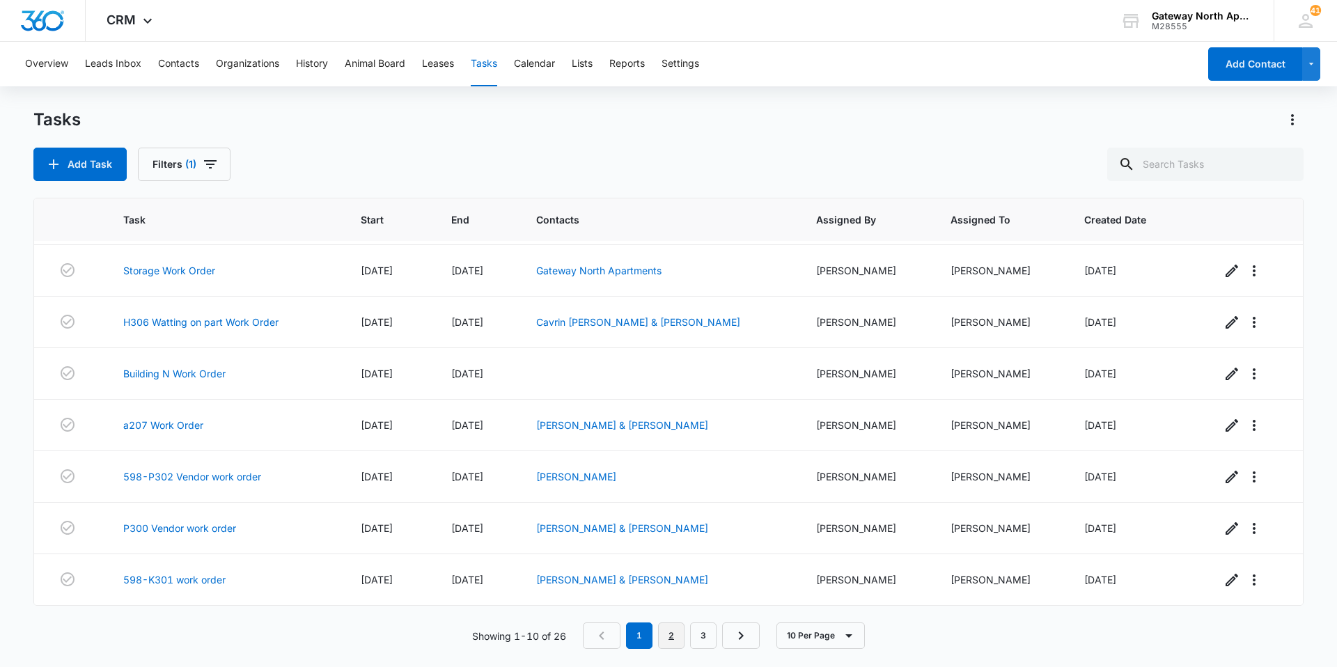
click at [679, 634] on link "2" at bounding box center [671, 635] width 26 height 26
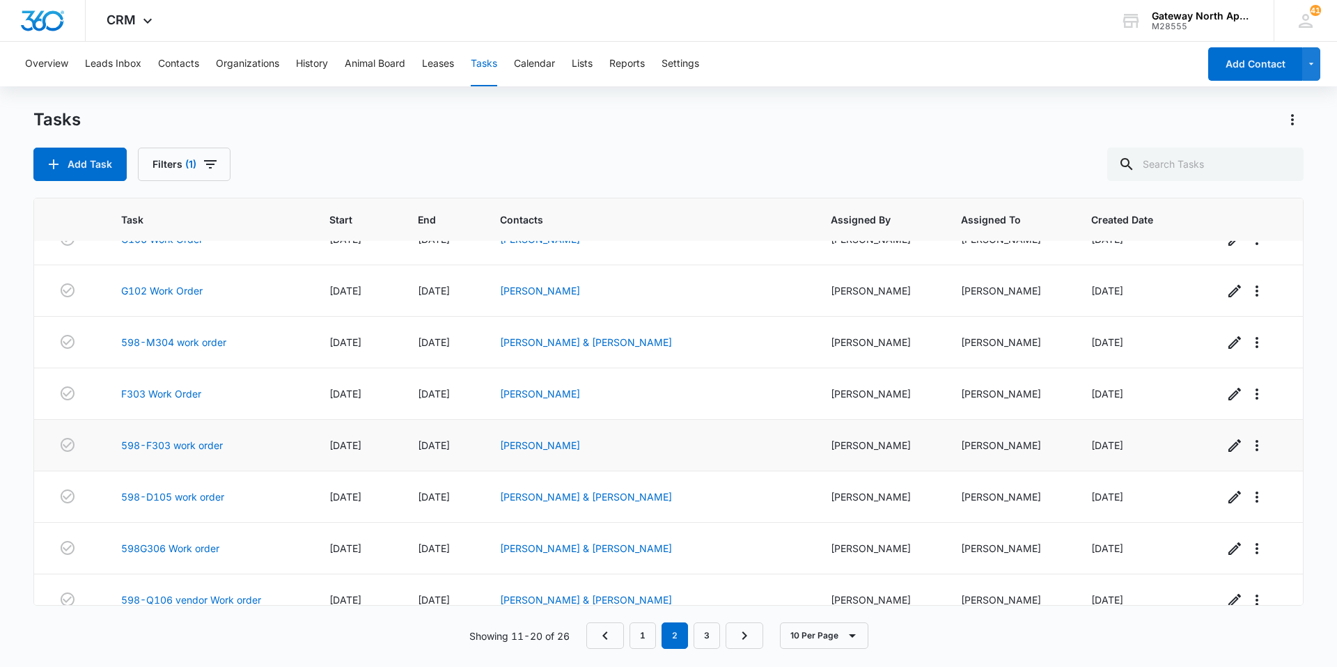
scroll to position [0, 0]
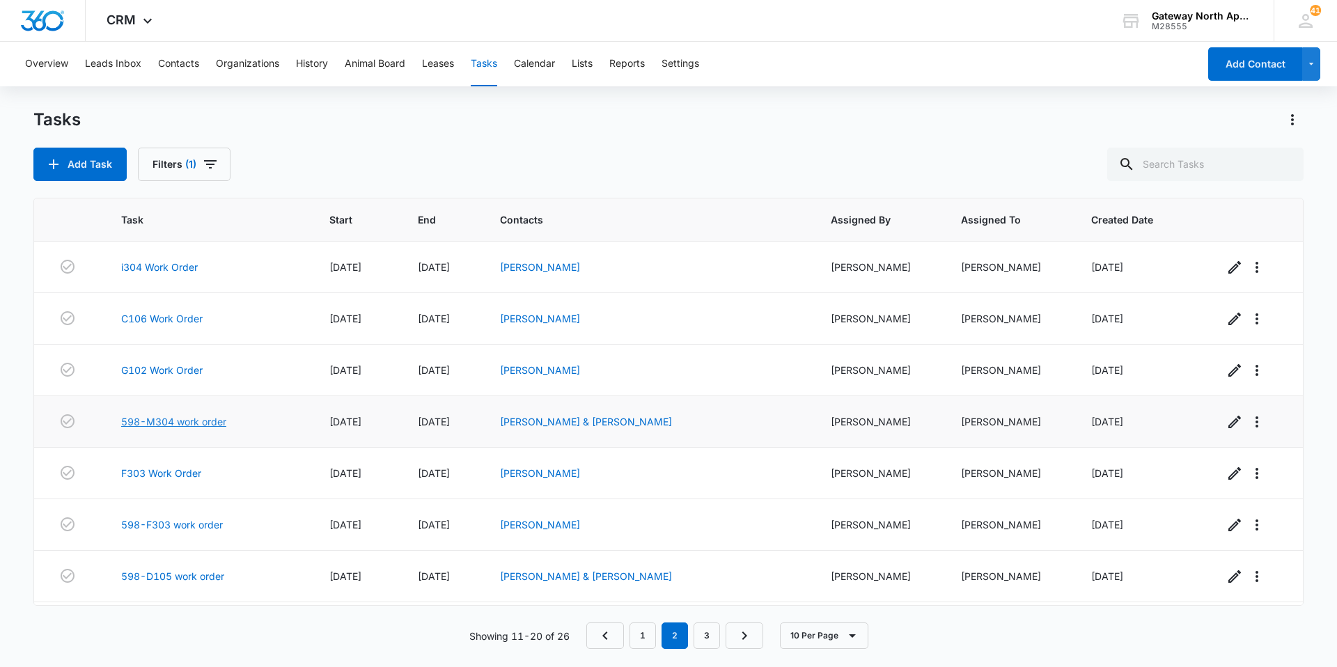
click at [169, 421] on link "598-M304 work order" at bounding box center [173, 421] width 105 height 15
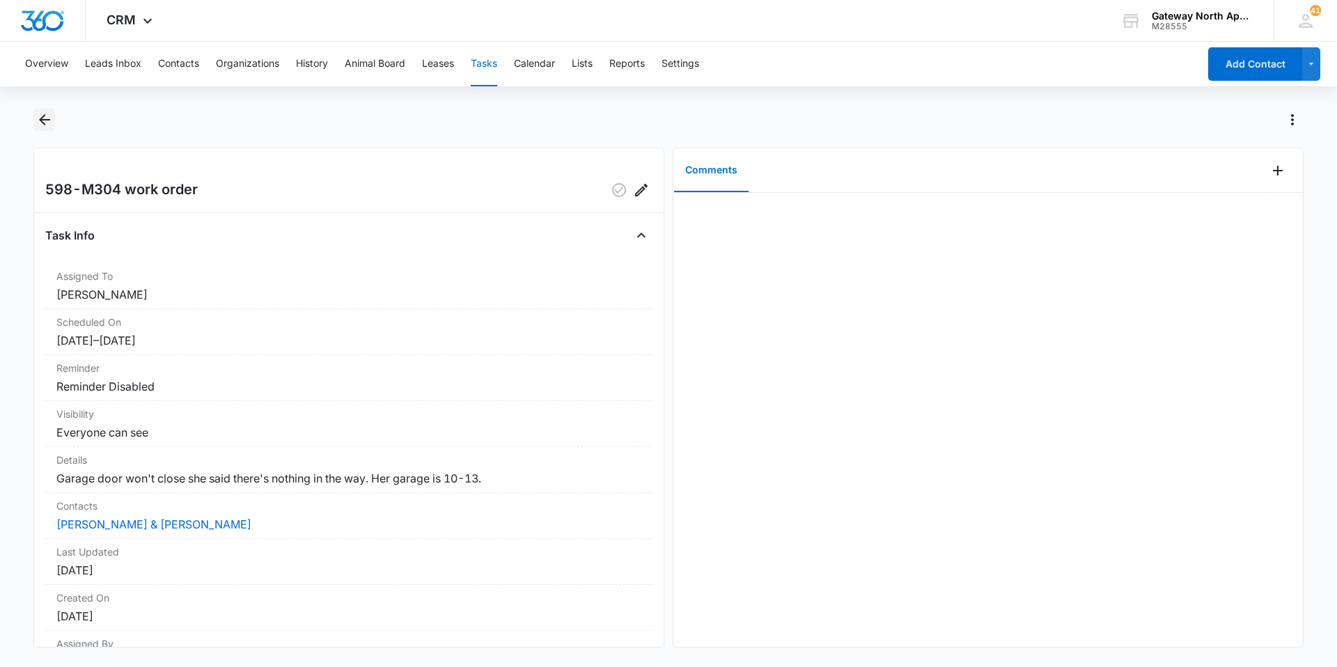
click at [37, 114] on icon "Back" at bounding box center [44, 119] width 17 height 17
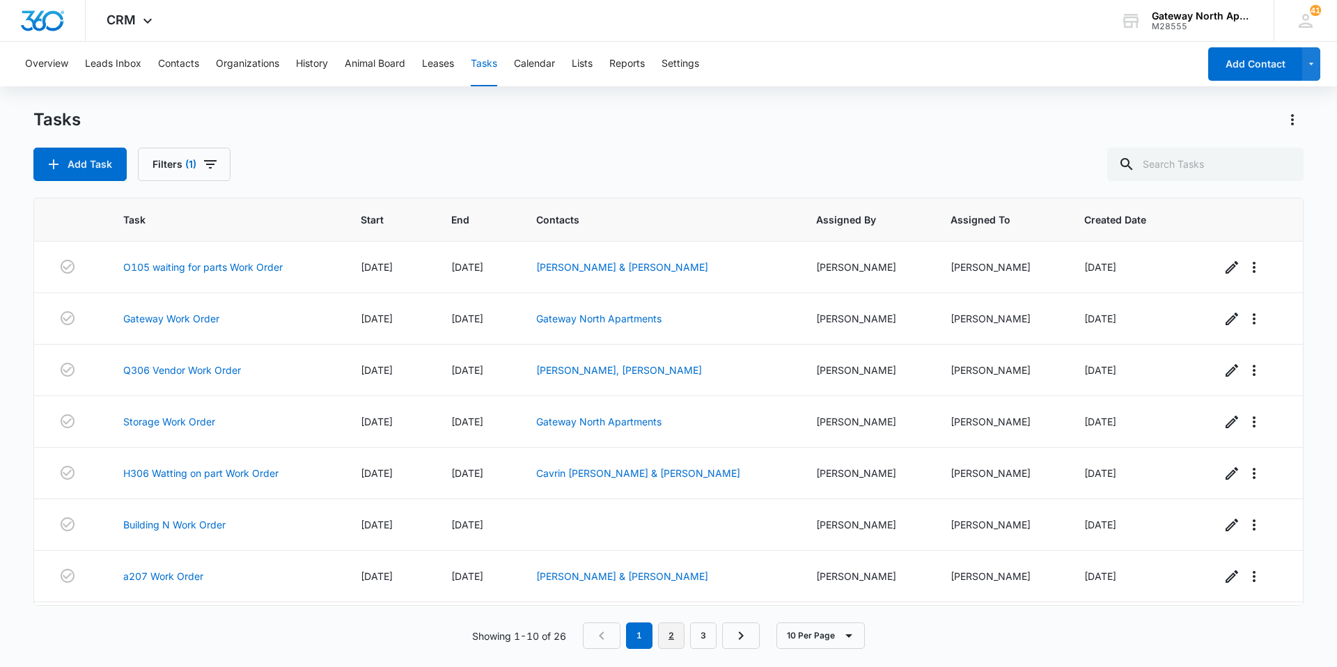
click at [675, 629] on link "2" at bounding box center [671, 635] width 26 height 26
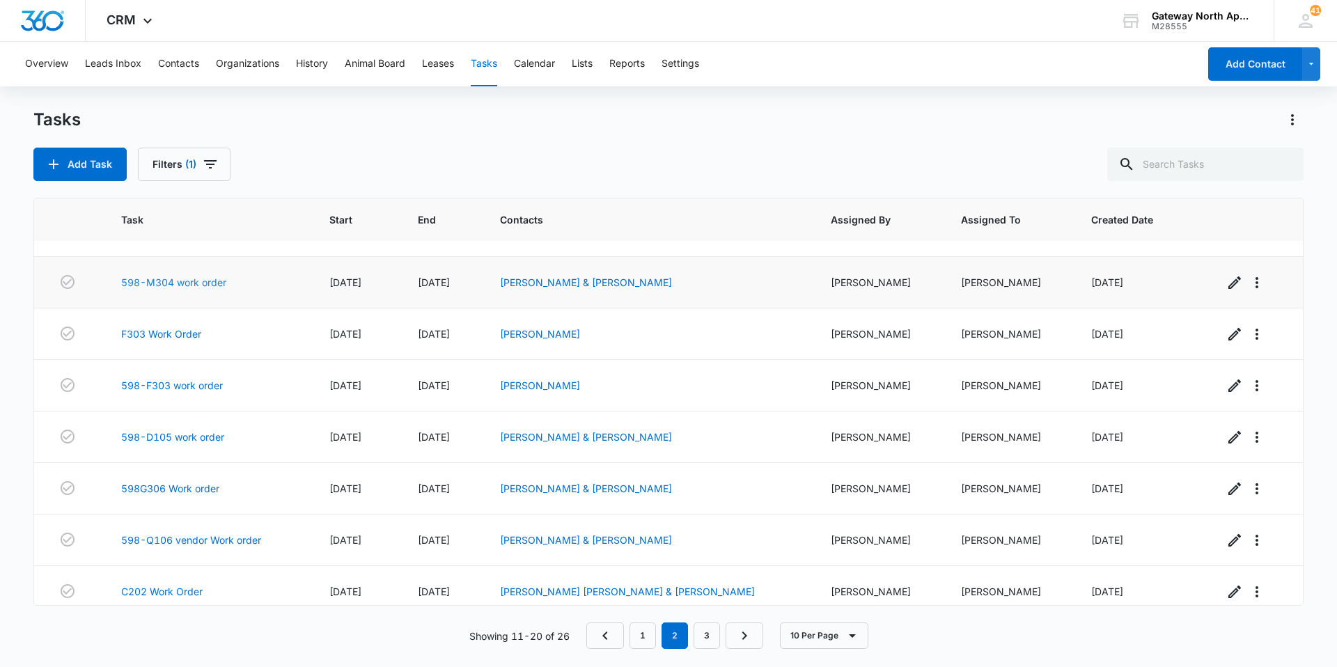
scroll to position [151, 0]
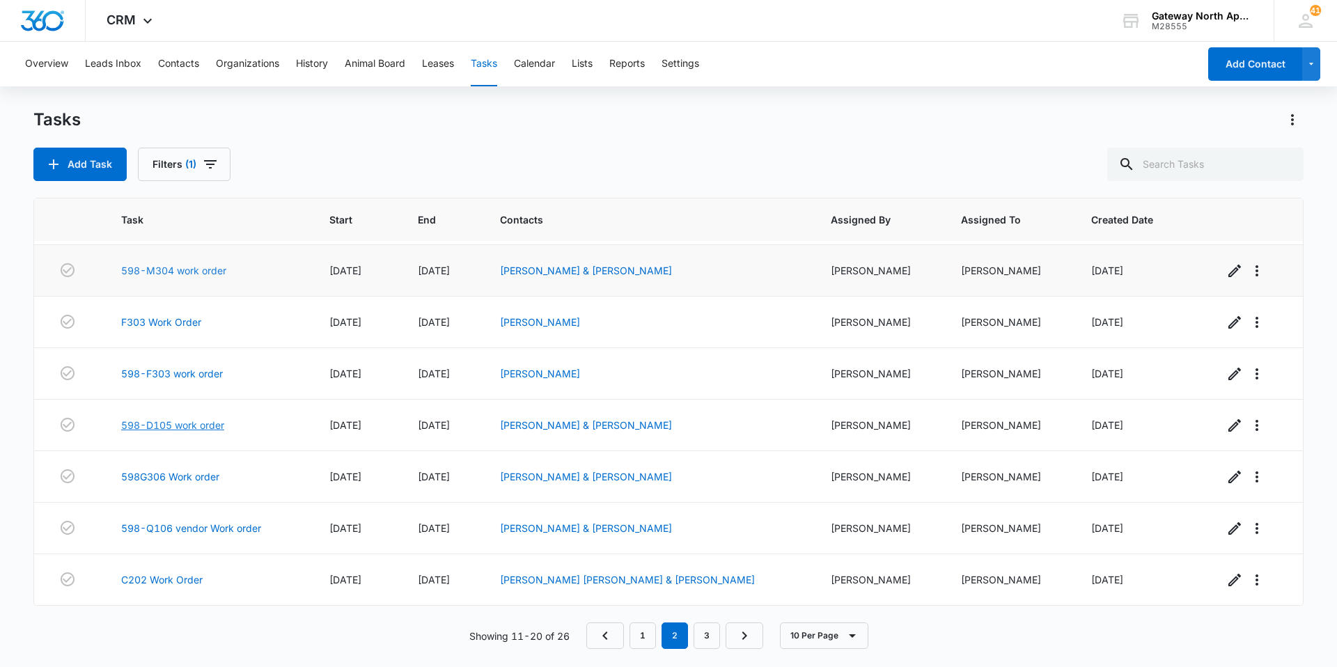
click at [191, 425] on link "598-D105 work order" at bounding box center [172, 425] width 103 height 15
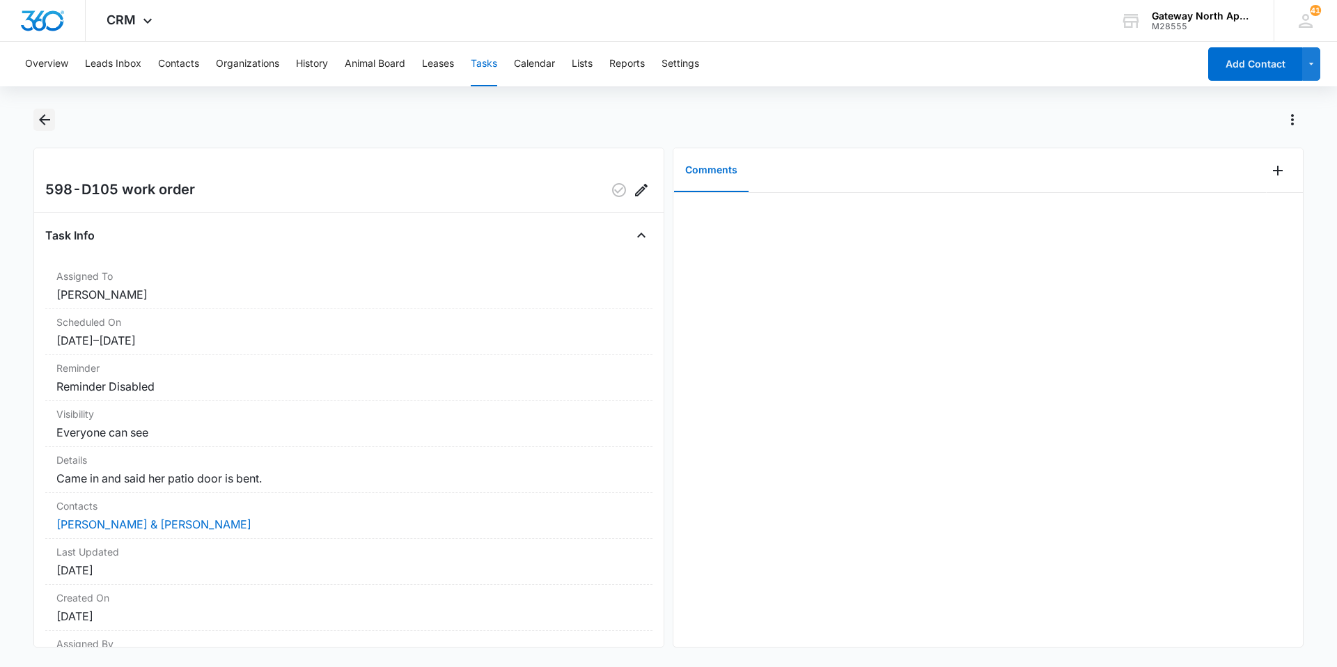
click at [49, 119] on icon "Back" at bounding box center [44, 119] width 11 height 11
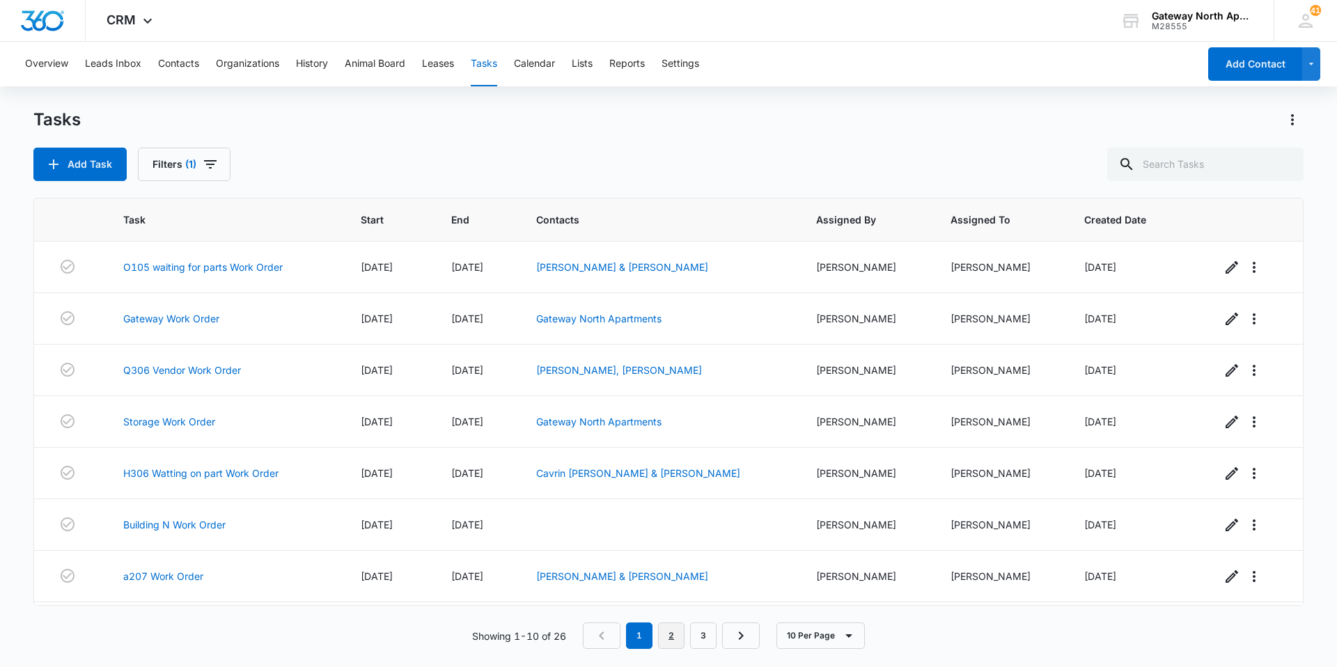
click at [668, 628] on link "2" at bounding box center [671, 635] width 26 height 26
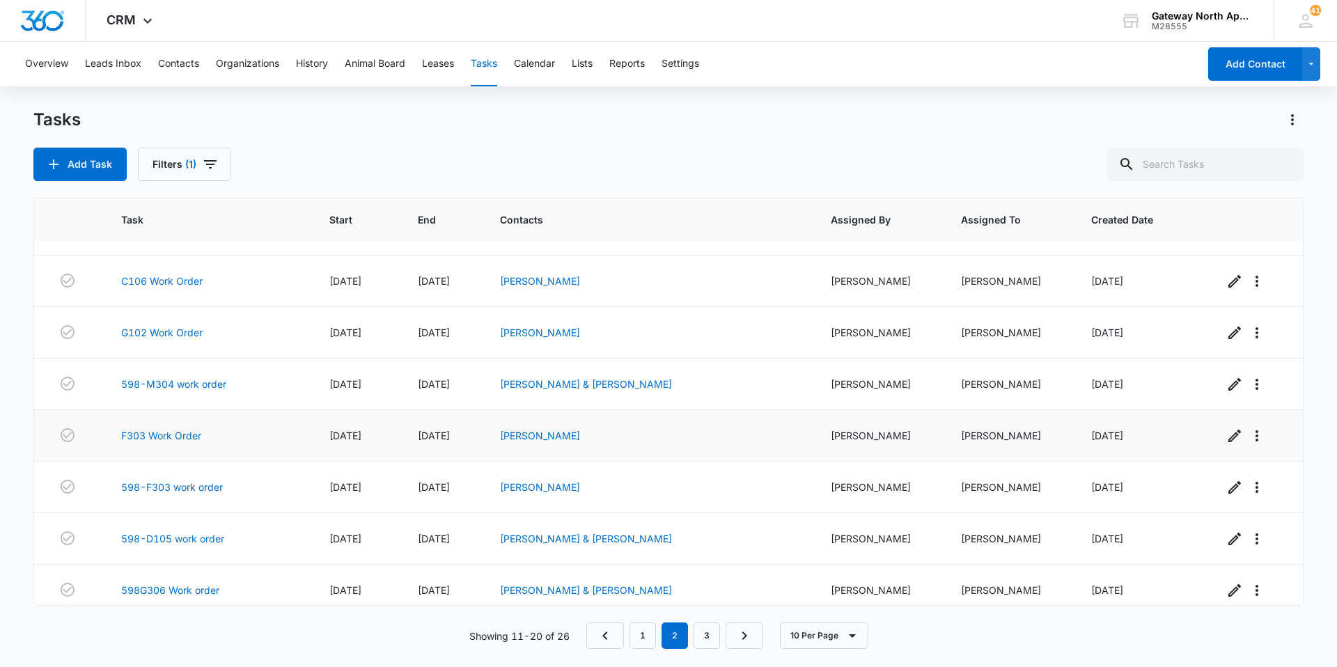
scroll to position [151, 0]
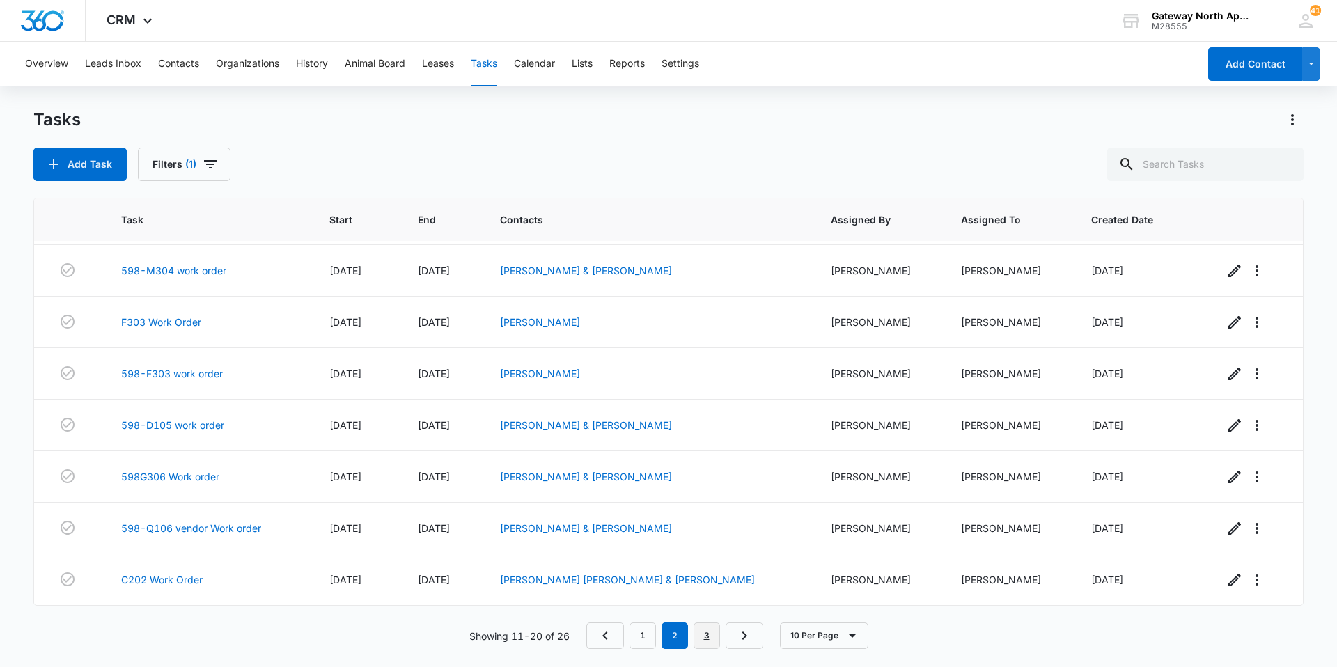
click at [703, 638] on link "3" at bounding box center [706, 635] width 26 height 26
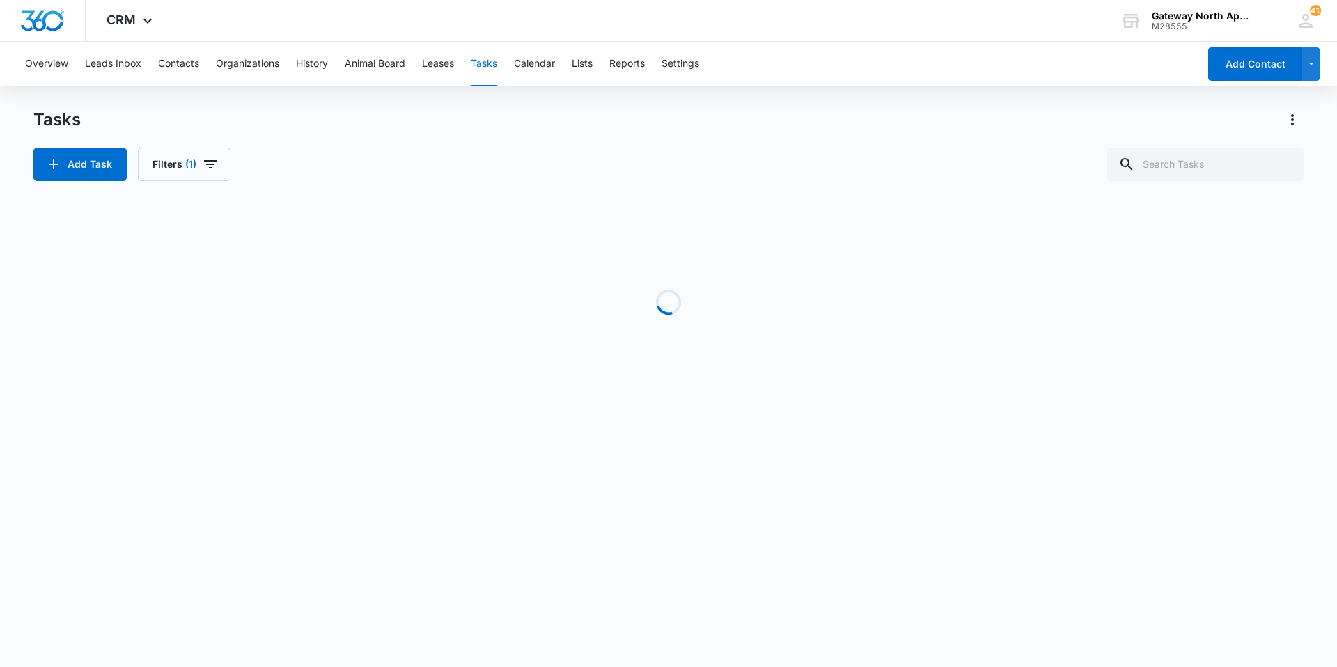
scroll to position [0, 0]
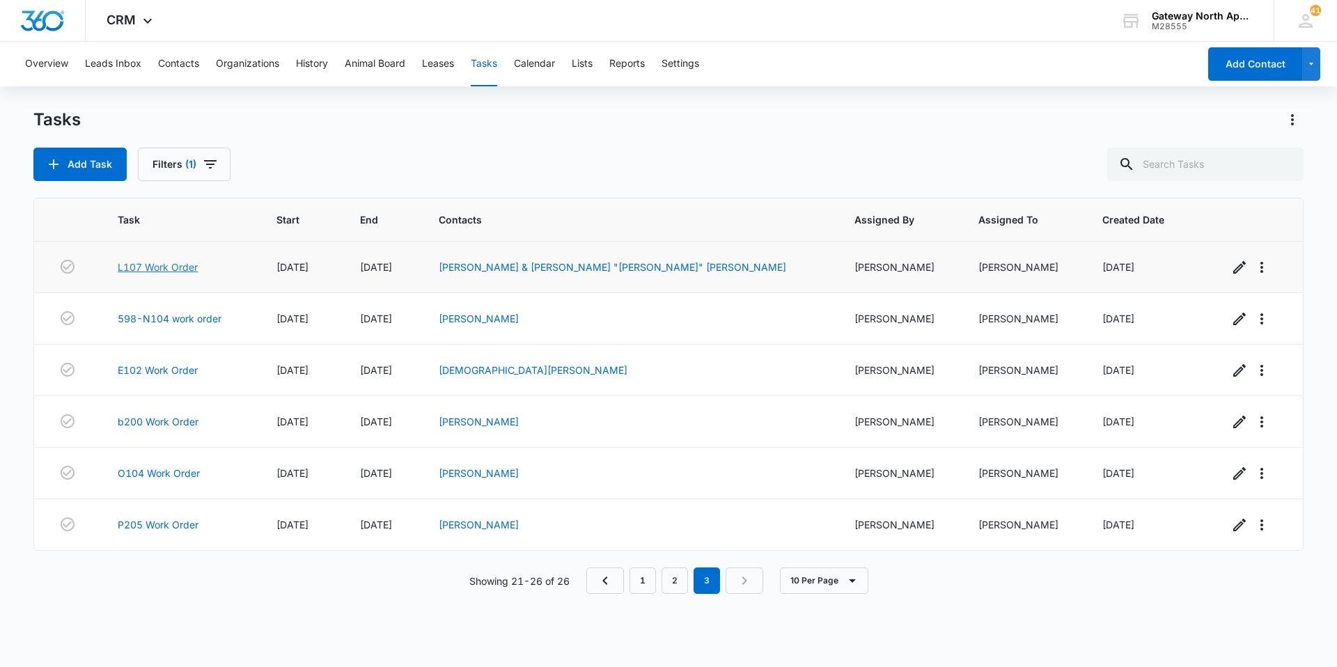
click at [189, 264] on link "L107 Work Order" at bounding box center [158, 267] width 80 height 15
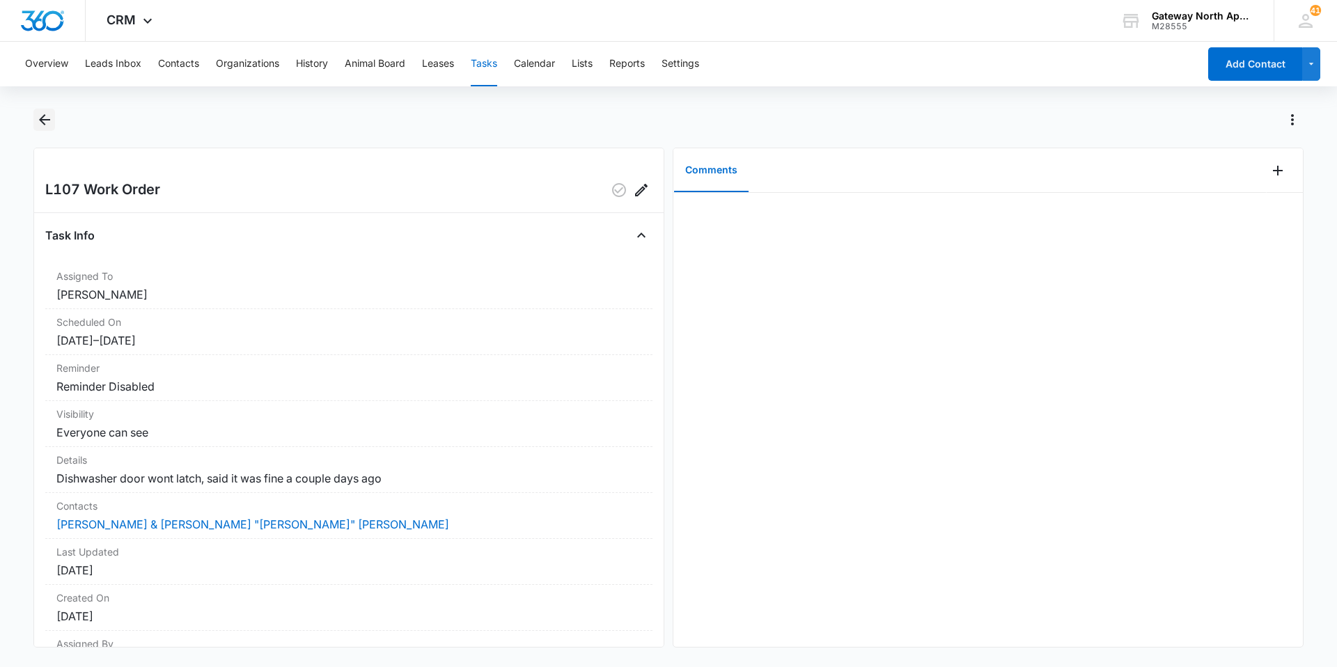
click at [42, 111] on button "Back" at bounding box center [44, 120] width 22 height 22
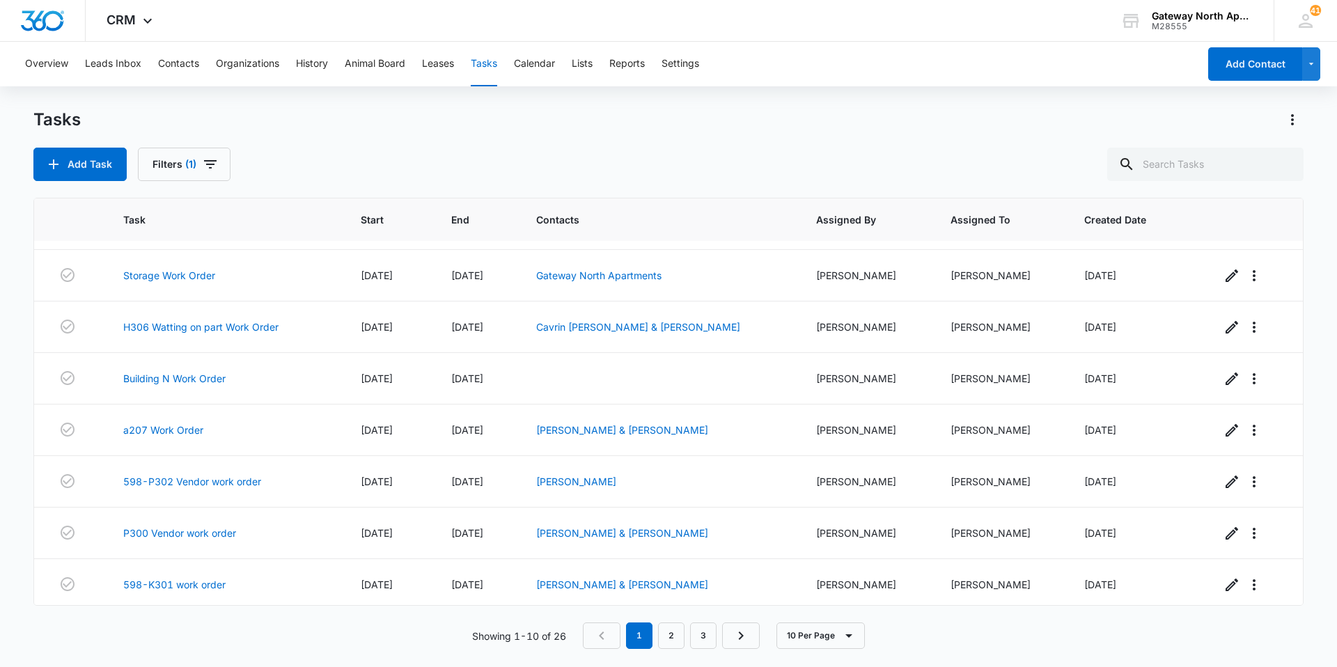
scroll to position [151, 0]
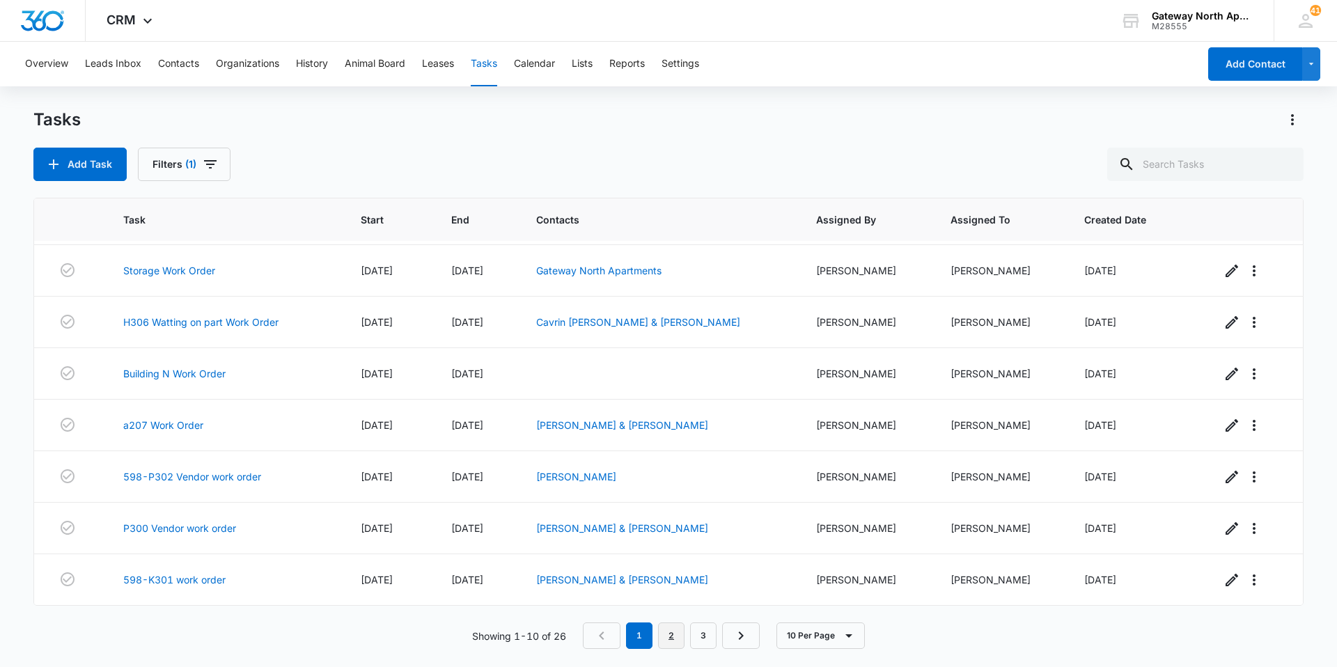
click at [662, 638] on link "2" at bounding box center [671, 635] width 26 height 26
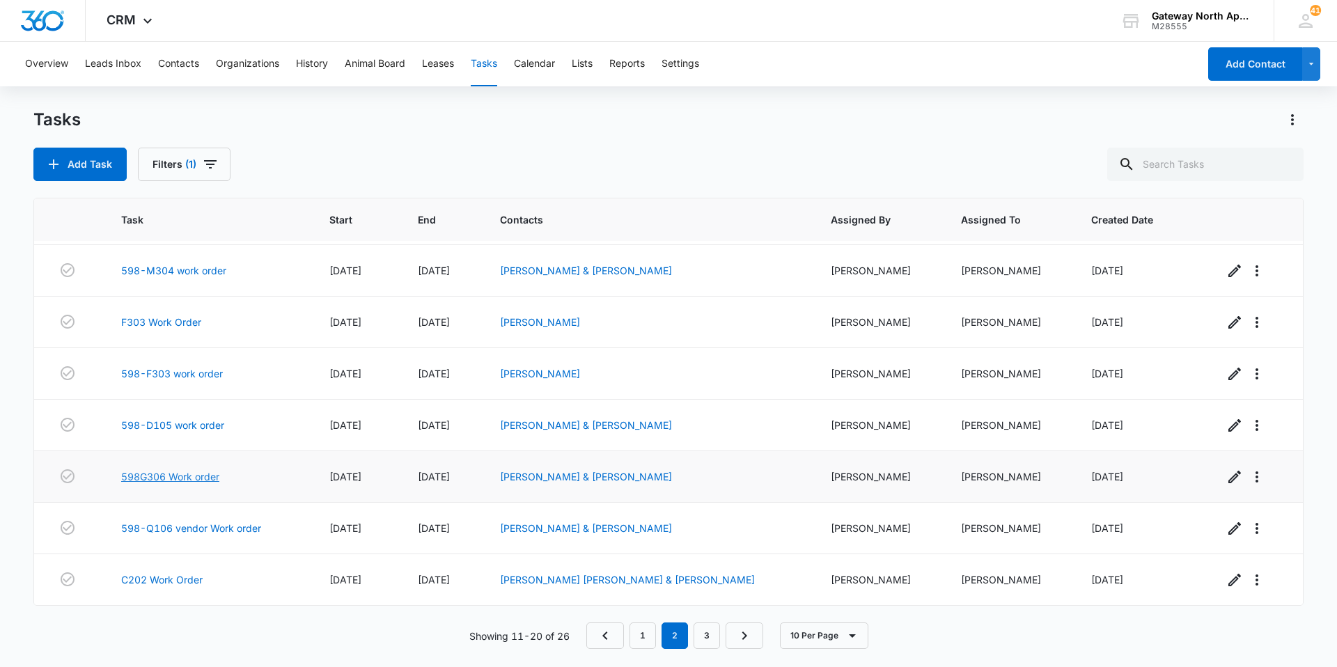
click at [185, 472] on link "598G306 Work order" at bounding box center [170, 476] width 98 height 15
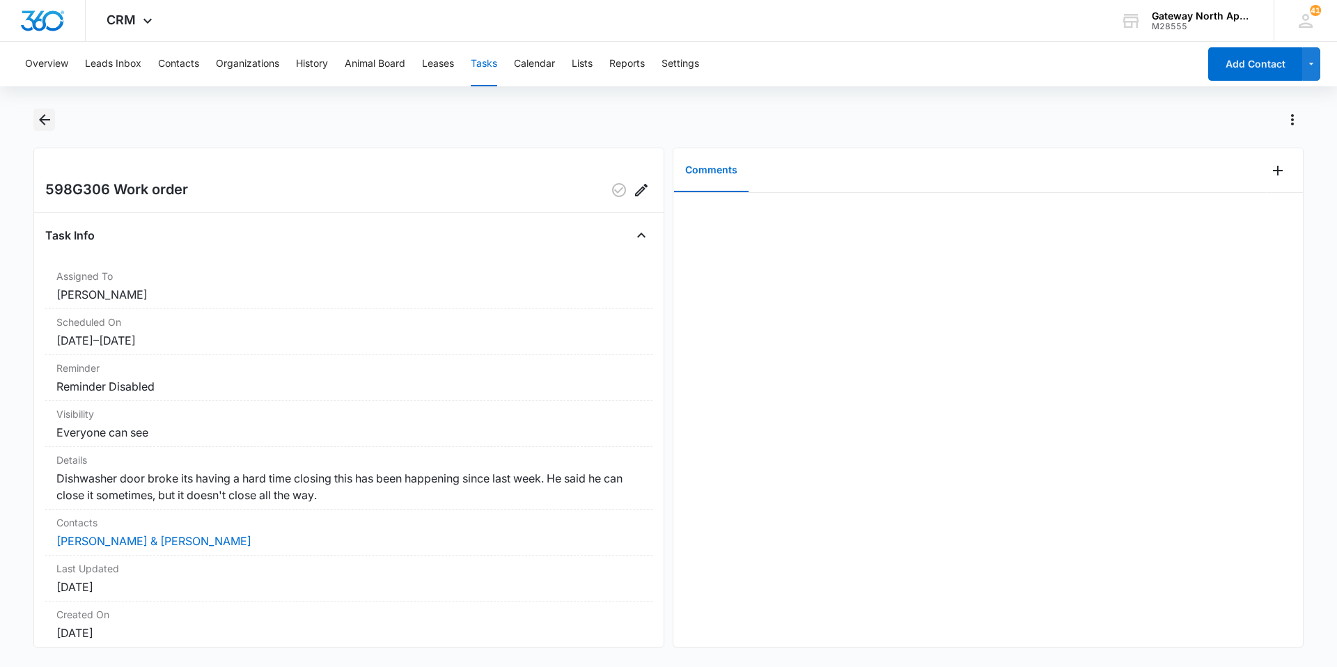
click at [47, 125] on icon "Back" at bounding box center [44, 119] width 17 height 17
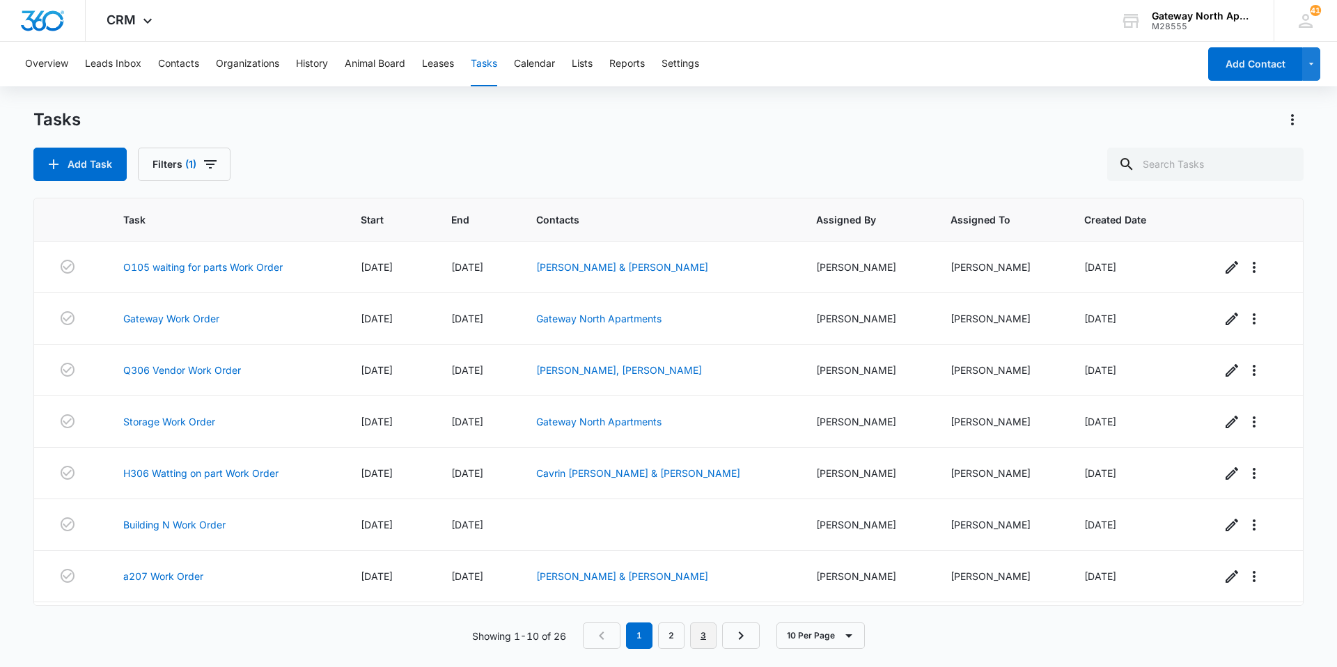
click at [698, 642] on link "3" at bounding box center [703, 635] width 26 height 26
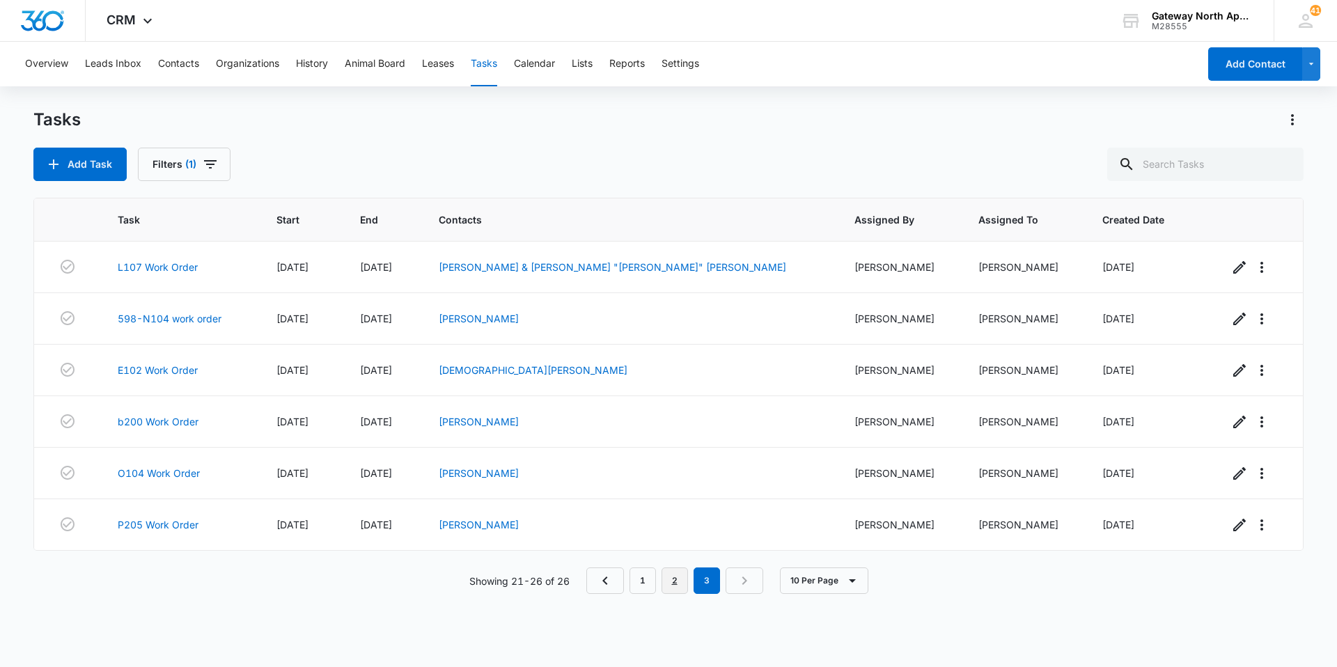
click at [673, 579] on link "2" at bounding box center [674, 580] width 26 height 26
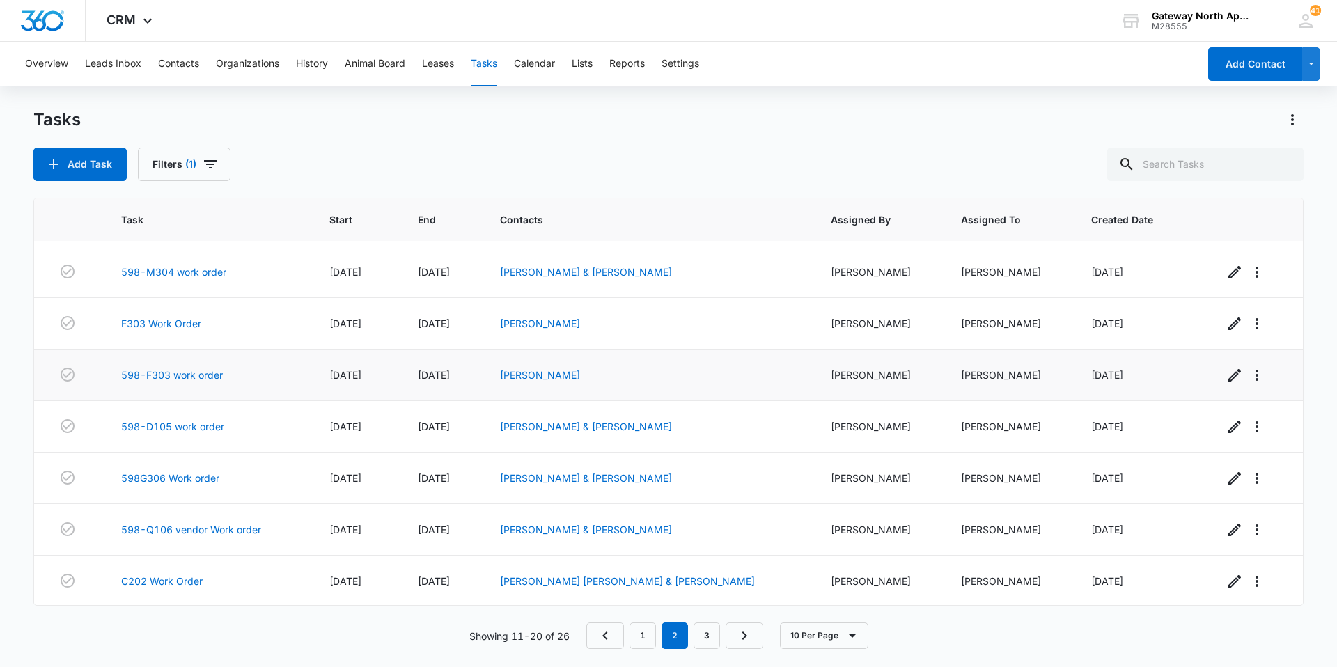
scroll to position [151, 0]
click at [643, 634] on link "1" at bounding box center [642, 635] width 26 height 26
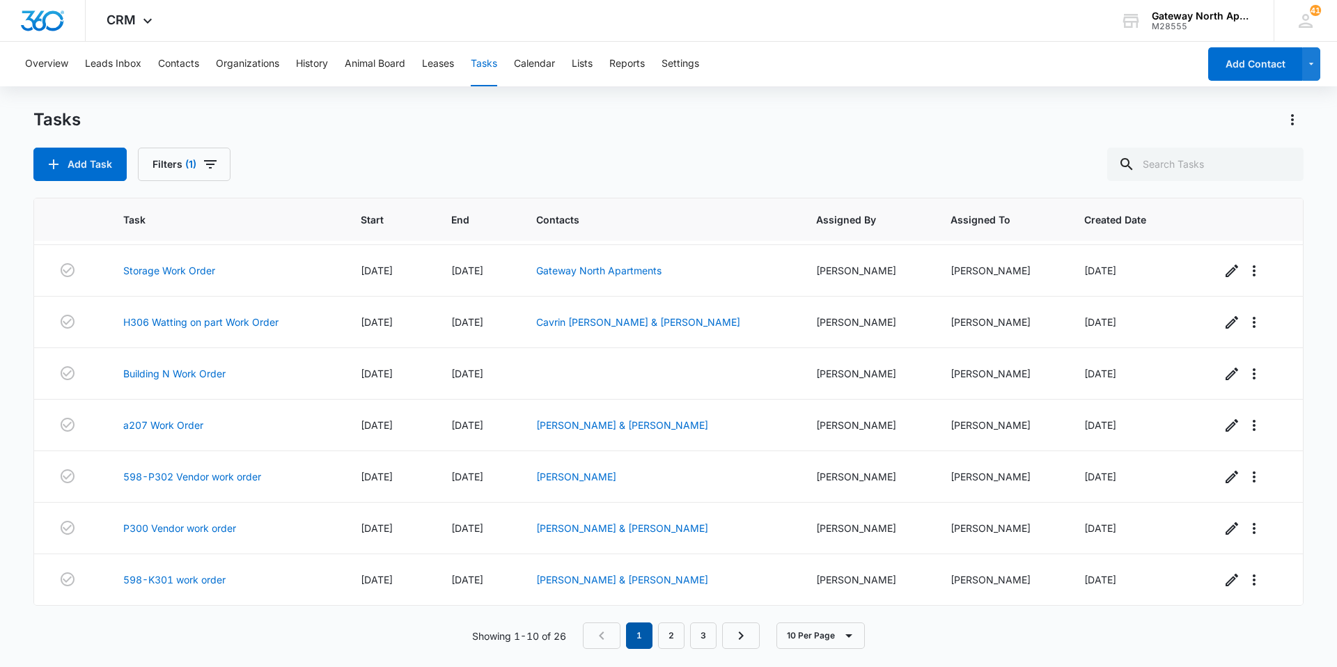
click at [637, 625] on em "1" at bounding box center [639, 635] width 26 height 26
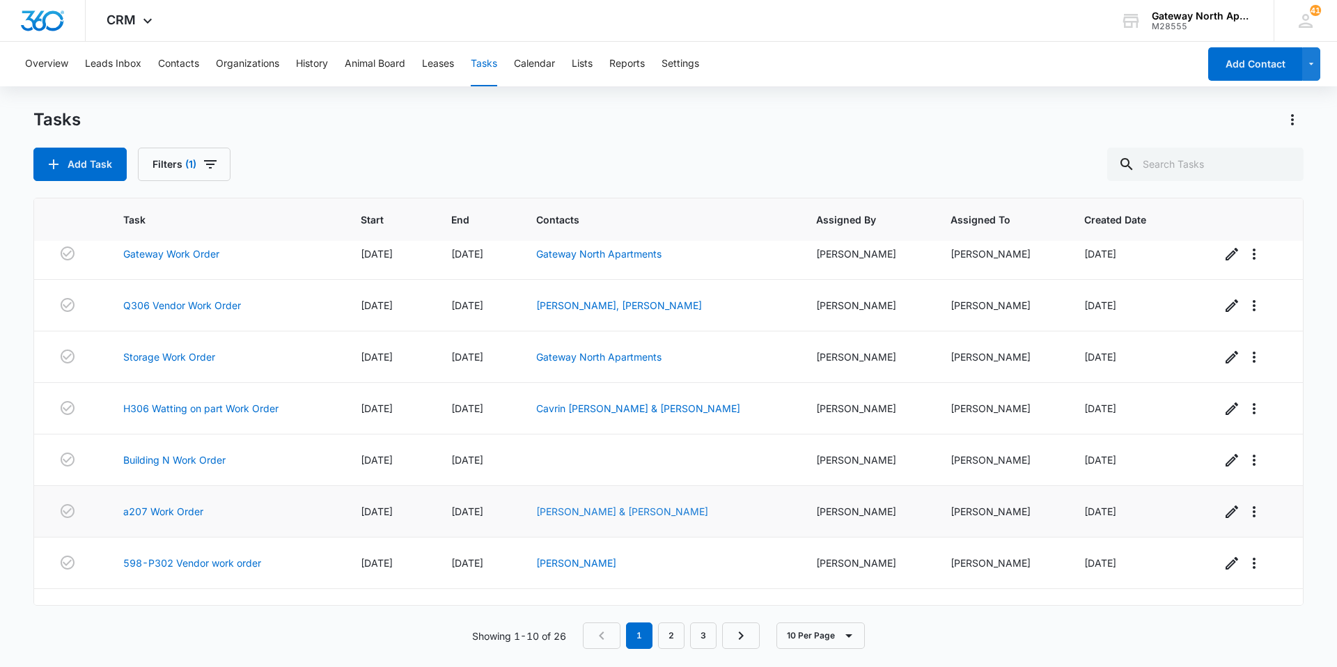
scroll to position [0, 0]
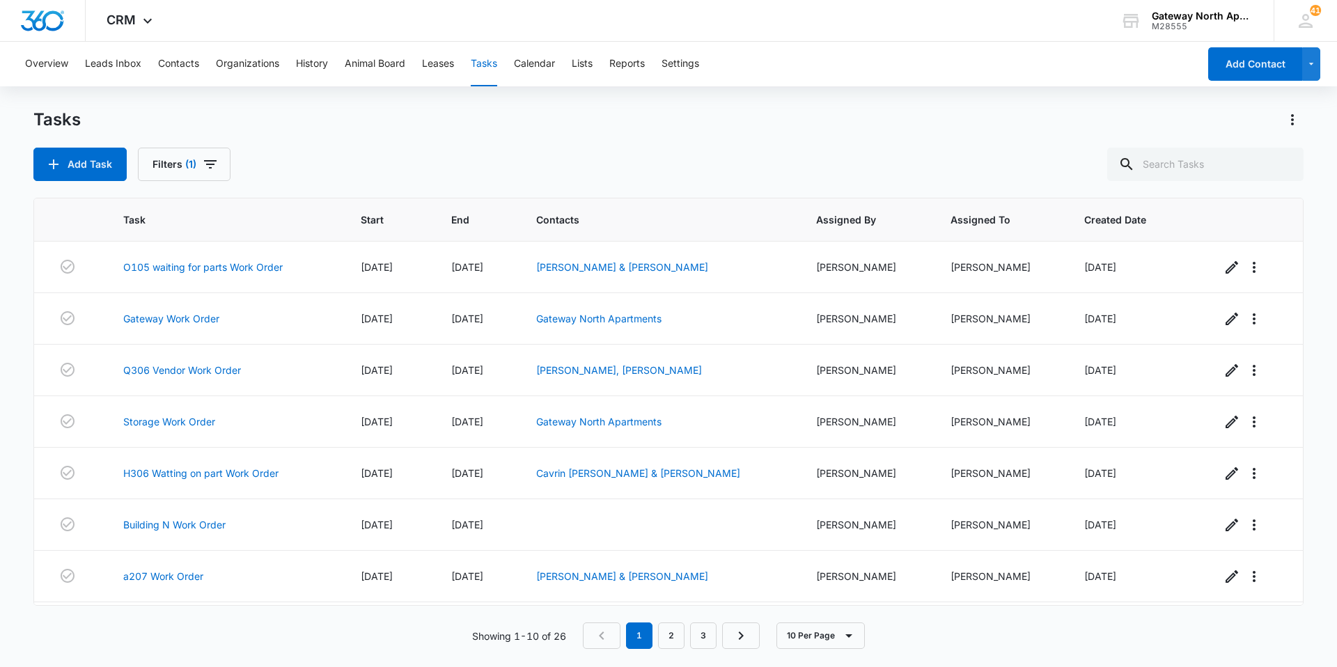
click at [395, 153] on div "Add Task Filters (1)" at bounding box center [668, 164] width 1270 height 33
